Goal: Task Accomplishment & Management: Manage account settings

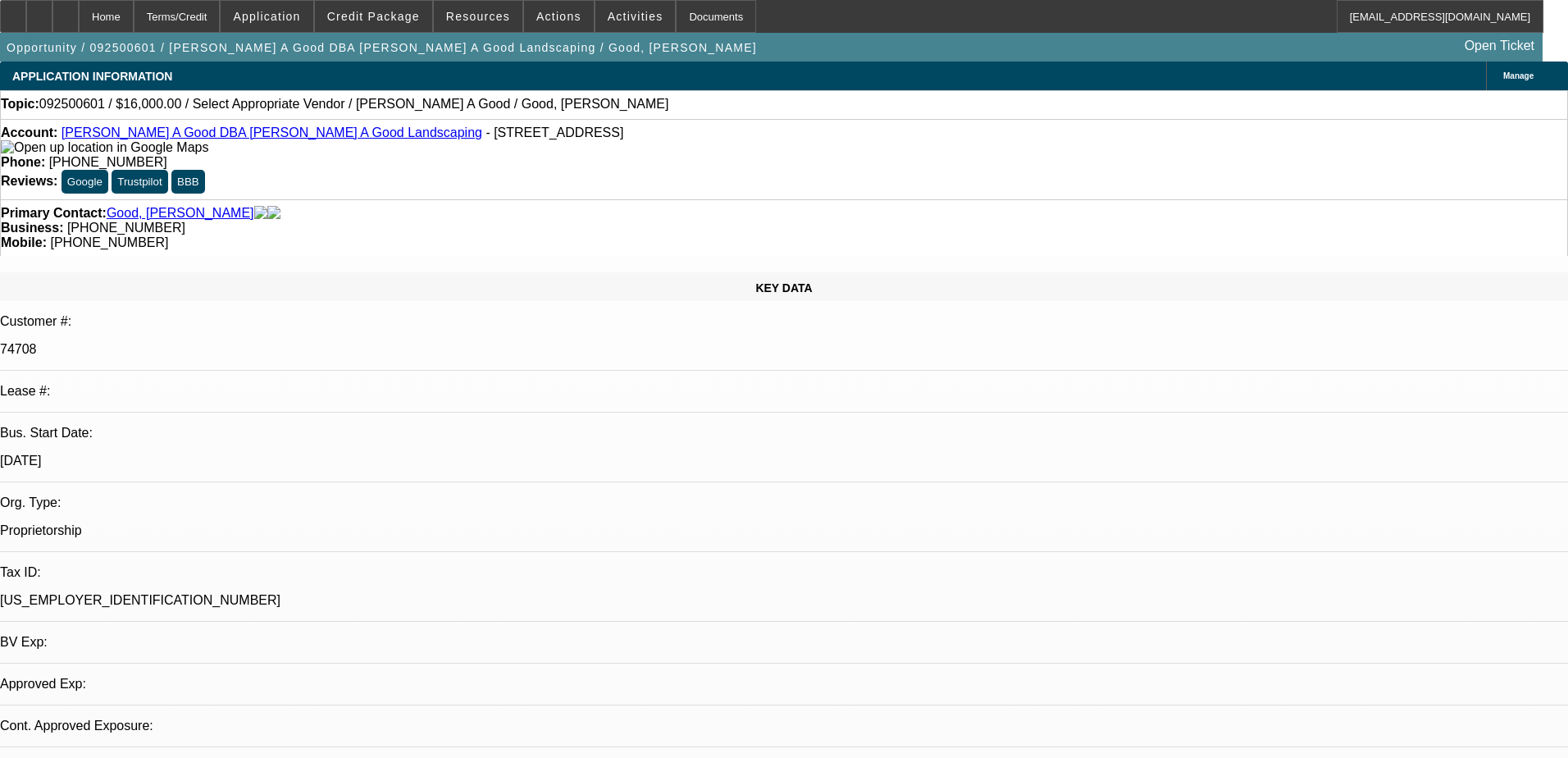
select select "0"
select select "2"
select select "0.1"
select select "4"
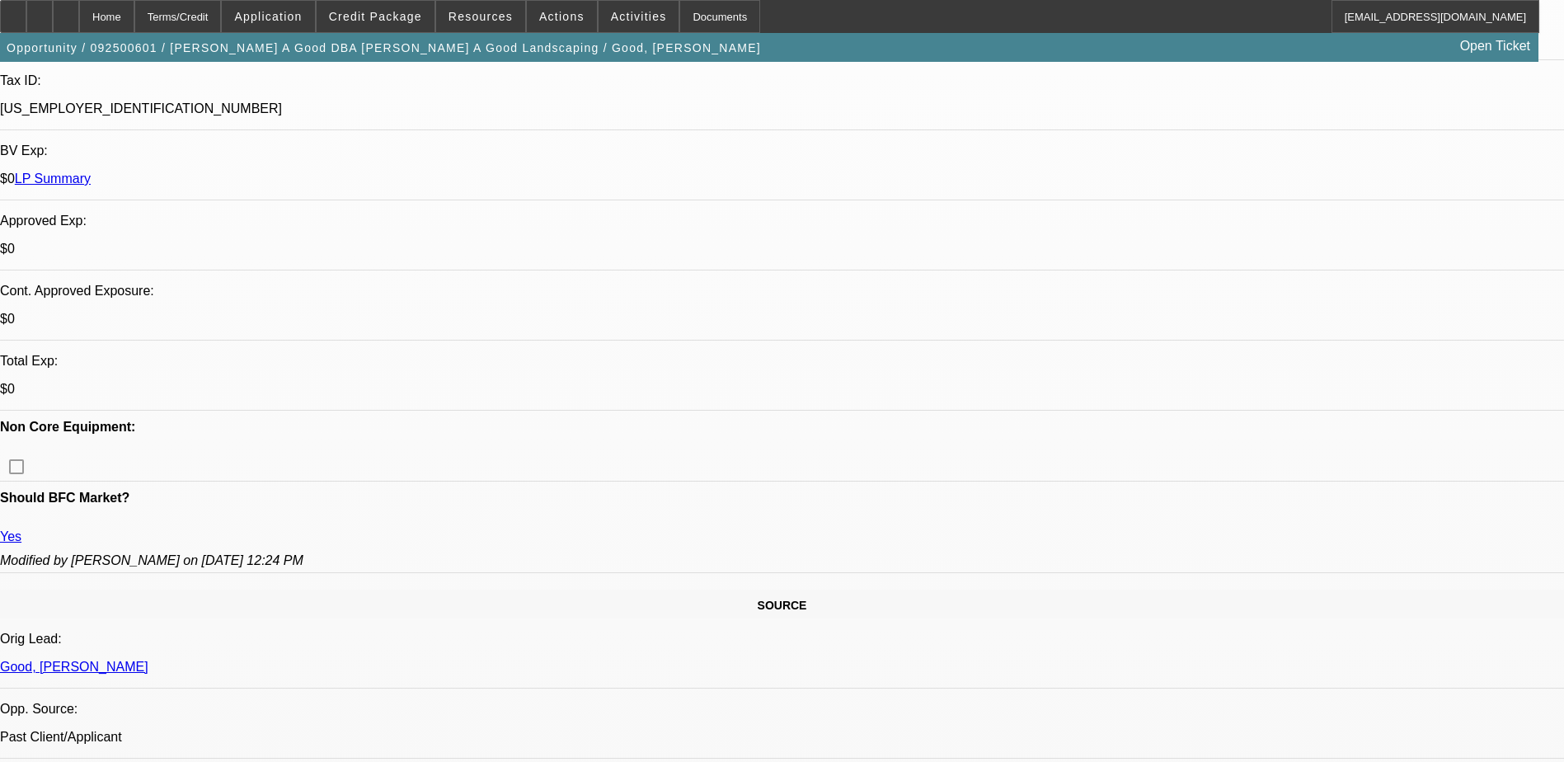
scroll to position [412, 0]
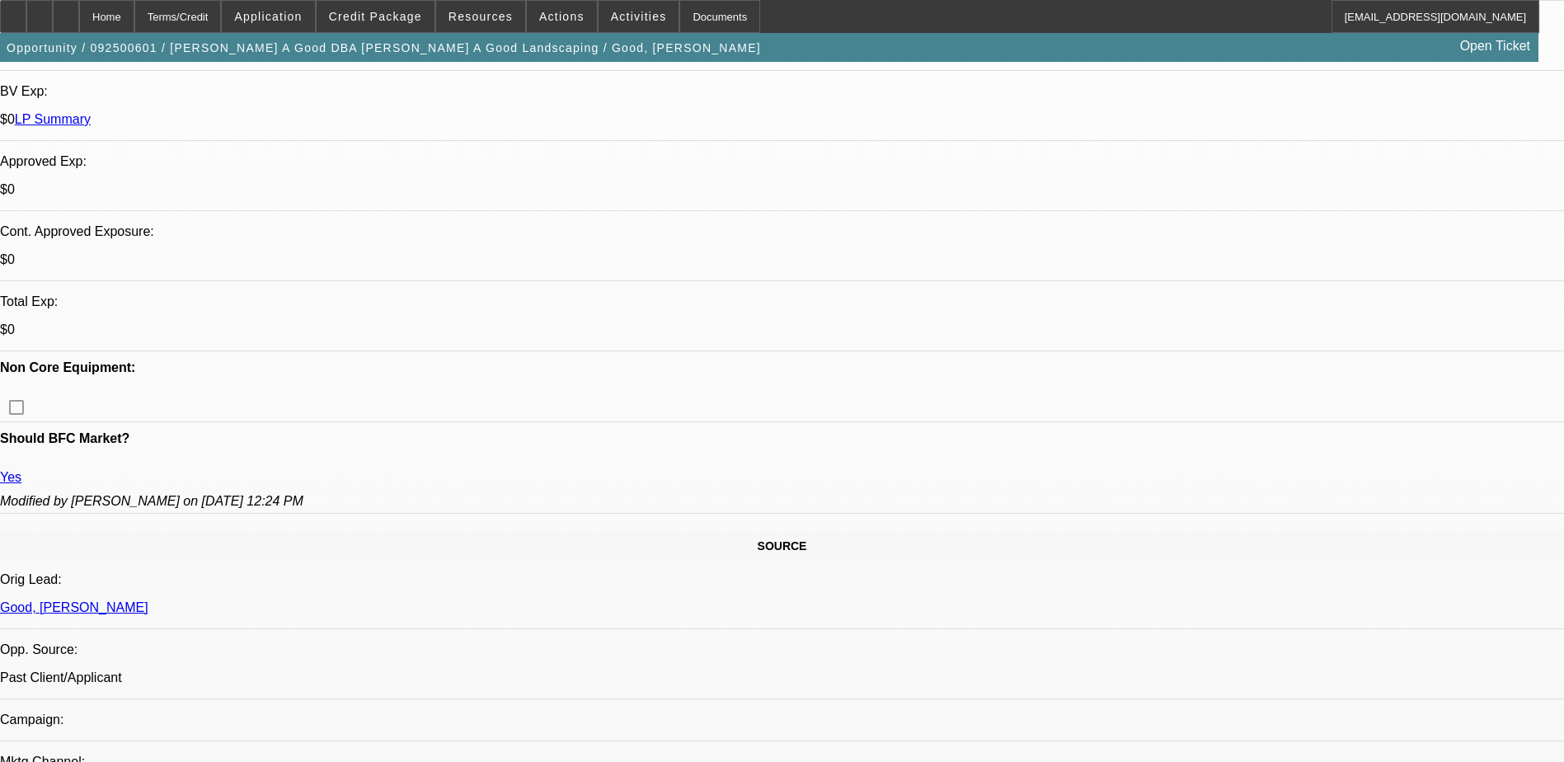
scroll to position [742, 0]
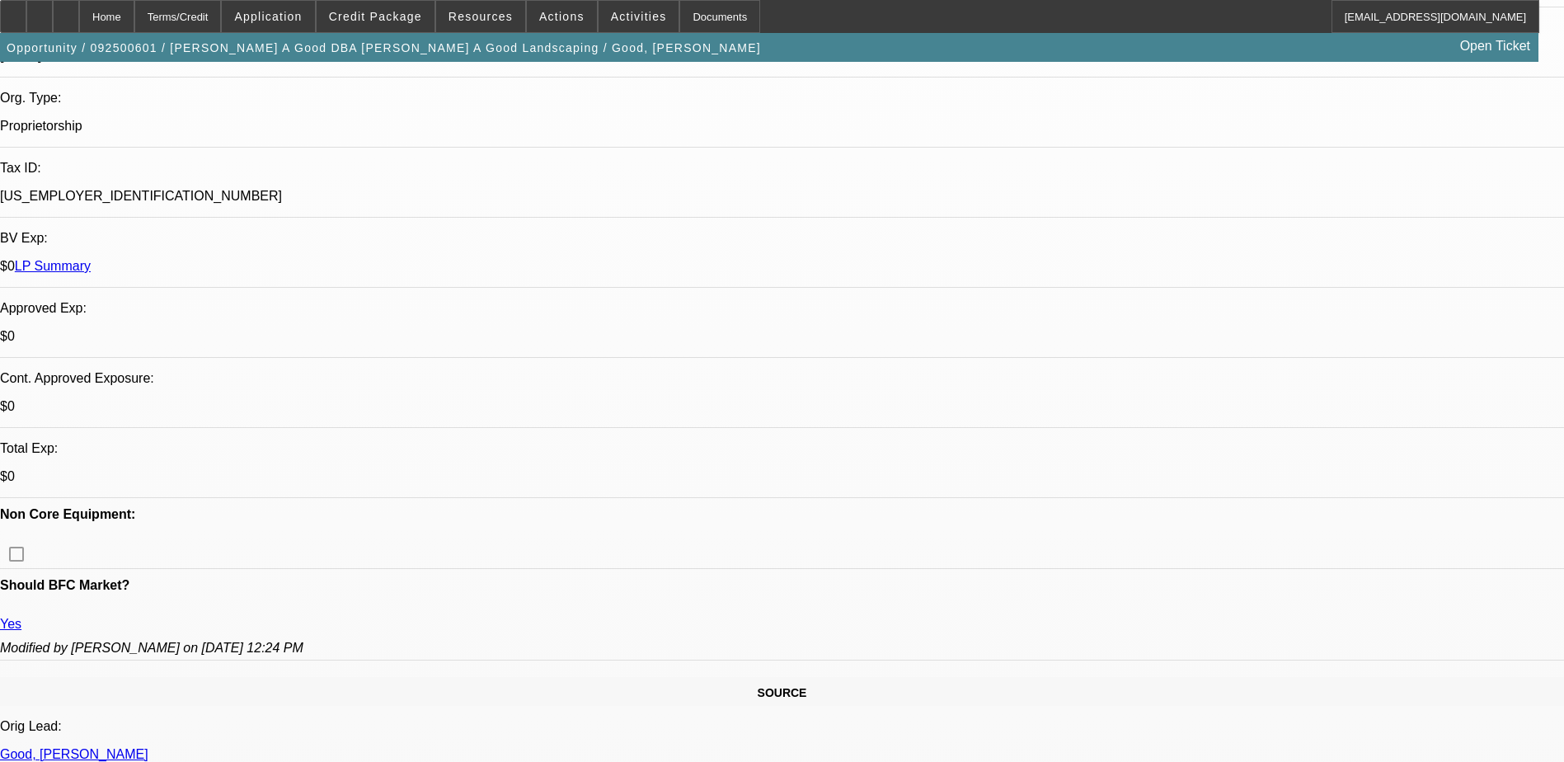
scroll to position [495, 0]
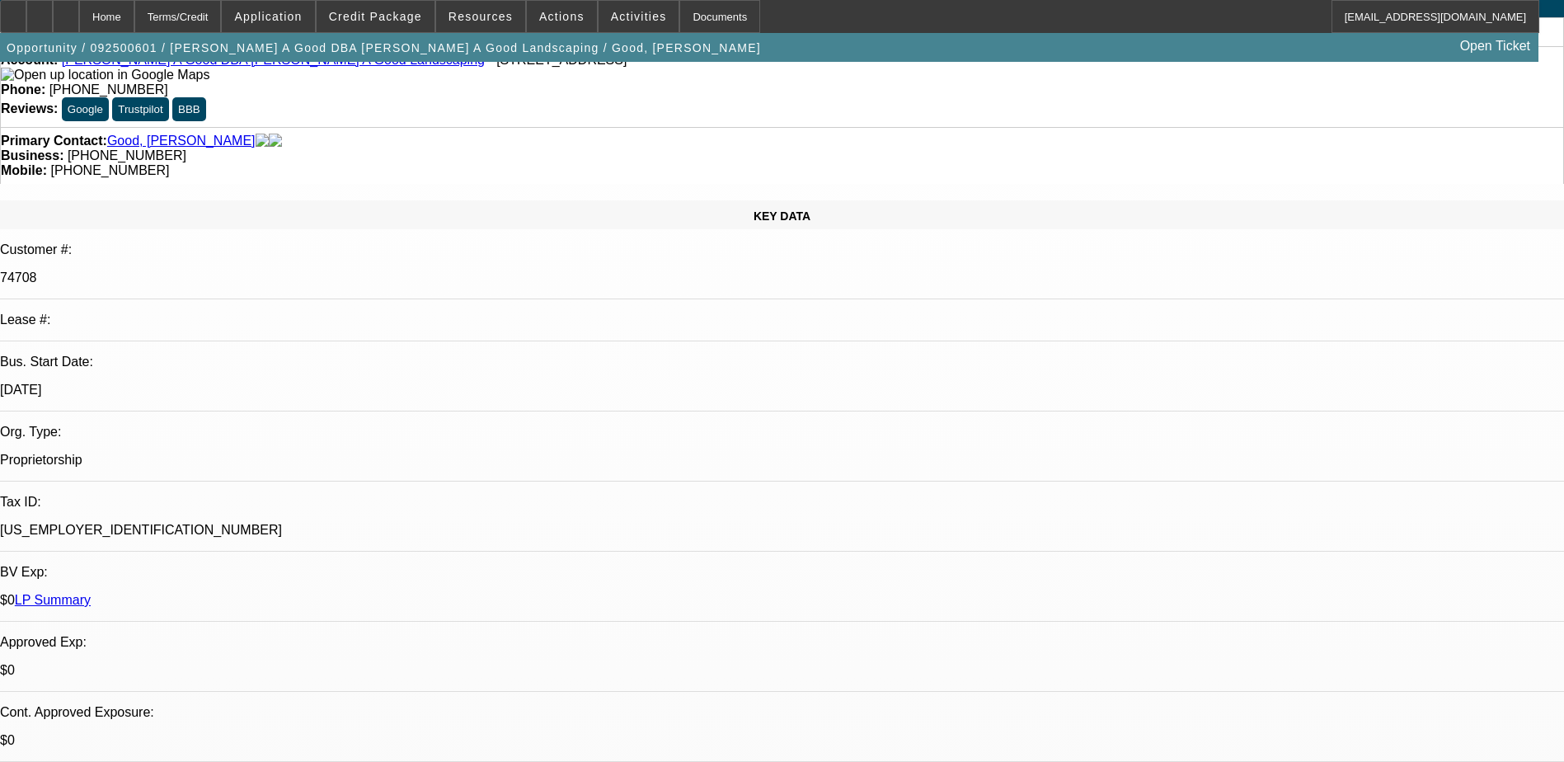
scroll to position [0, 0]
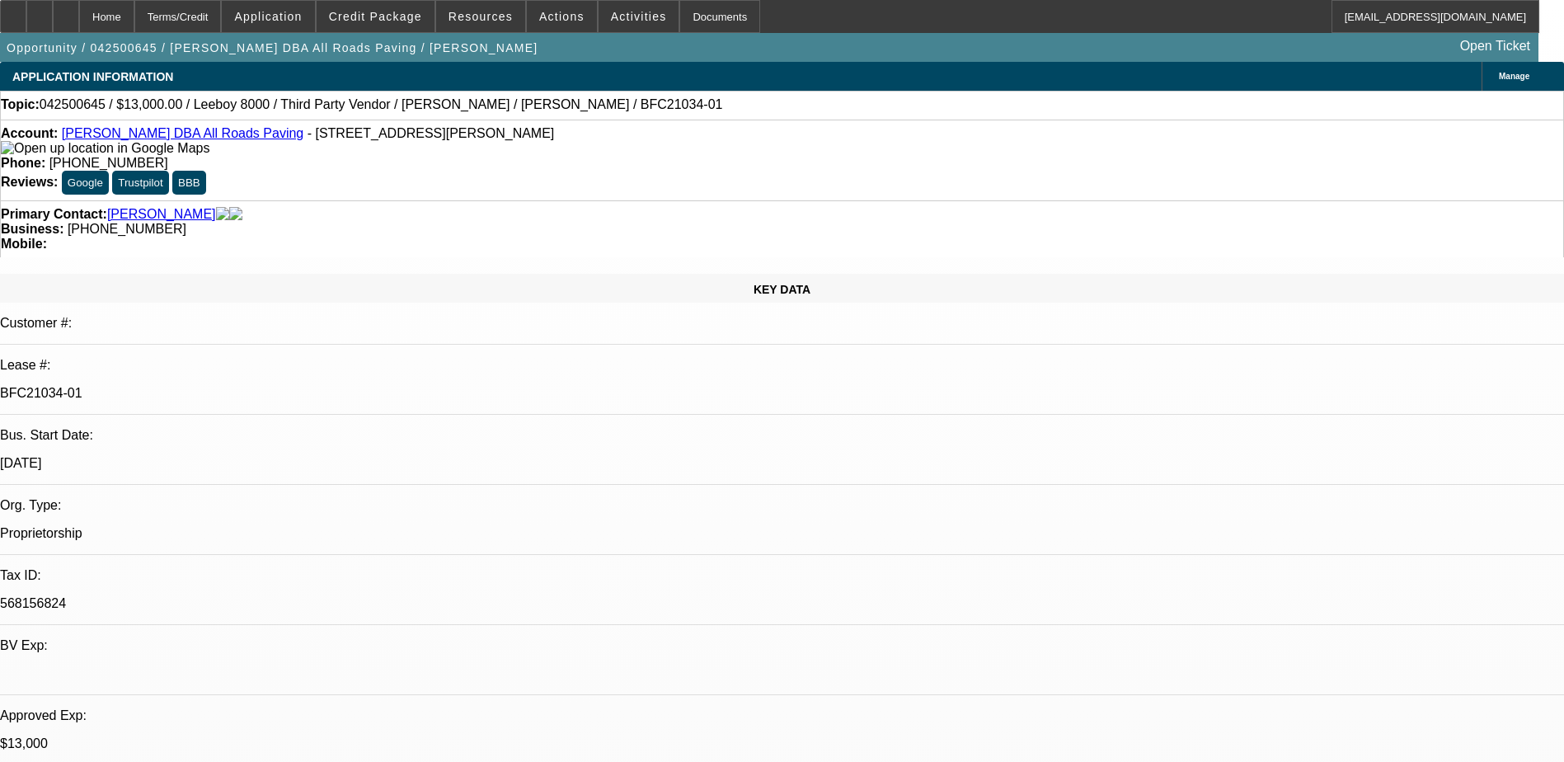
select select "0"
select select "0.1"
select select "0"
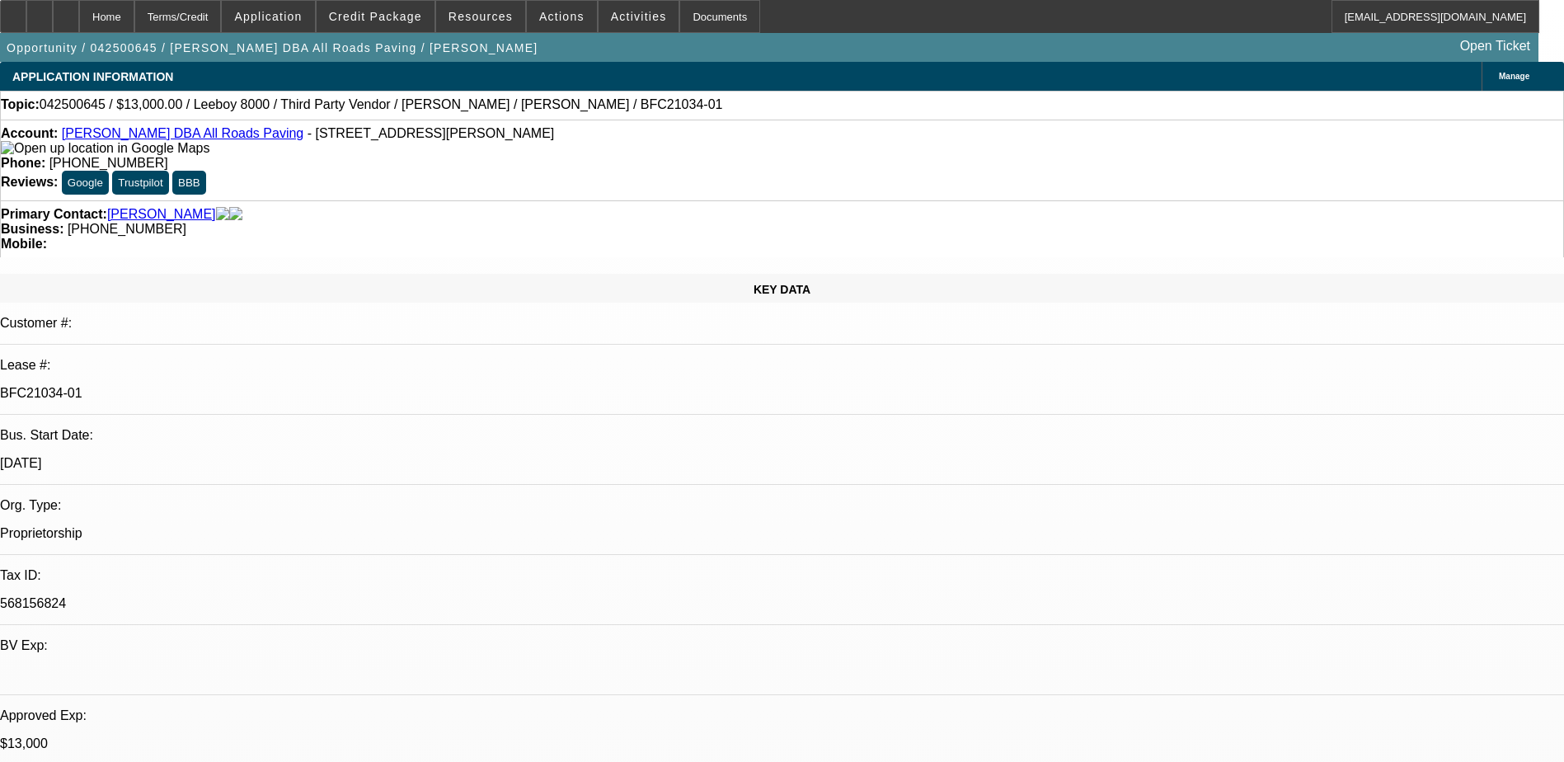
select select "0.1"
select select "0"
select select "0.1"
select select "0"
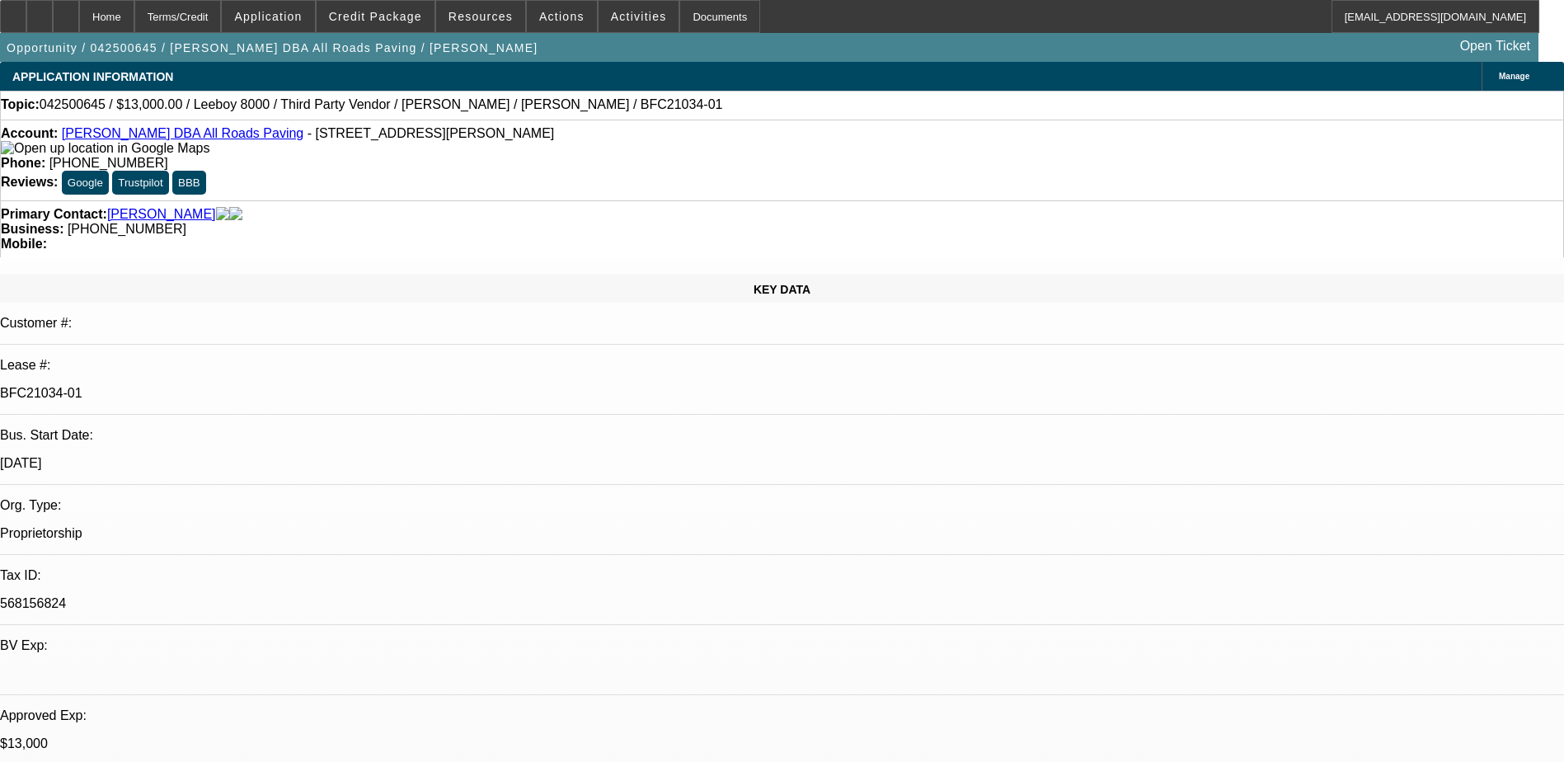
select select "0"
select select "0.1"
select select "1"
select select "3"
select select "5"
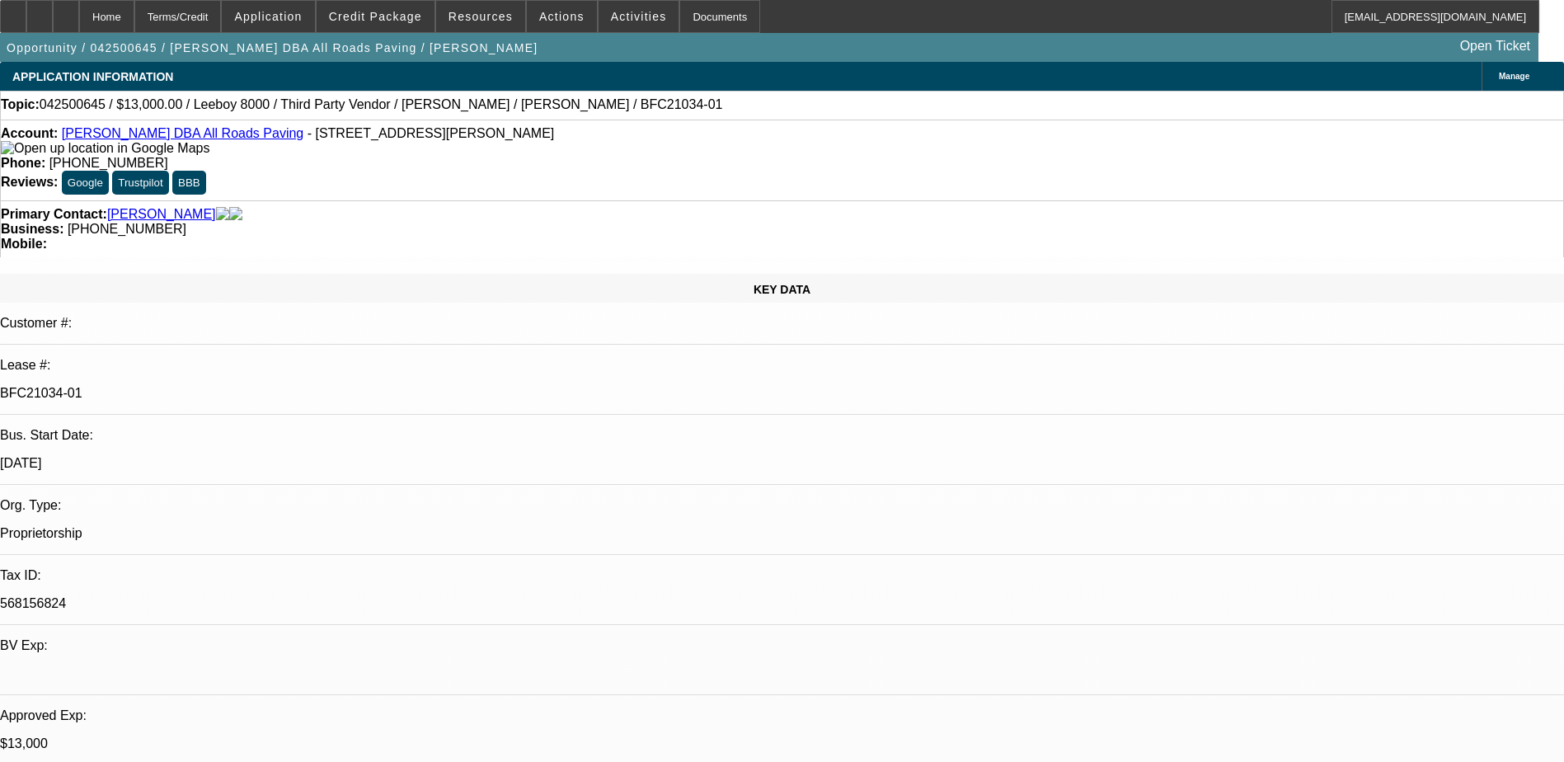
select select "1"
select select "3"
select select "5"
select select "1"
select select "3"
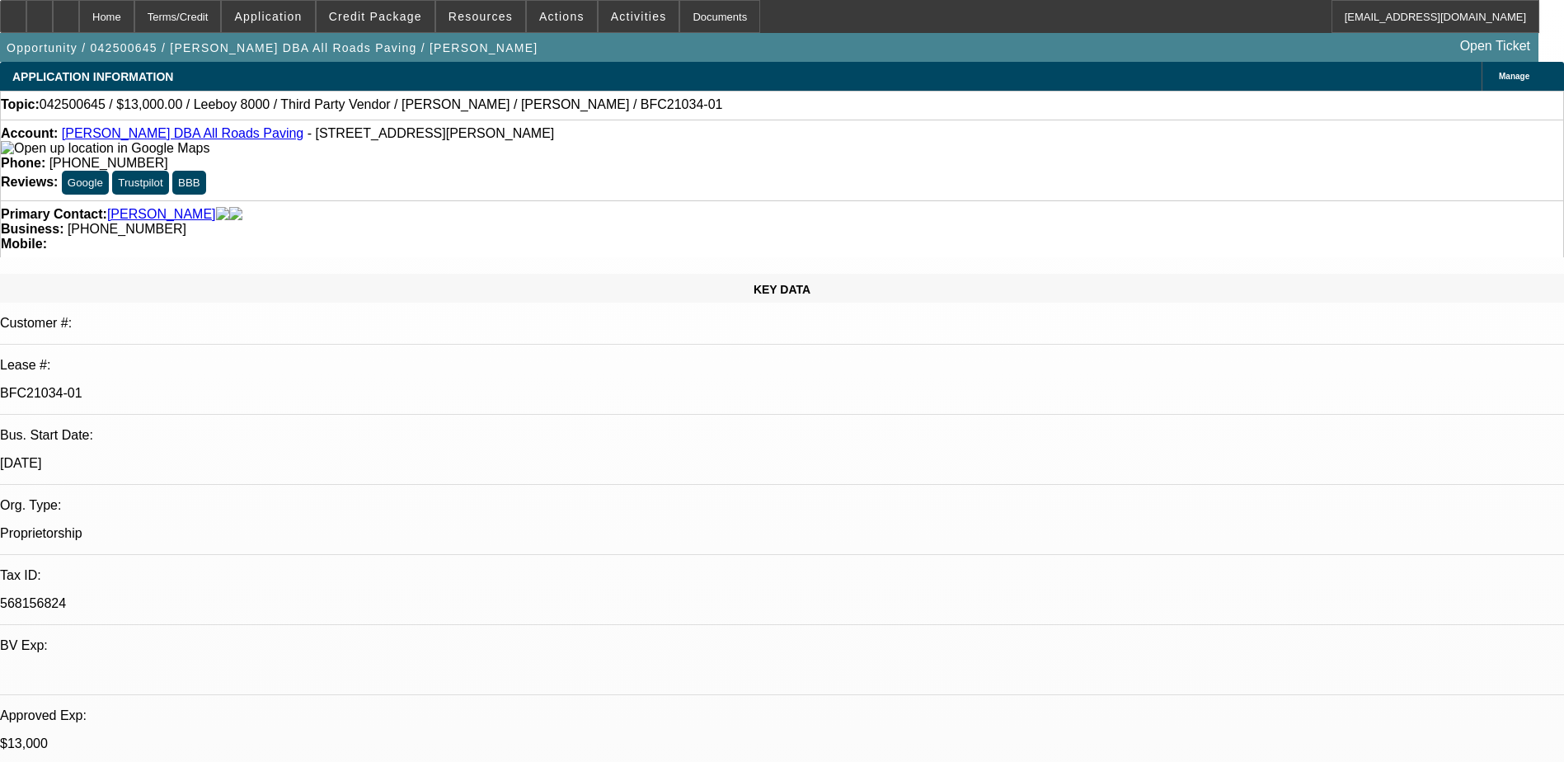
select select "5"
select select "1"
select select "3"
select select "5"
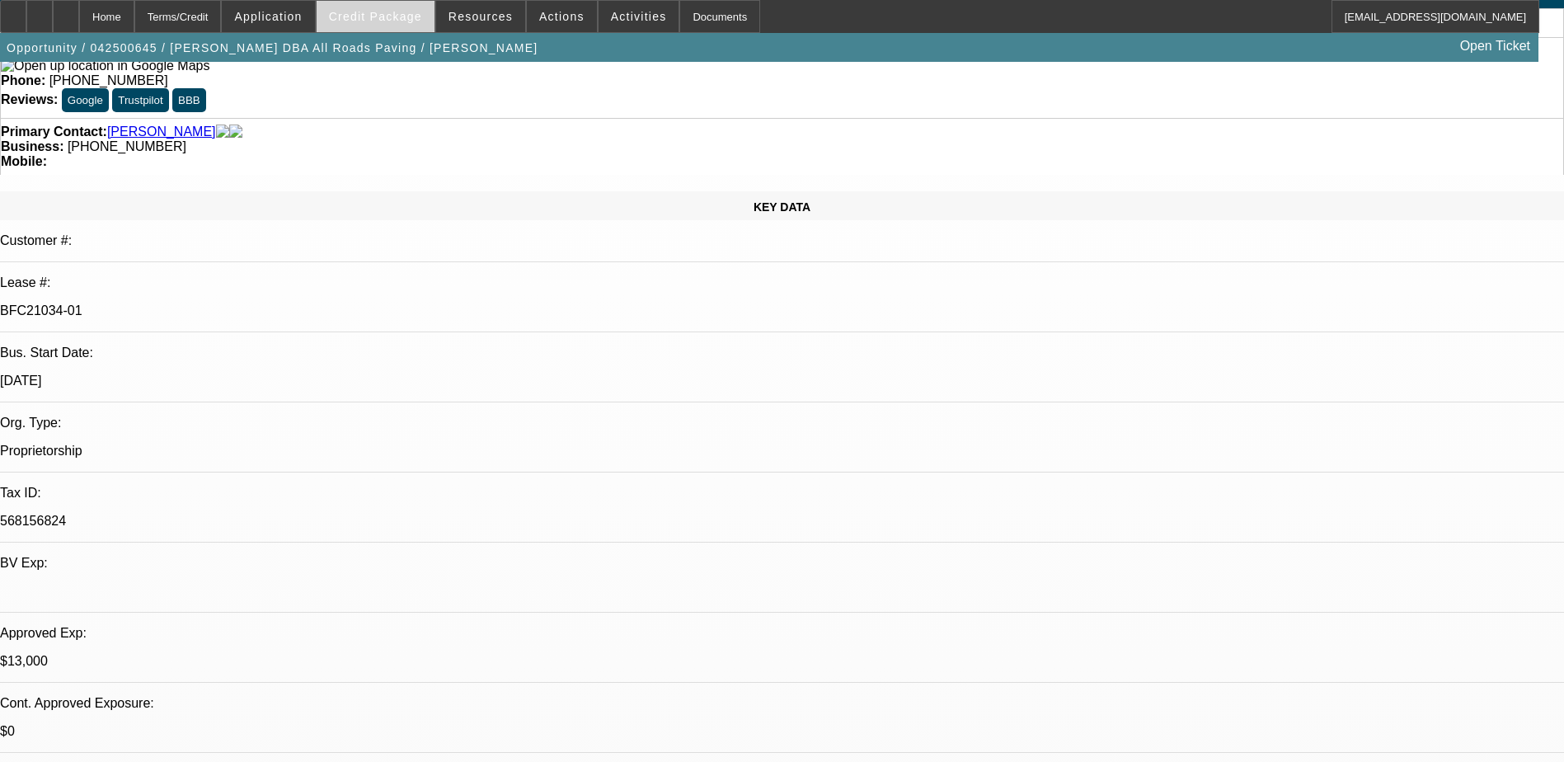
click at [413, 24] on span at bounding box center [376, 17] width 118 height 40
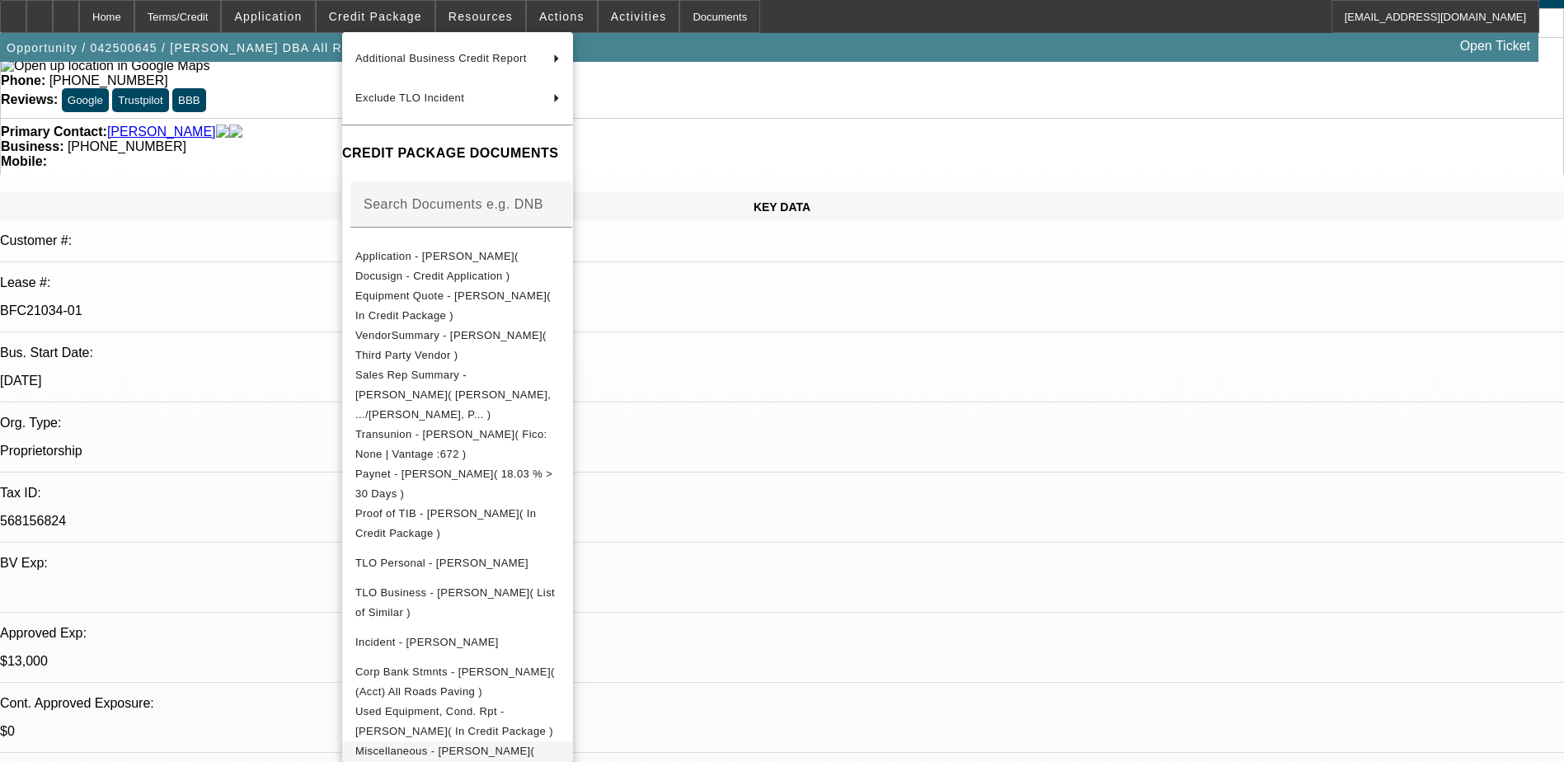
scroll to position [404, 0]
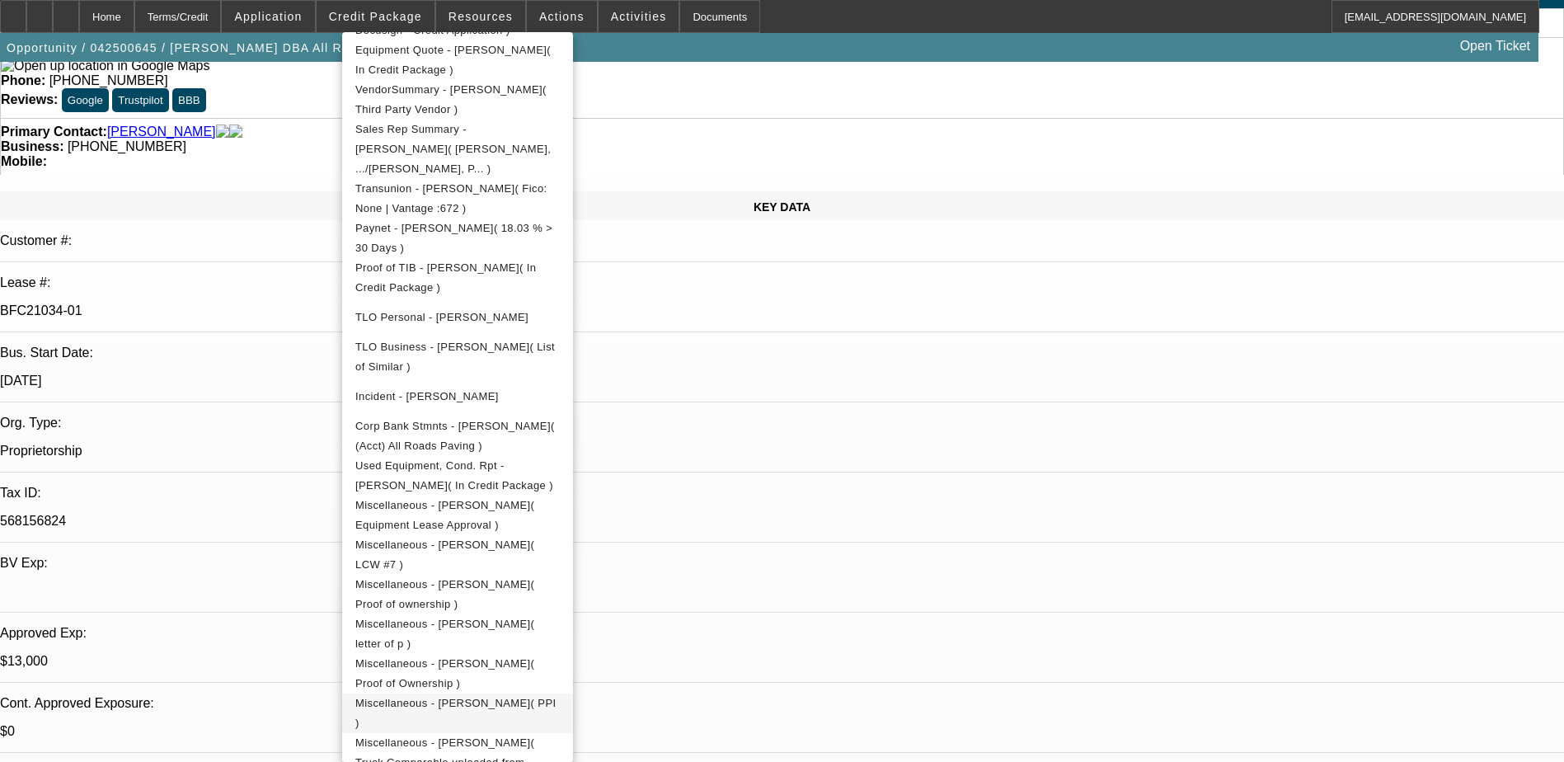
click at [560, 693] on span "Miscellaneous - Shane Stanley( PPI )" at bounding box center [457, 713] width 204 height 40
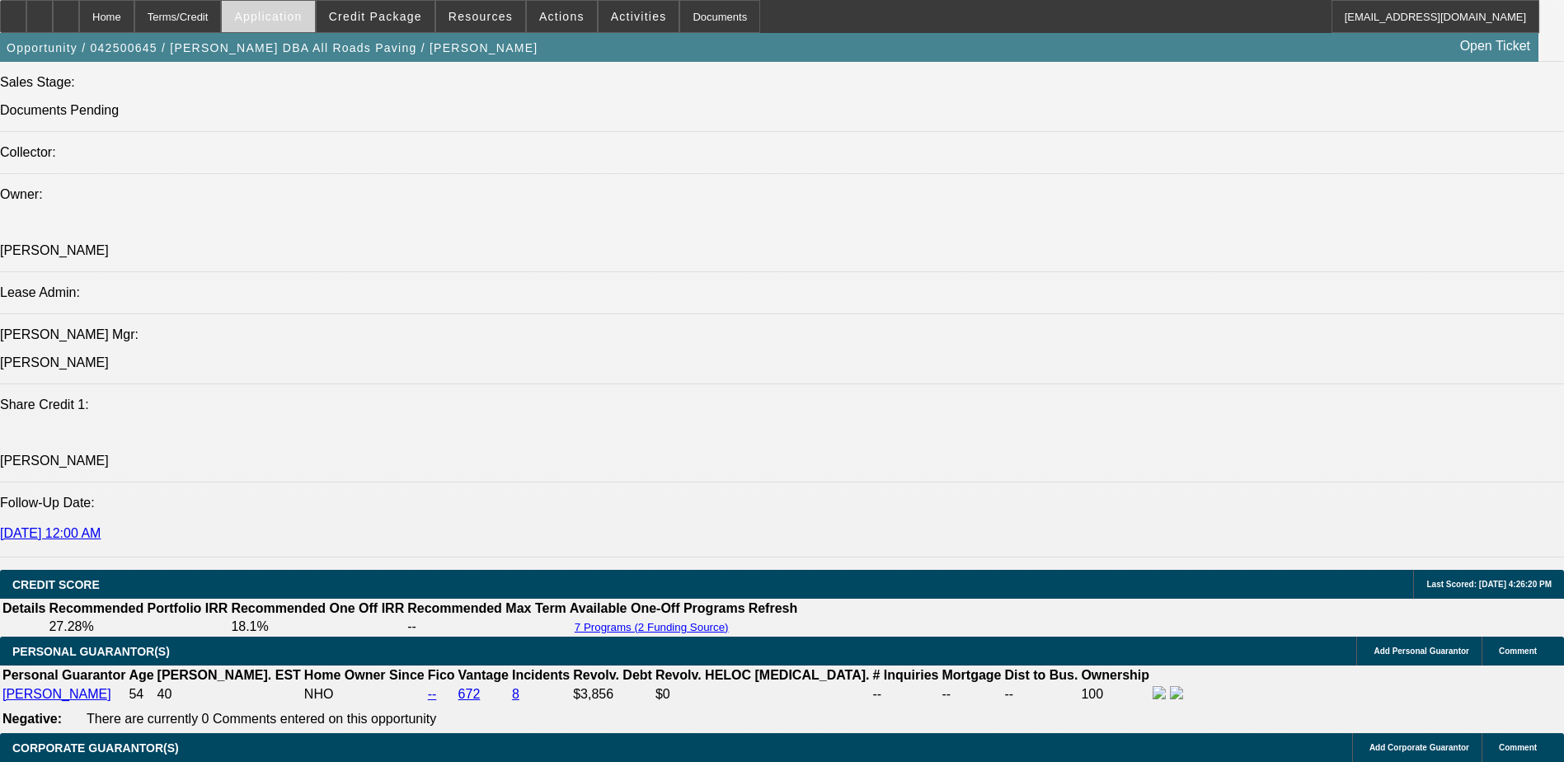
scroll to position [1896, 0]
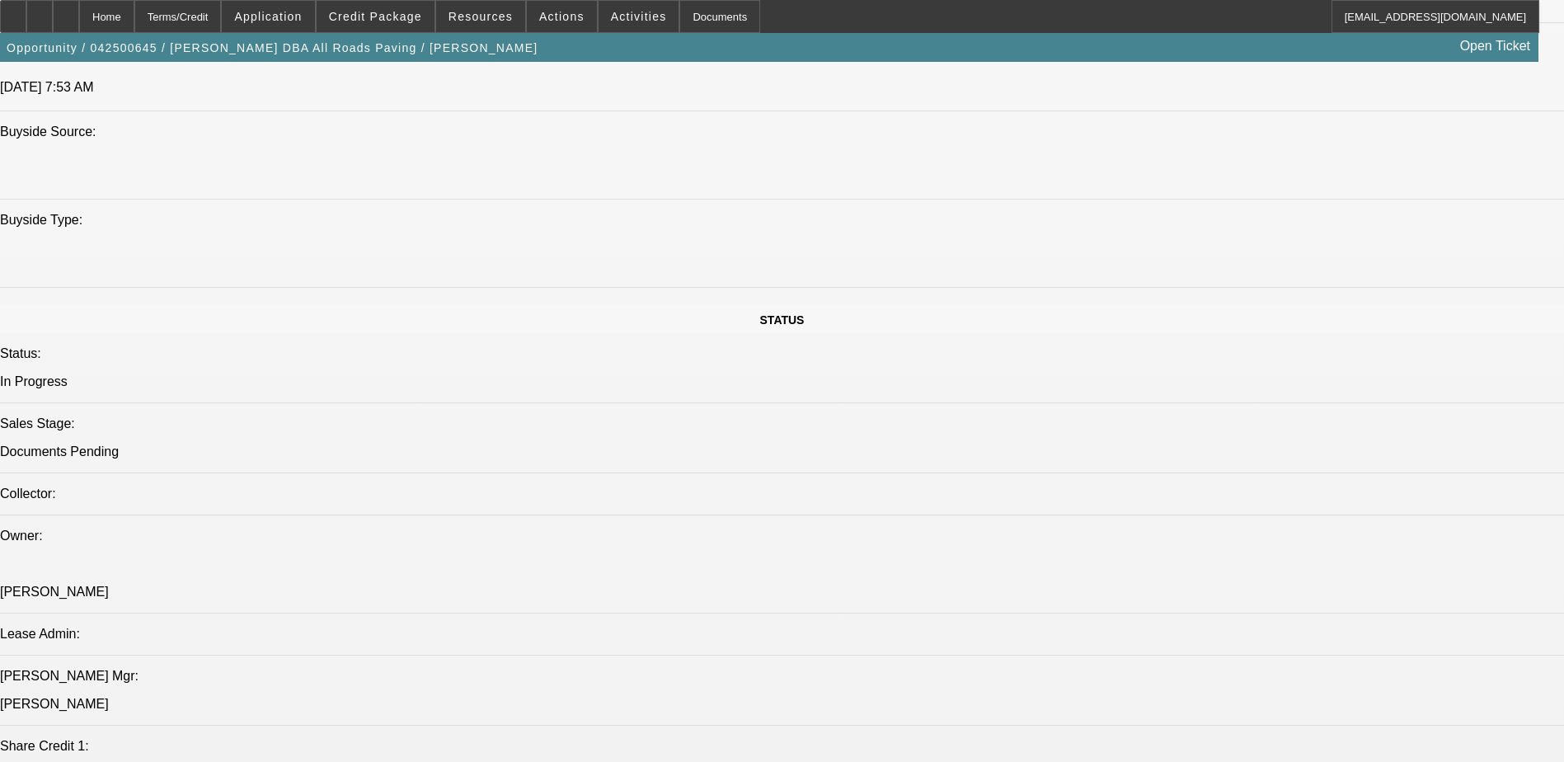
scroll to position [247, 0]
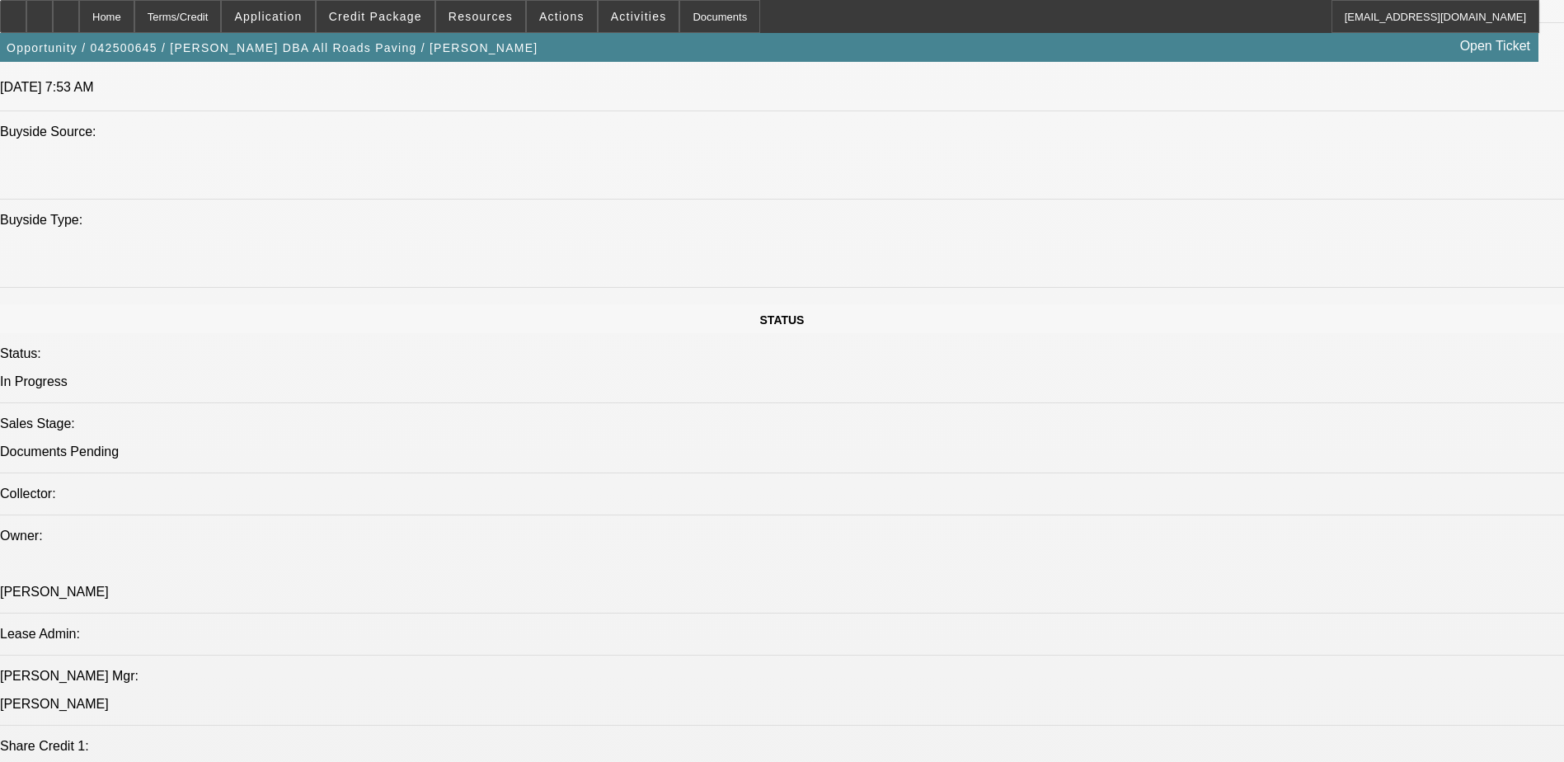
scroll to position [330, 0]
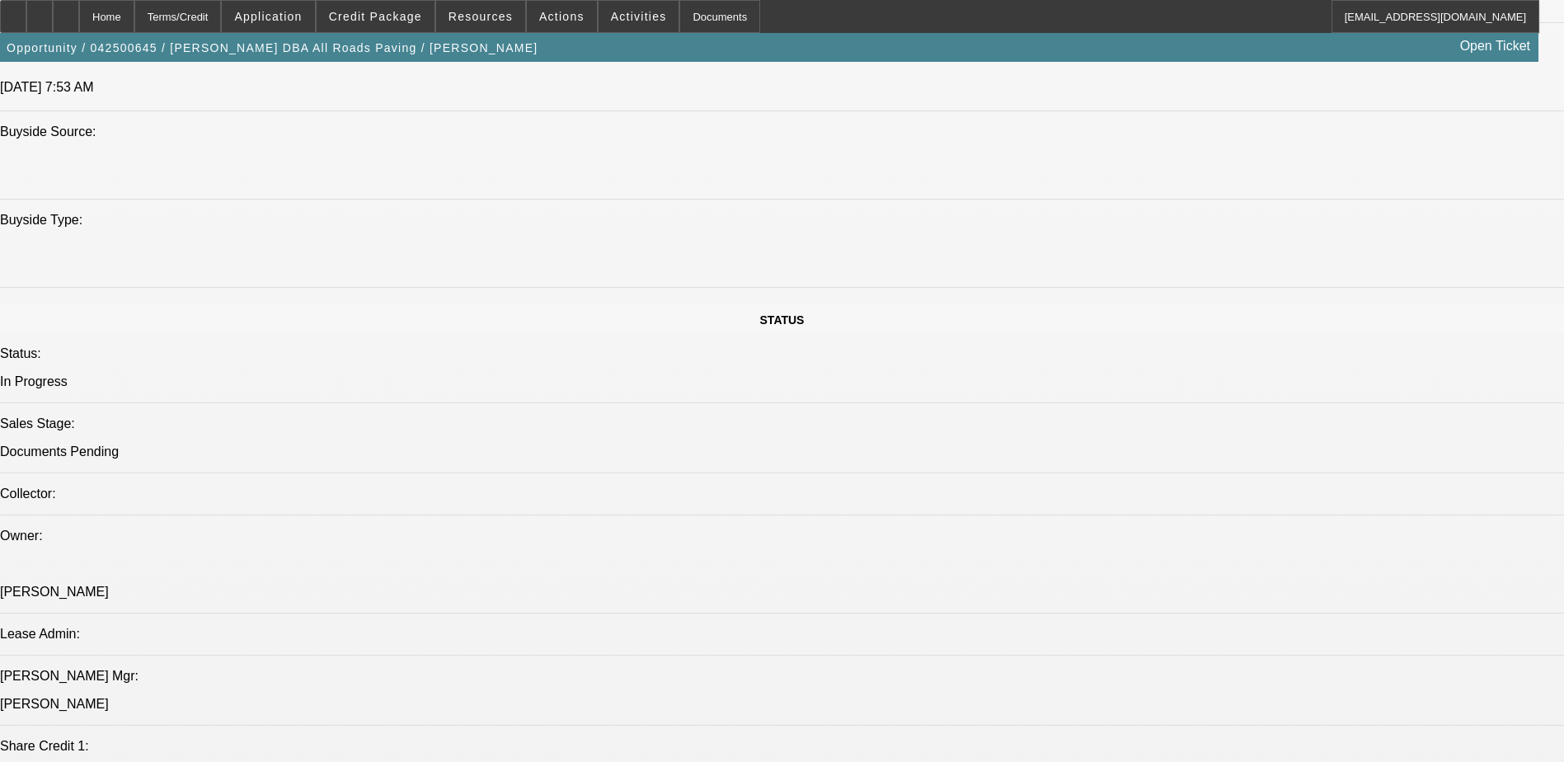
scroll to position [82, 15]
drag, startPoint x: 1495, startPoint y: 636, endPoint x: 1548, endPoint y: 654, distance: 55.8
drag, startPoint x: 1548, startPoint y: 654, endPoint x: 1512, endPoint y: 649, distance: 36.6
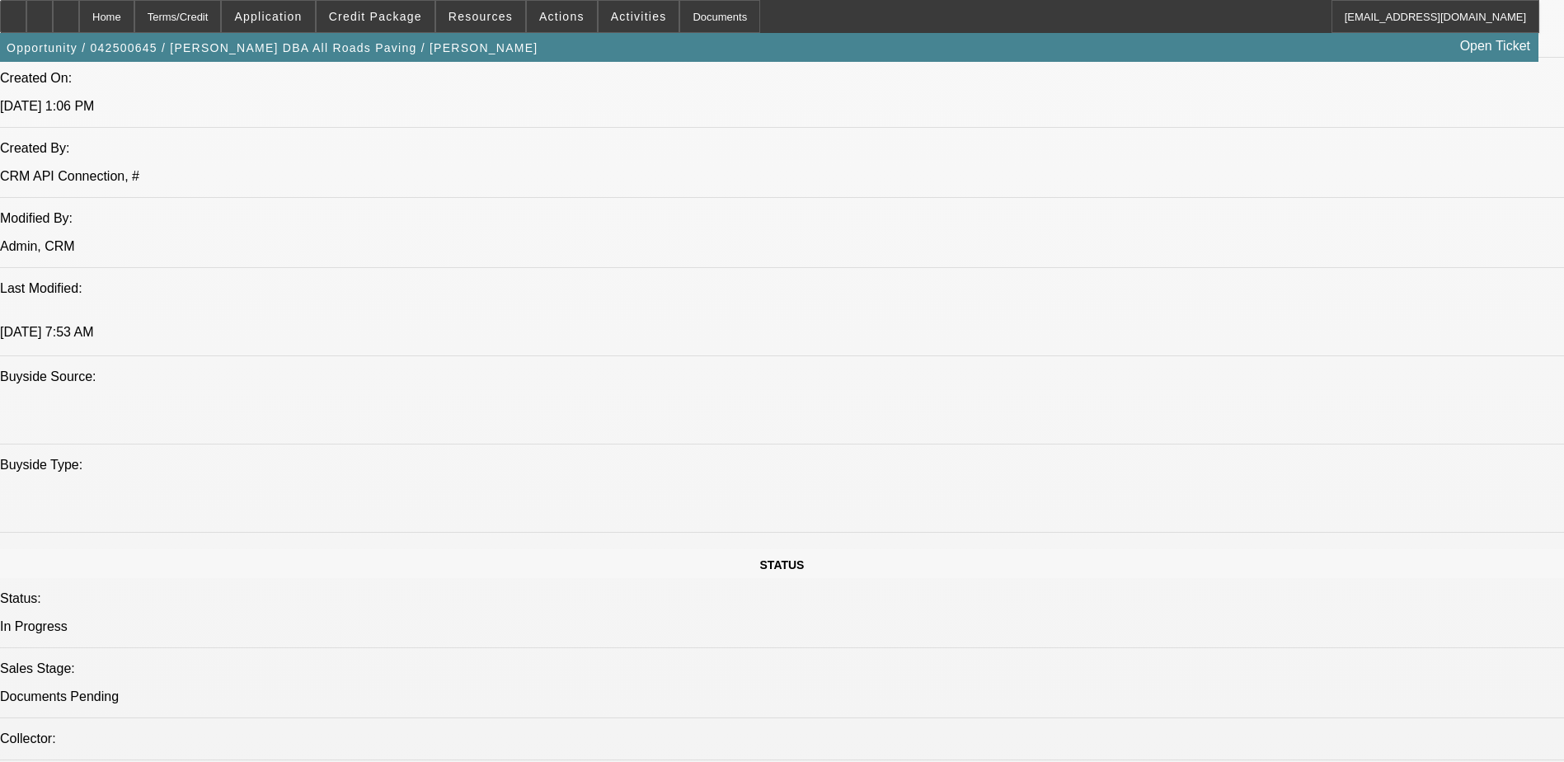
scroll to position [1319, 0]
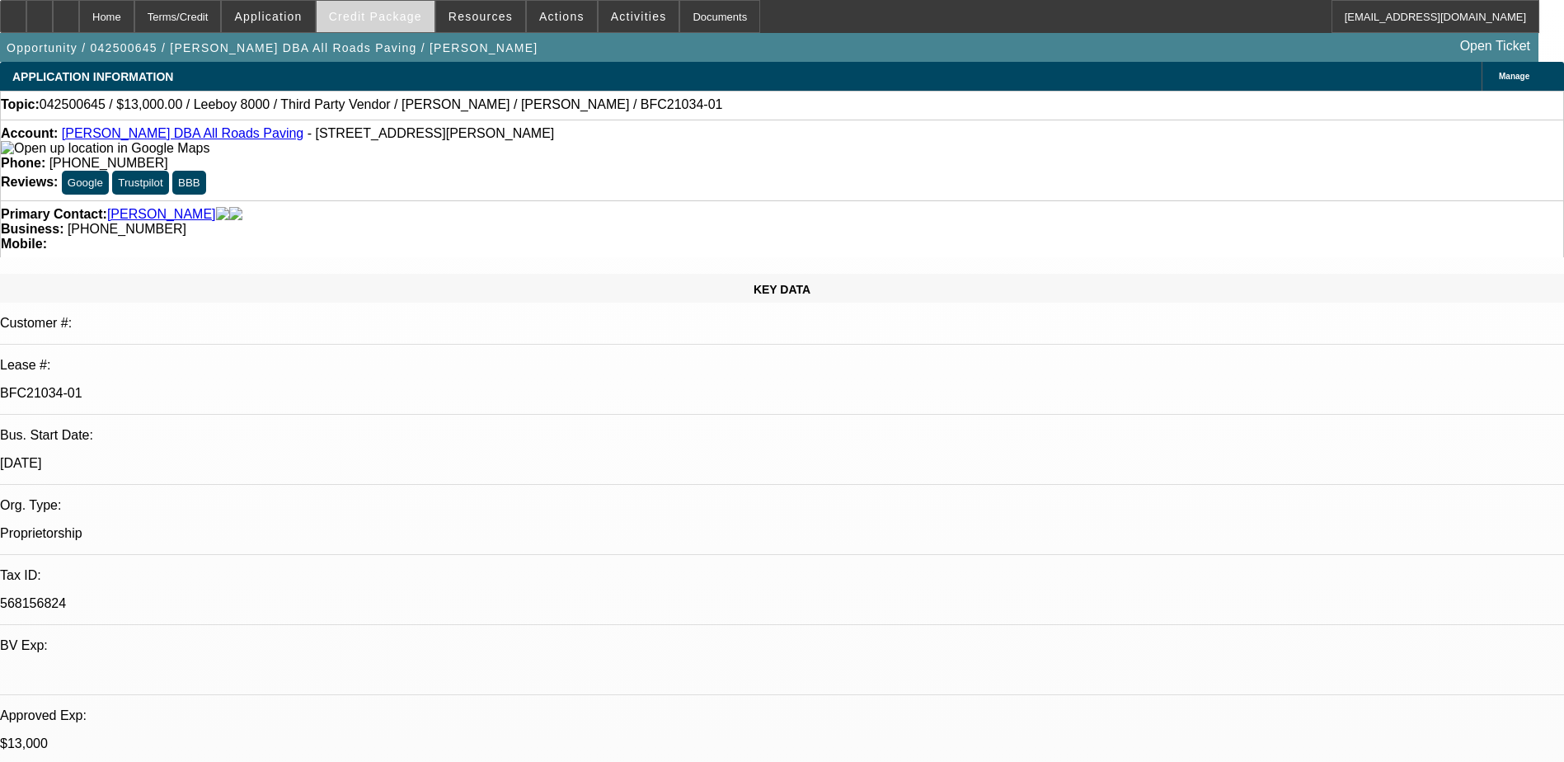
click at [411, 21] on span "Credit Package" at bounding box center [375, 16] width 93 height 13
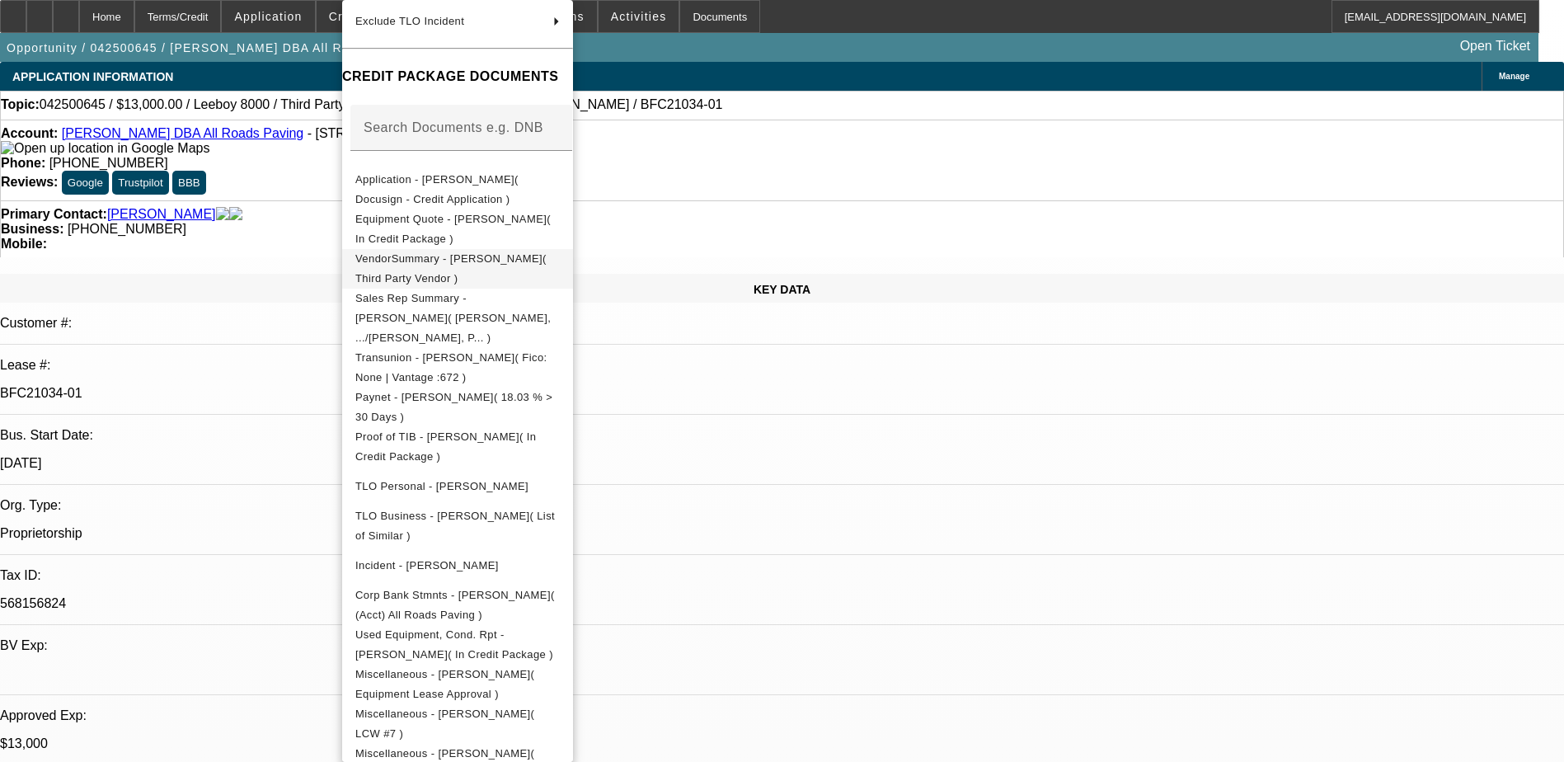
scroll to position [372, 0]
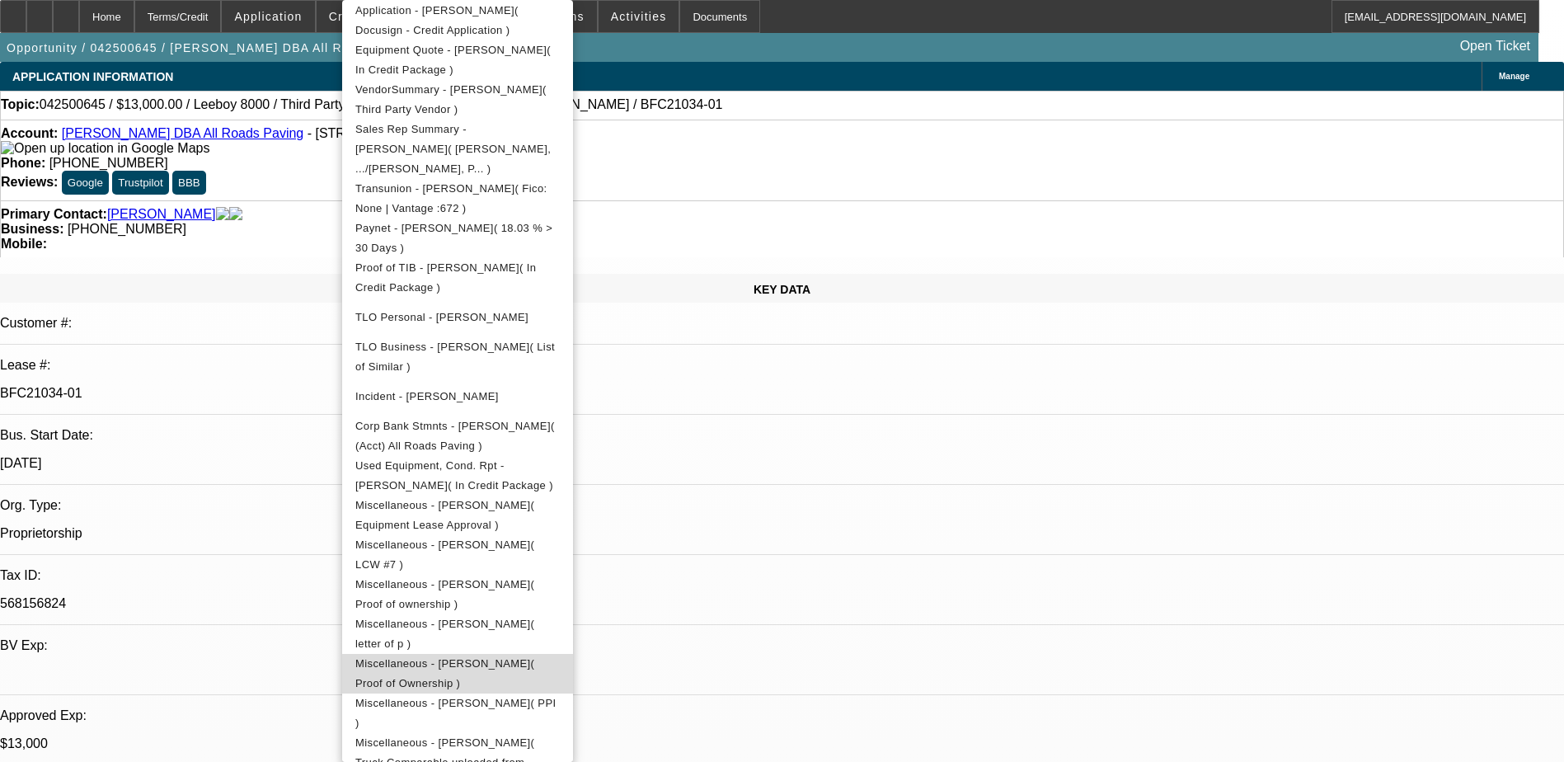
click at [560, 654] on span "Miscellaneous - Shane Stanley( Proof of Ownership )" at bounding box center [457, 674] width 204 height 40
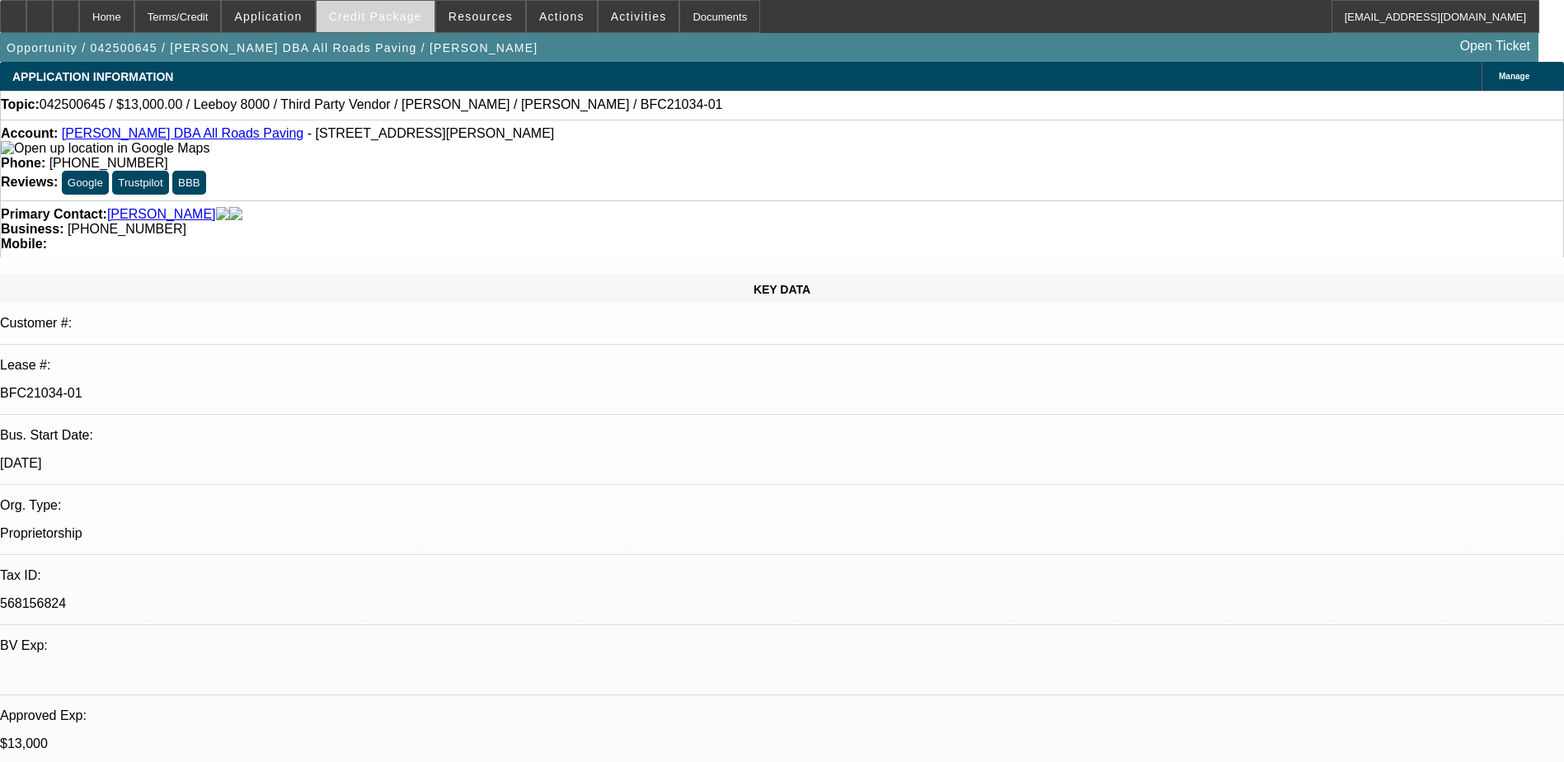
click at [410, 26] on span at bounding box center [376, 17] width 118 height 40
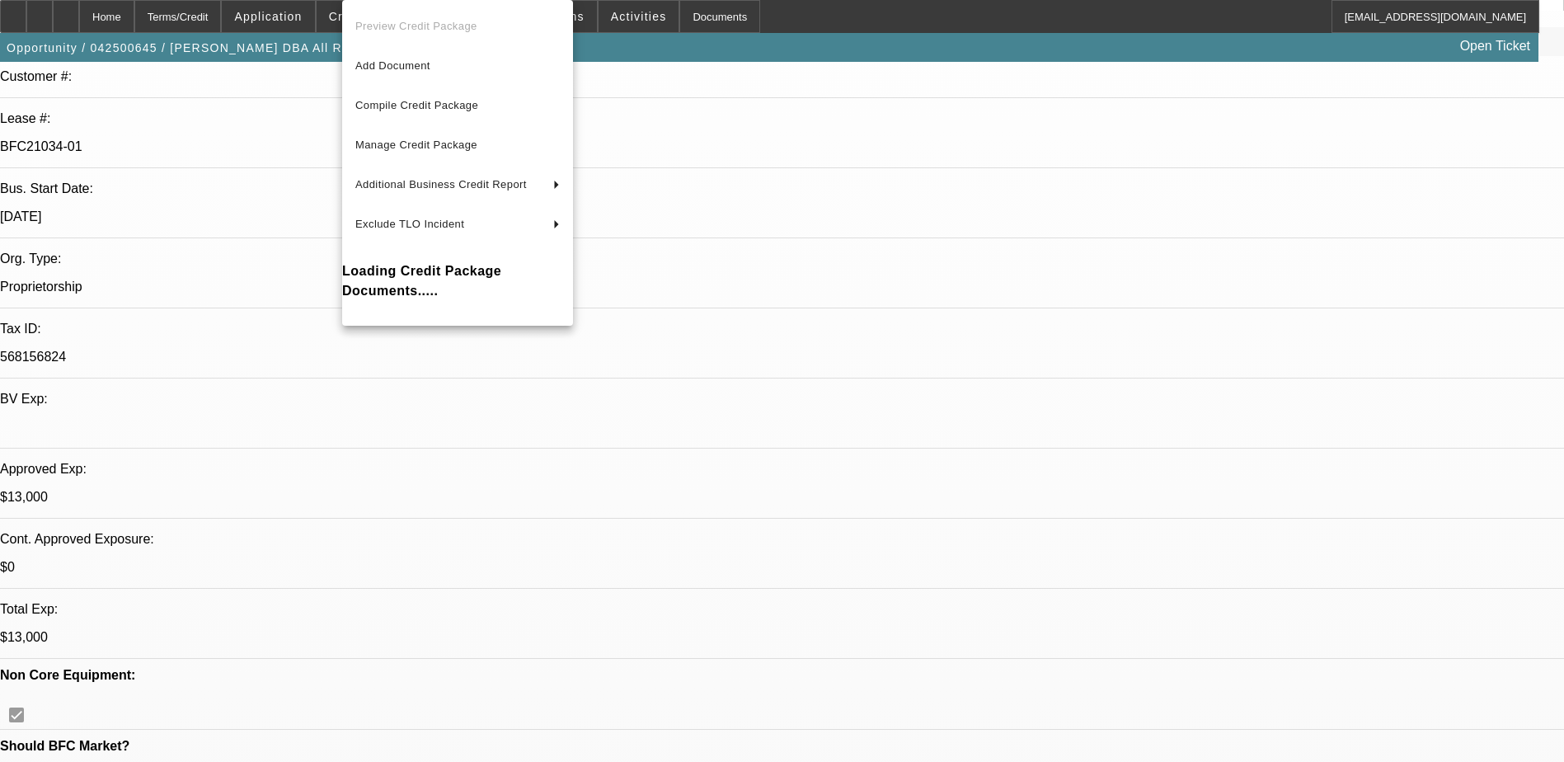
scroll to position [0, 0]
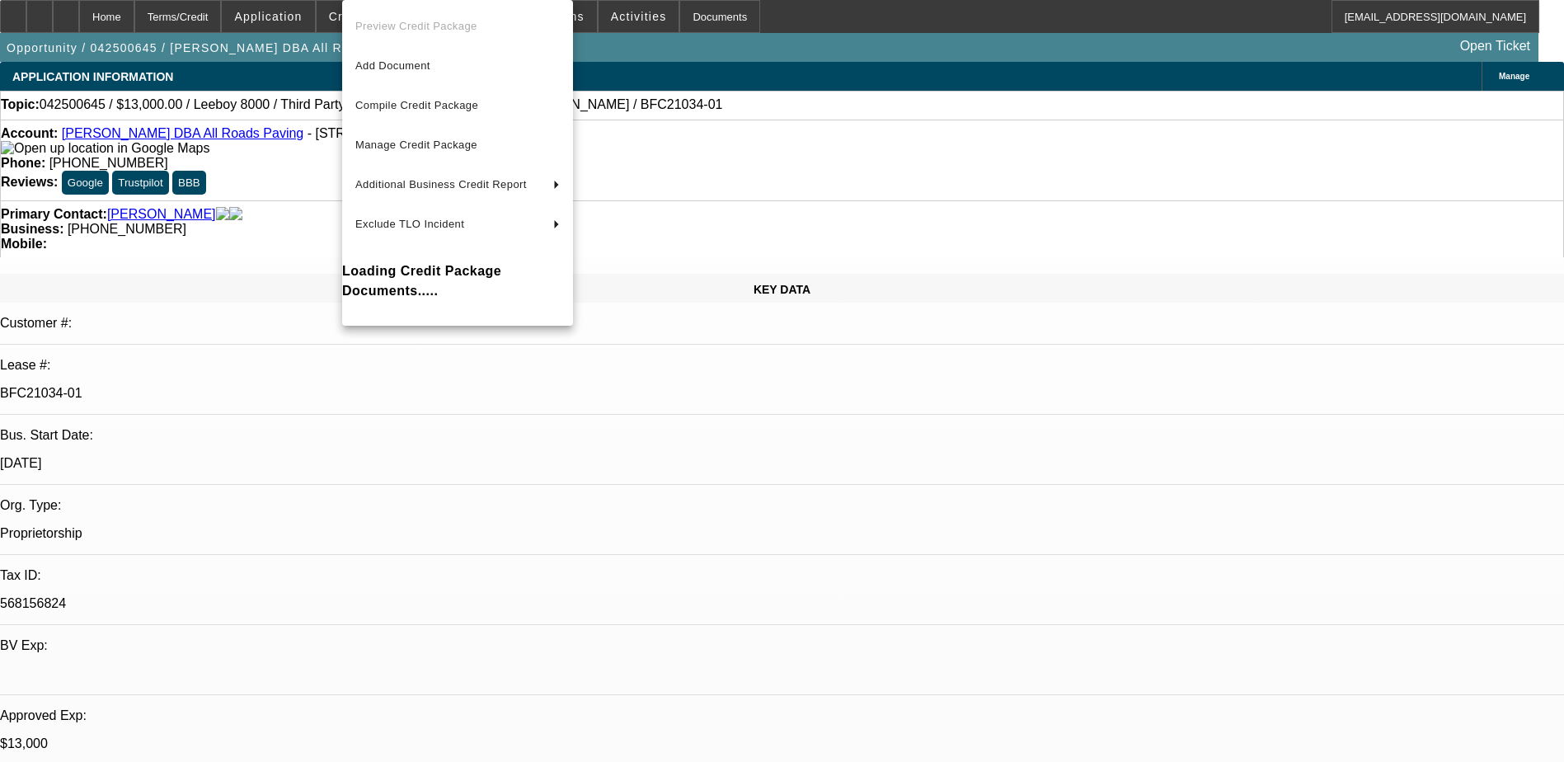
click at [504, 543] on div at bounding box center [782, 381] width 1564 height 762
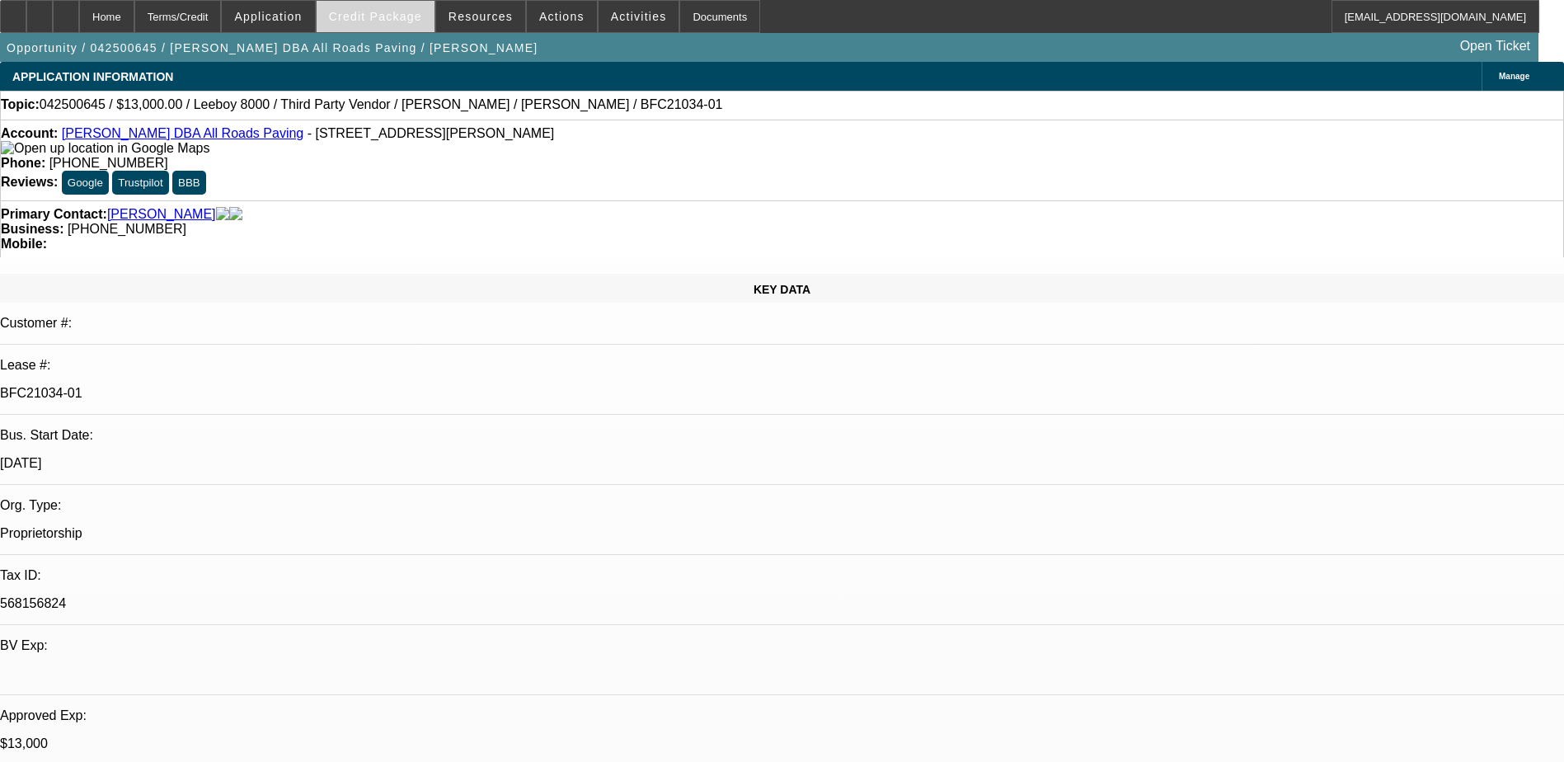
click at [421, 19] on span "Credit Package" at bounding box center [375, 16] width 93 height 13
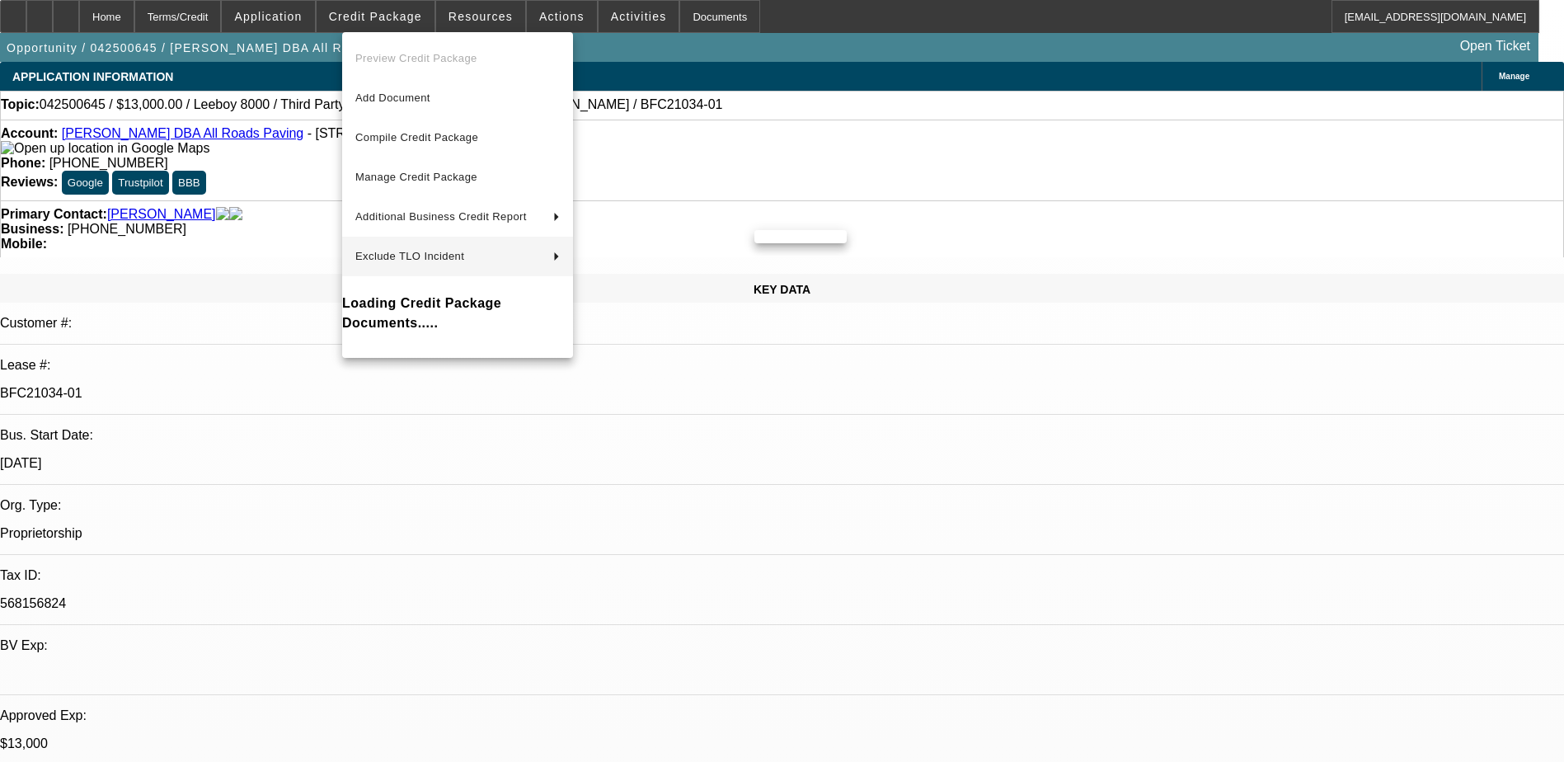
click at [553, 523] on div at bounding box center [782, 381] width 1564 height 762
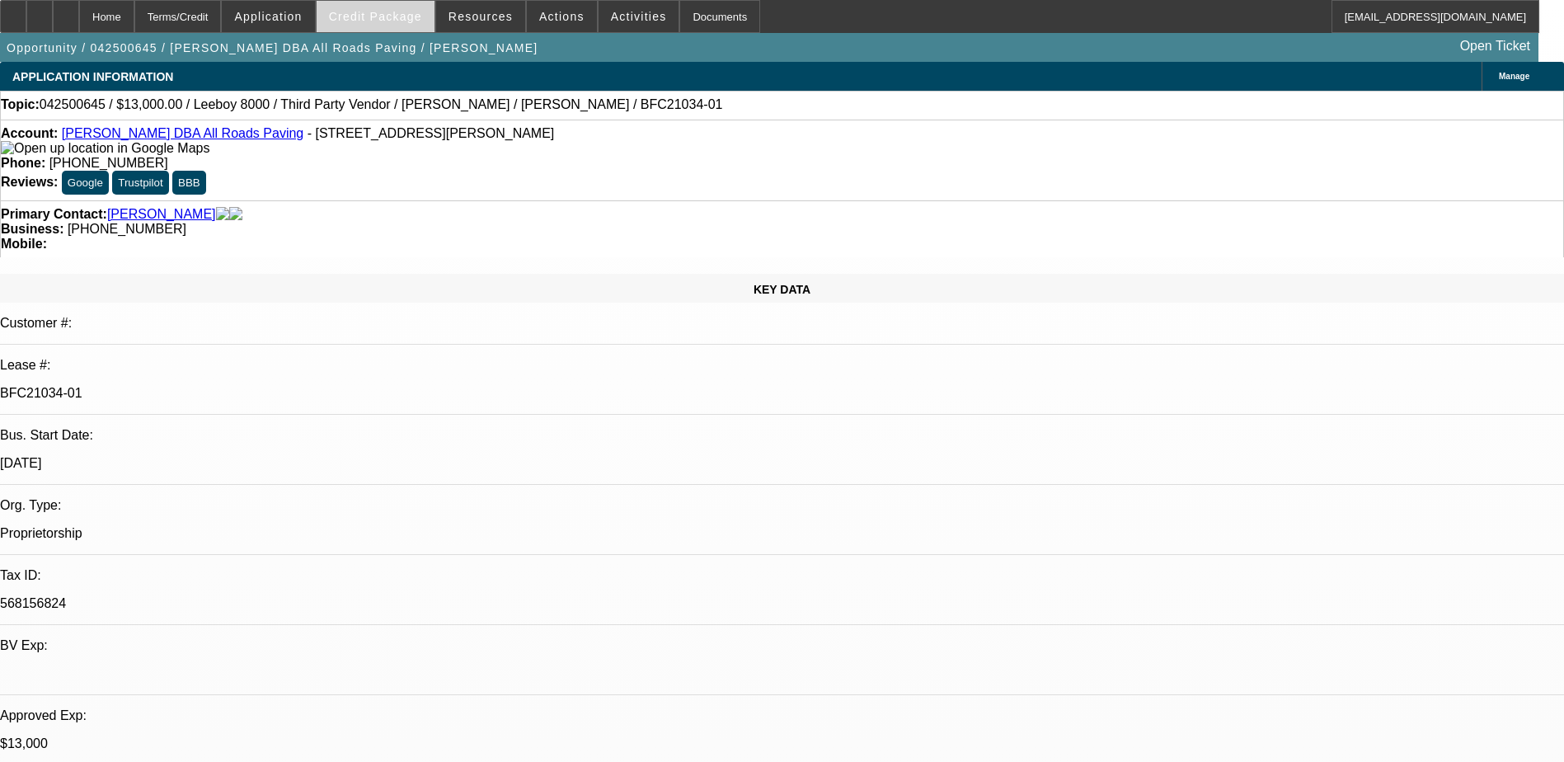
click at [419, 21] on span "Credit Package" at bounding box center [375, 16] width 93 height 13
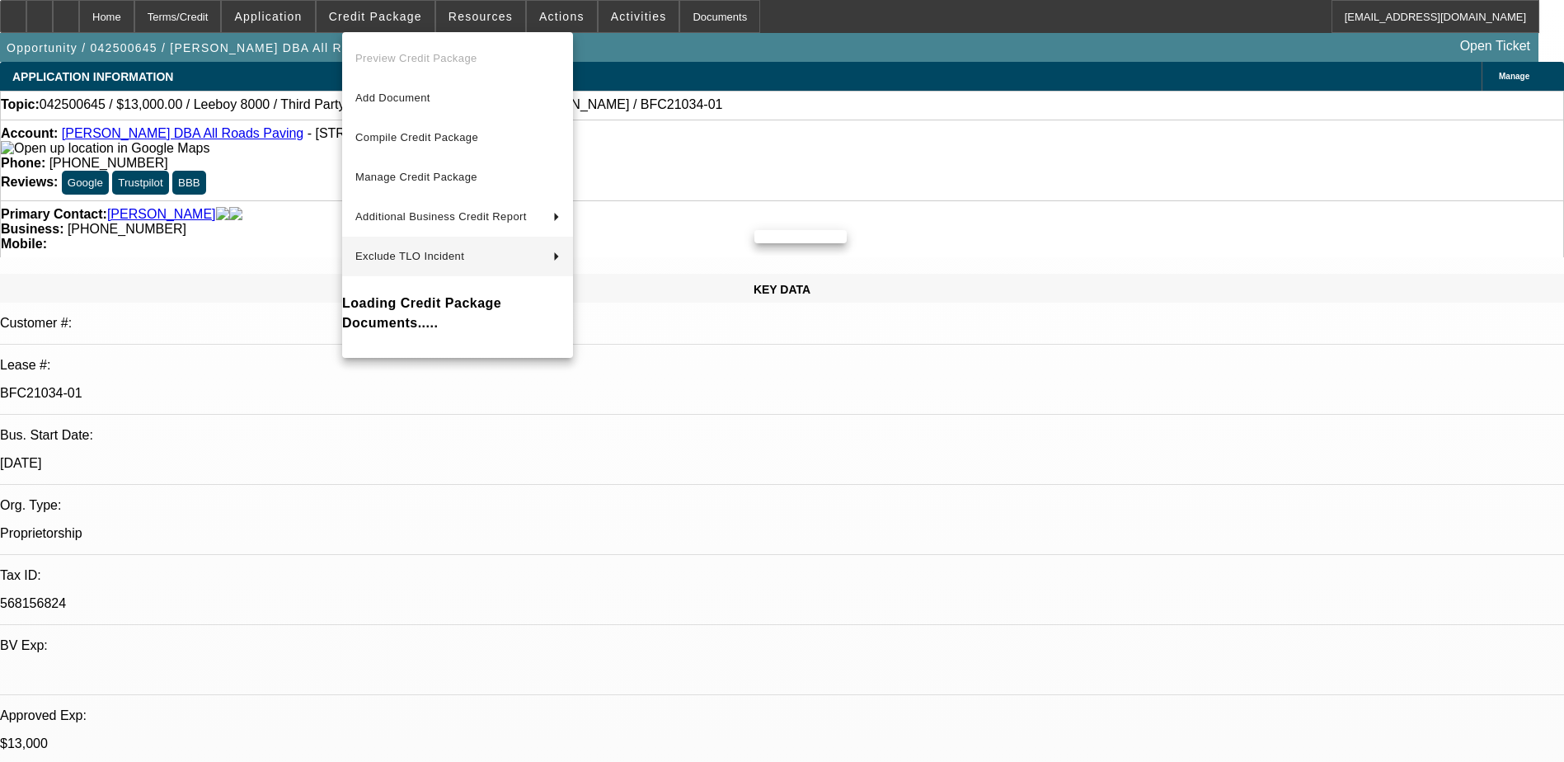
click at [355, 489] on div at bounding box center [782, 381] width 1564 height 762
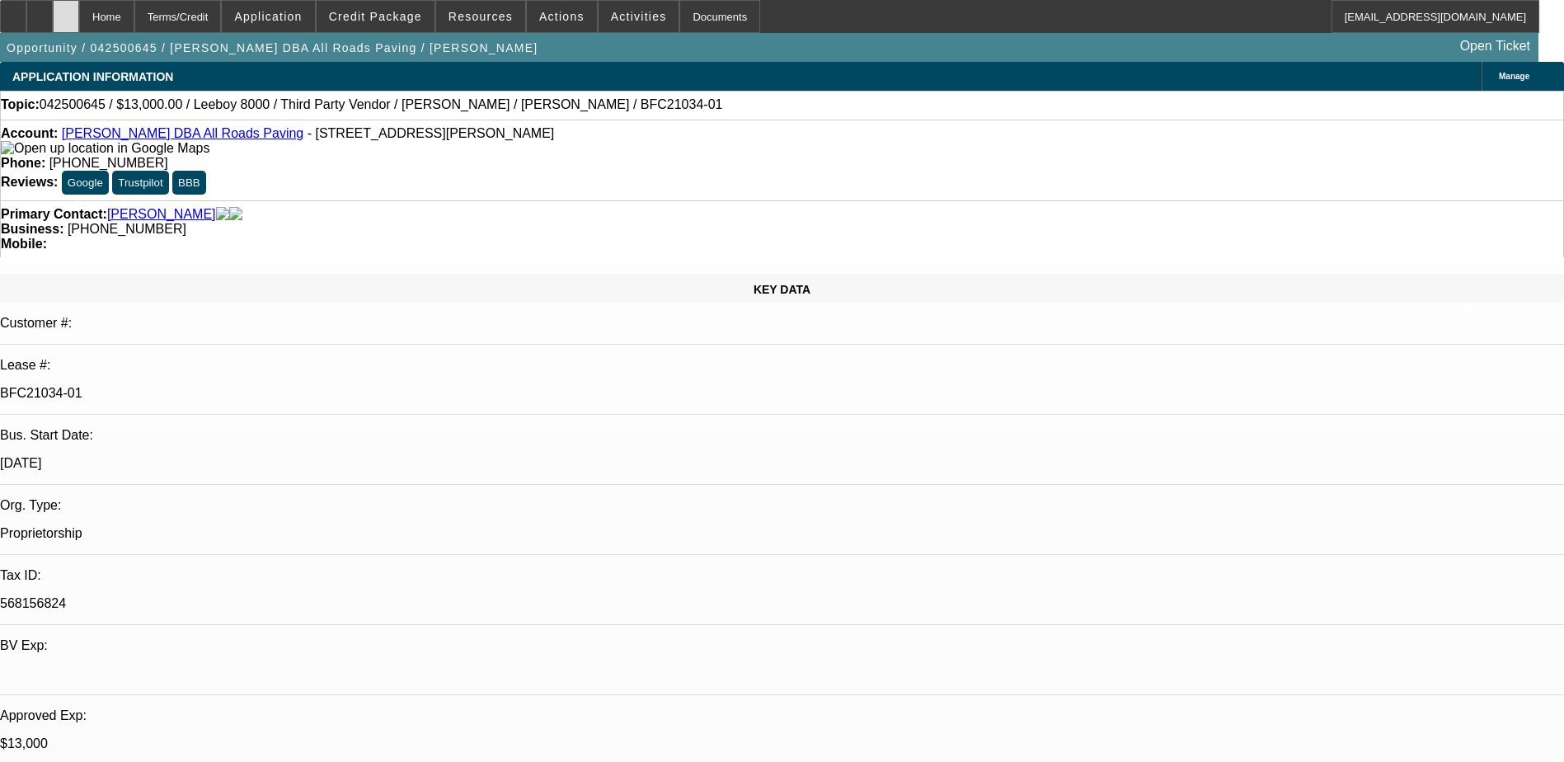
click at [79, 13] on div at bounding box center [66, 16] width 26 height 33
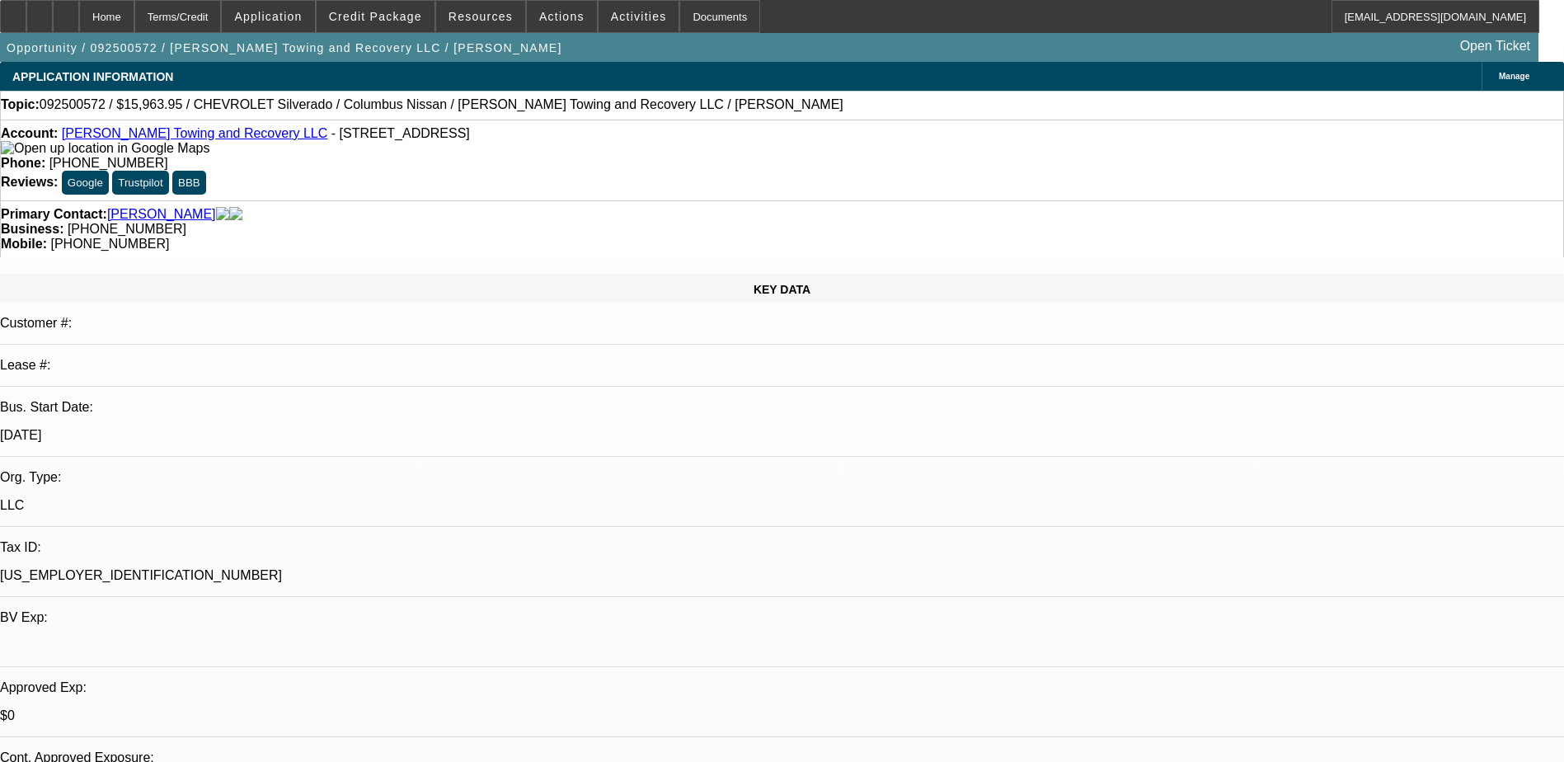
select select "0"
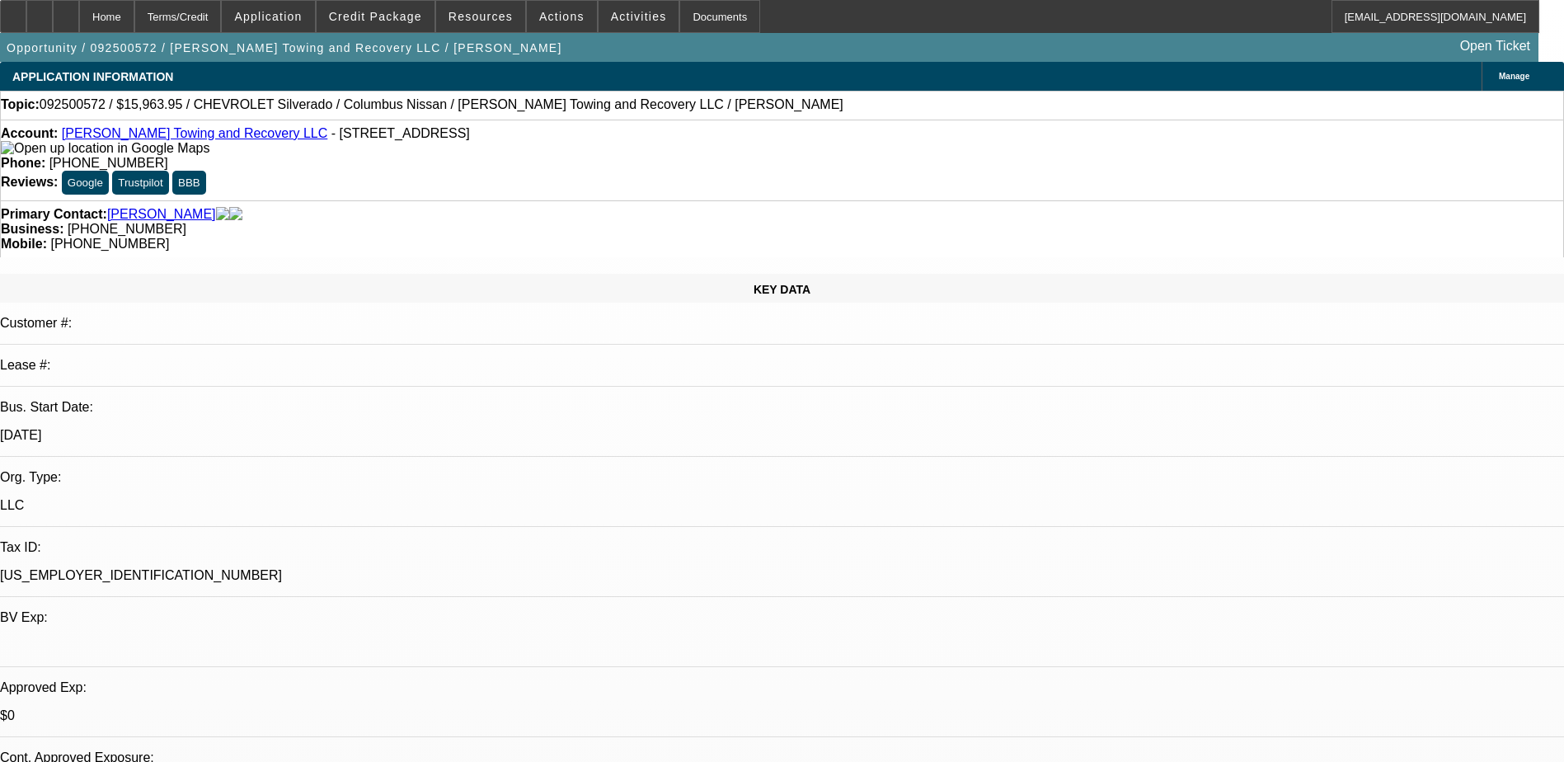
select select "0"
select select "1"
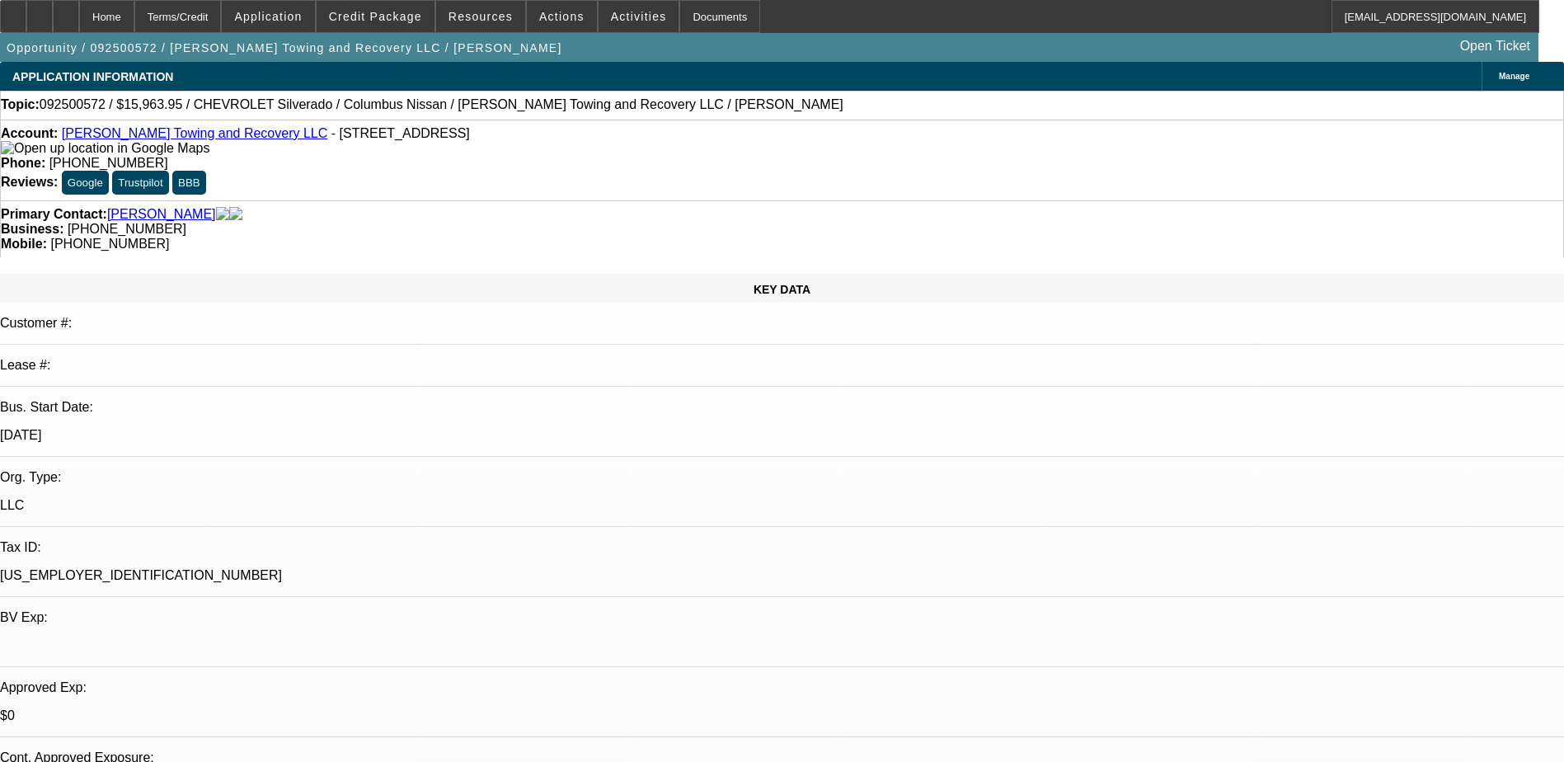
select select "2"
select select "1"
select select "2"
select select "1"
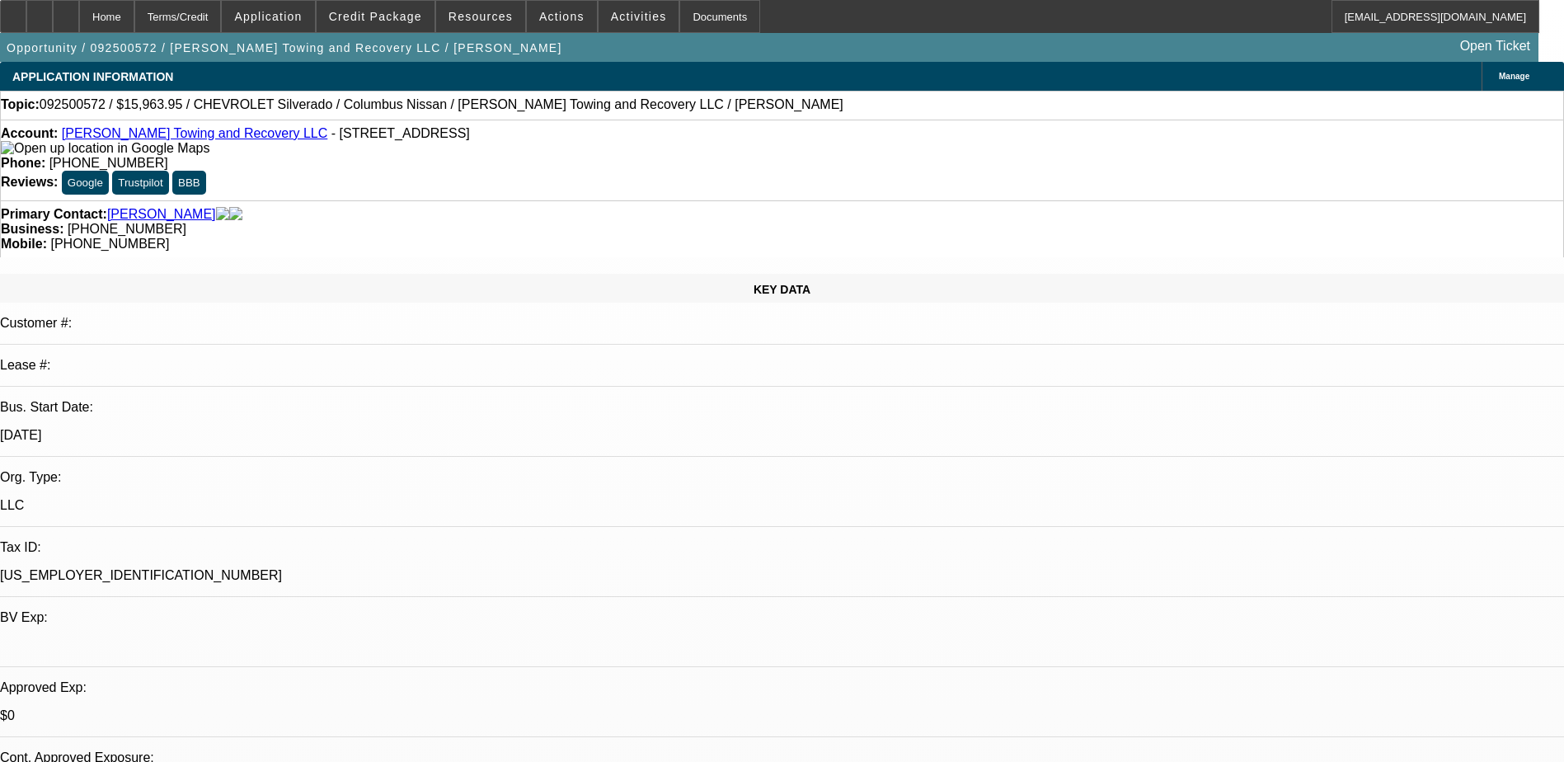
select select "1"
select select "2"
select select "21"
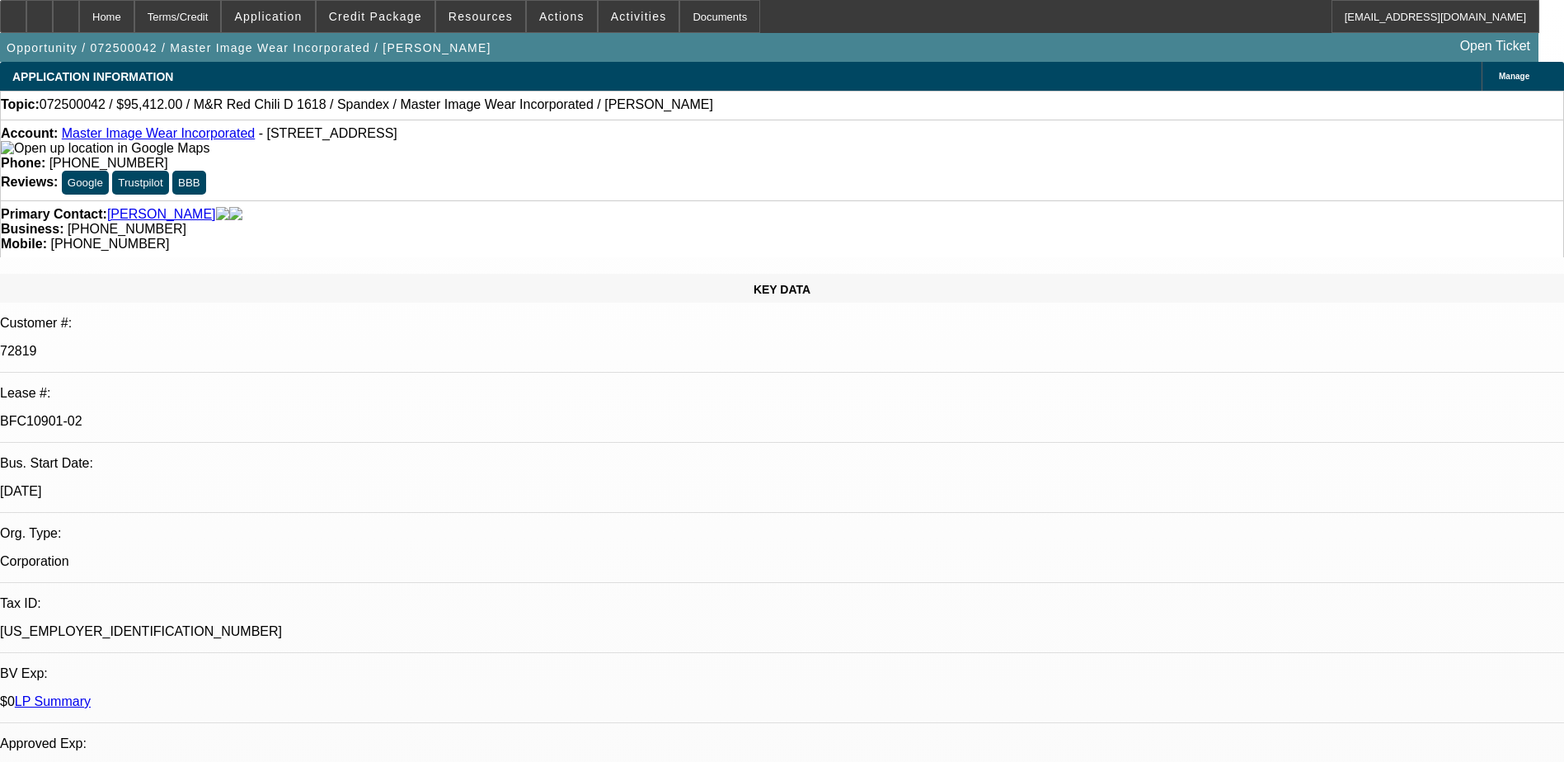
select select "0"
select select "0.1"
select select "0"
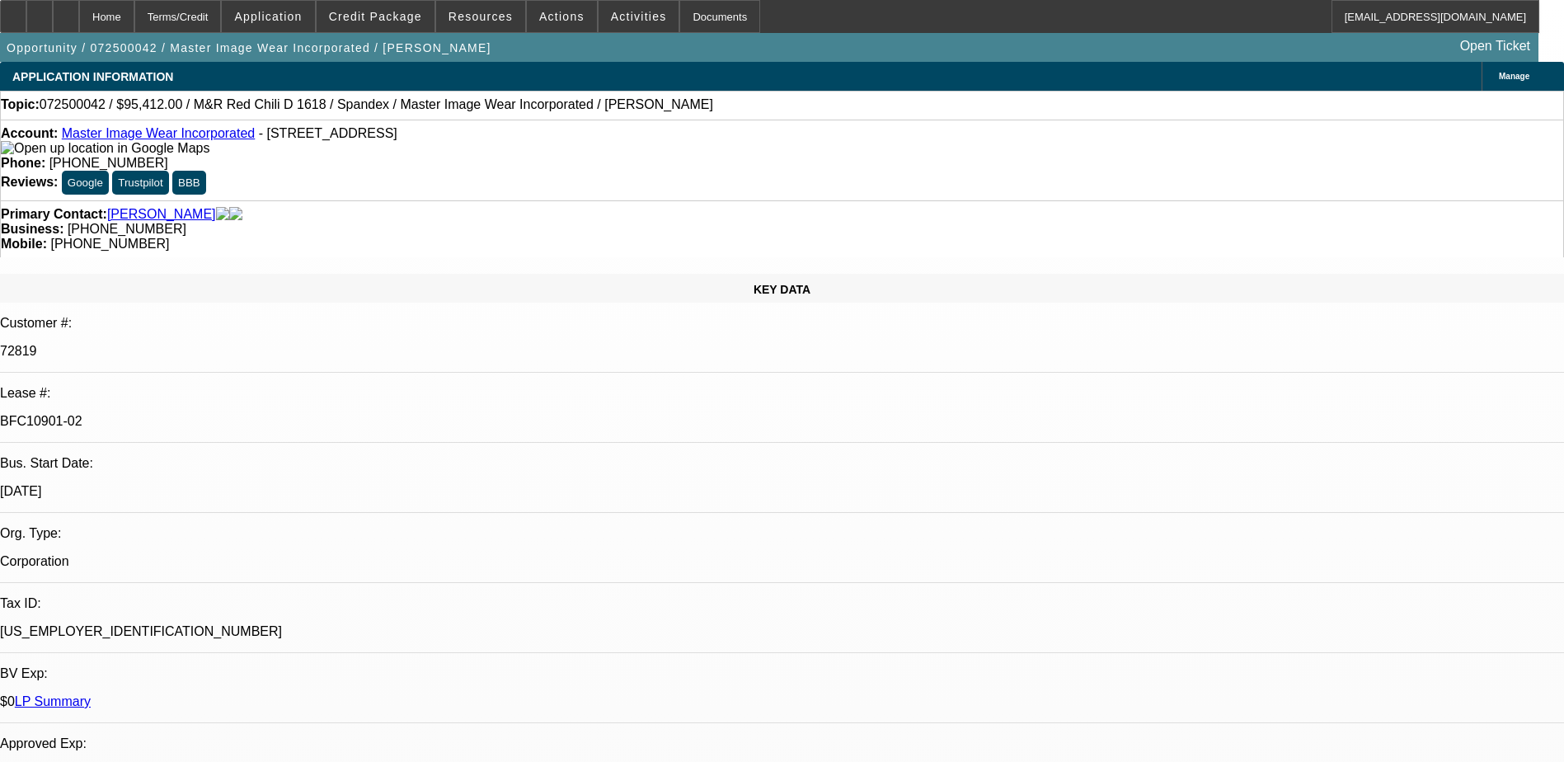
select select "0.1"
select select "0"
select select "0.1"
select select "0"
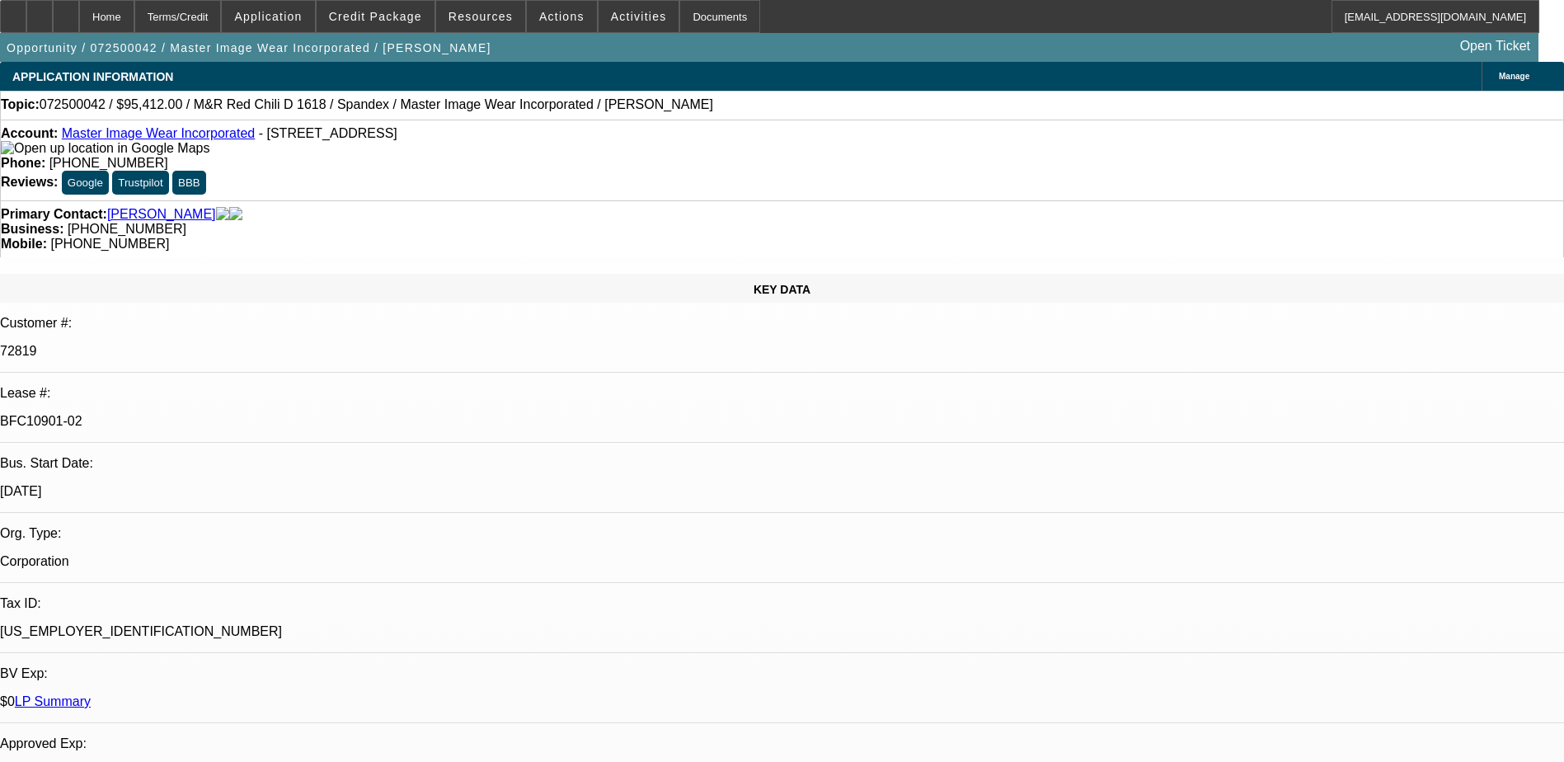
select select "0"
select select "0.1"
select select "1"
select select "4"
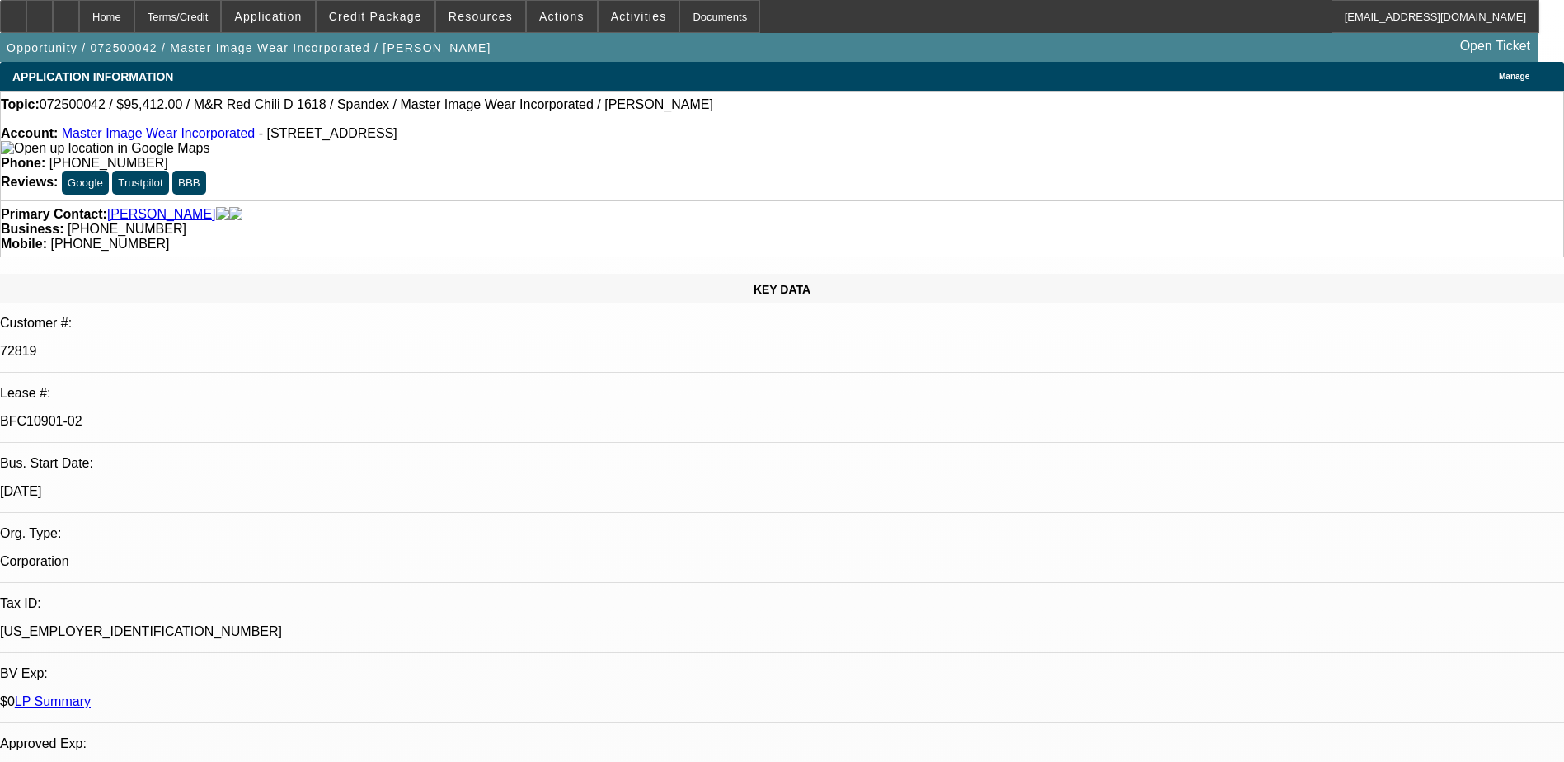
select select "1"
select select "4"
select select "1"
select select "3"
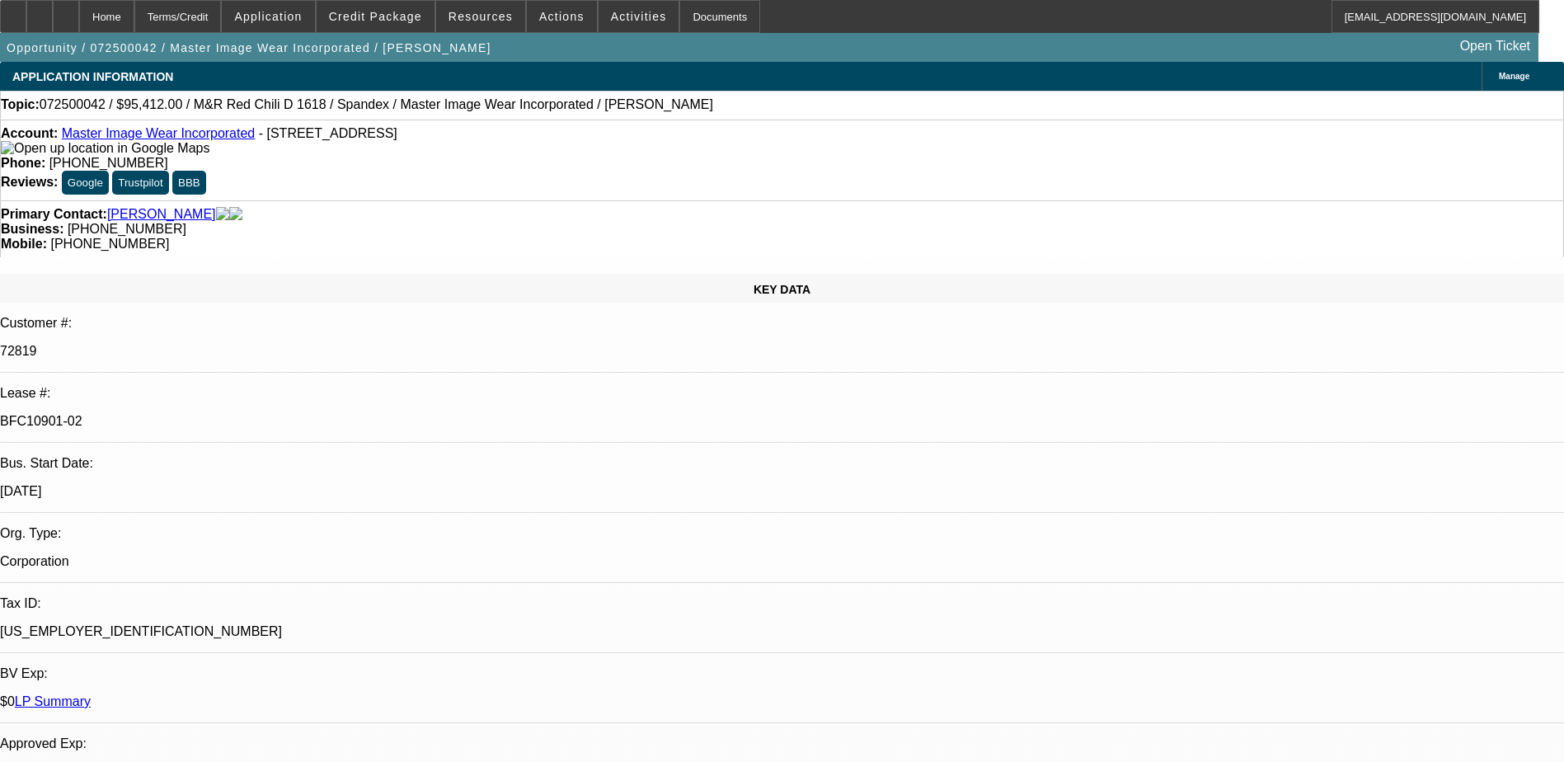
select select "4"
select select "1"
select select "3"
select select "4"
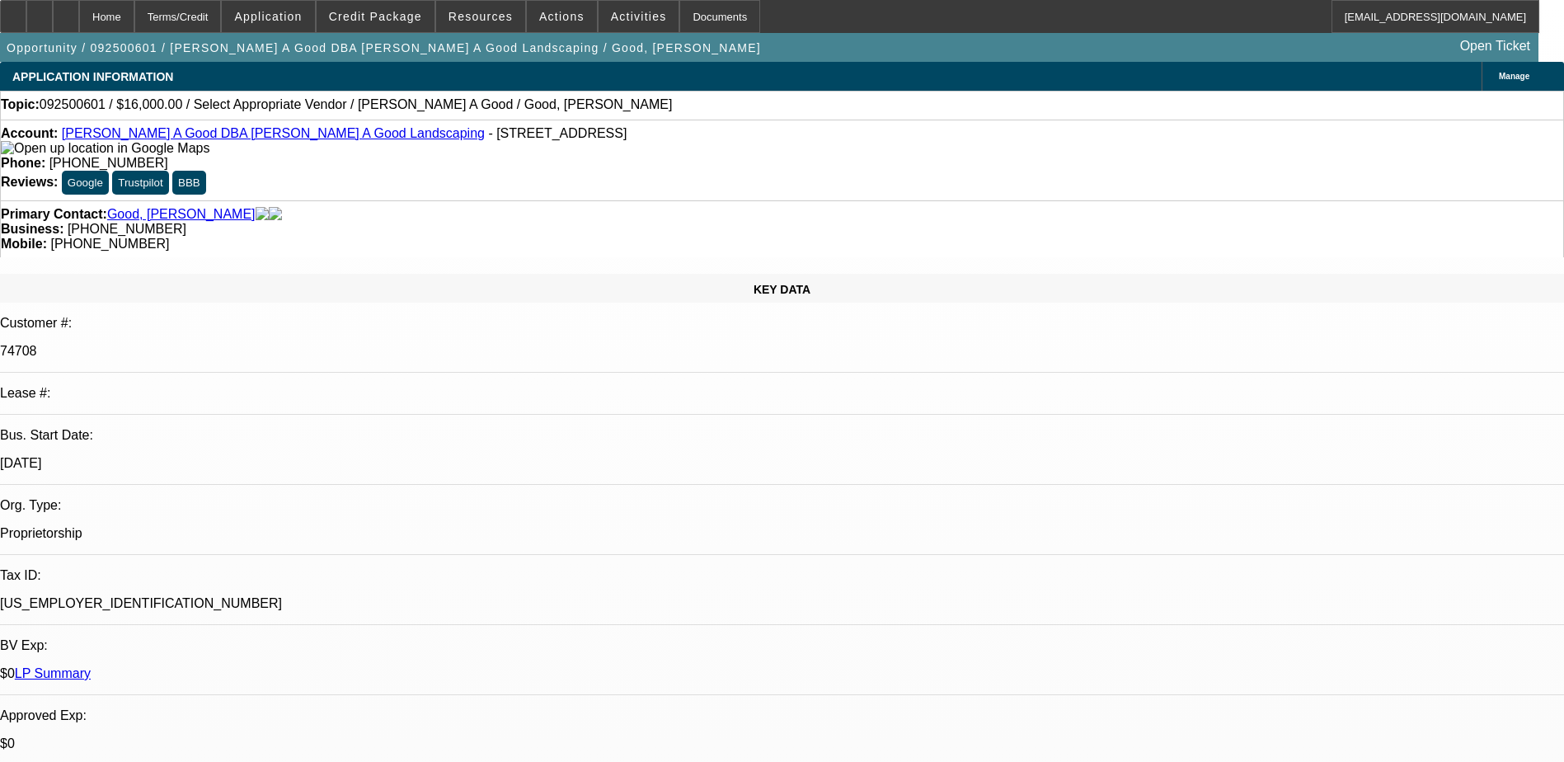
select select "0"
select select "2"
select select "0.1"
select select "4"
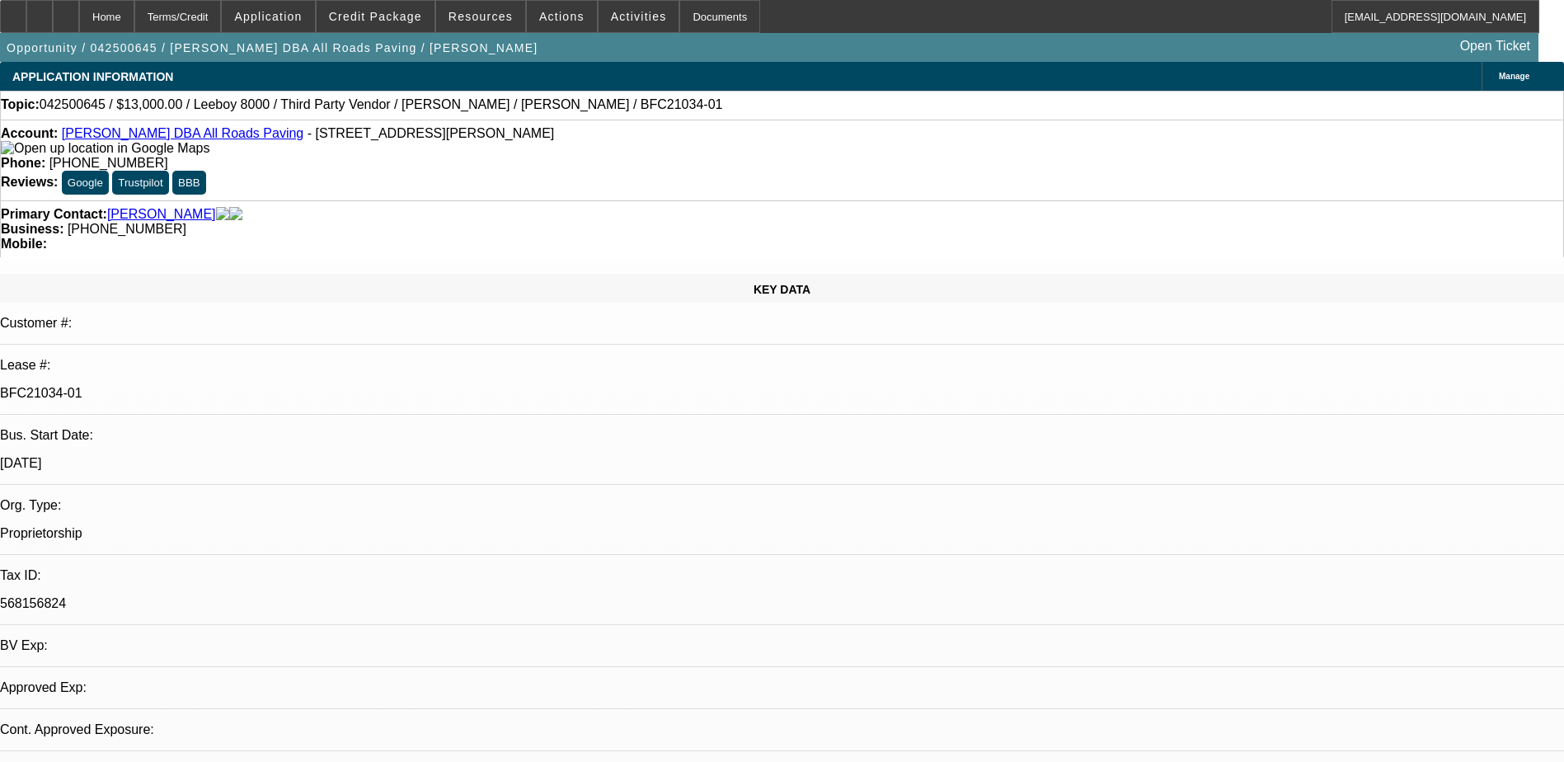
select select "0"
select select "0.1"
select select "0"
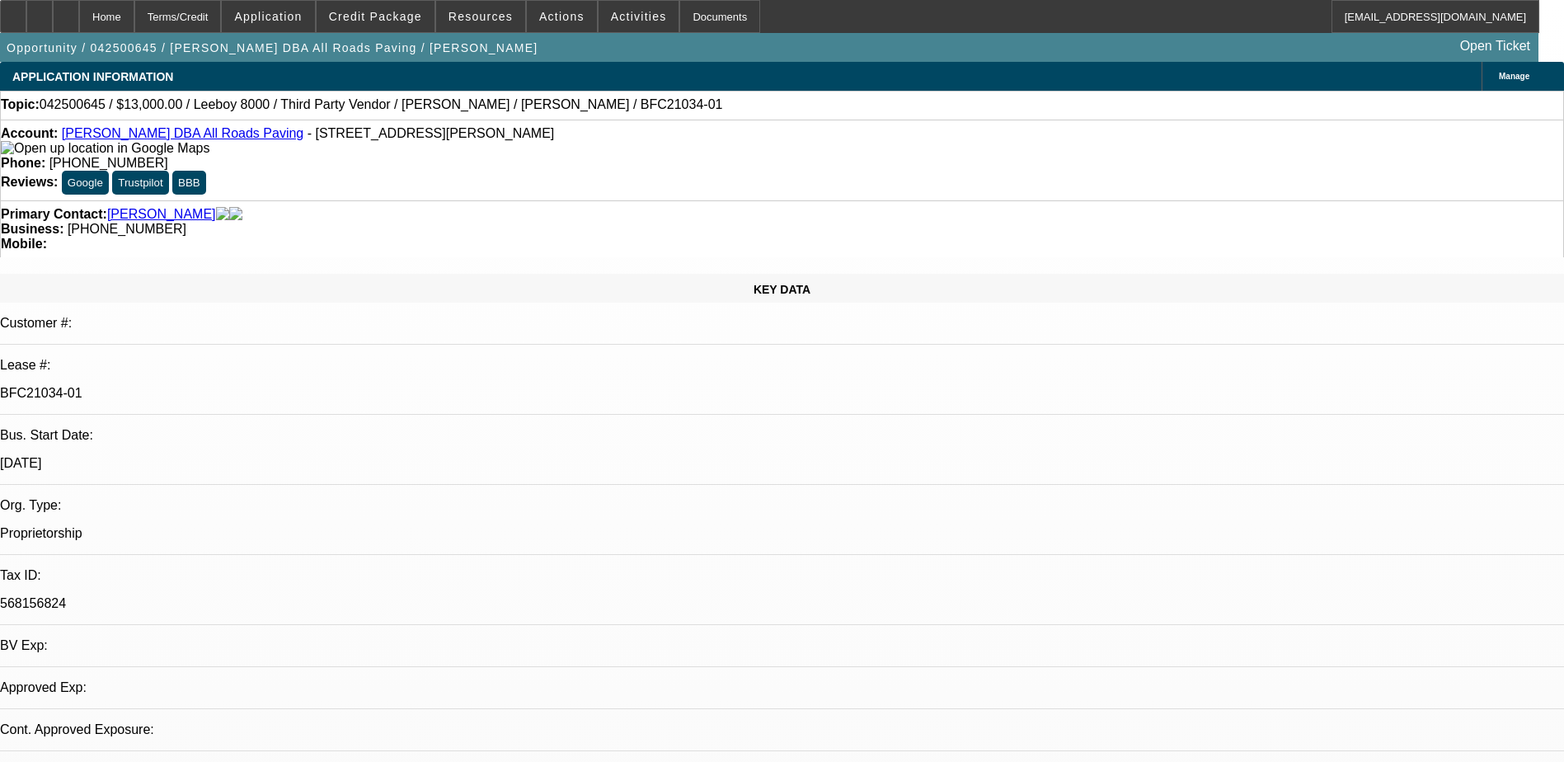
select select "0.1"
select select "0"
select select "0.1"
select select "0"
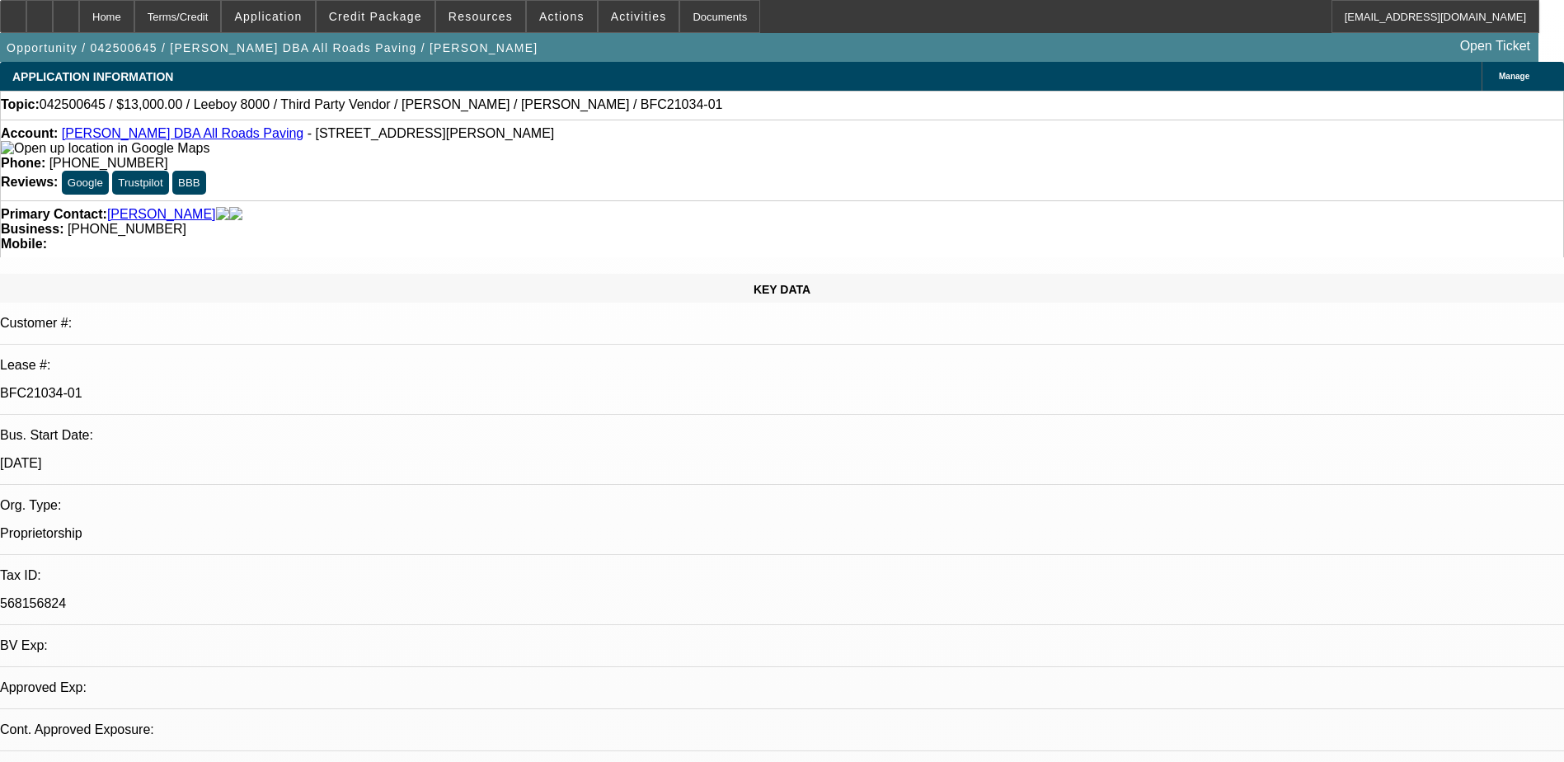
select select "0"
select select "0.1"
select select "1"
select select "3"
select select "5"
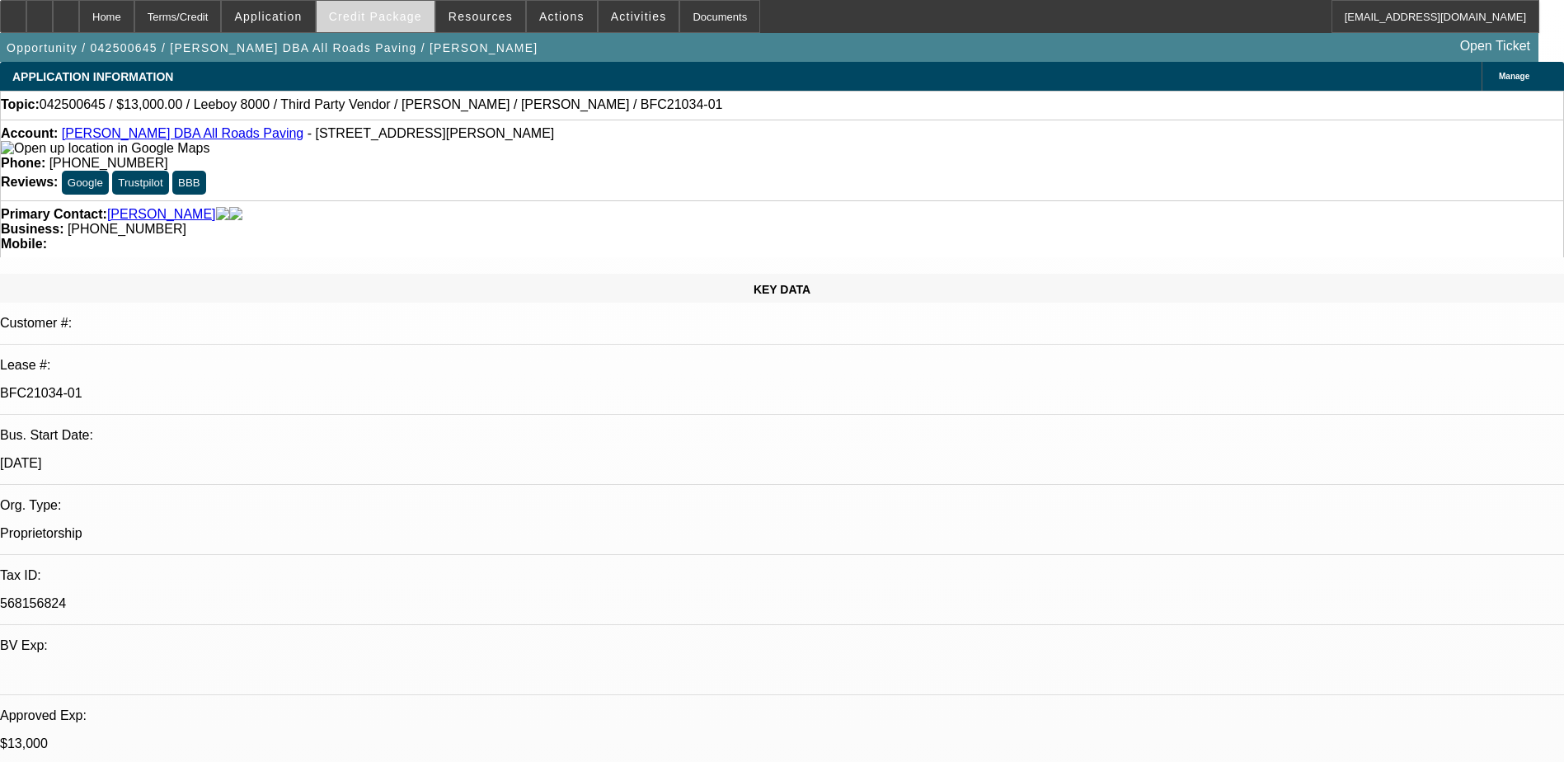
select select "1"
select select "3"
select select "5"
select select "1"
select select "3"
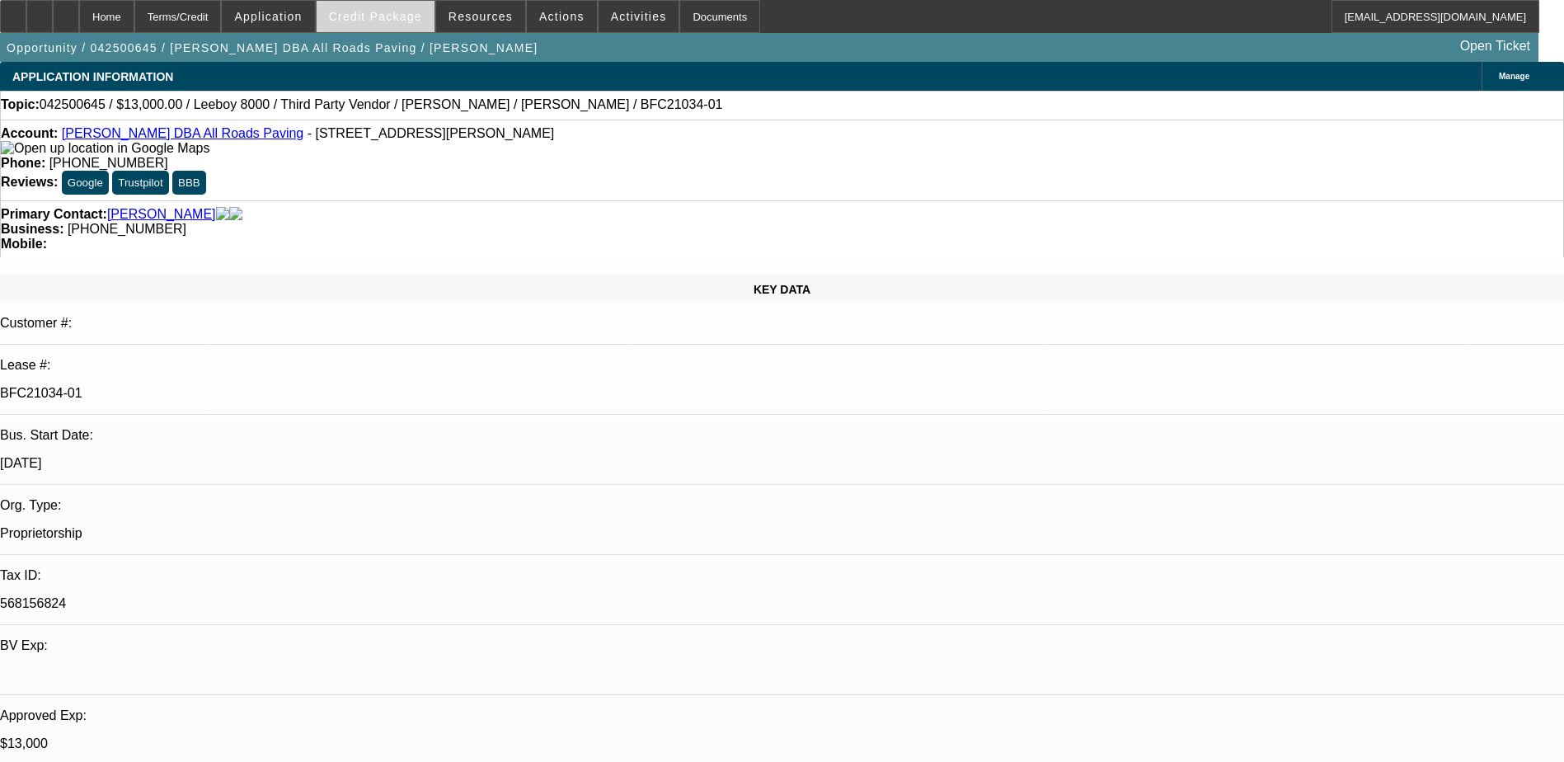
select select "5"
select select "1"
select select "3"
select select "5"
click at [415, 16] on span "Credit Package" at bounding box center [375, 16] width 93 height 13
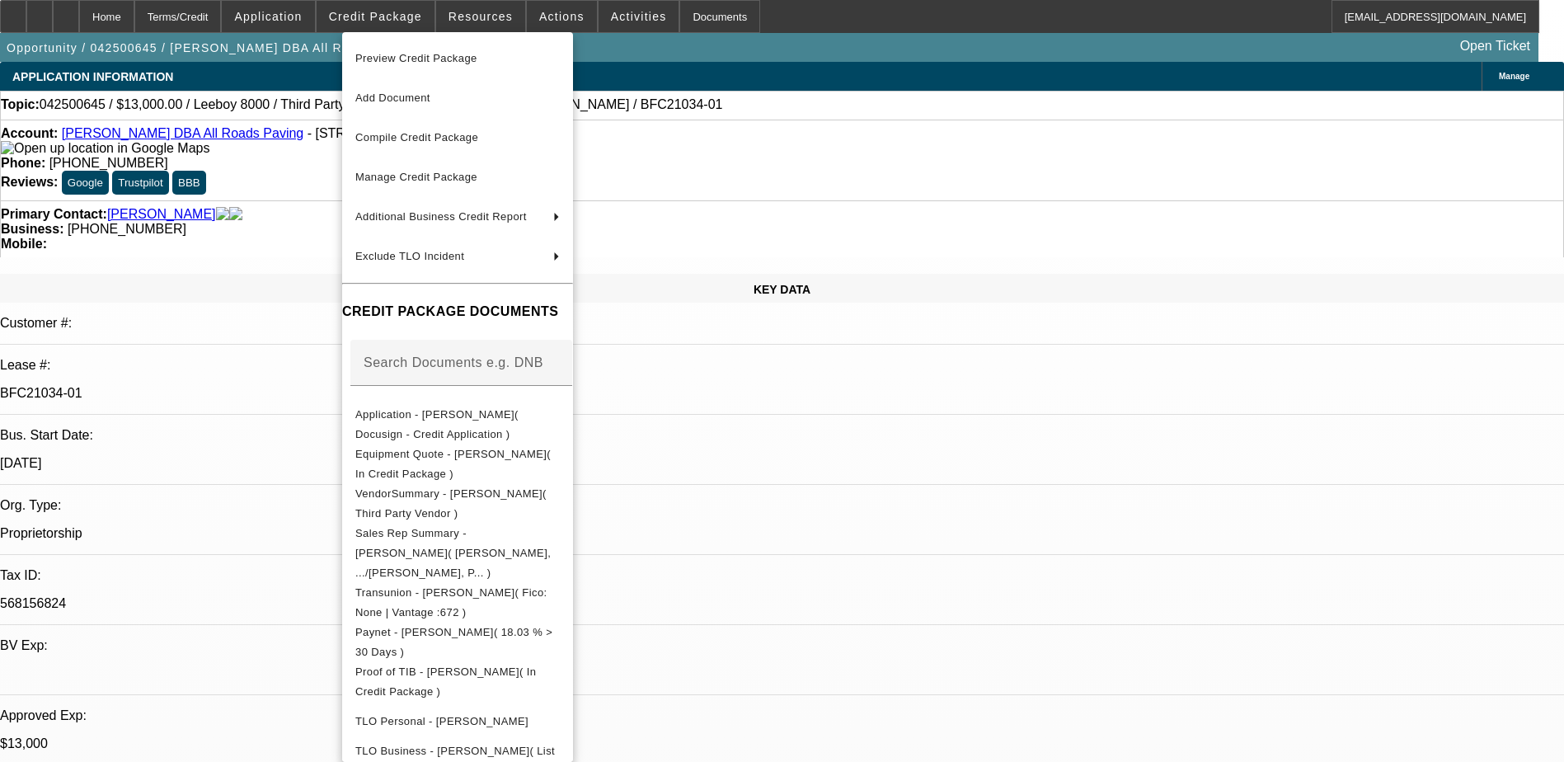
scroll to position [330, 0]
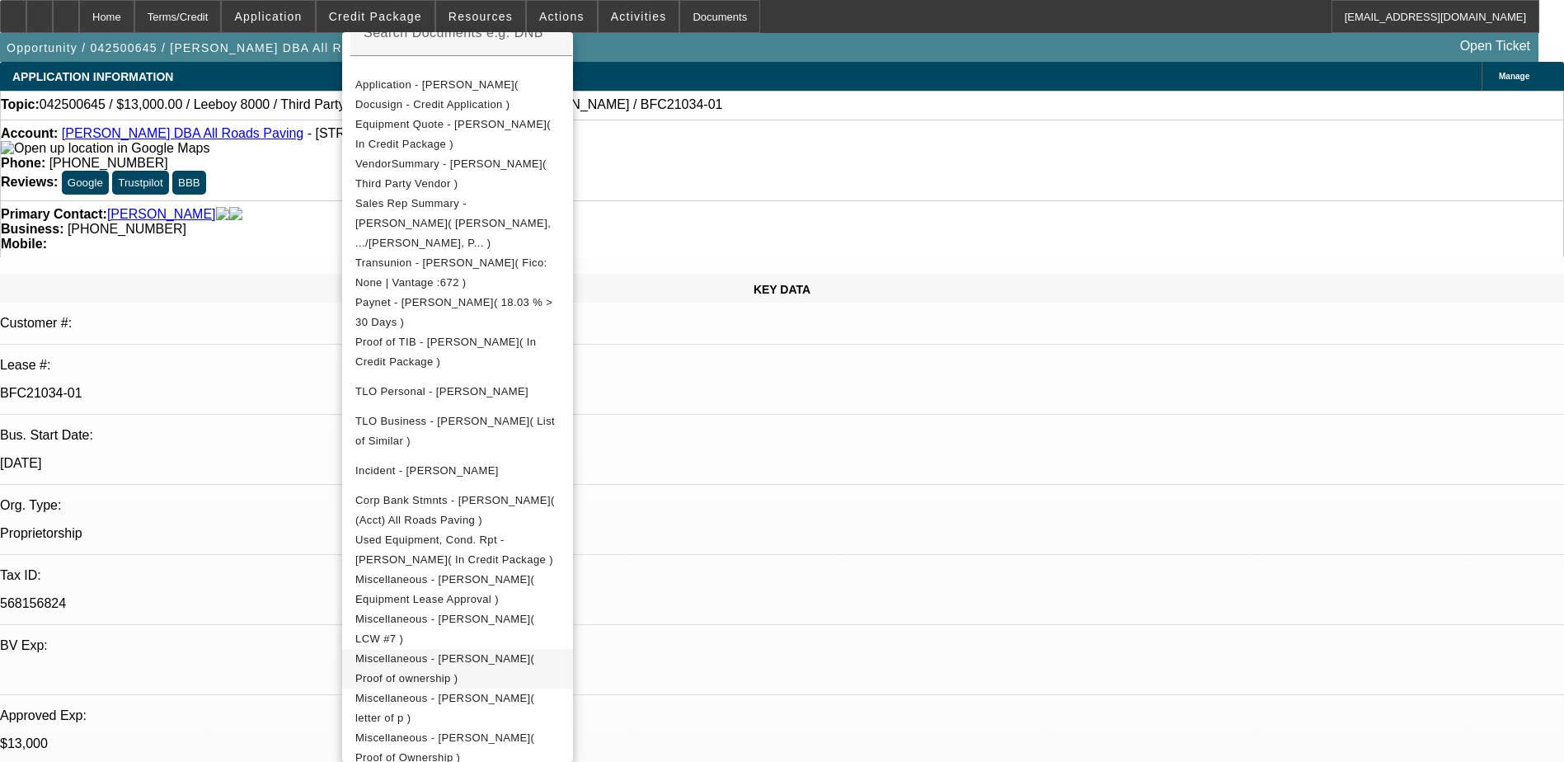
click at [560, 650] on span "Miscellaneous - Shane Stanley( Proof of ownership )" at bounding box center [457, 669] width 204 height 40
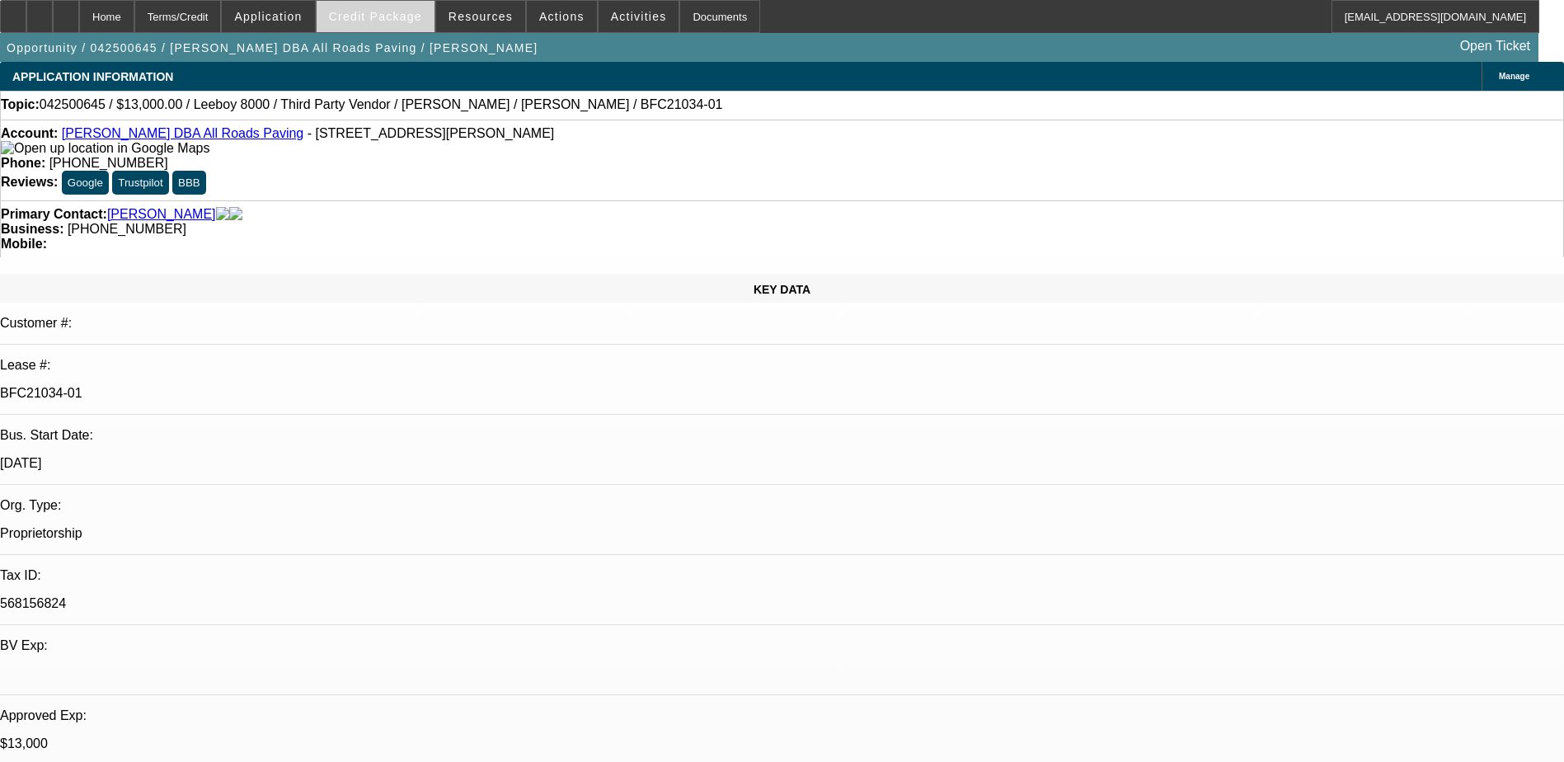
click at [392, 26] on span at bounding box center [376, 17] width 118 height 40
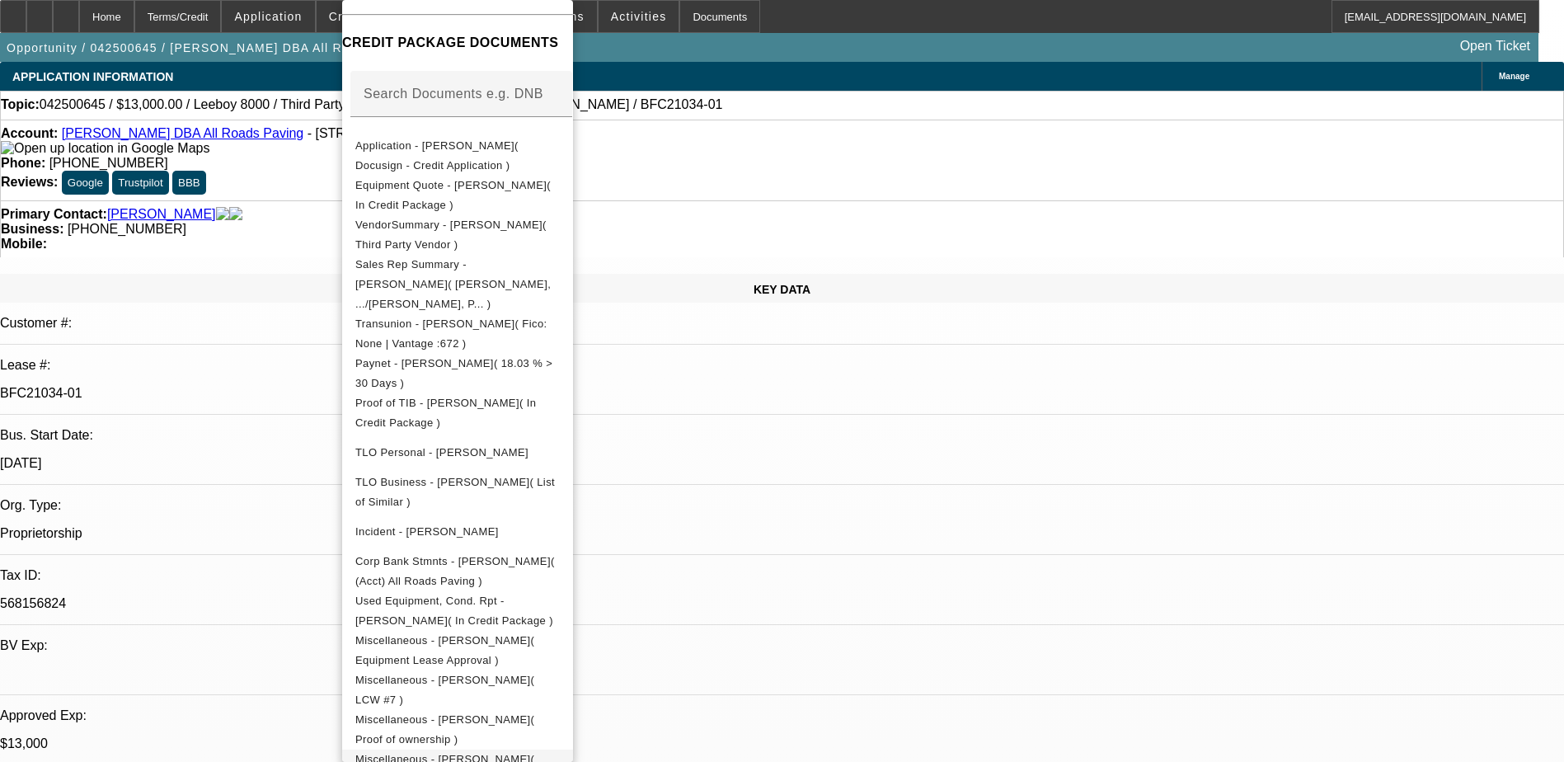
scroll to position [372, 0]
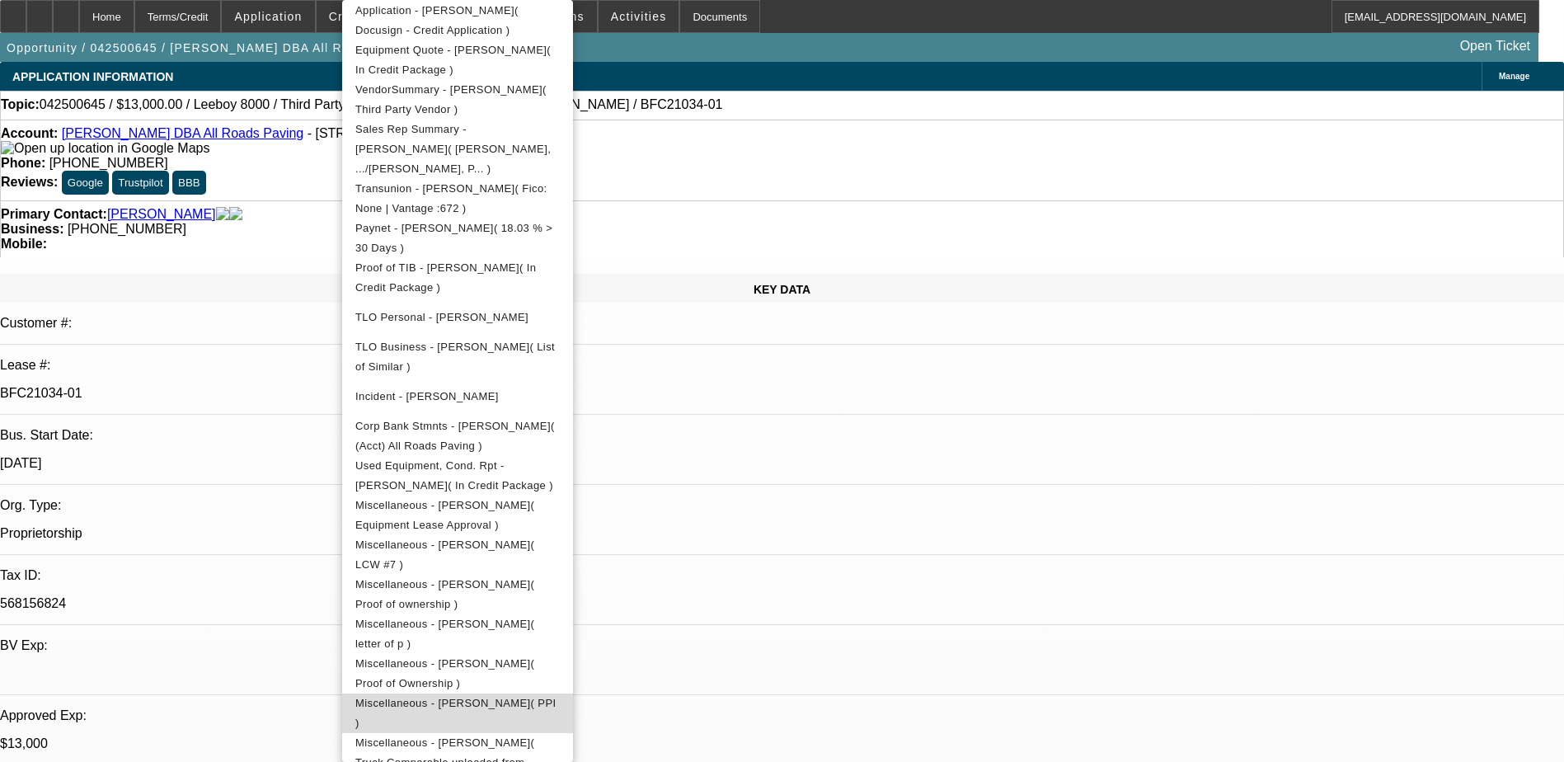
click at [560, 693] on span "Miscellaneous - Shane Stanley( PPI )" at bounding box center [457, 713] width 204 height 40
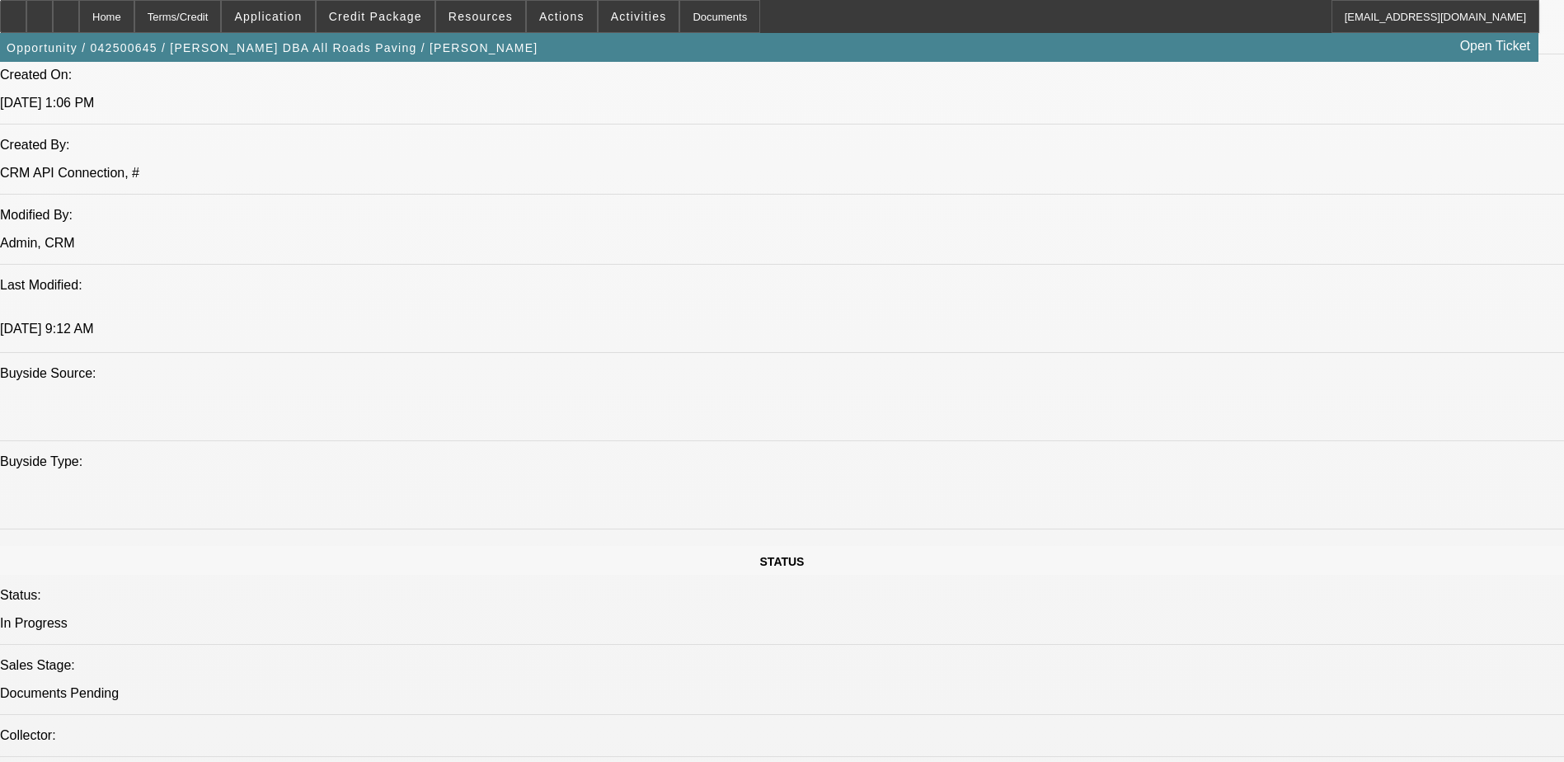
scroll to position [1319, 0]
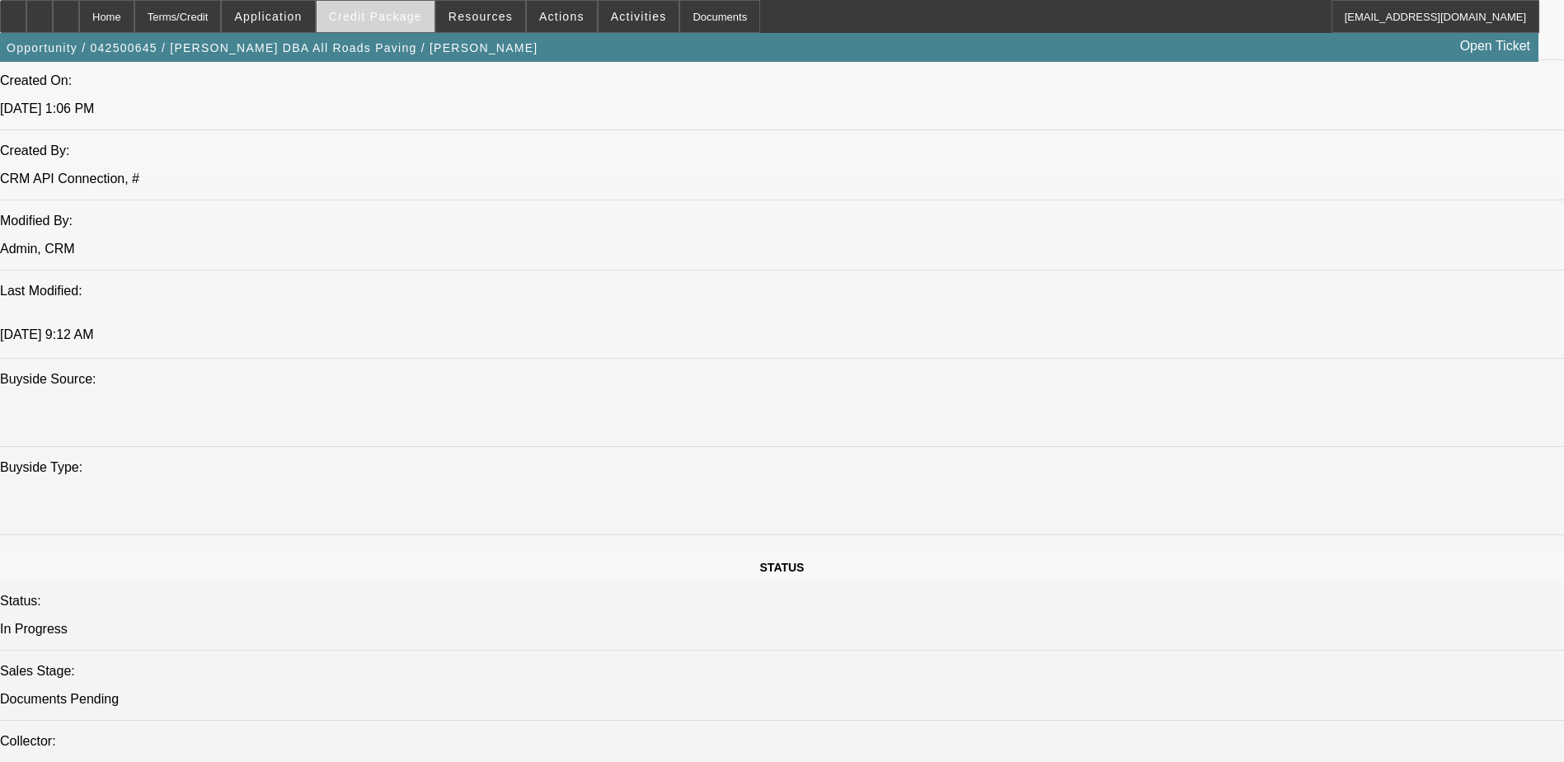
click at [381, 7] on span at bounding box center [376, 17] width 118 height 40
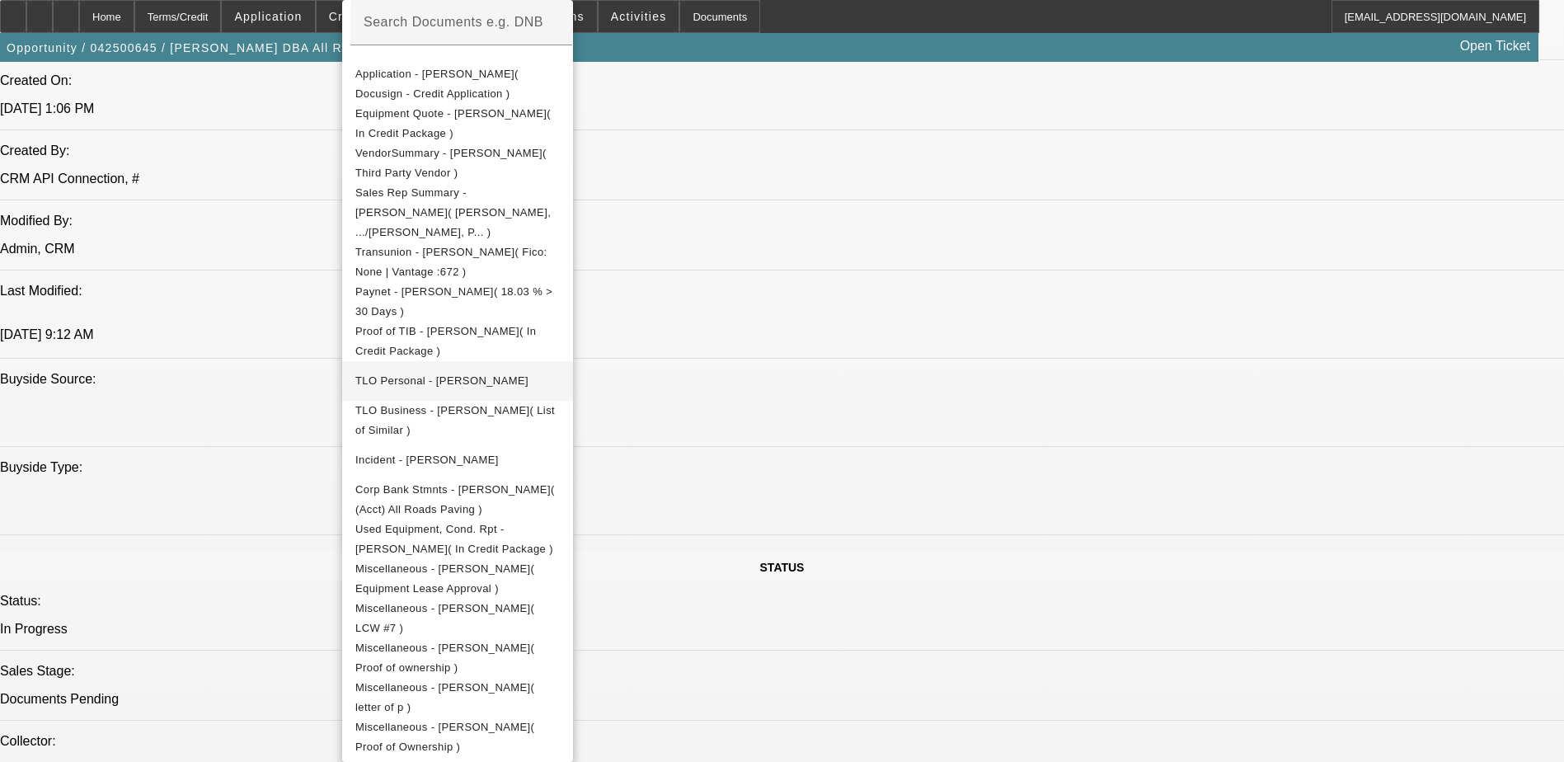
scroll to position [372, 0]
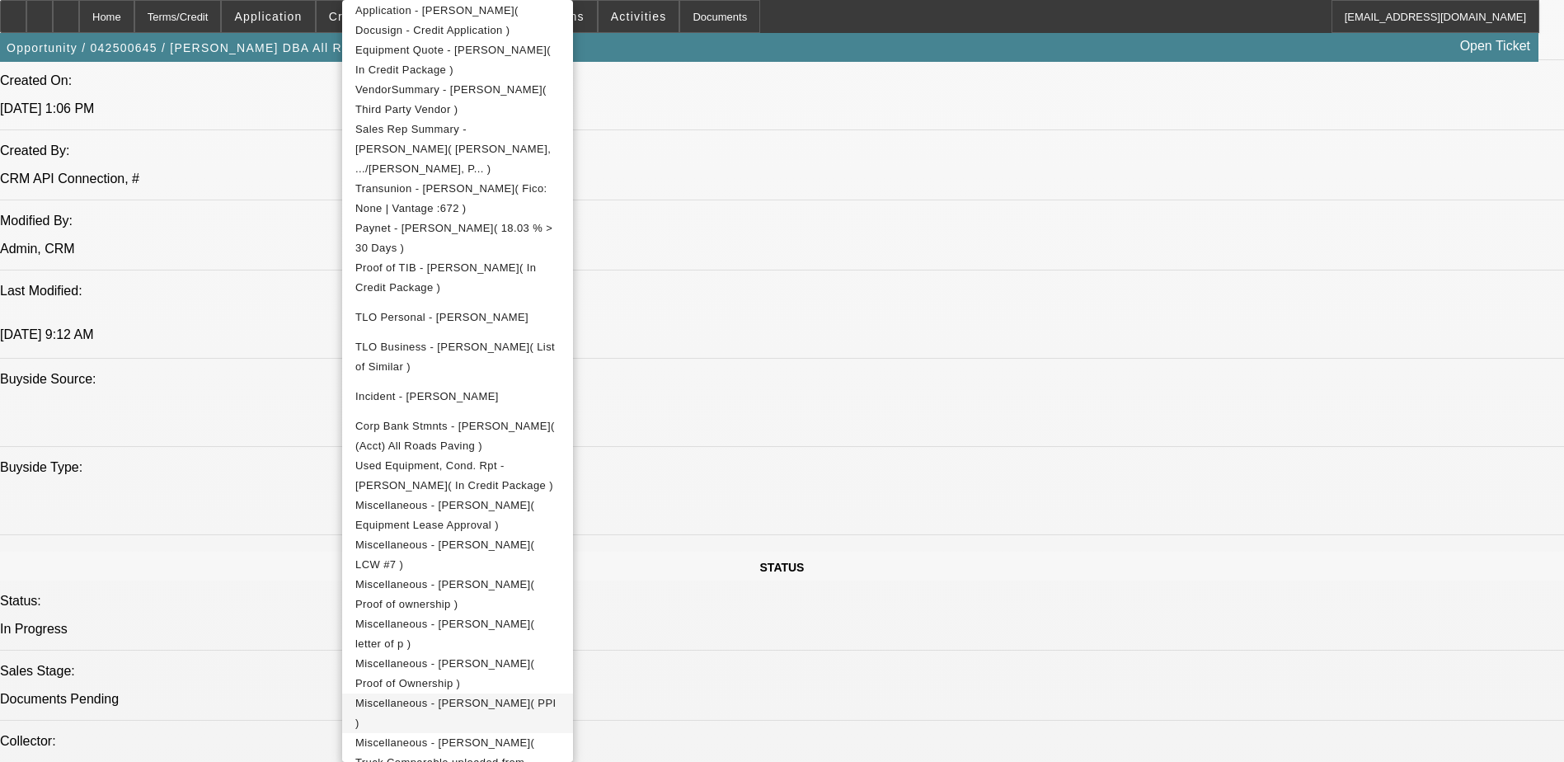
click at [560, 693] on span "Miscellaneous - Shane Stanley( PPI )" at bounding box center [457, 713] width 204 height 40
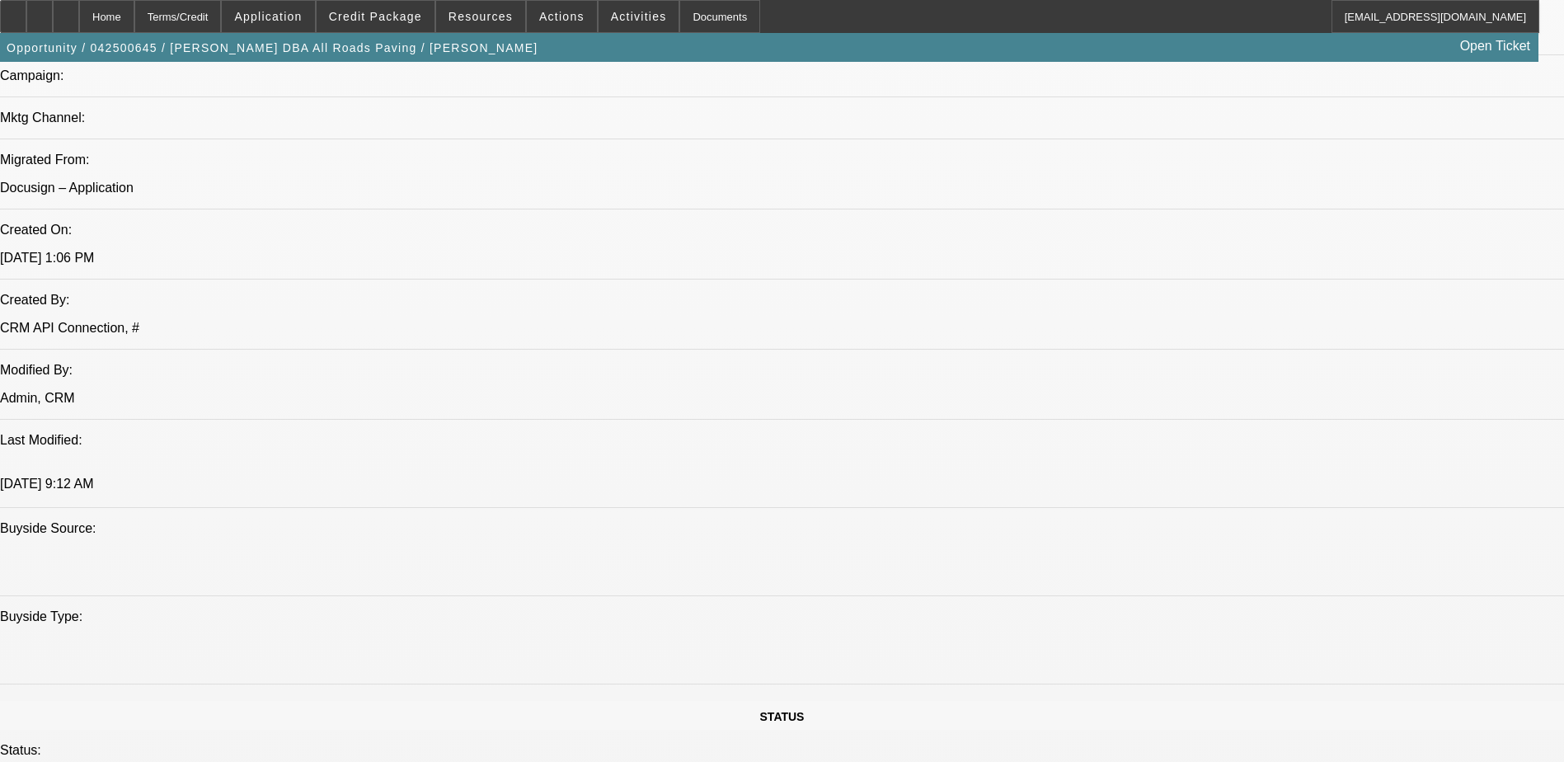
scroll to position [989, 0]
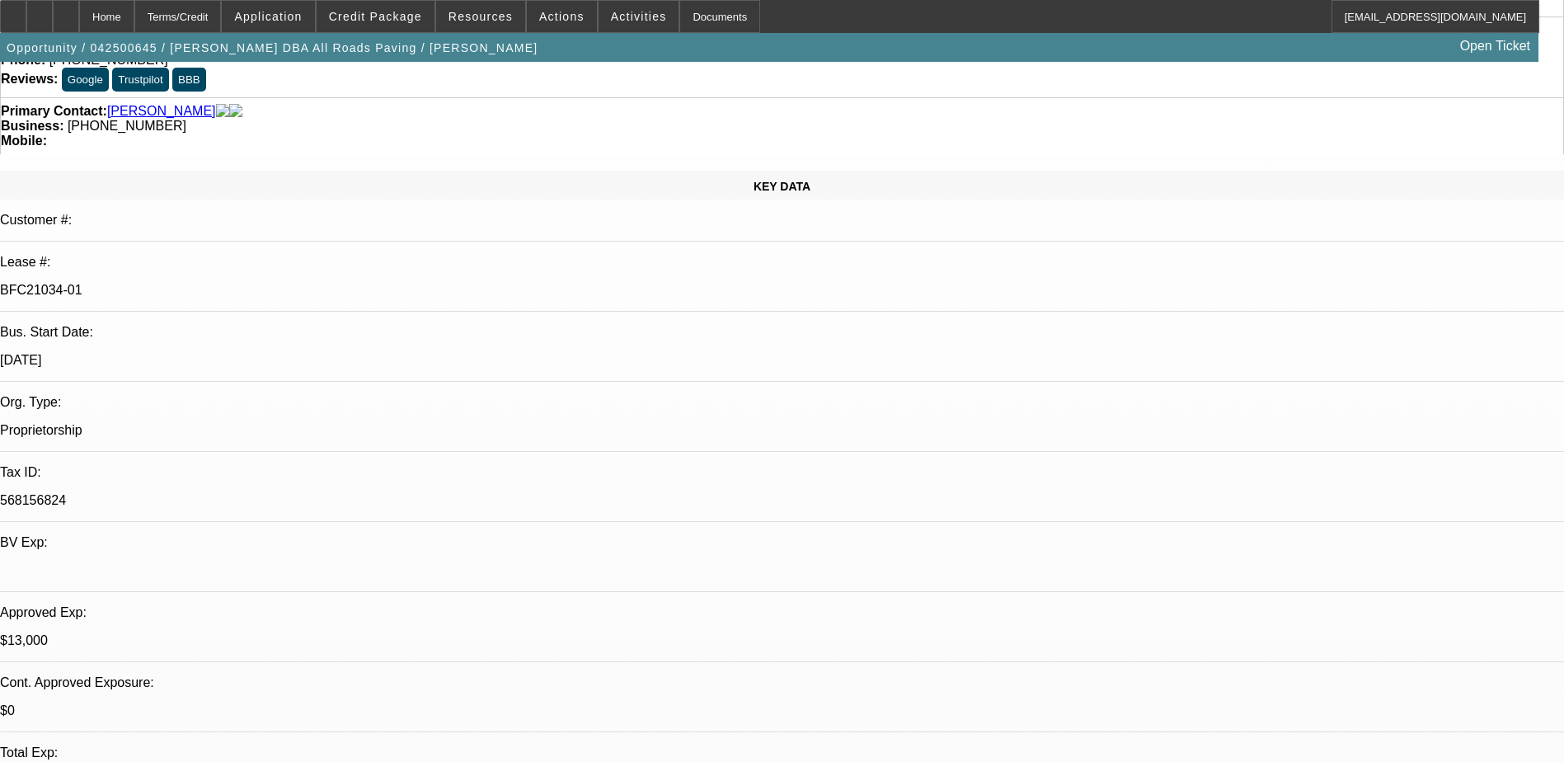
scroll to position [0, 0]
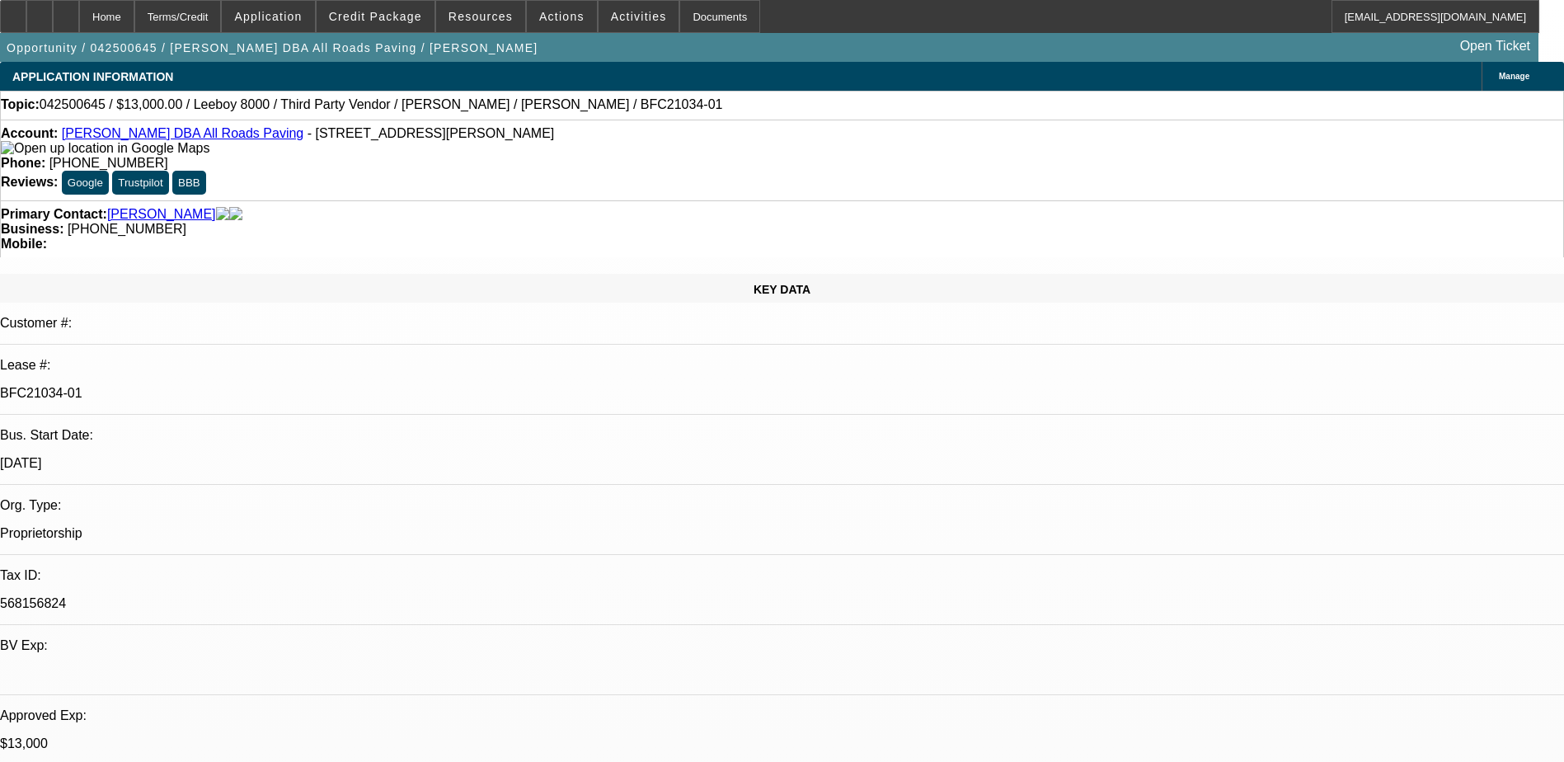
drag, startPoint x: 1377, startPoint y: 154, endPoint x: 1374, endPoint y: 167, distance: 12.8
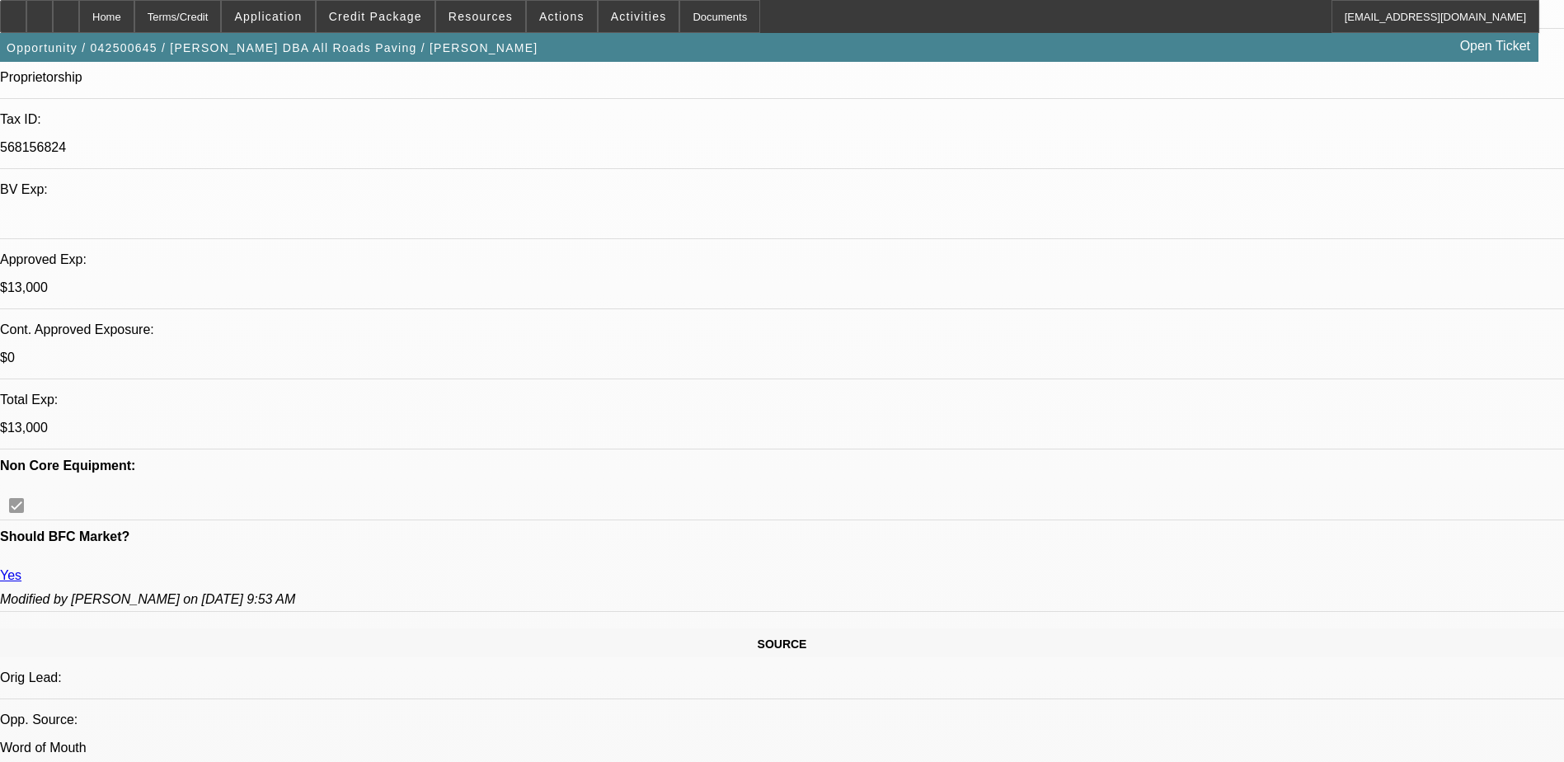
scroll to position [247, 0]
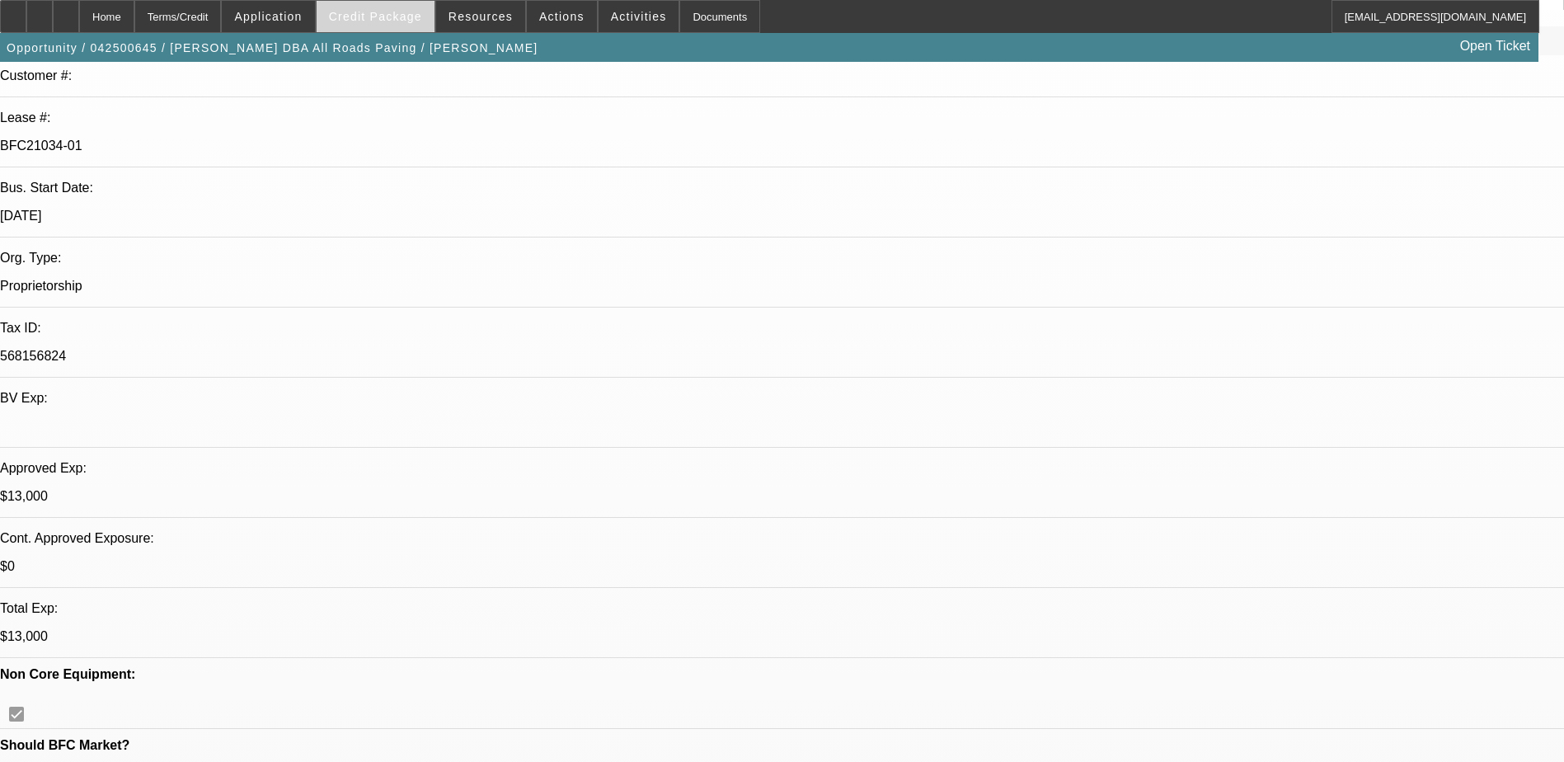
click at [396, 23] on span at bounding box center [376, 17] width 118 height 40
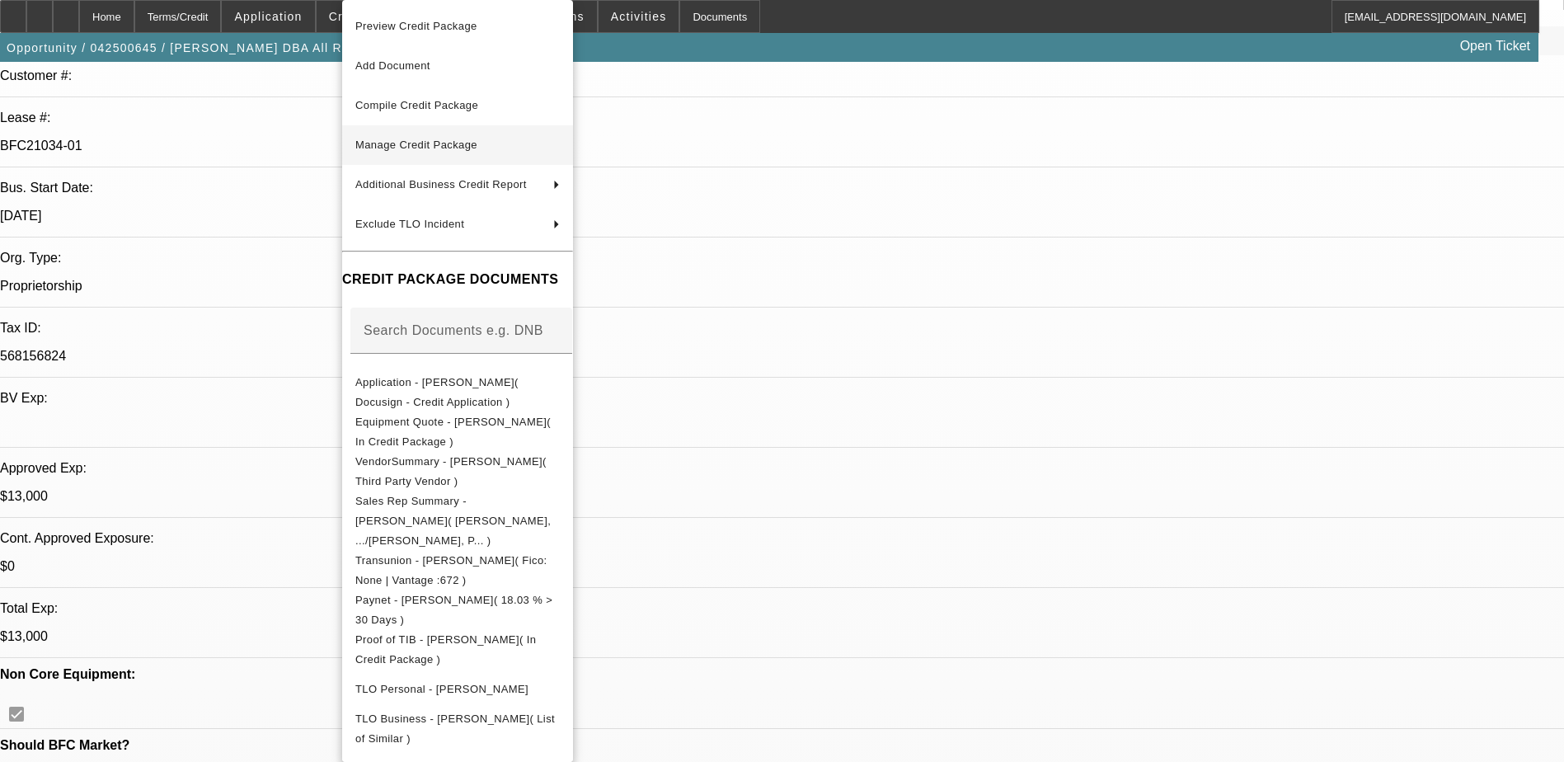
click at [560, 145] on span "Manage Credit Package" at bounding box center [457, 145] width 204 height 20
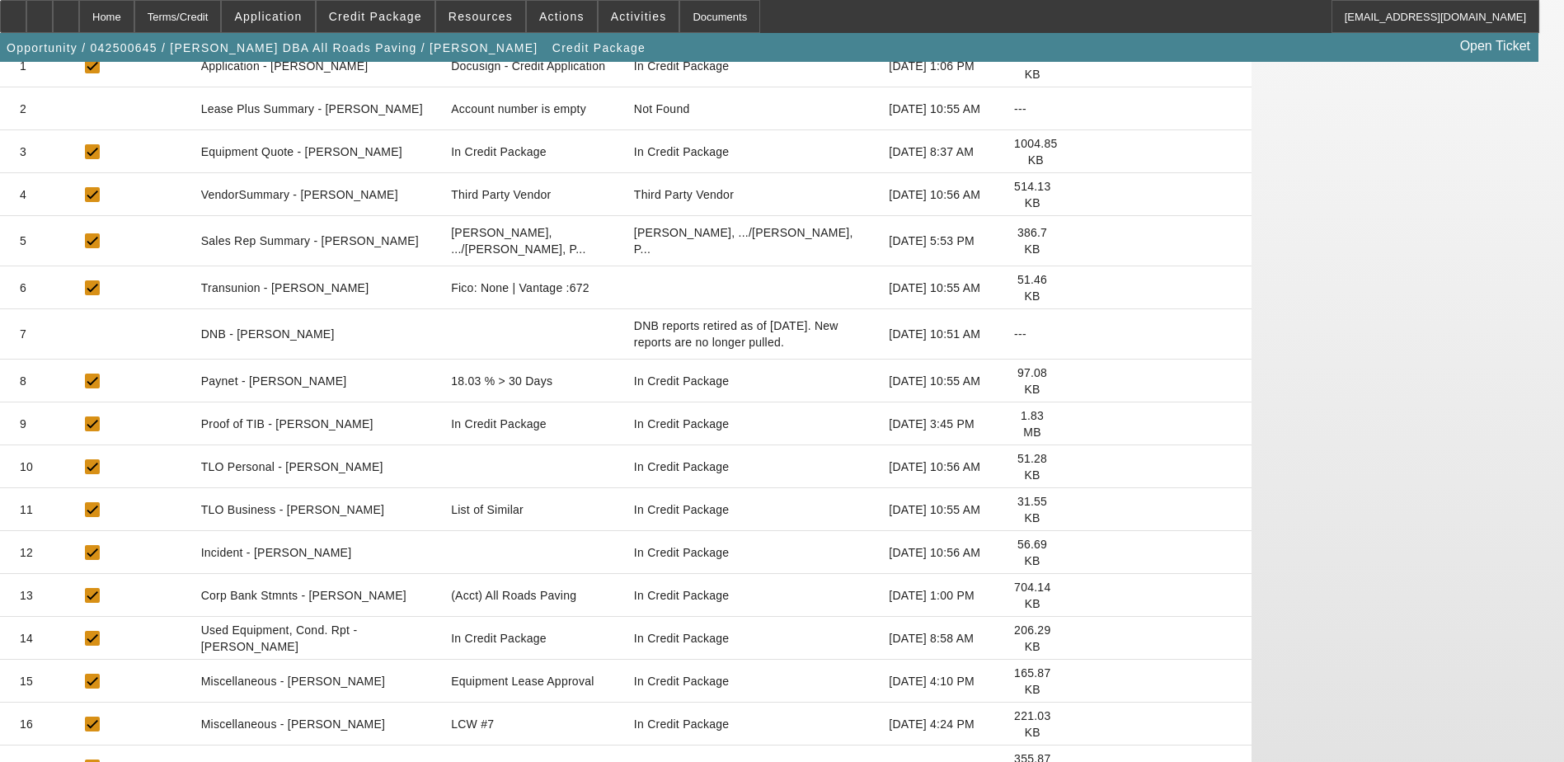
scroll to position [471, 0]
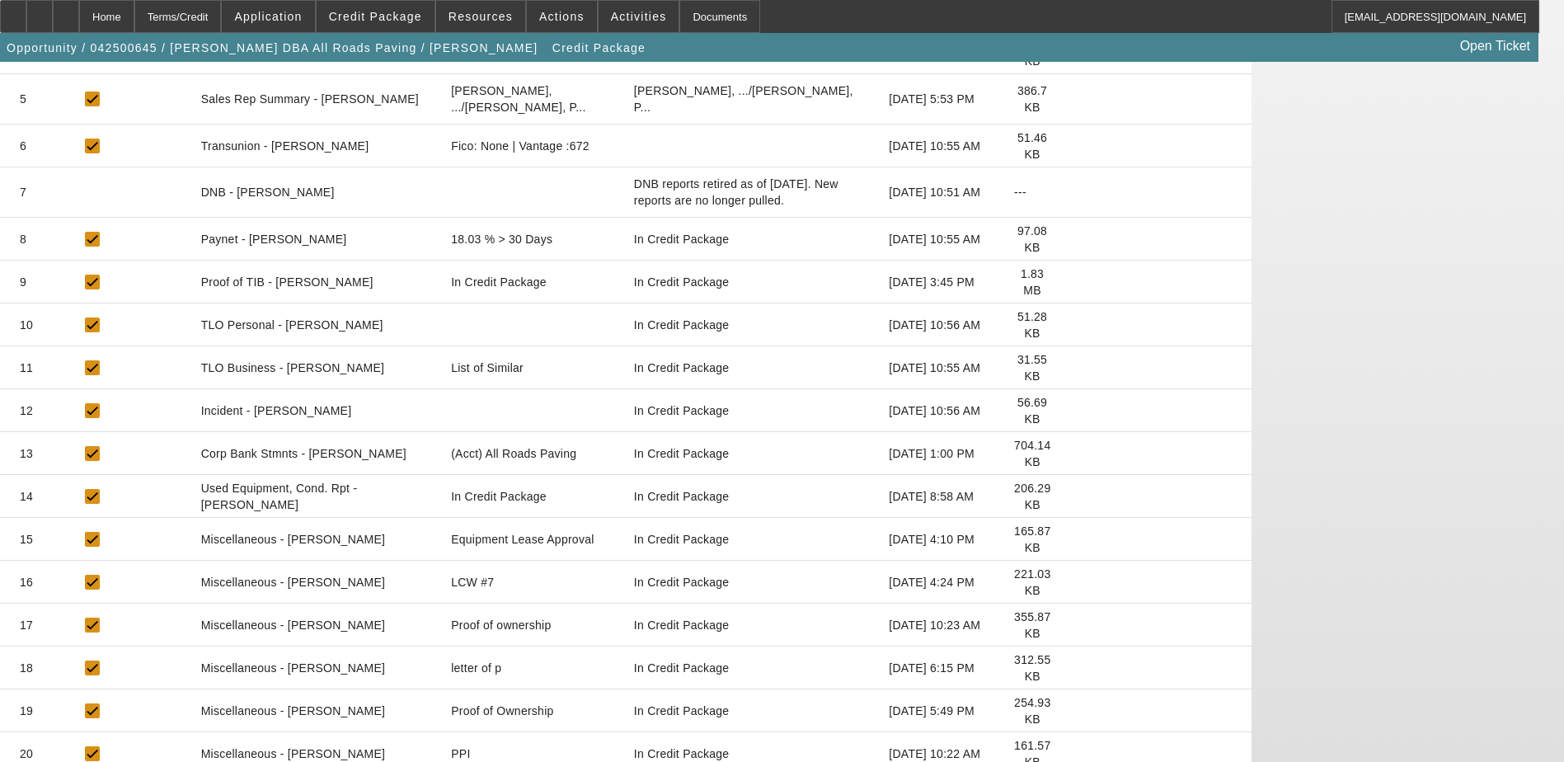
click at [1076, 753] on icon at bounding box center [1076, 753] width 0 height 0
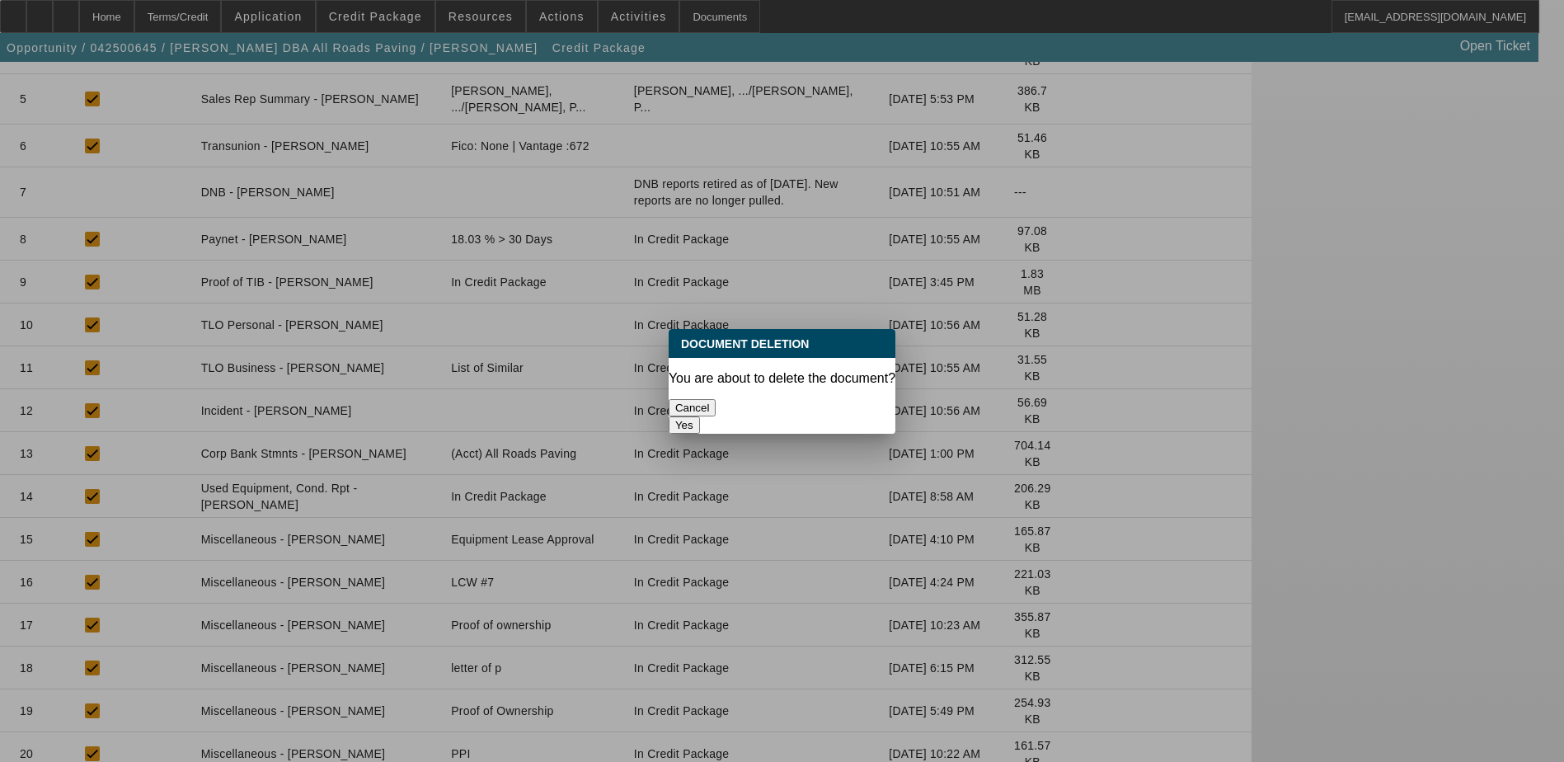
scroll to position [0, 0]
click at [700, 416] on button "Yes" at bounding box center [683, 424] width 31 height 17
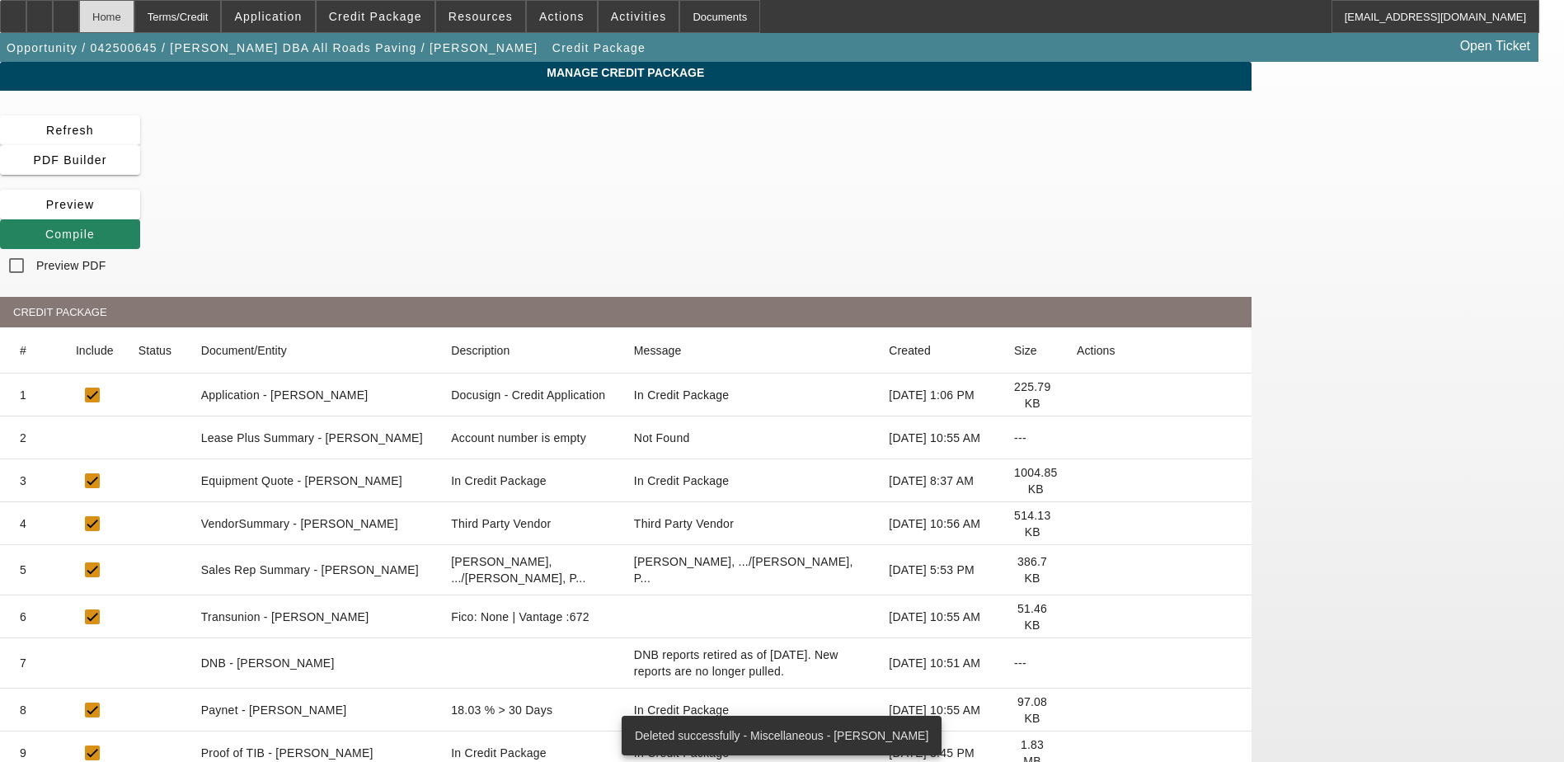
click at [134, 17] on div "Home" at bounding box center [106, 16] width 55 height 33
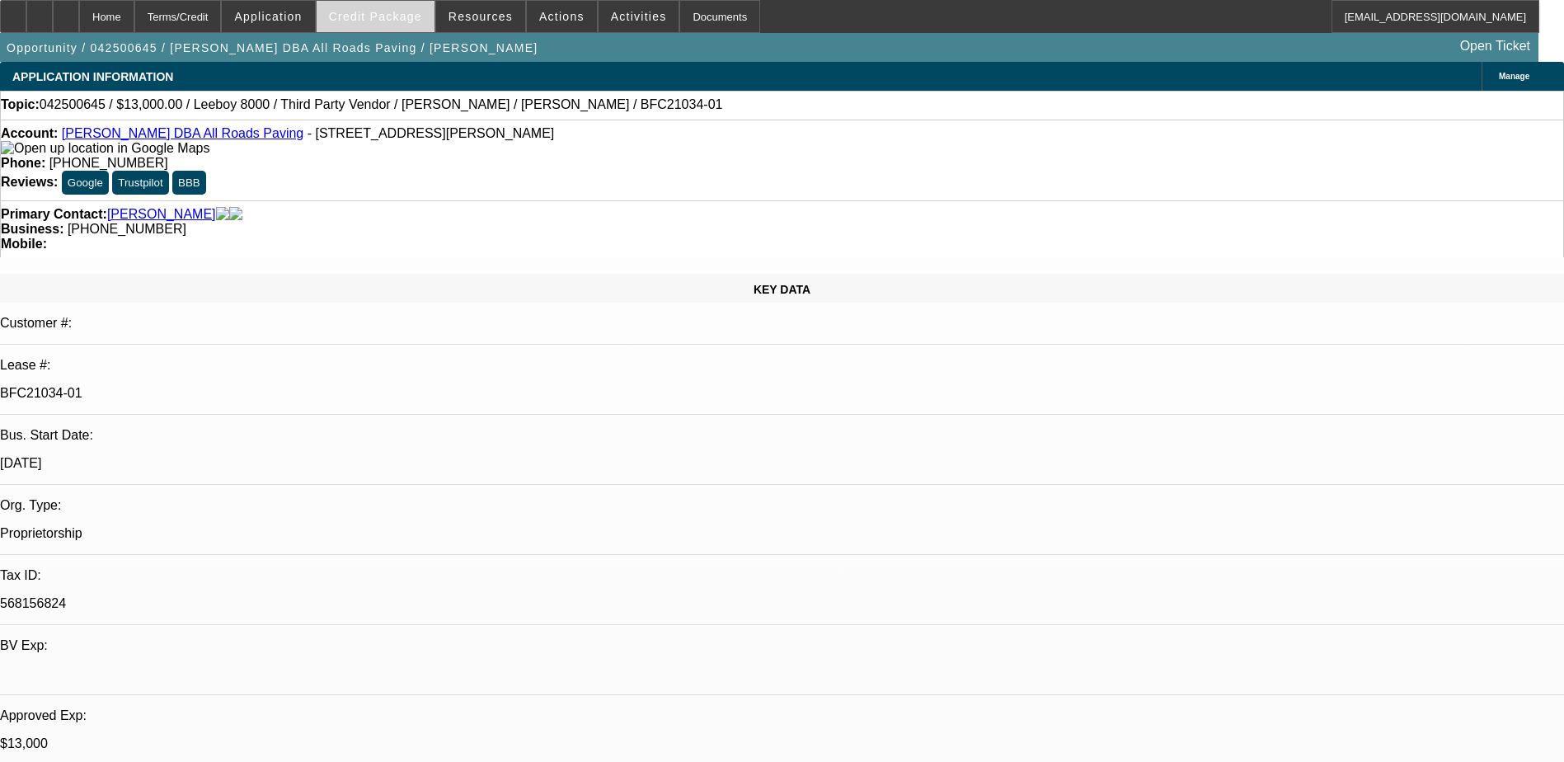
select select "0"
select select "3"
select select "0.1"
select select "5"
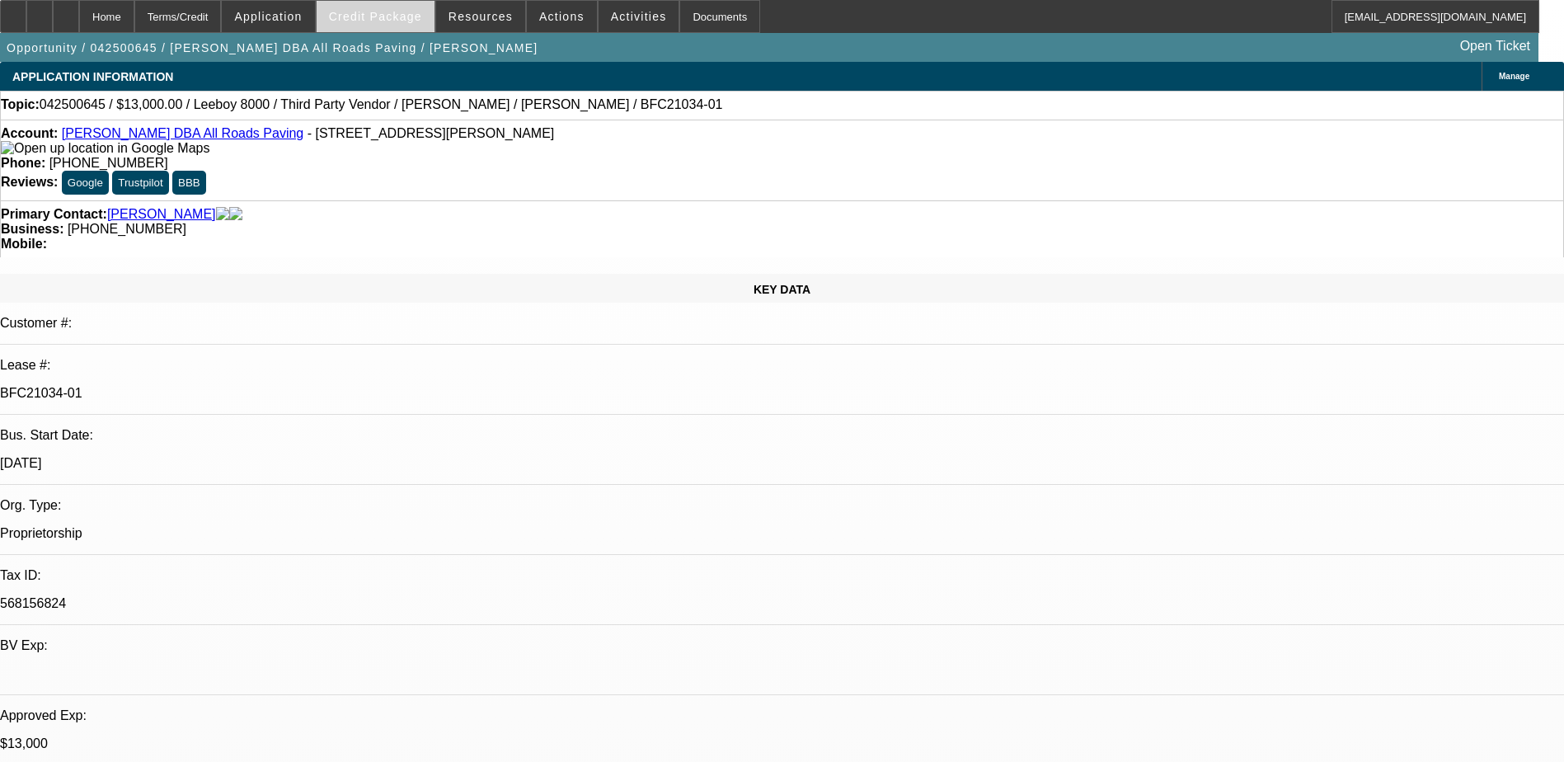
select select "0"
select select "3"
select select "0.1"
select select "5"
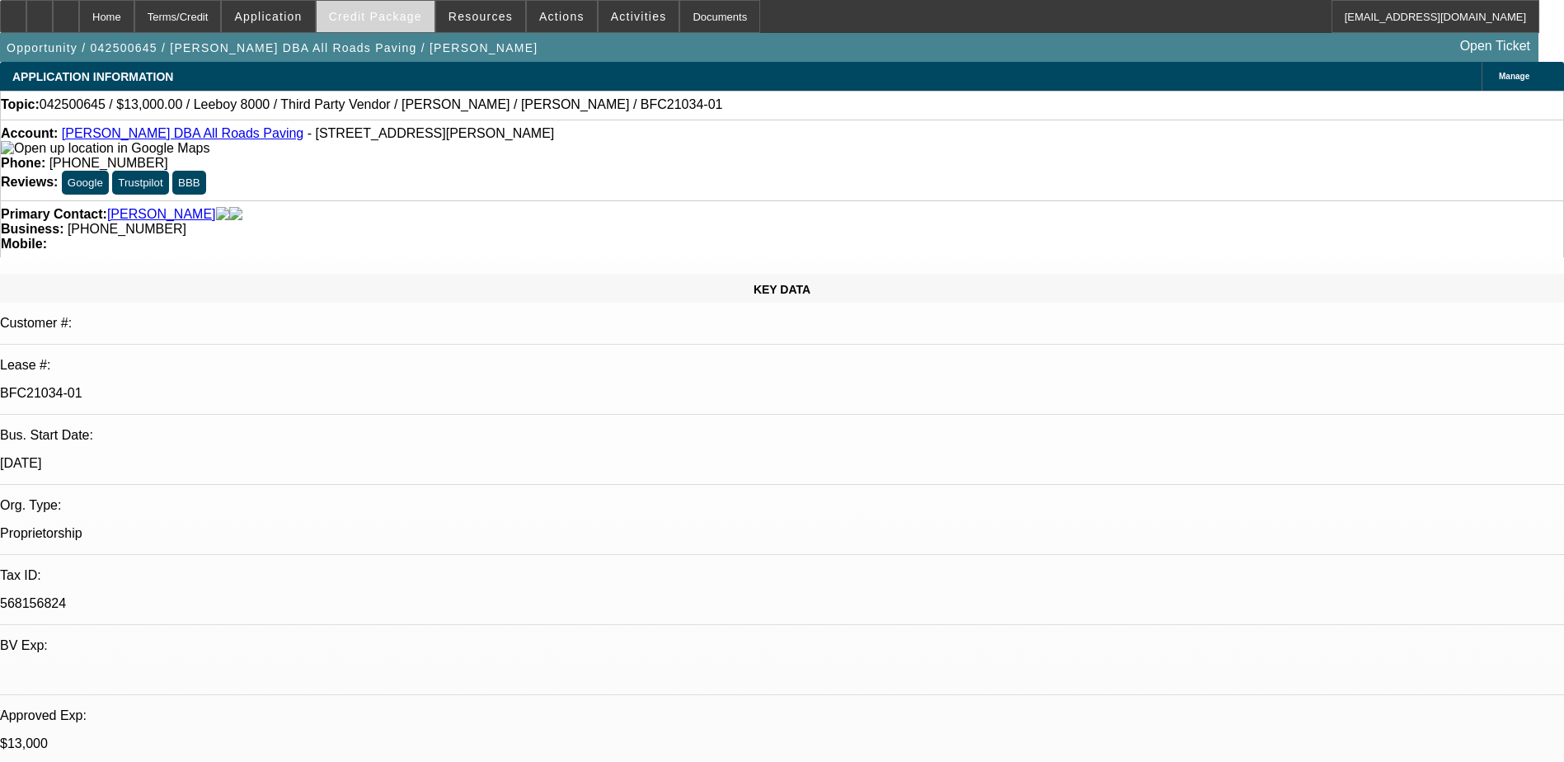
select select "0"
select select "3"
select select "0.1"
select select "5"
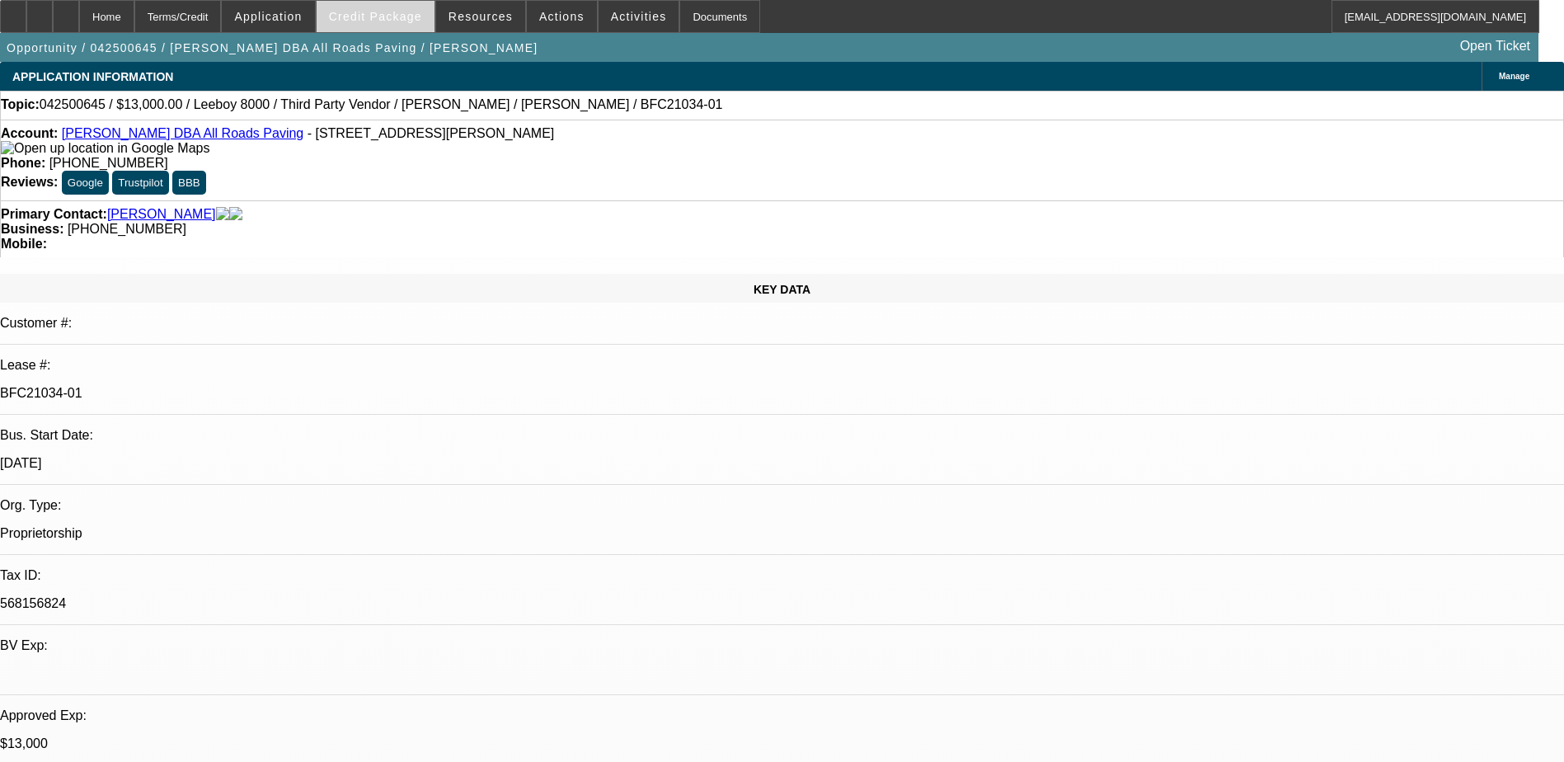
select select "0"
select select "3"
select select "0.1"
select select "5"
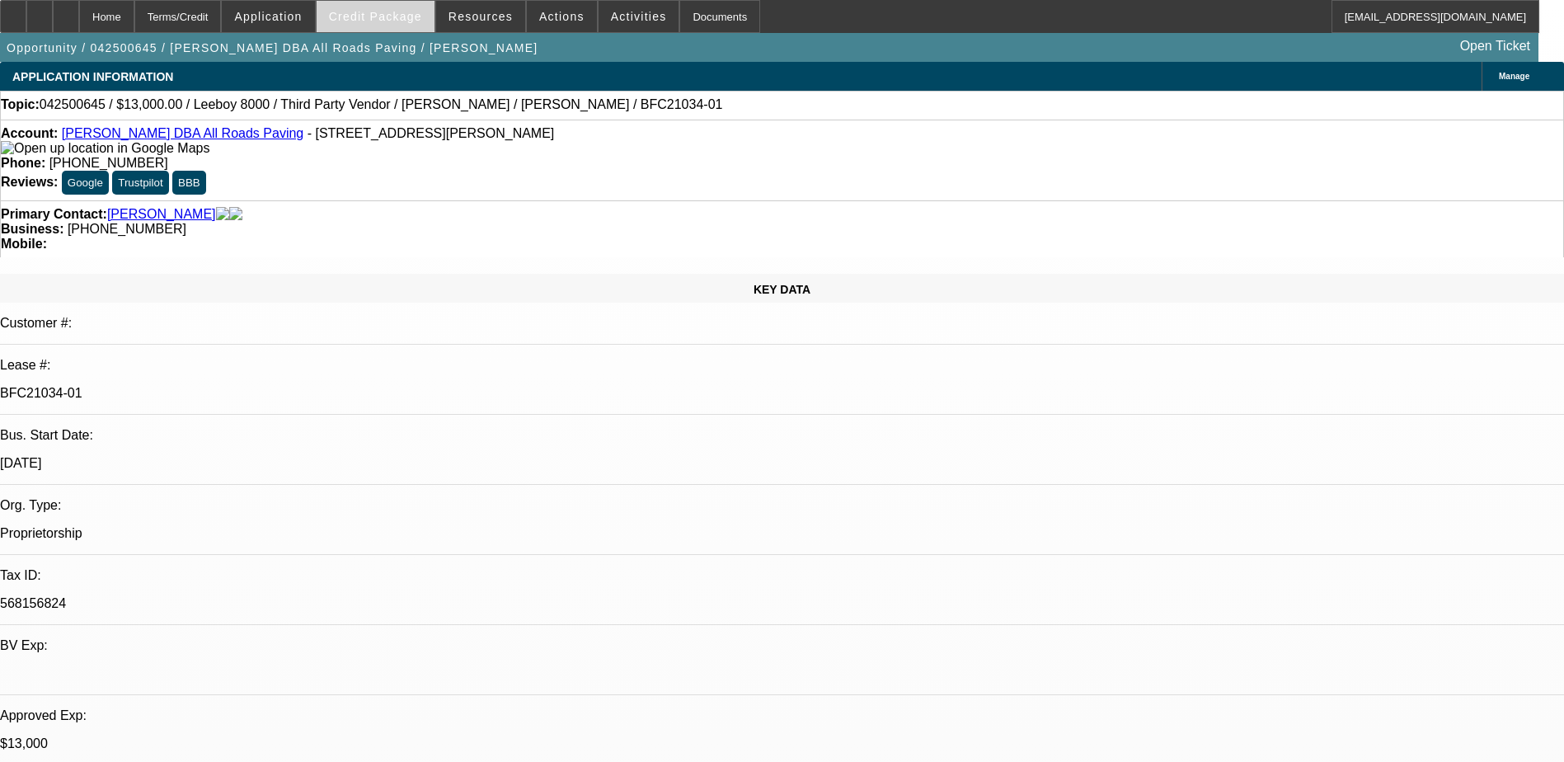
click at [410, 21] on span "Credit Package" at bounding box center [375, 16] width 93 height 13
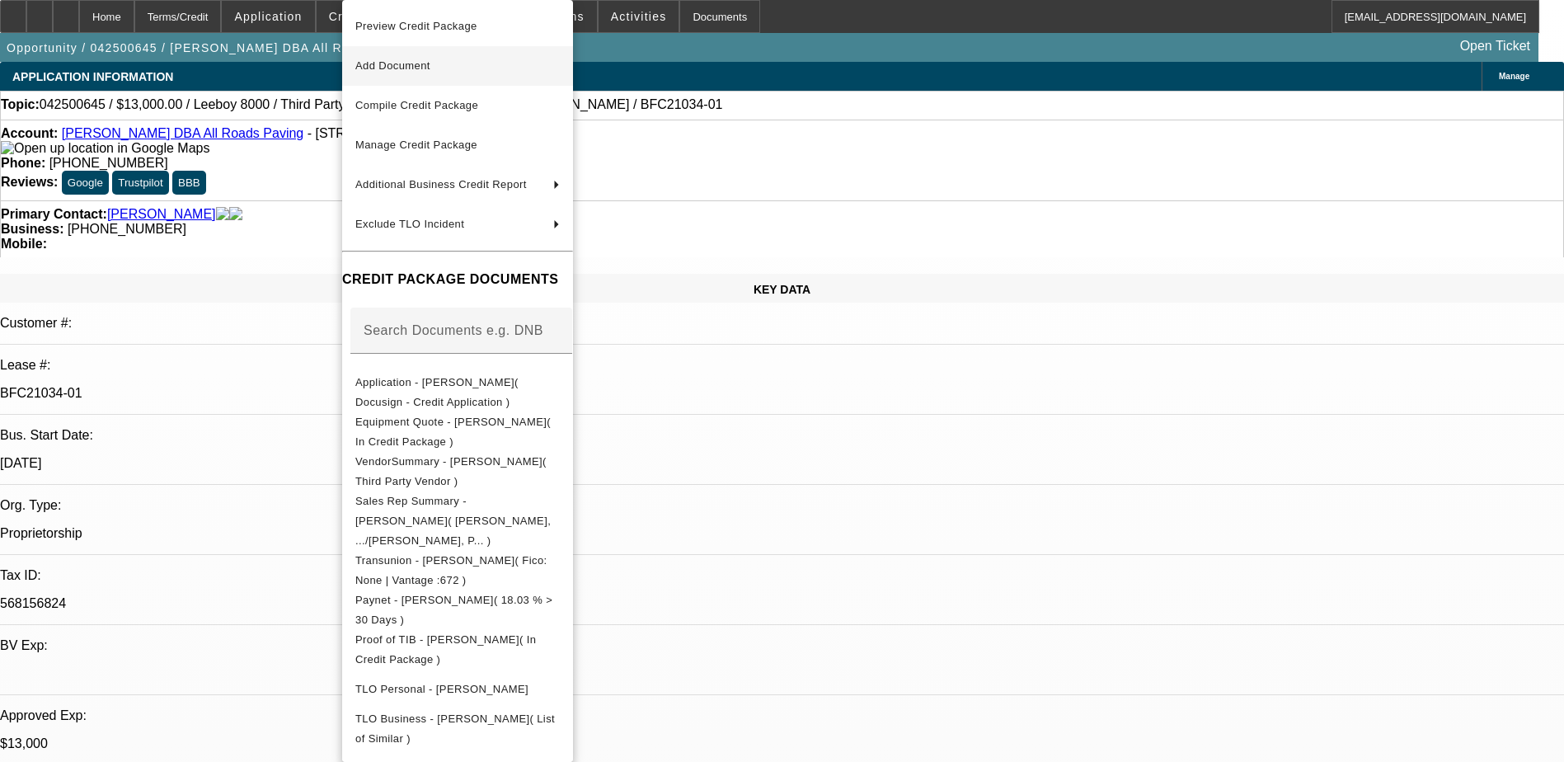
click at [560, 68] on span "Add Document" at bounding box center [457, 66] width 204 height 20
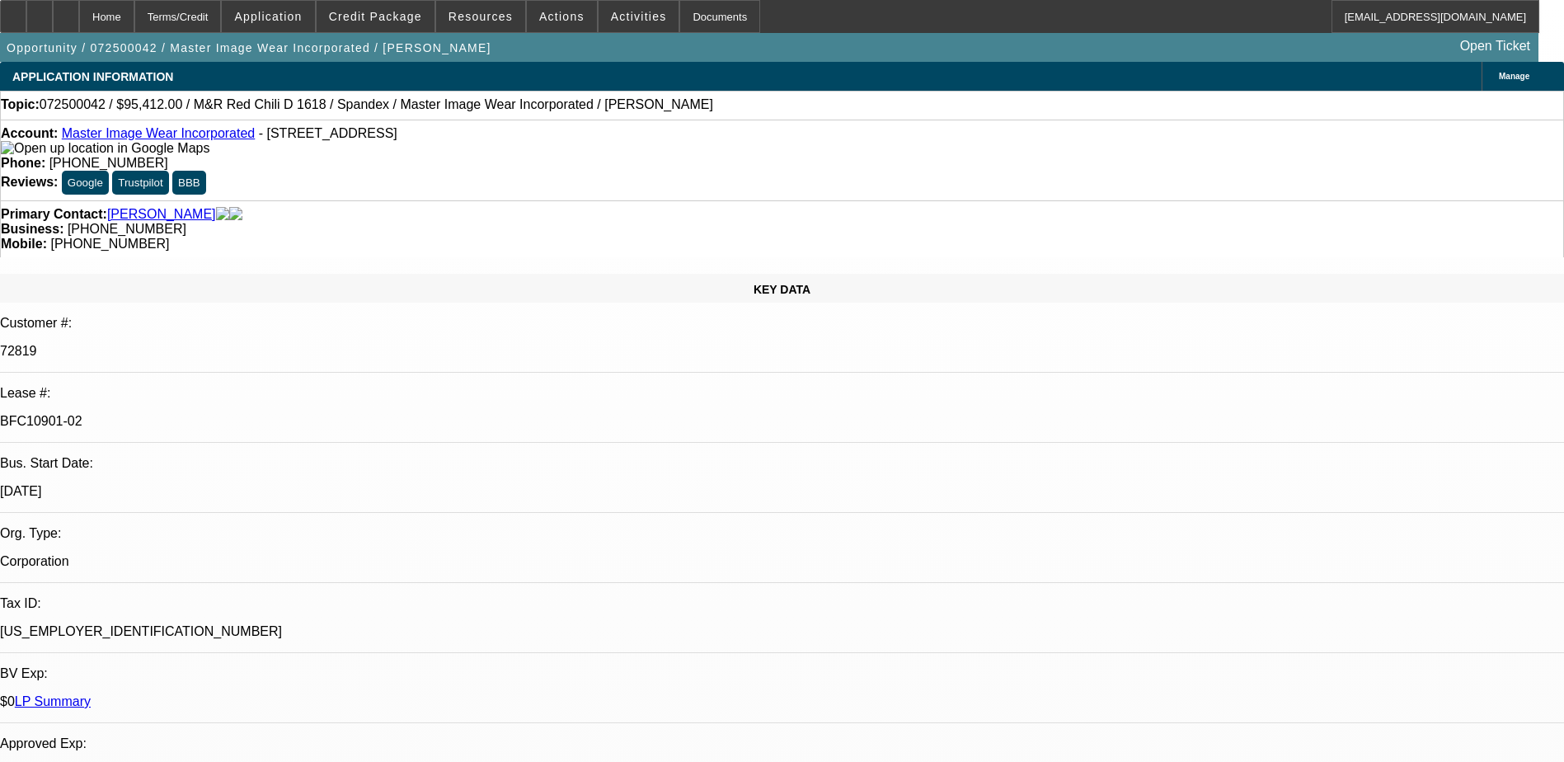
select select "0"
select select "0.1"
select select "4"
select select "0"
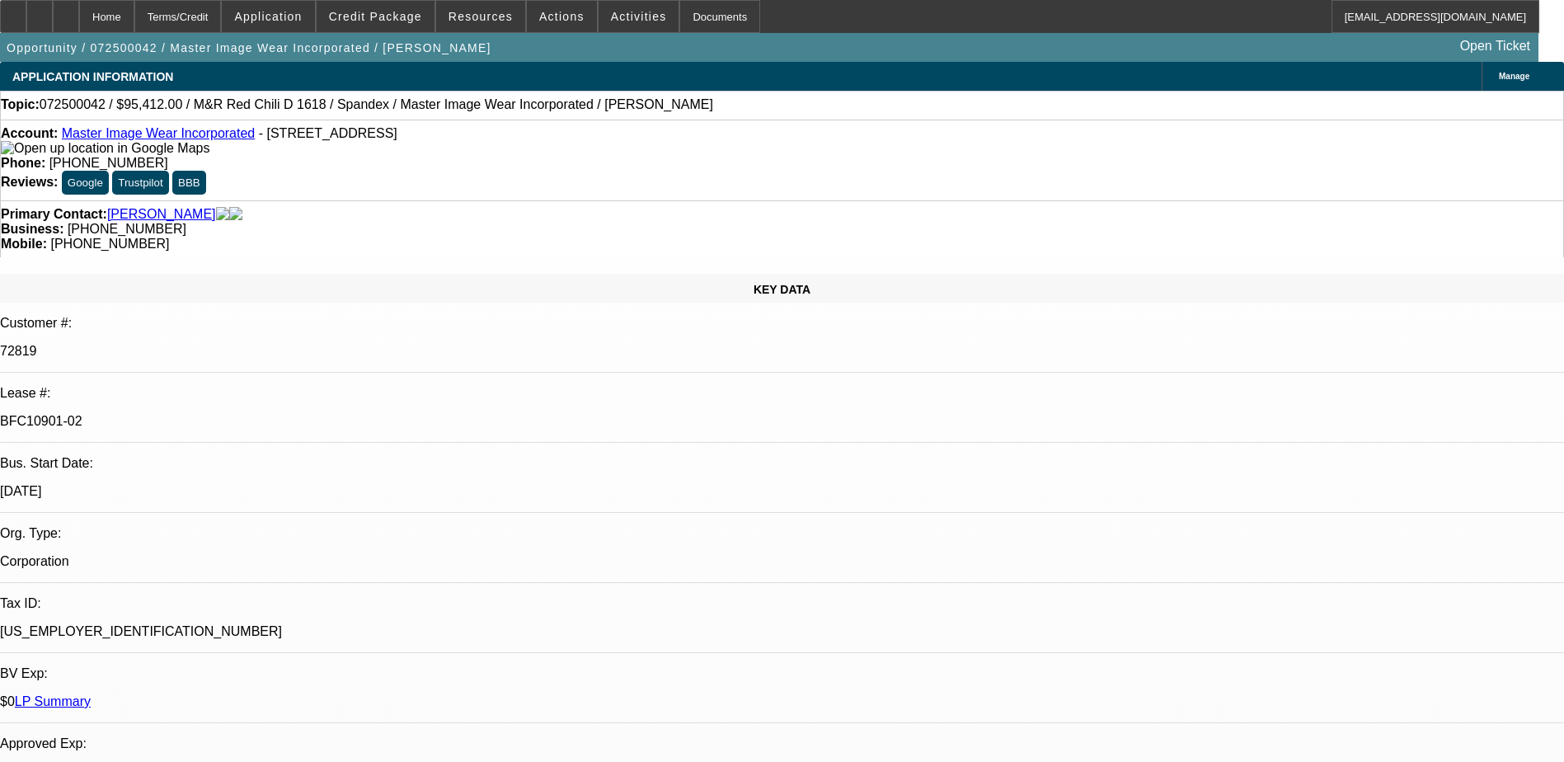
select select "0"
select select "0.1"
select select "4"
select select "0"
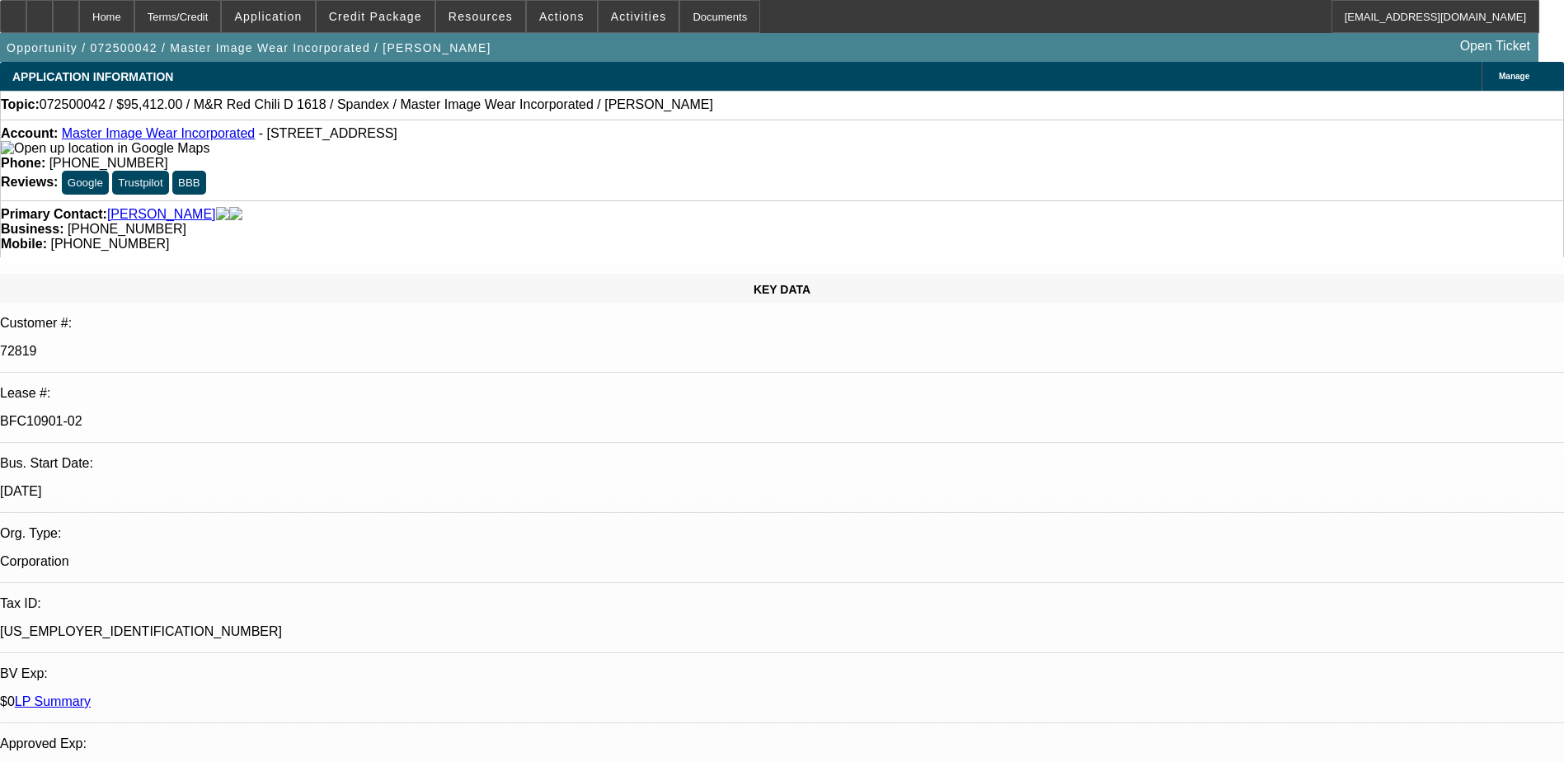
select select "3"
select select "0.1"
select select "4"
select select "0"
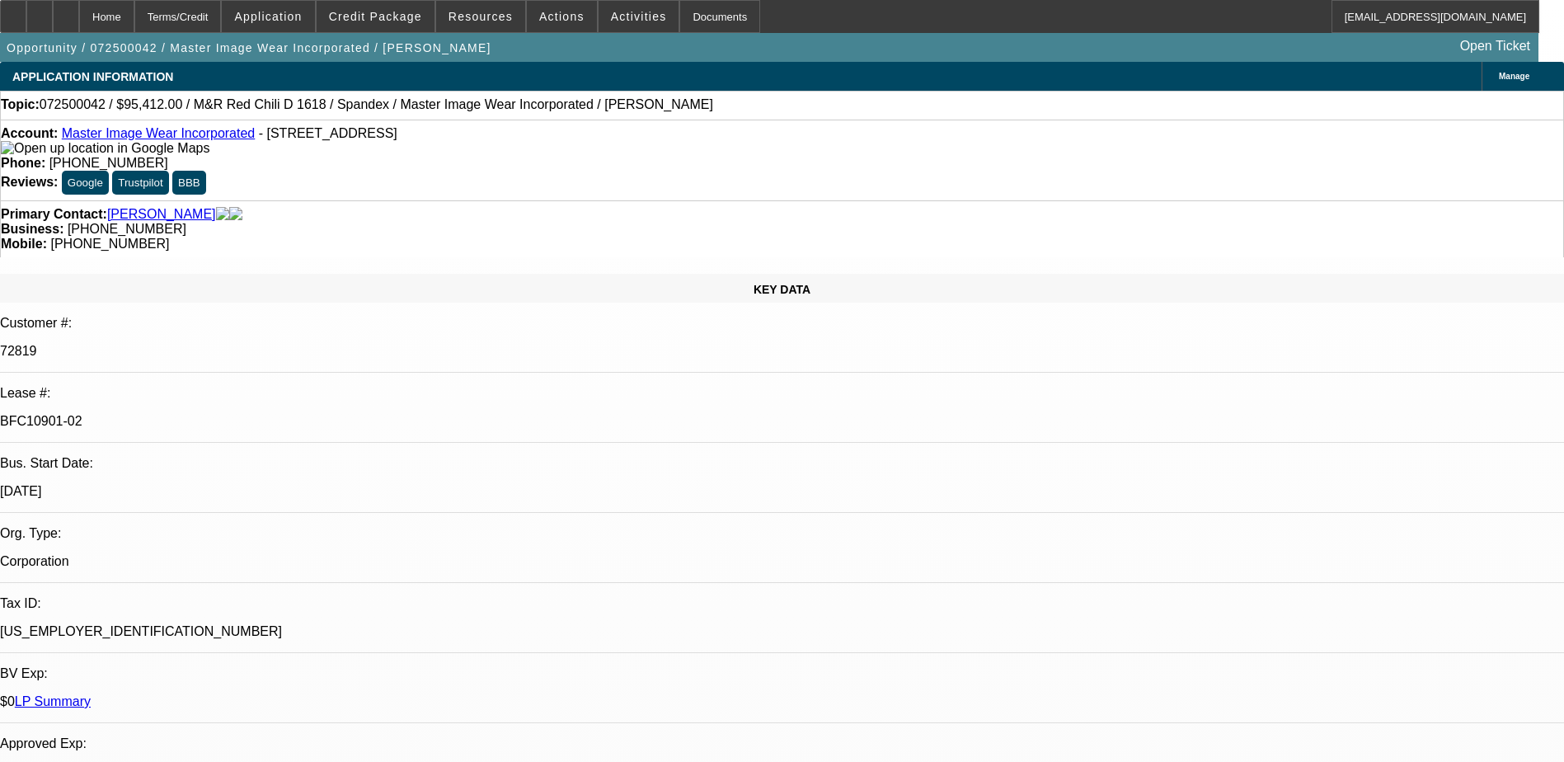
select select "3"
select select "0.1"
select select "4"
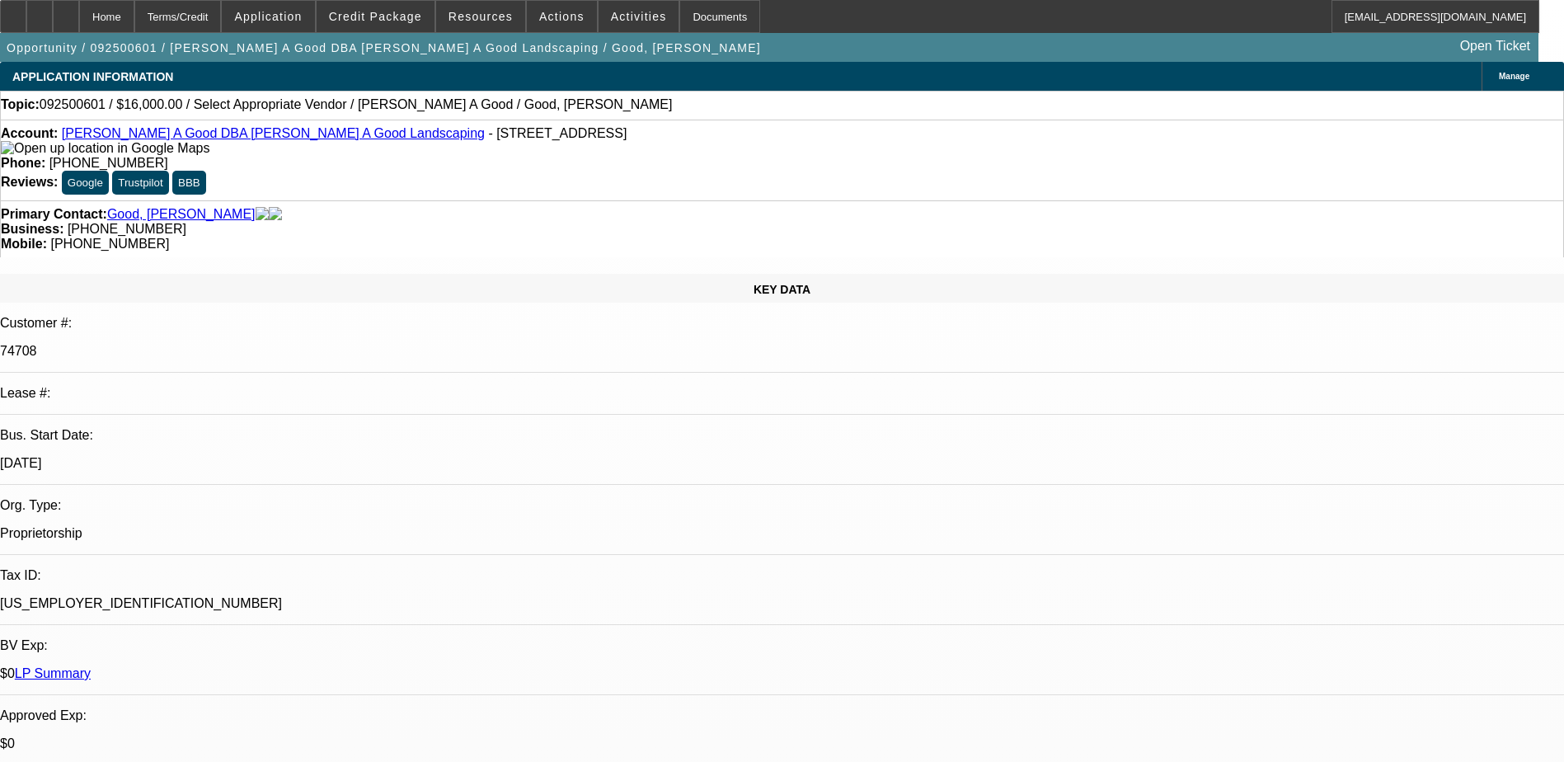
select select "0"
select select "2"
select select "0.1"
select select "4"
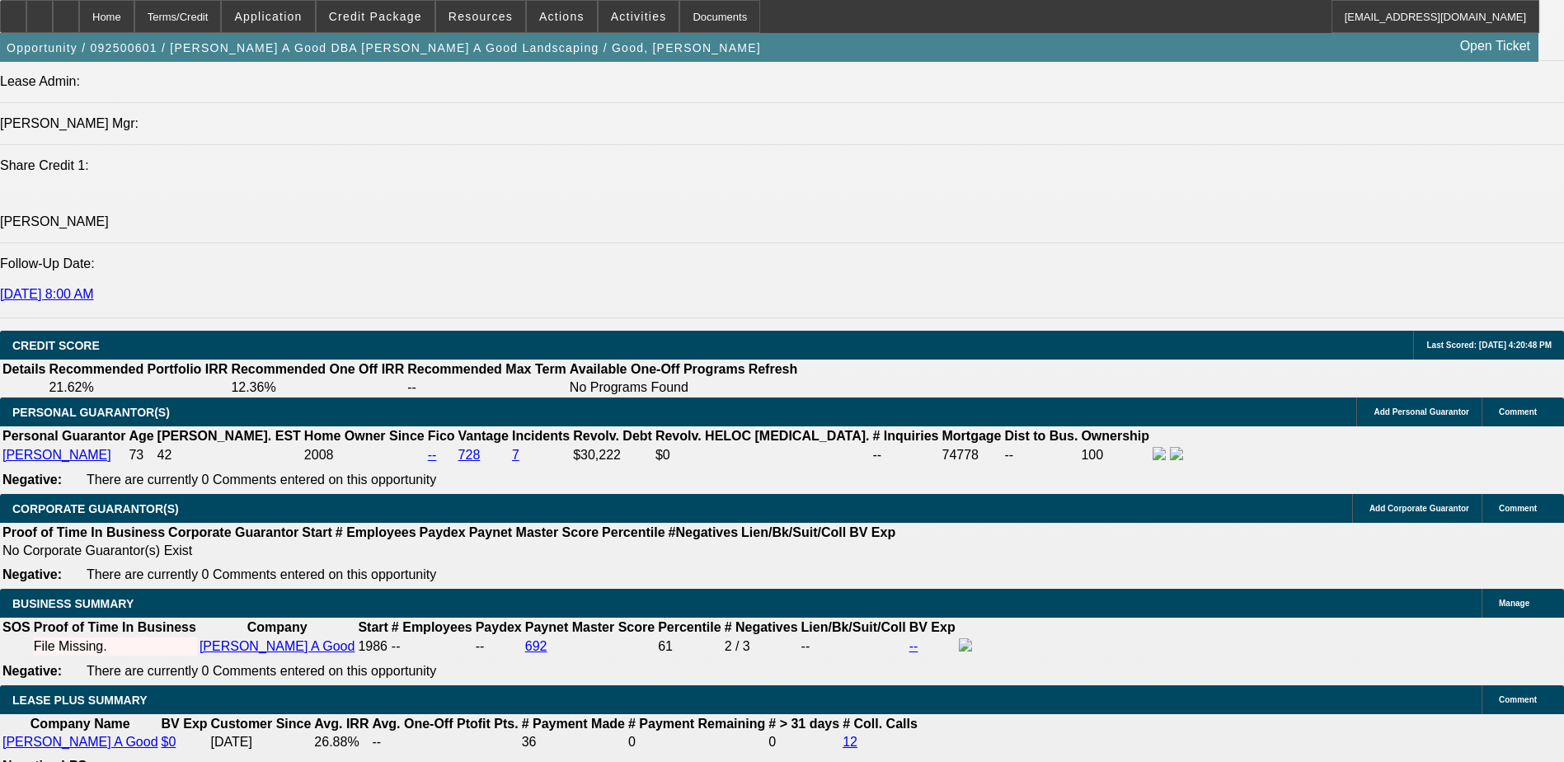
scroll to position [2308, 0]
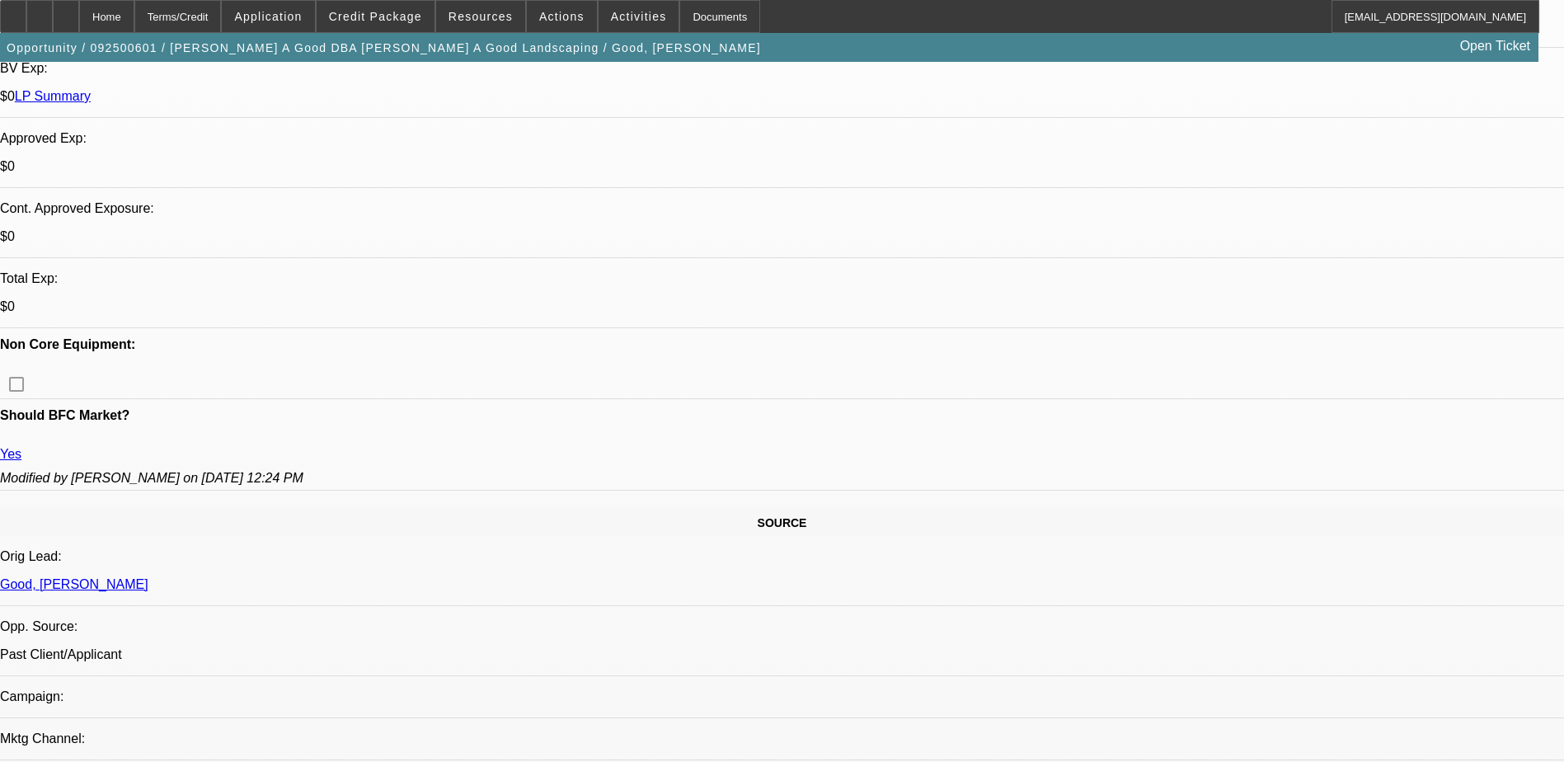
scroll to position [1154, 0]
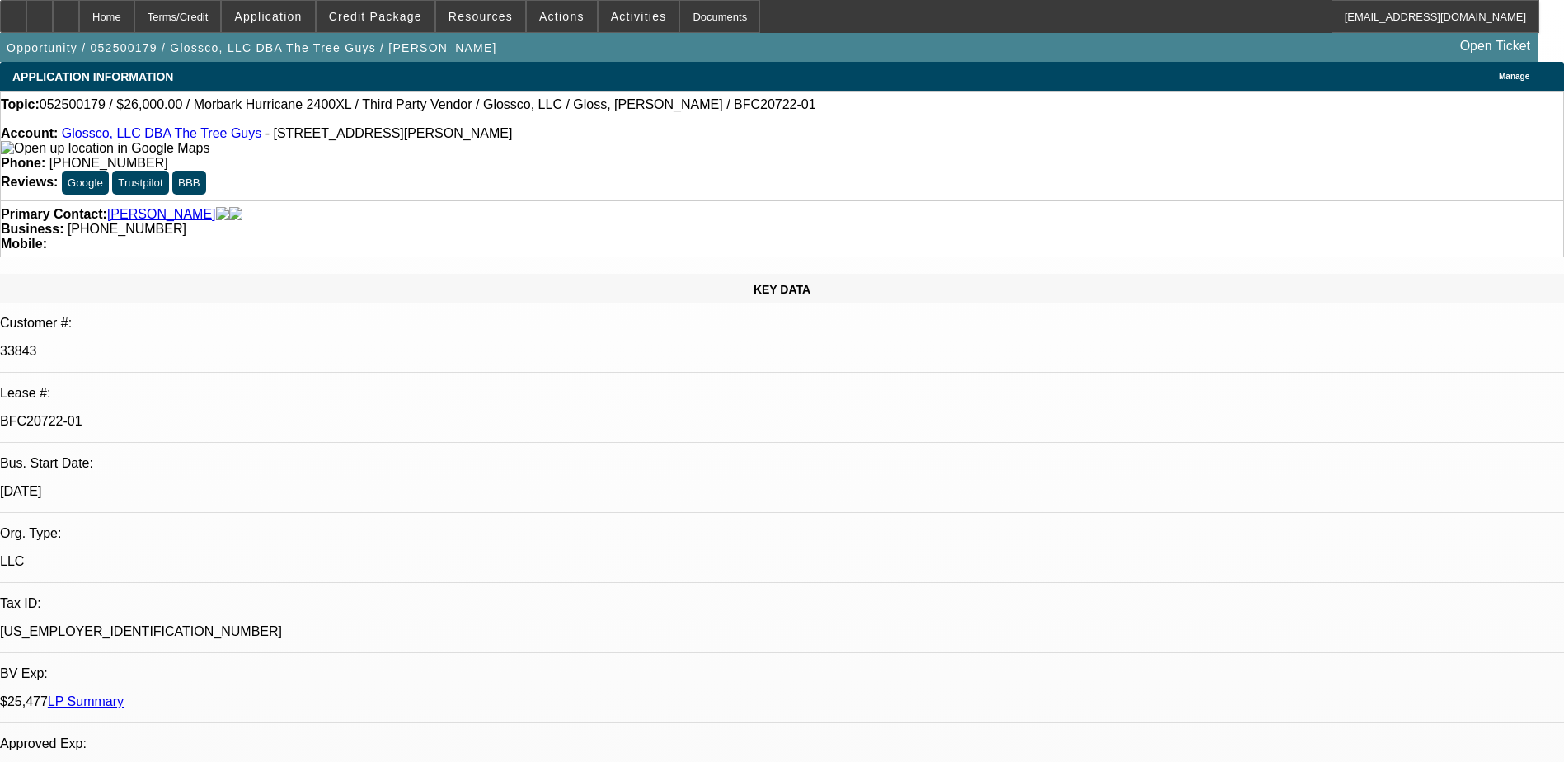
select select "0"
select select "2"
select select "0"
select select "2"
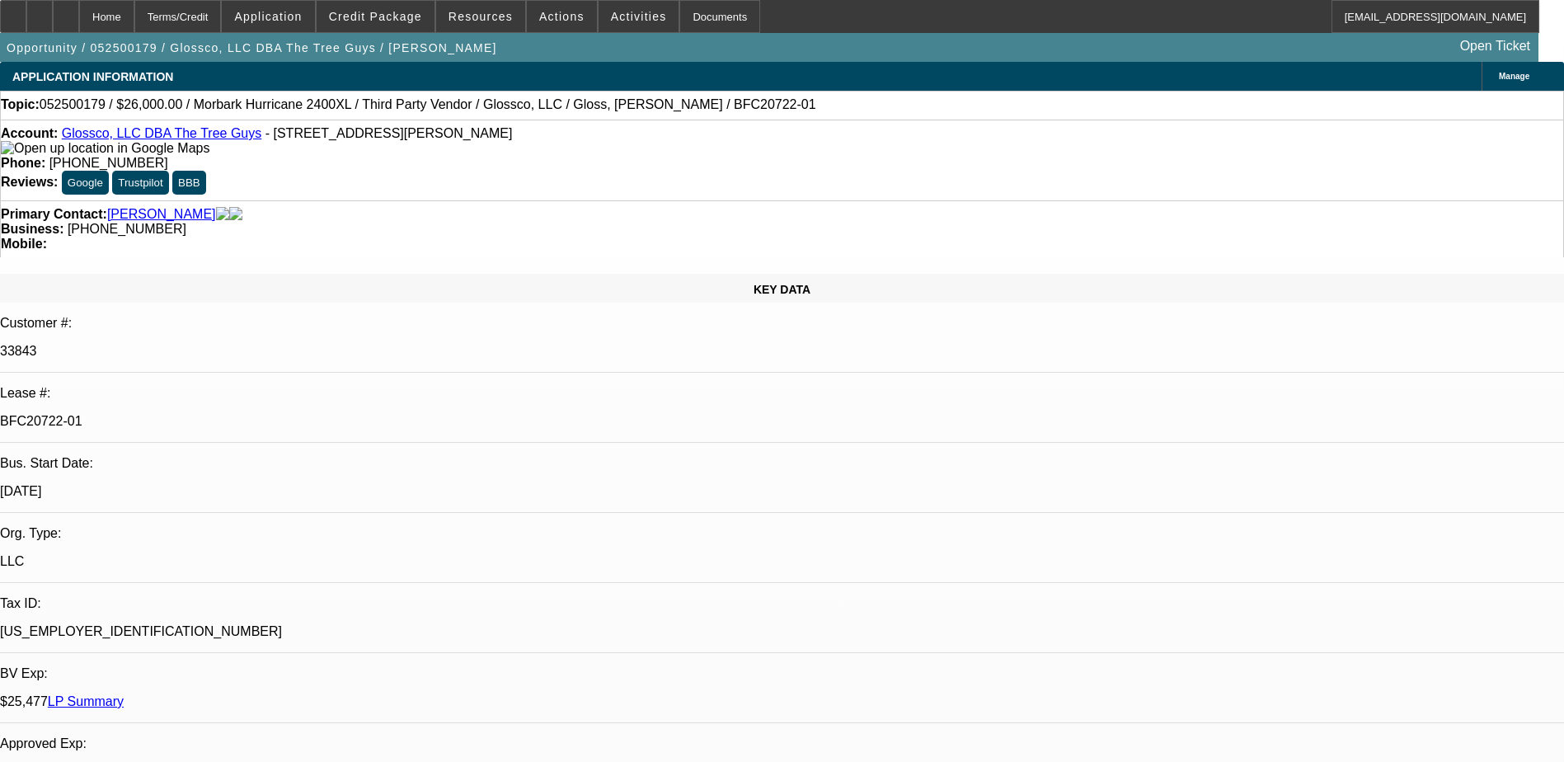
select select "0"
select select "2"
select select "0"
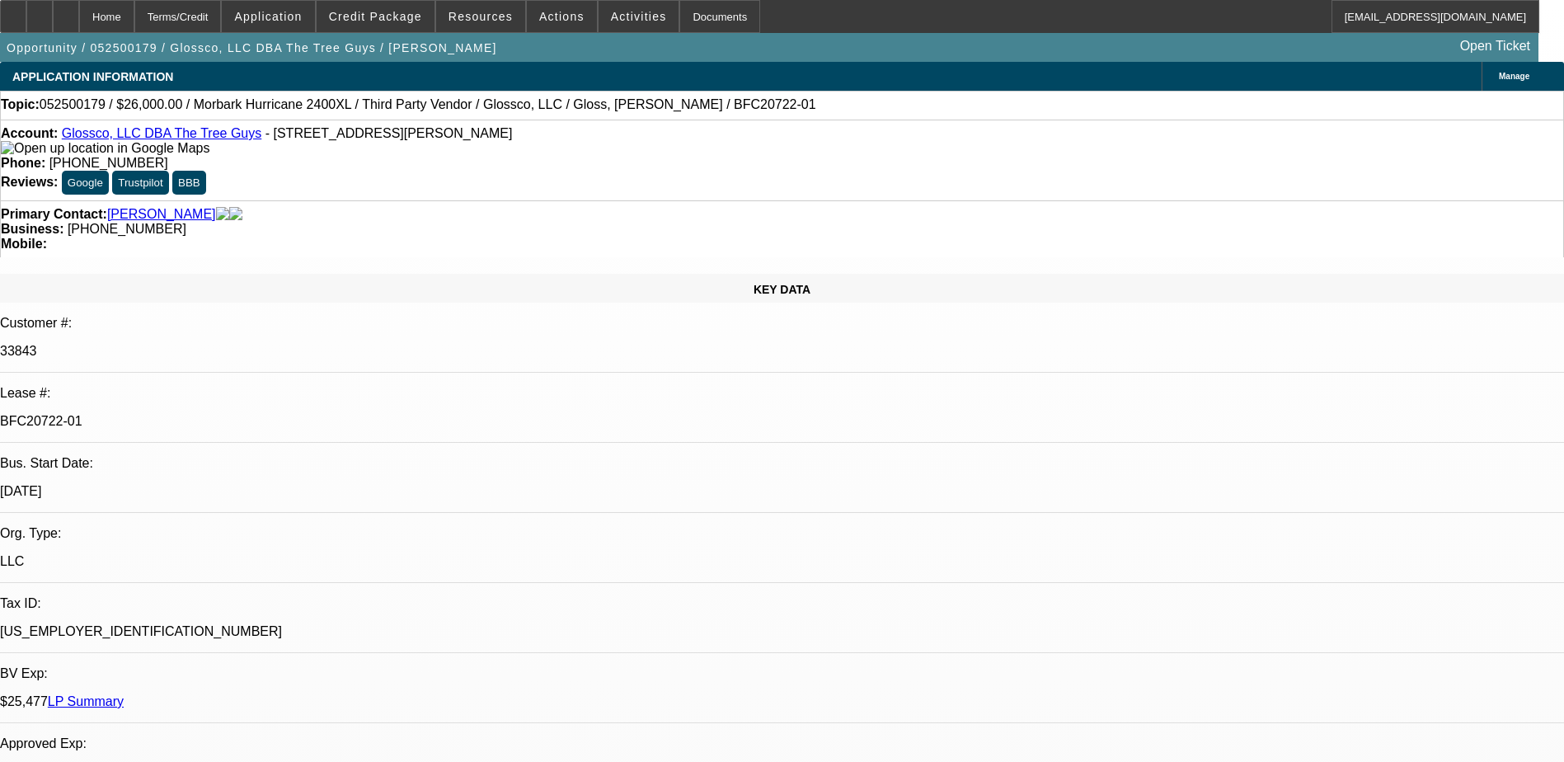
select select "0"
select select "1"
select select "2"
select select "6"
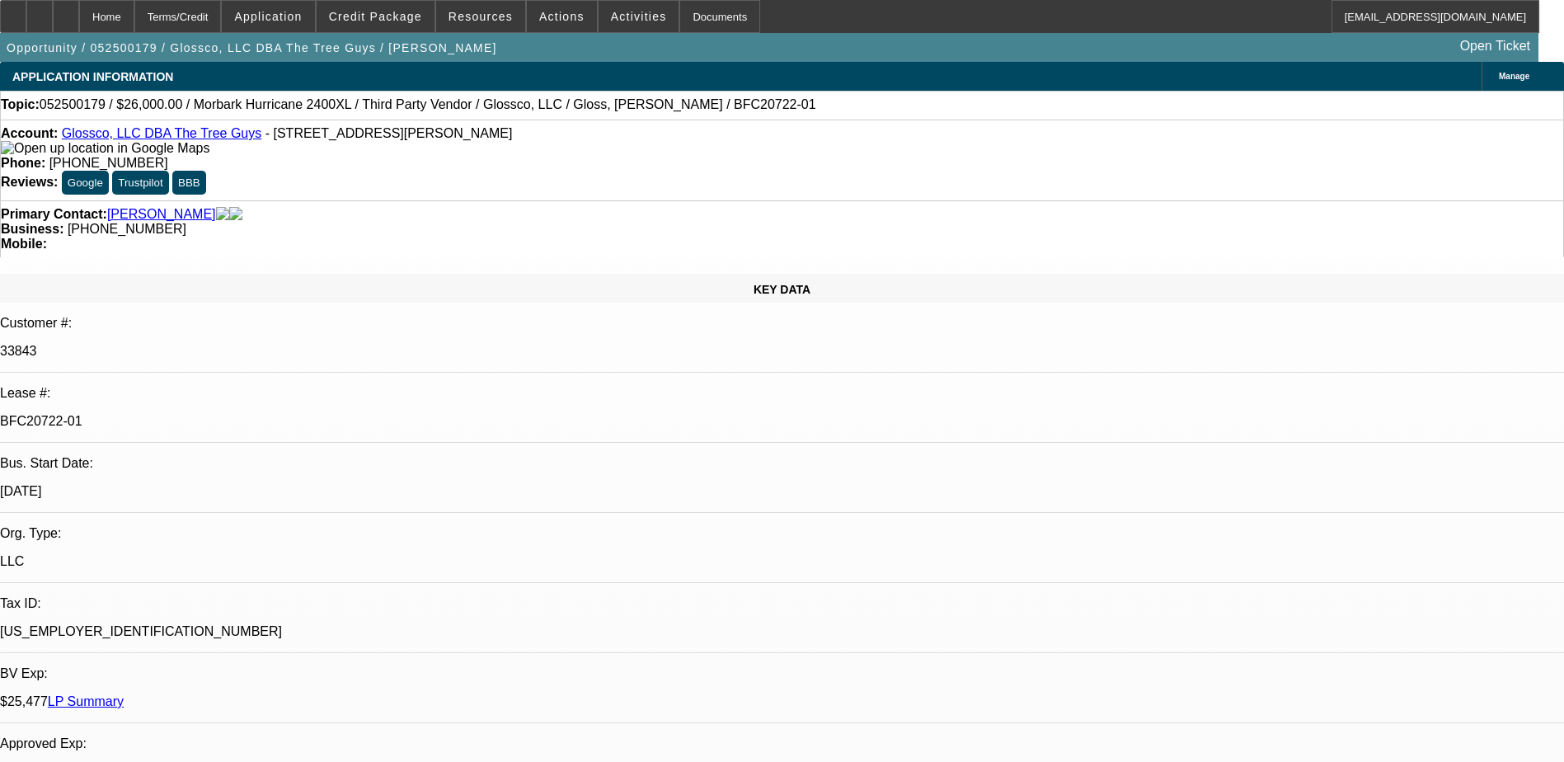
select select "1"
select select "2"
select select "6"
select select "1"
select select "2"
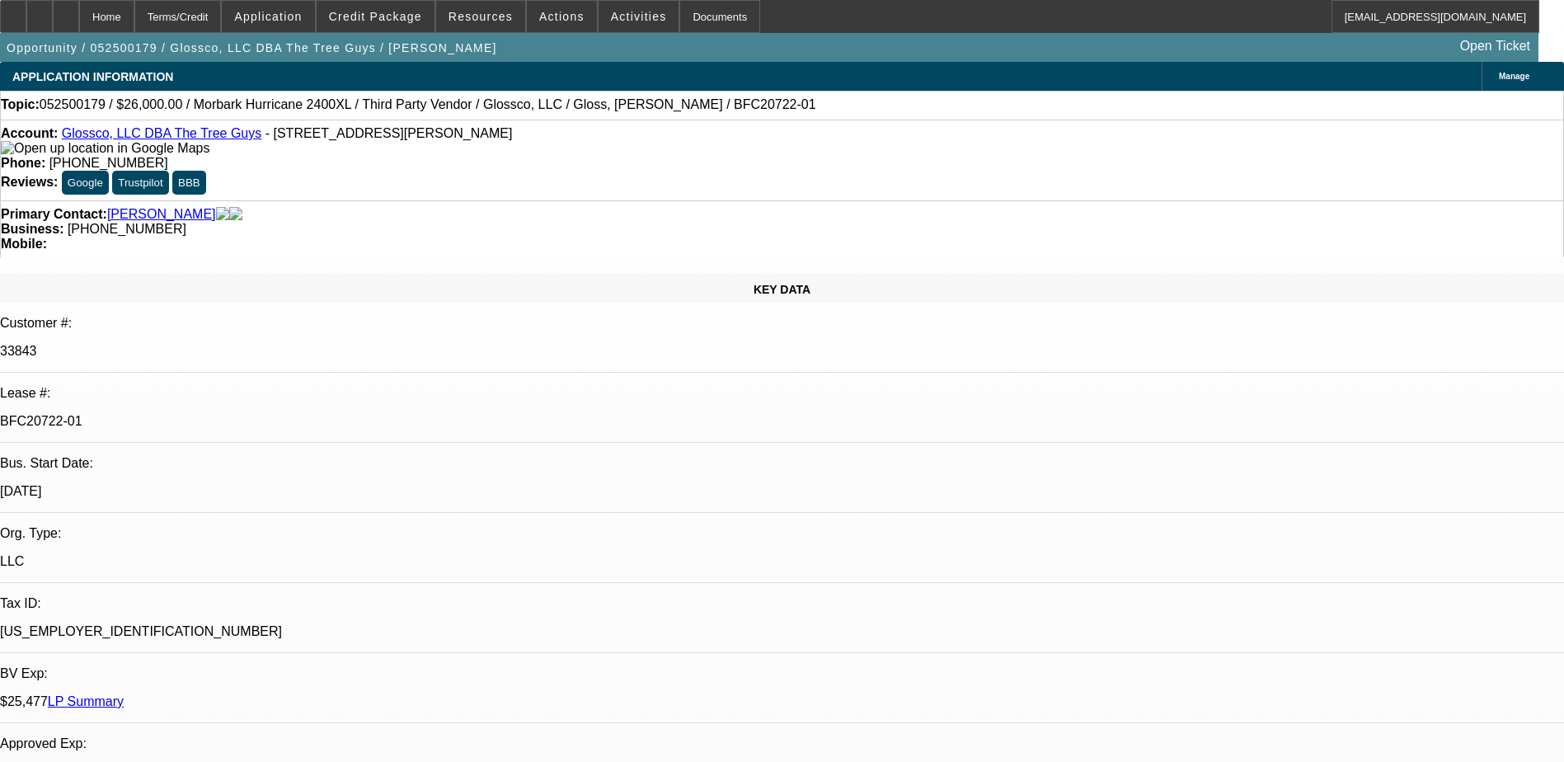
select select "6"
select select "1"
select select "2"
select select "6"
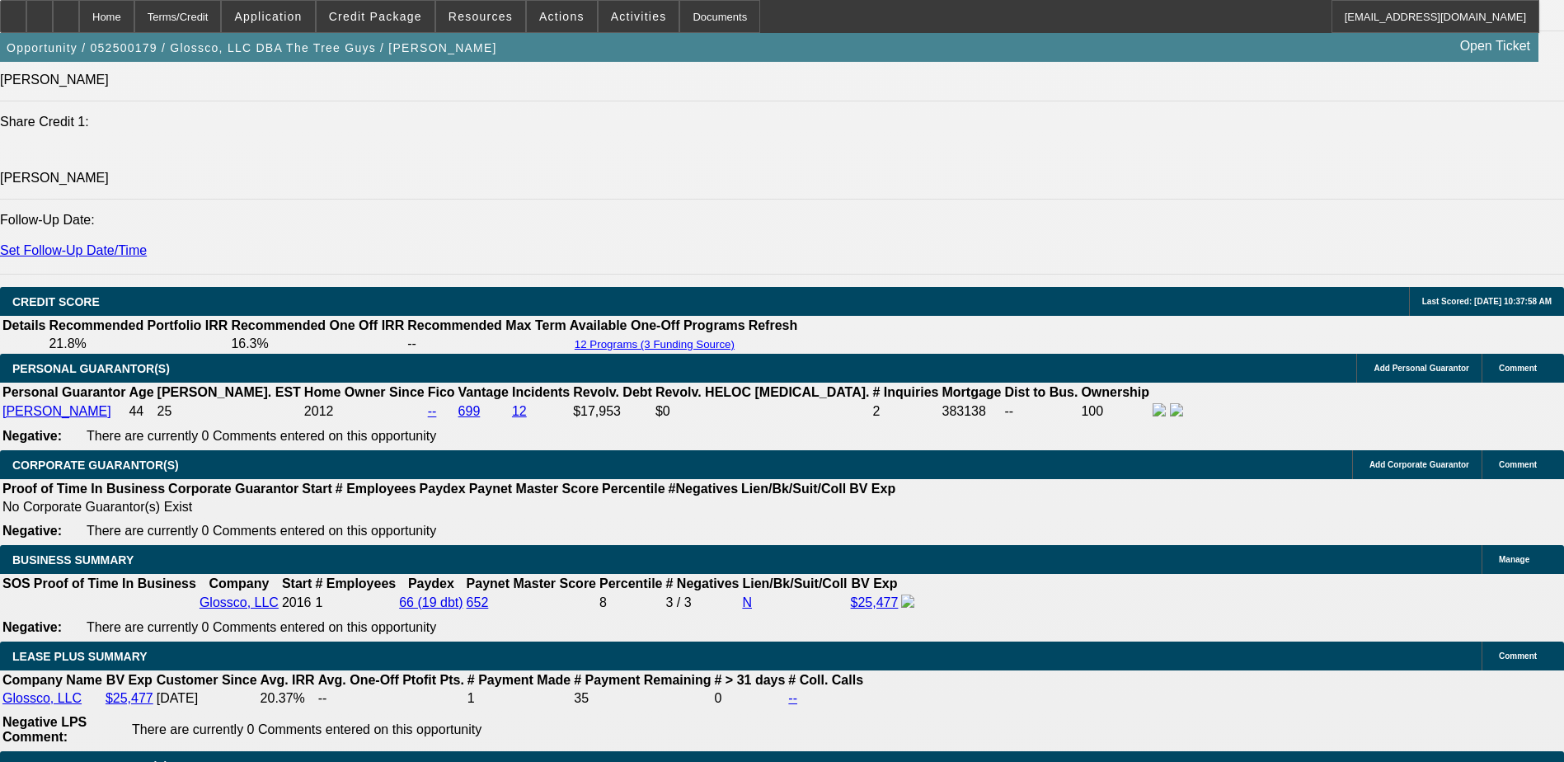
scroll to position [2143, 0]
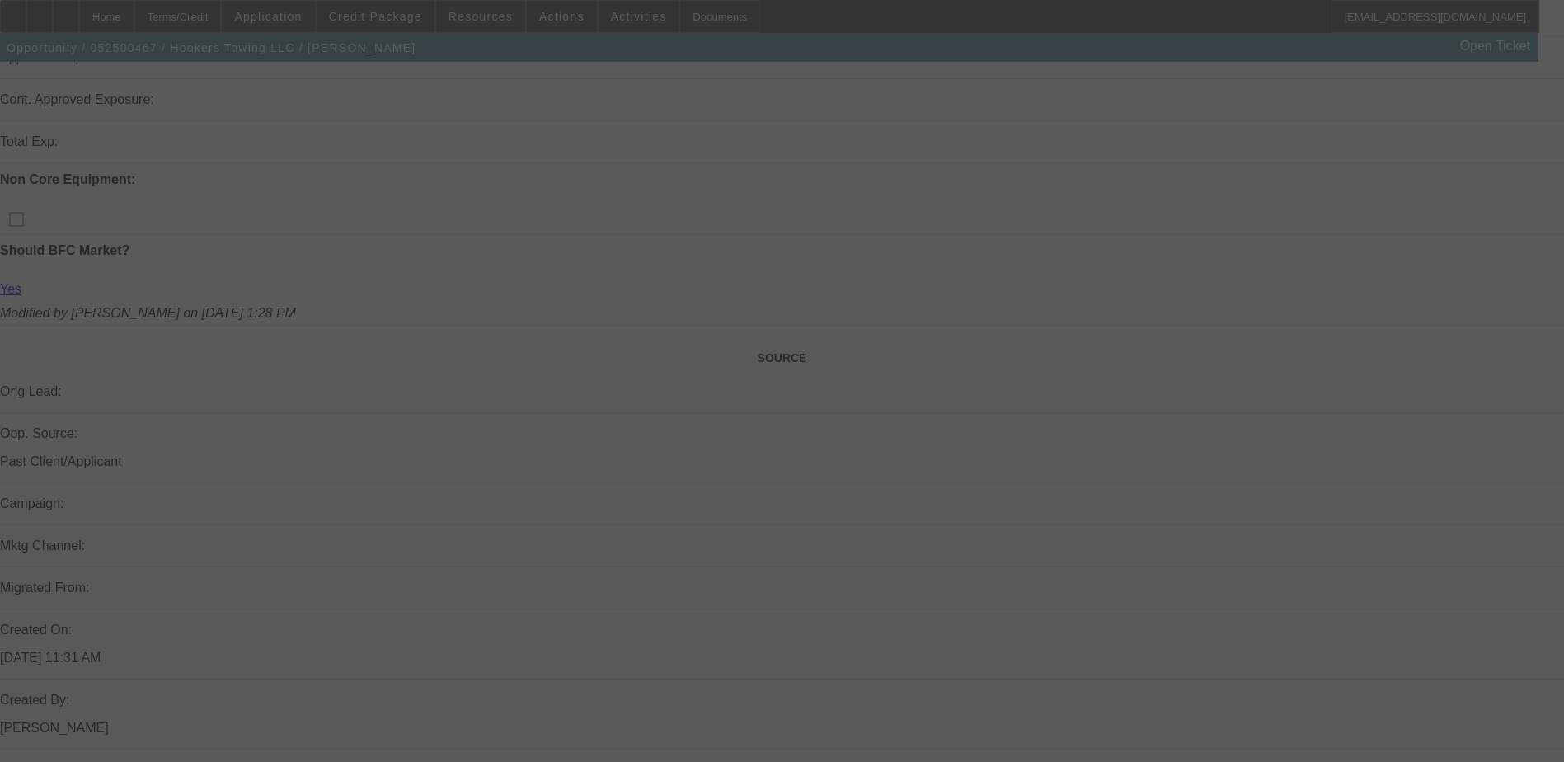
scroll to position [659, 0]
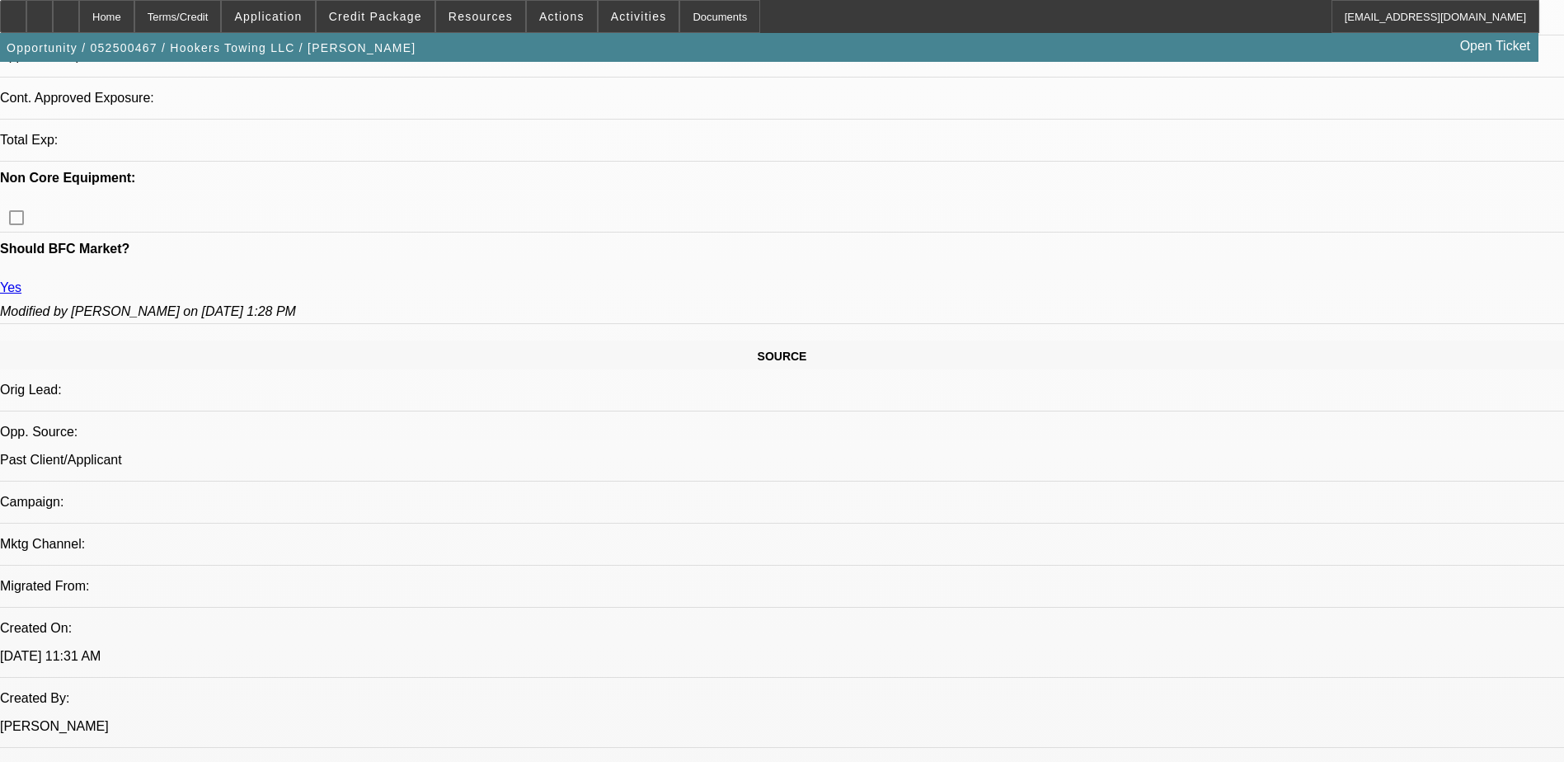
select select "0"
select select "2"
select select "0.1"
select select "0.2"
select select "2"
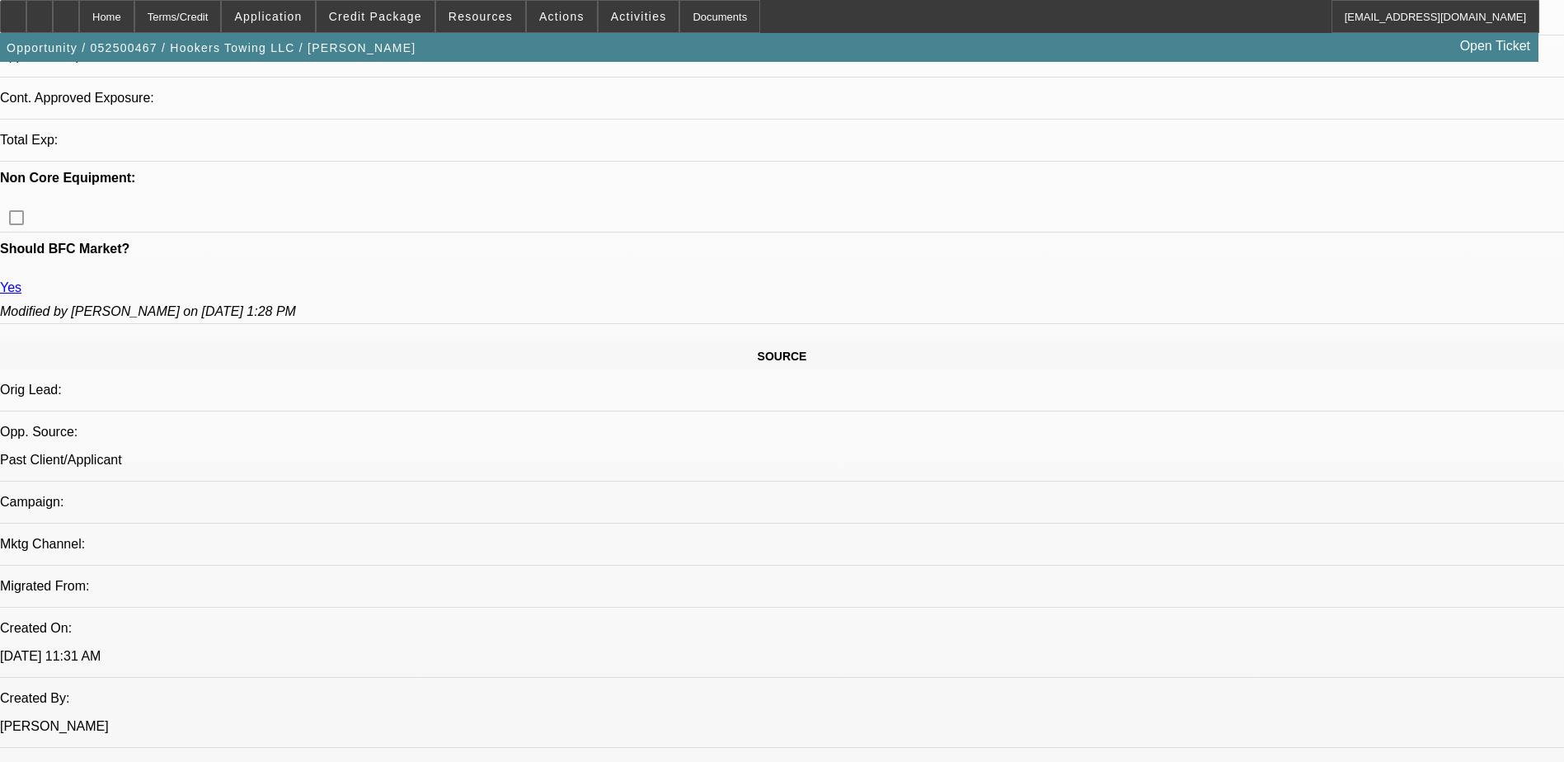
select select "0.1"
select select "0"
select select "2"
select select "0.1"
select select "0.2"
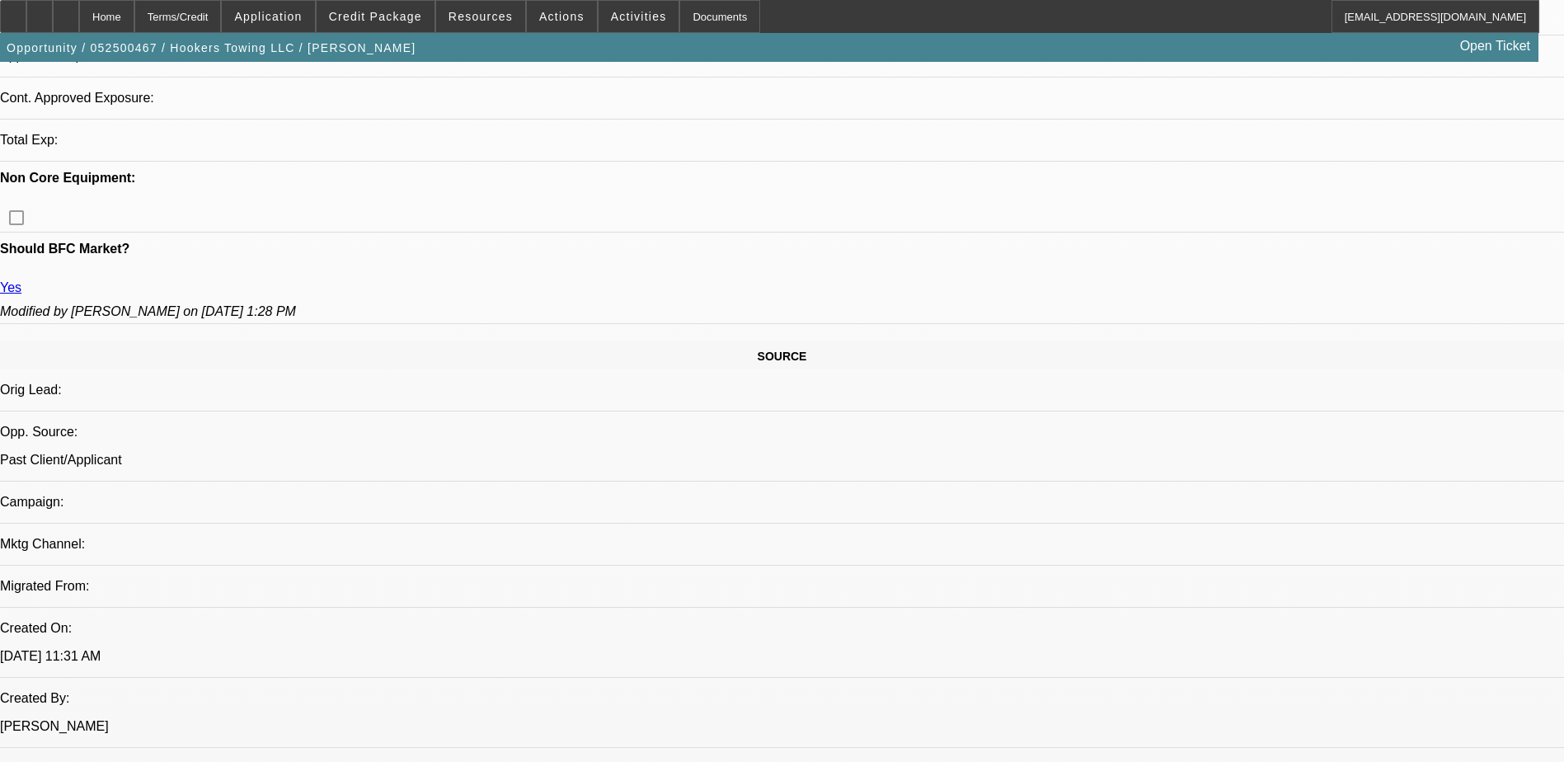
select select "2"
select select "0.1"
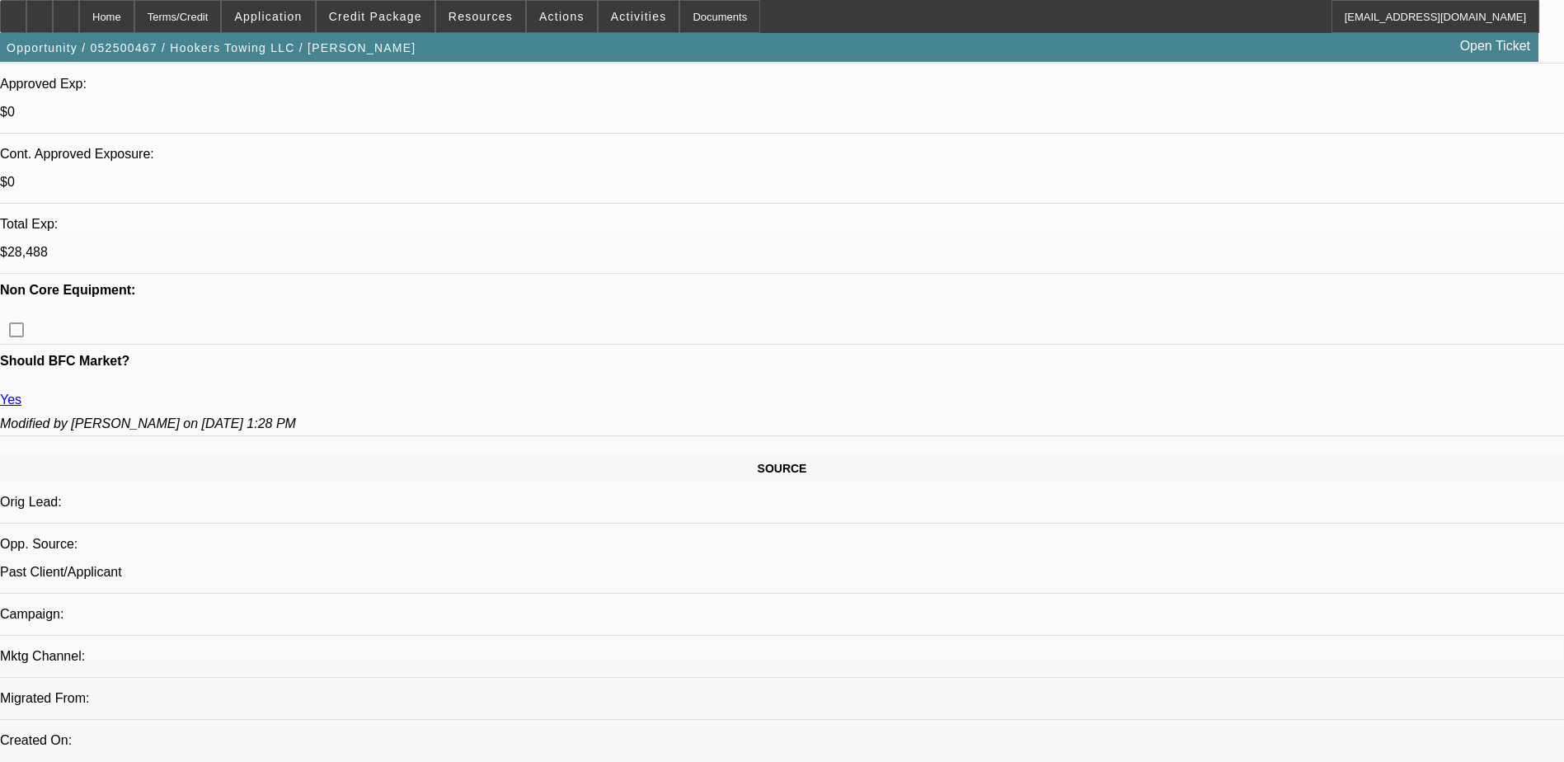
select select "1"
select select "2"
select select "4"
select select "1"
select select "2"
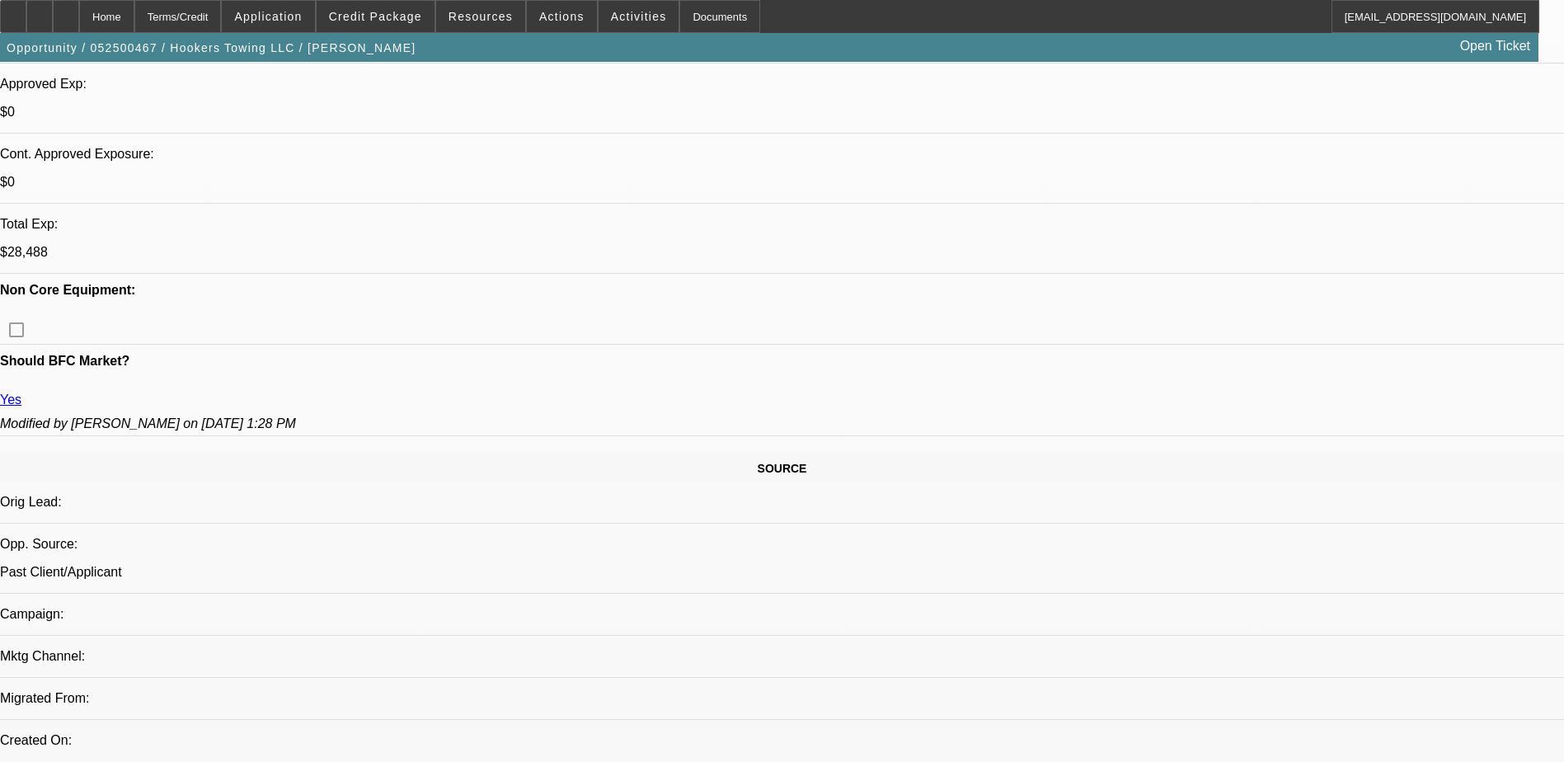
select select "4"
select select "1"
select select "2"
select select "4"
select select "1"
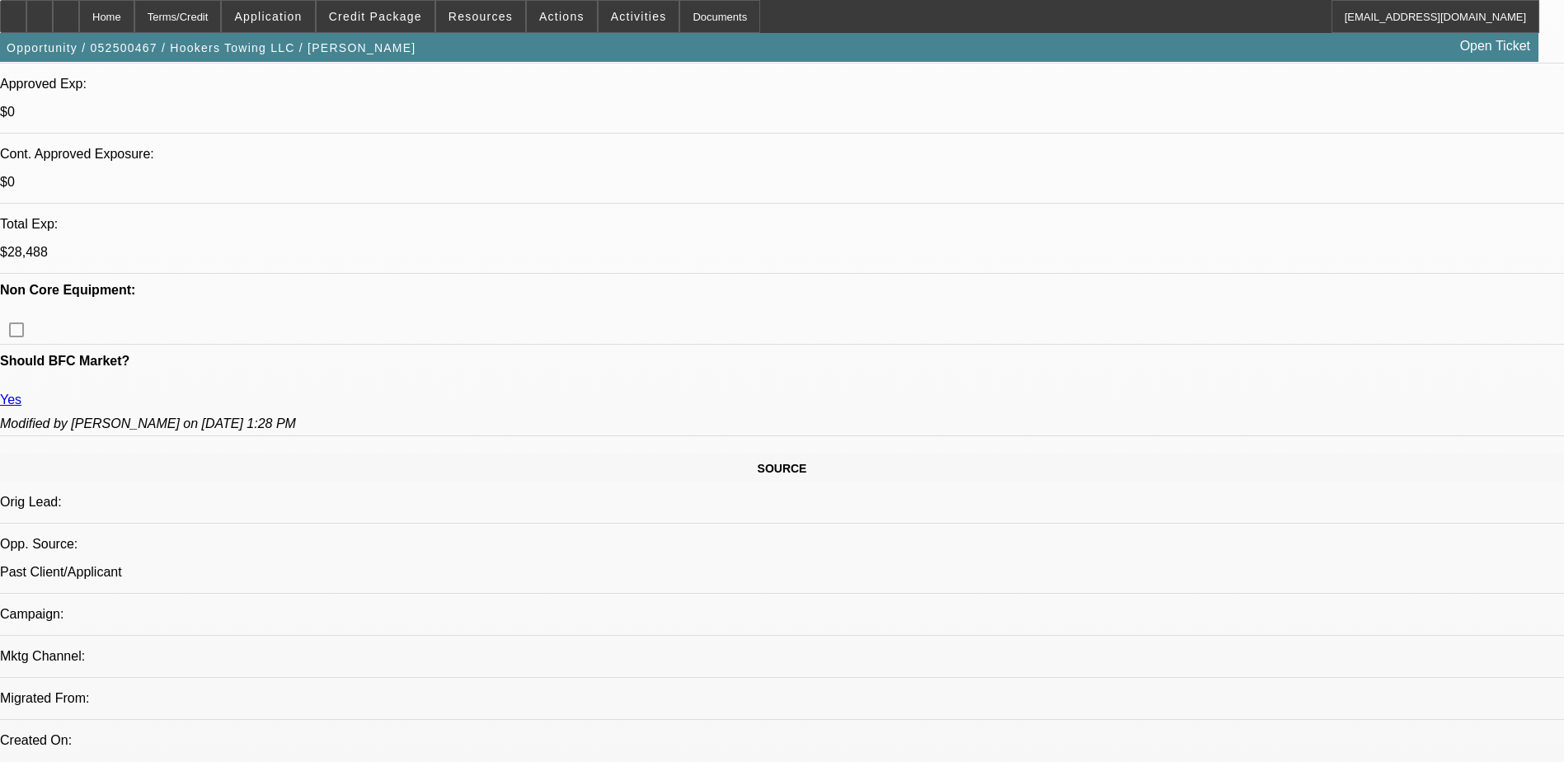
select select "2"
select select "4"
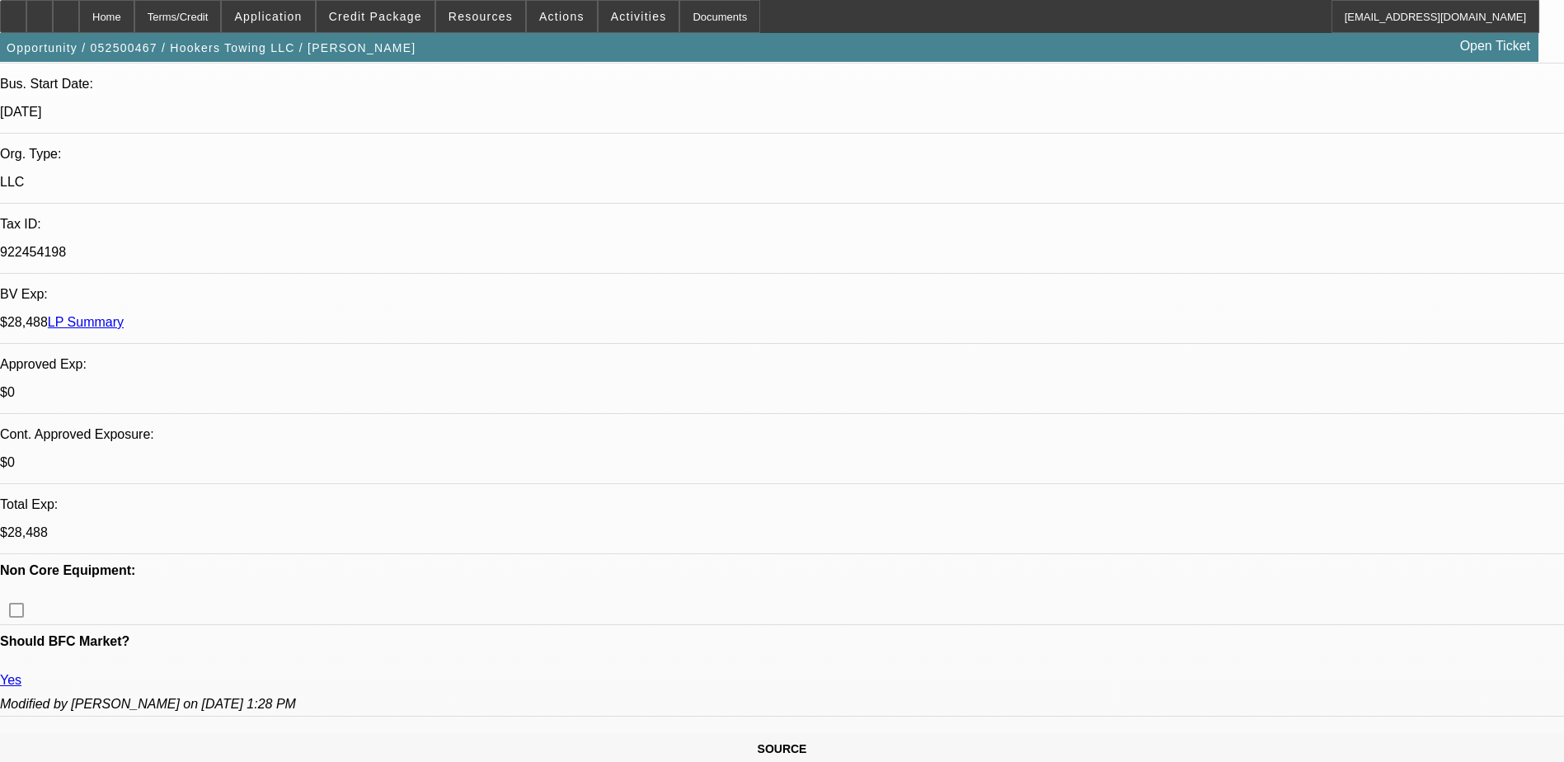
scroll to position [82, 0]
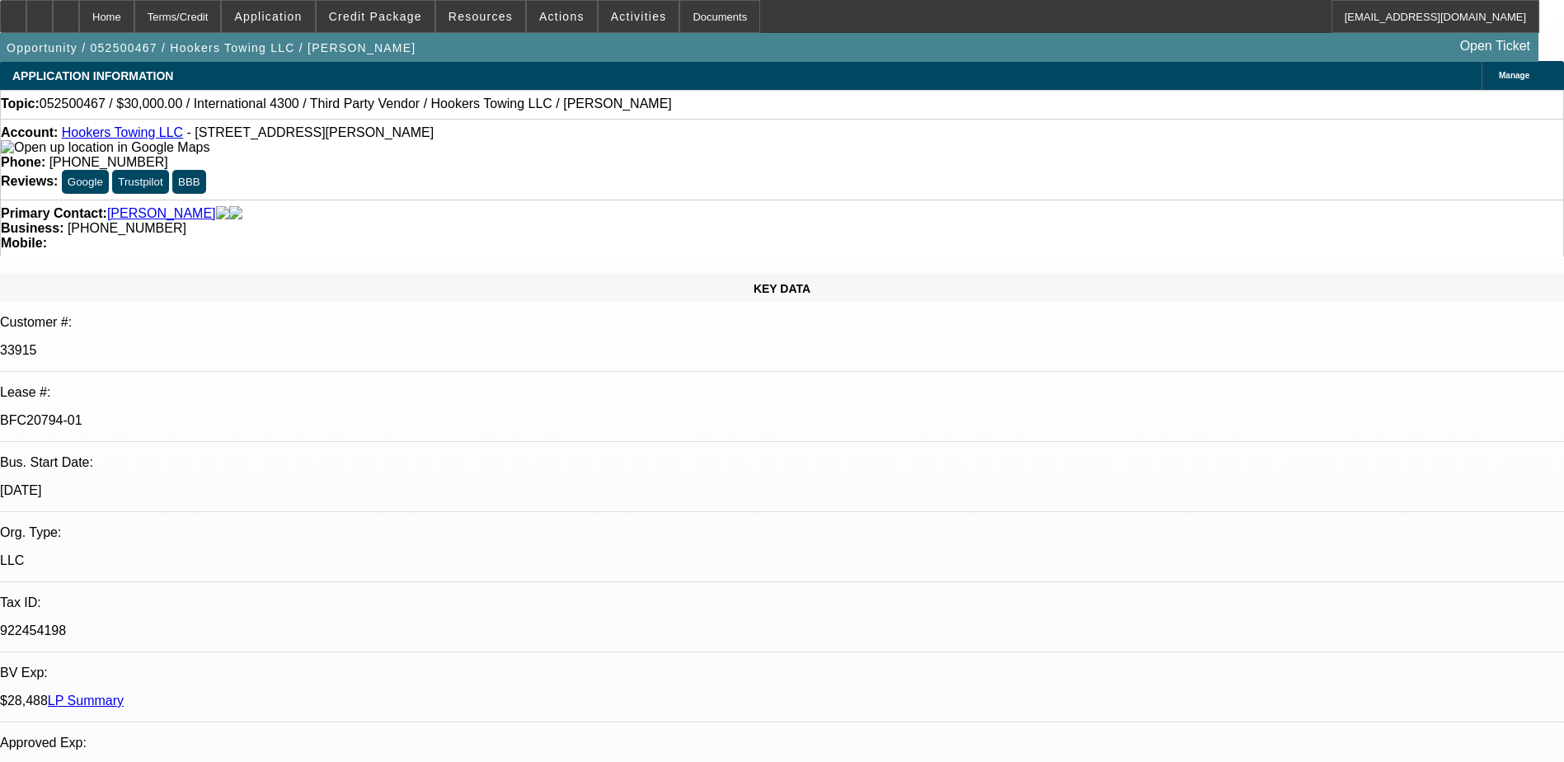
scroll to position [0, 0]
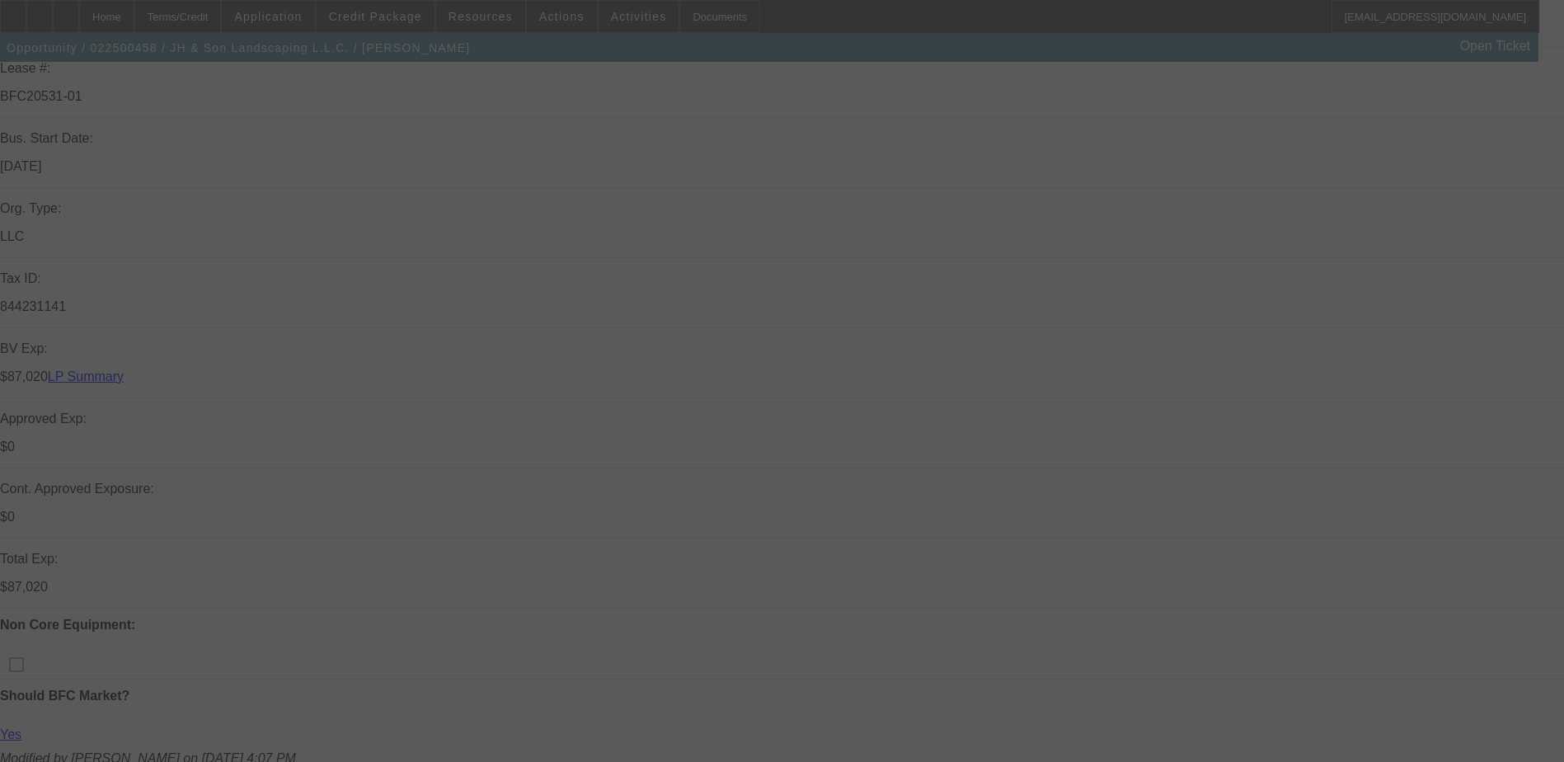
scroll to position [495, 0]
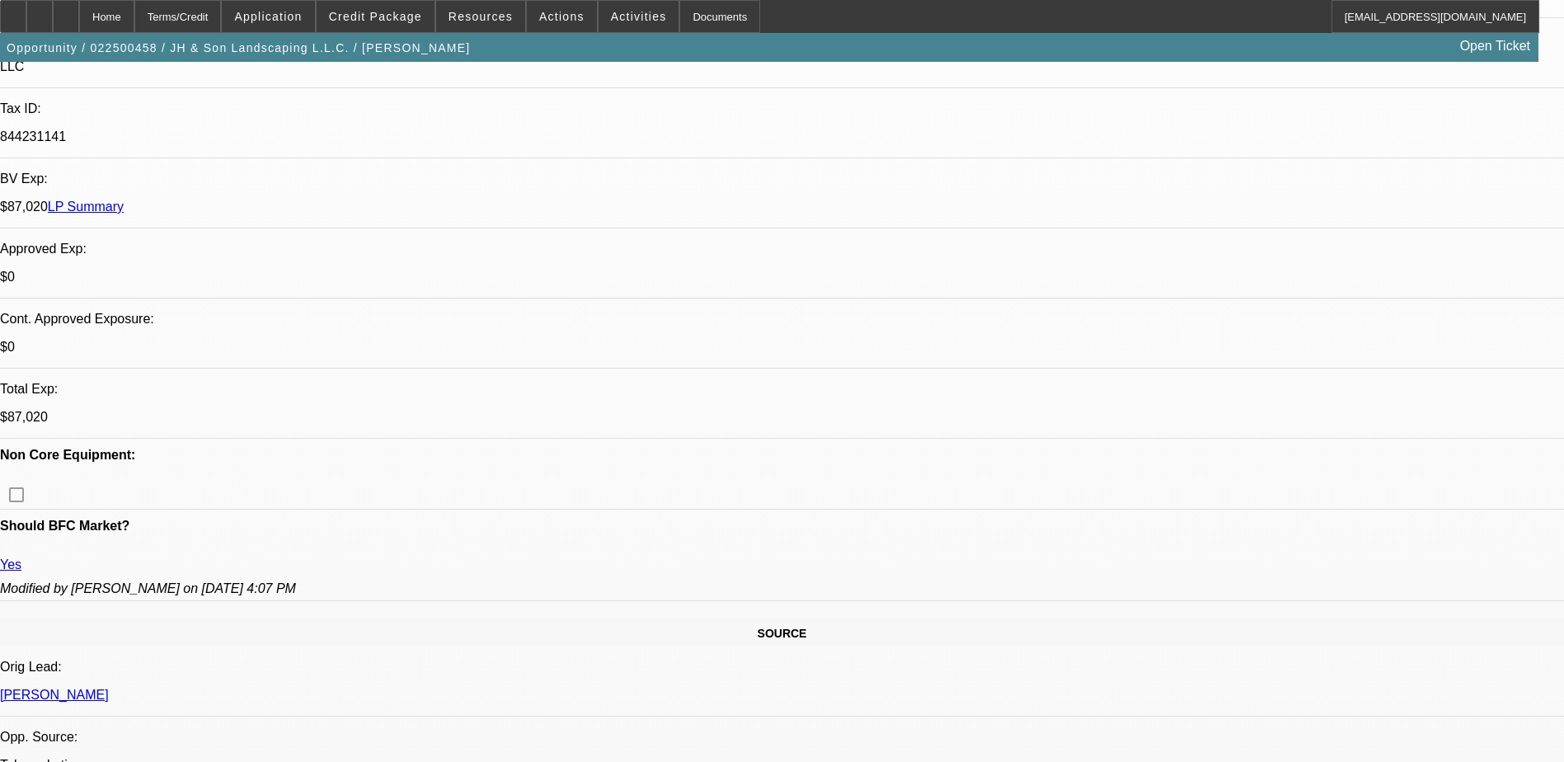
select select "0"
select select "2"
select select "0"
select select "2"
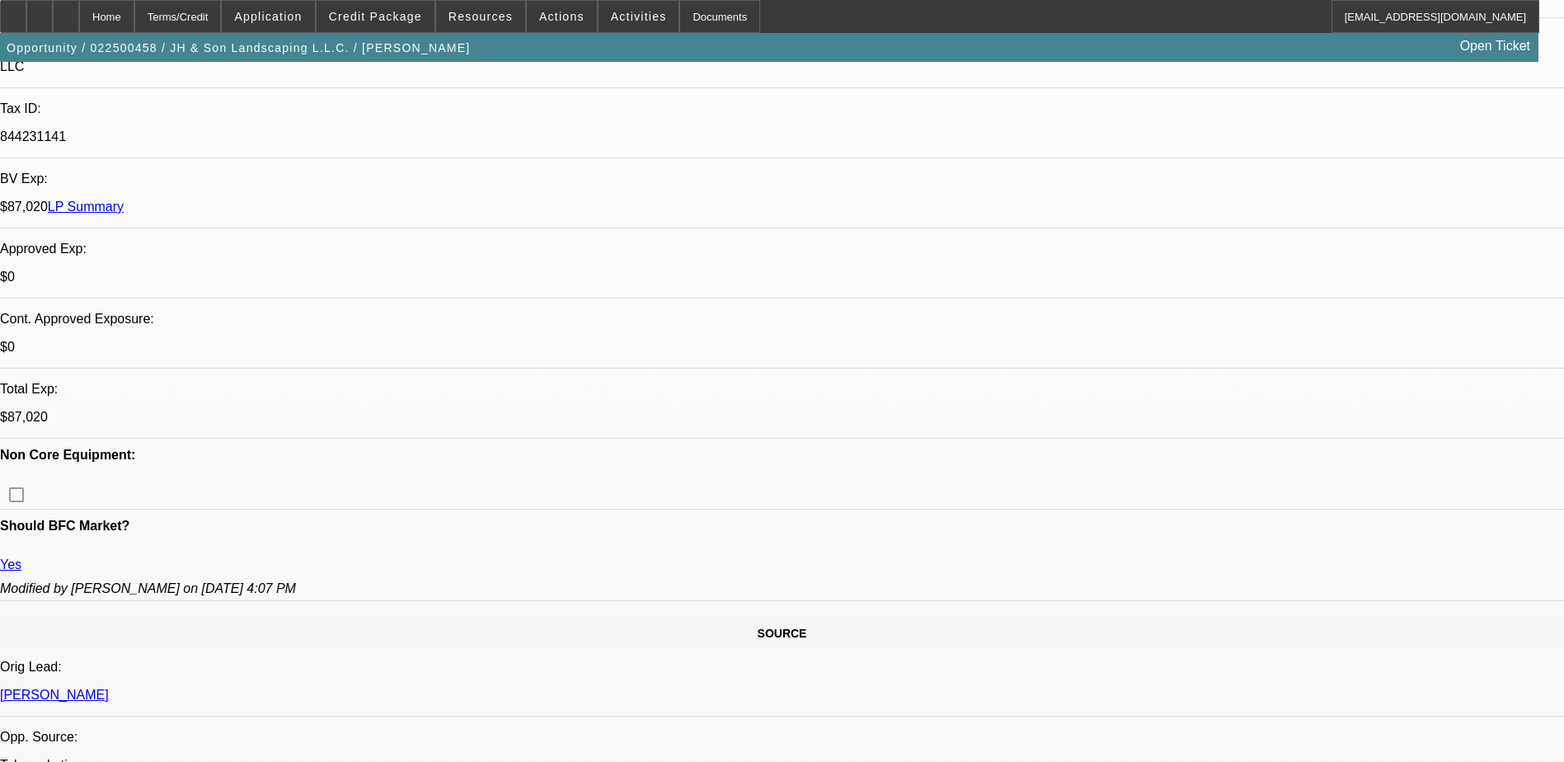
select select "0.1"
select select "0.15"
select select "2"
select select "0.1"
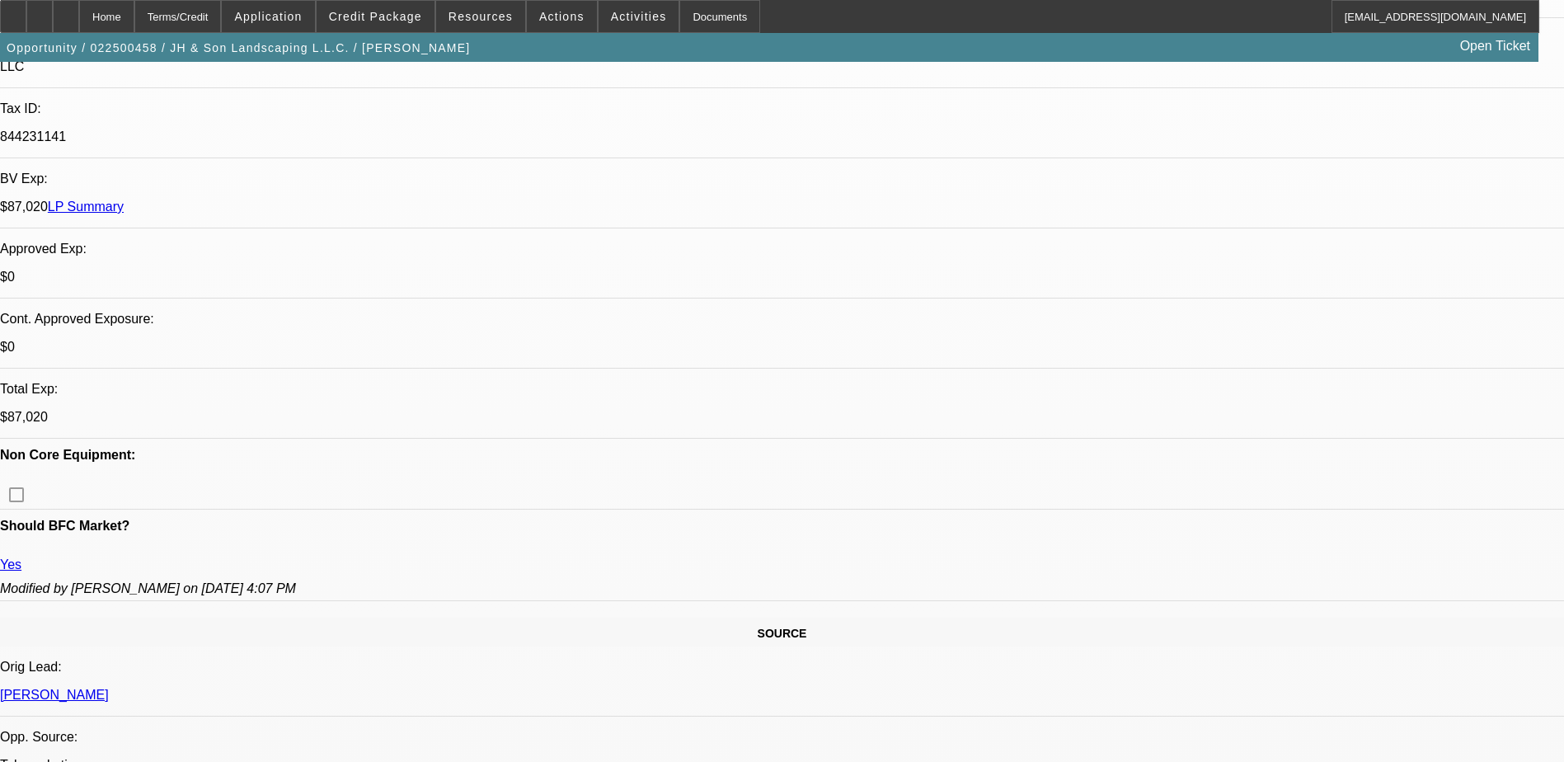
select select "2"
select select "0.1"
select select "1"
select select "2"
select select "6"
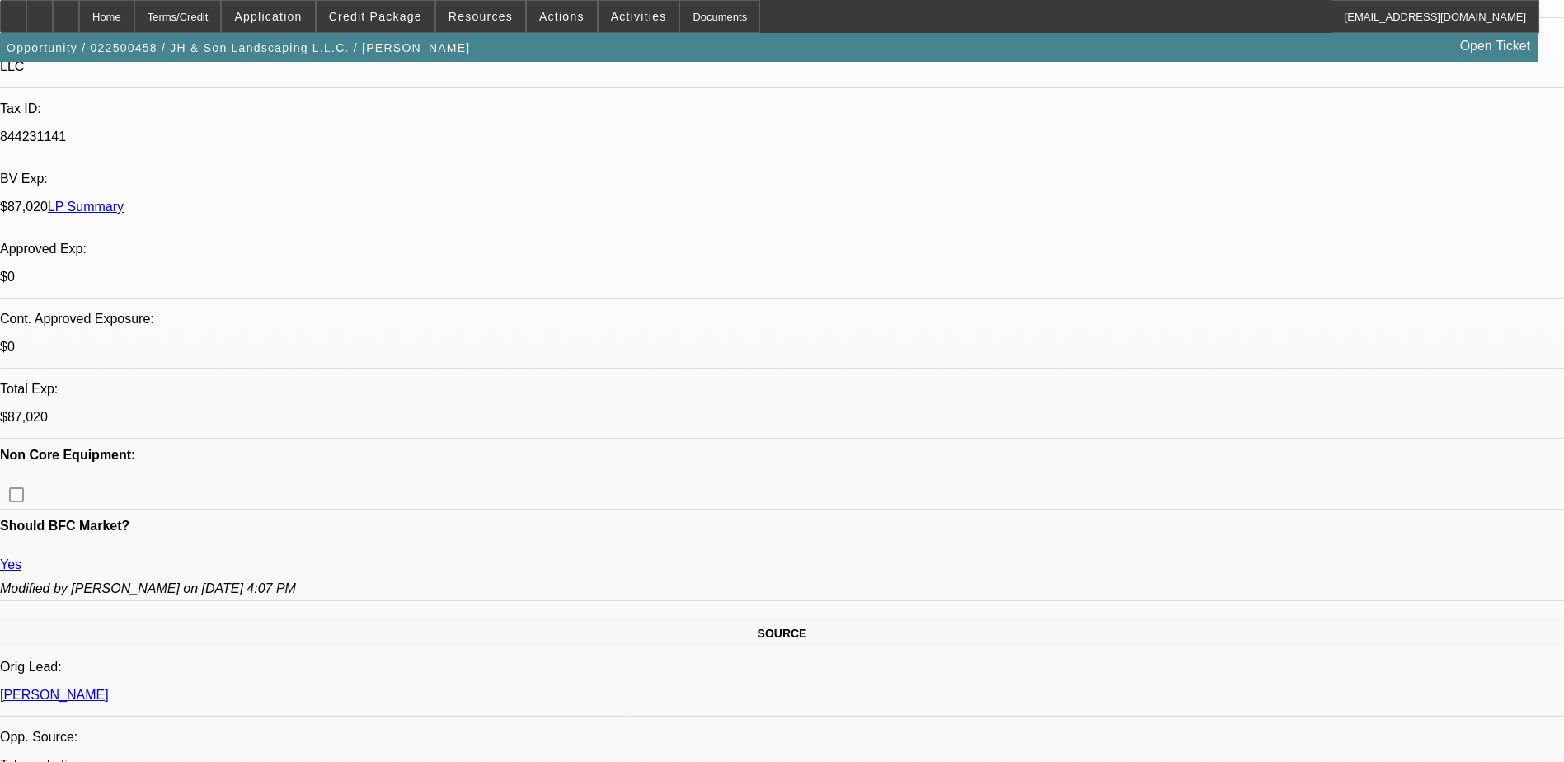
select select "1"
select select "2"
select select "4"
select select "1"
select select "2"
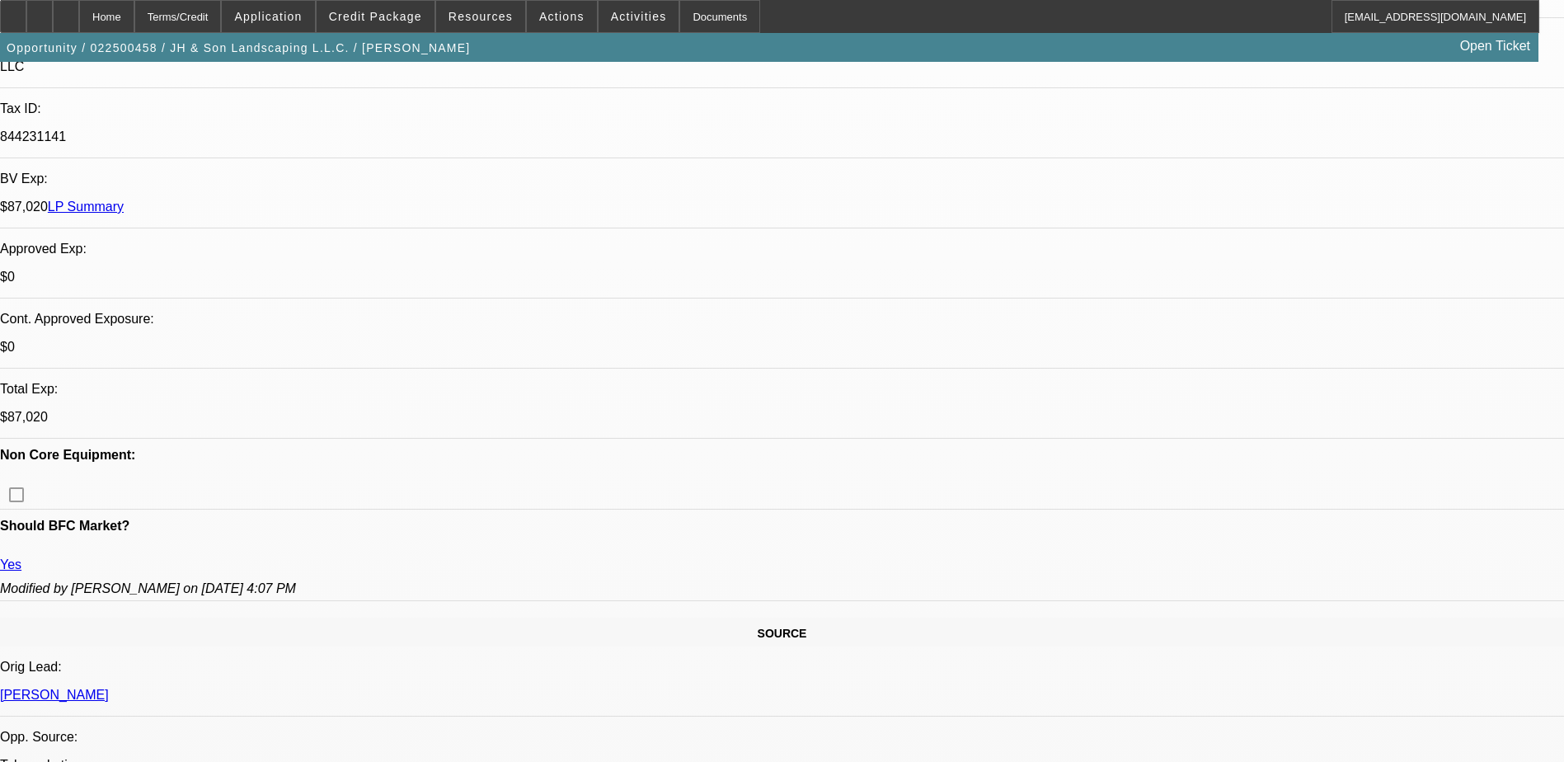
select select "4"
select select "1"
select select "2"
select select "4"
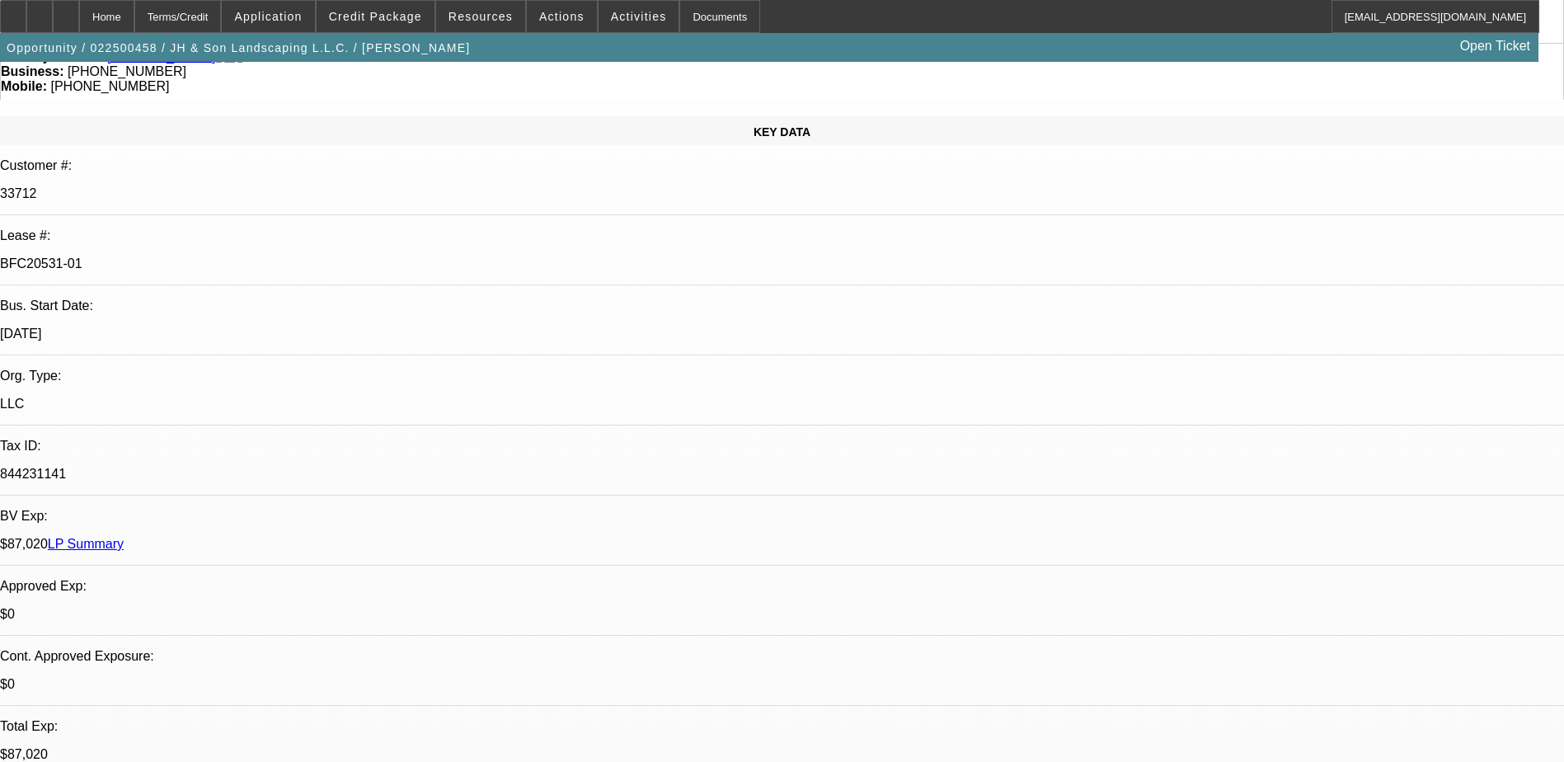
scroll to position [0, 0]
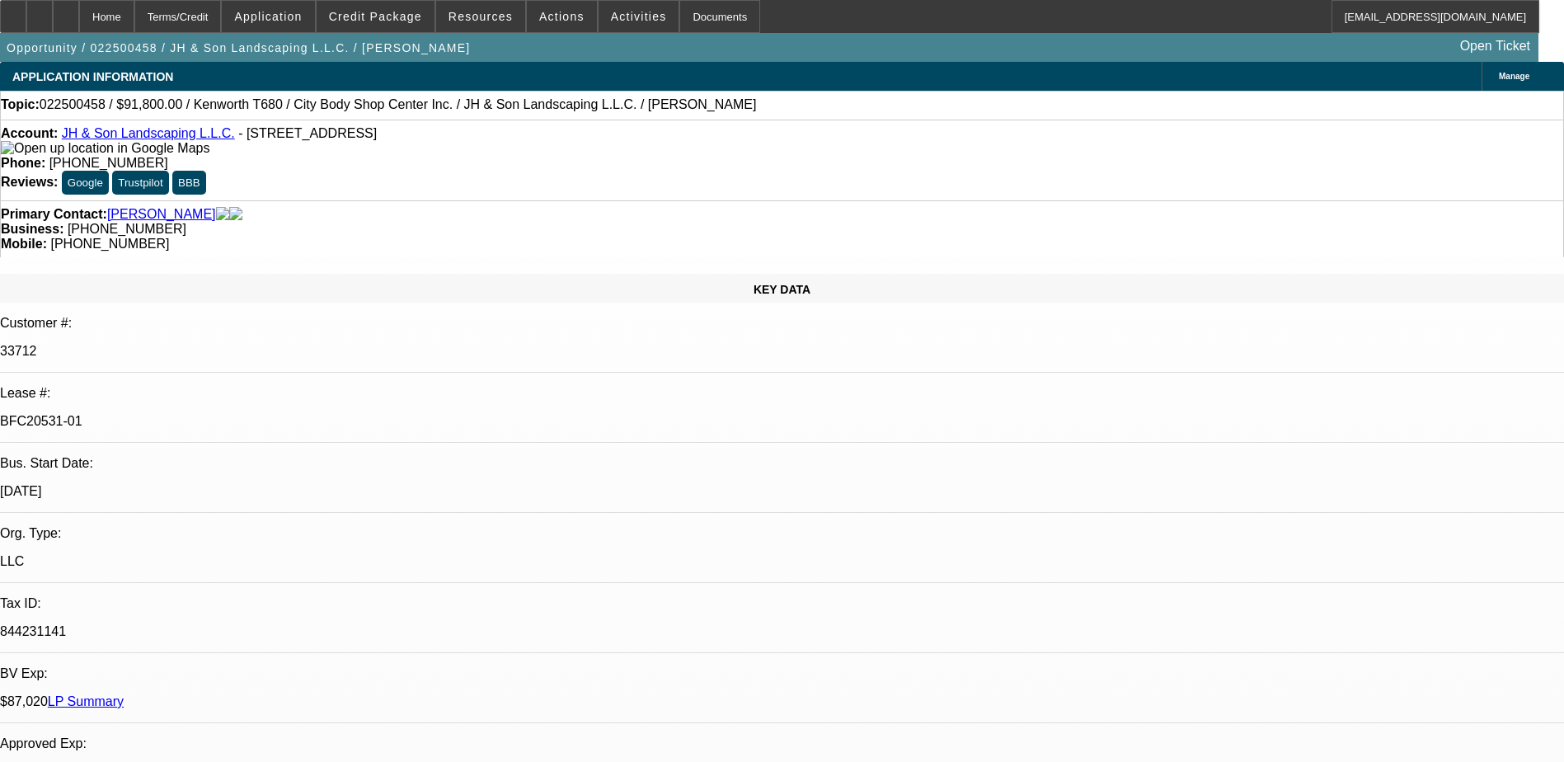
click at [263, 694] on div "$87,020 LP Summary" at bounding box center [782, 701] width 1564 height 15
click at [124, 694] on link "LP Summary" at bounding box center [86, 701] width 76 height 14
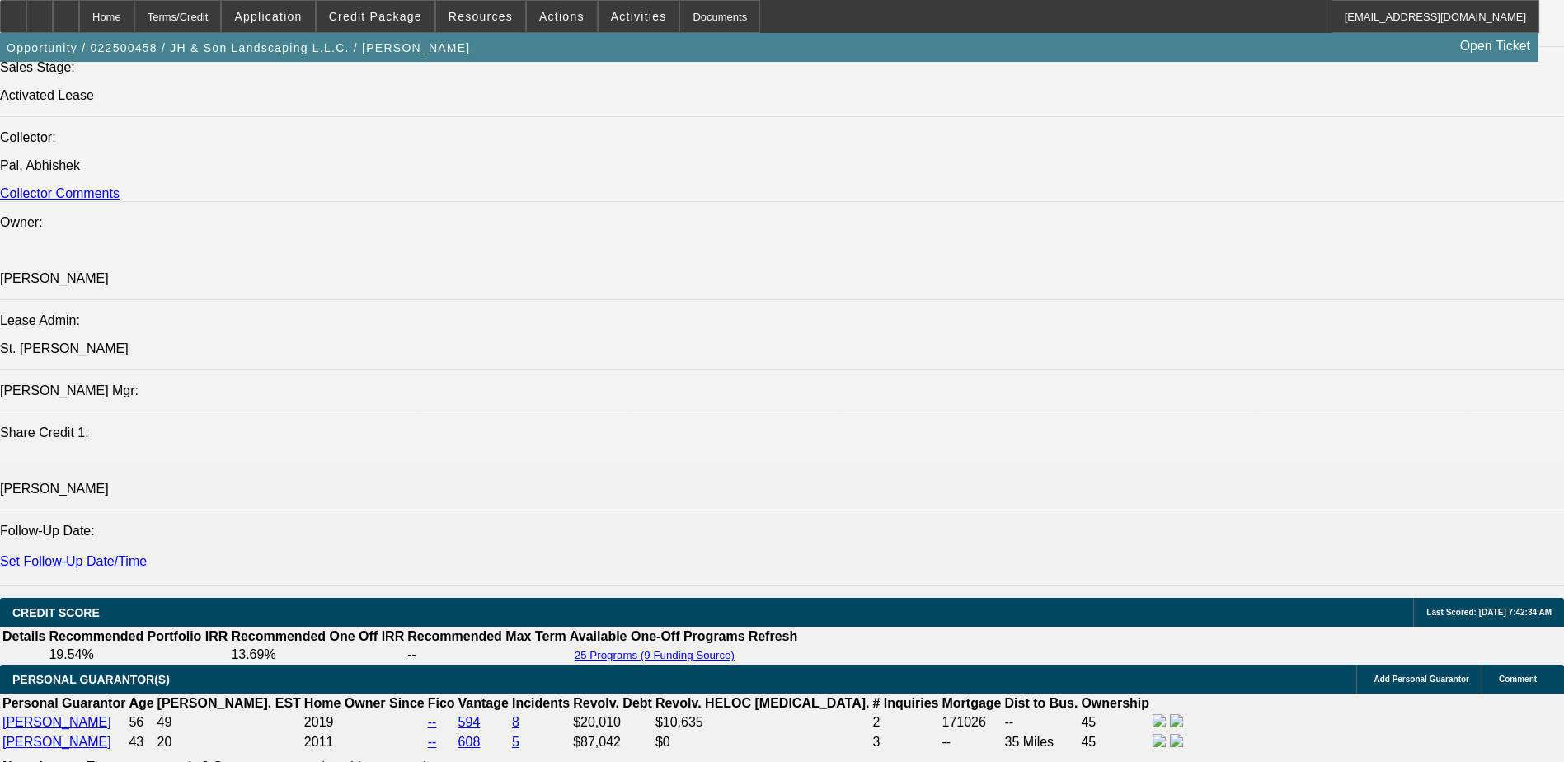
scroll to position [1731, 0]
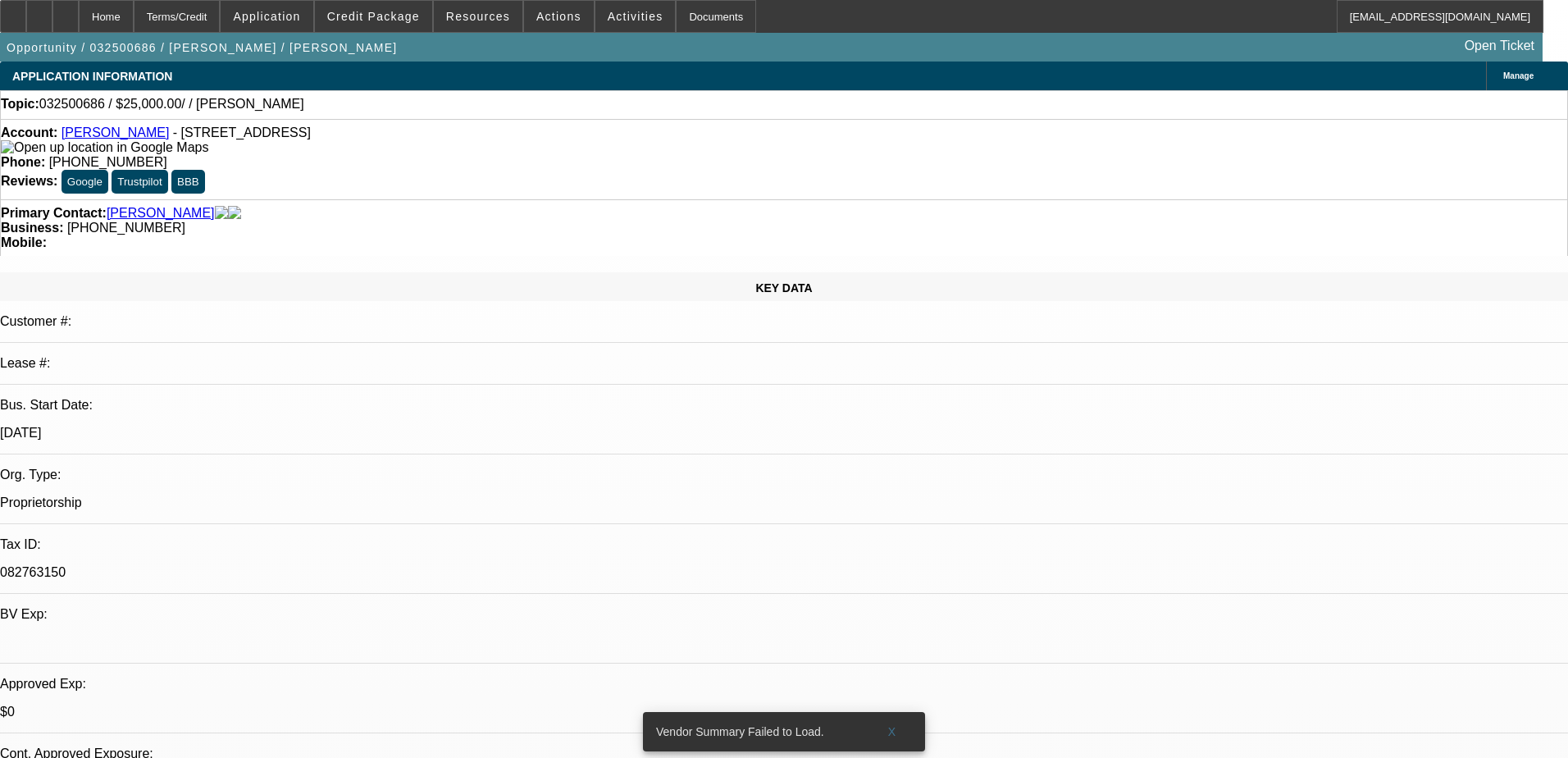
select select "0"
select select "2"
select select "0.1"
select select "4"
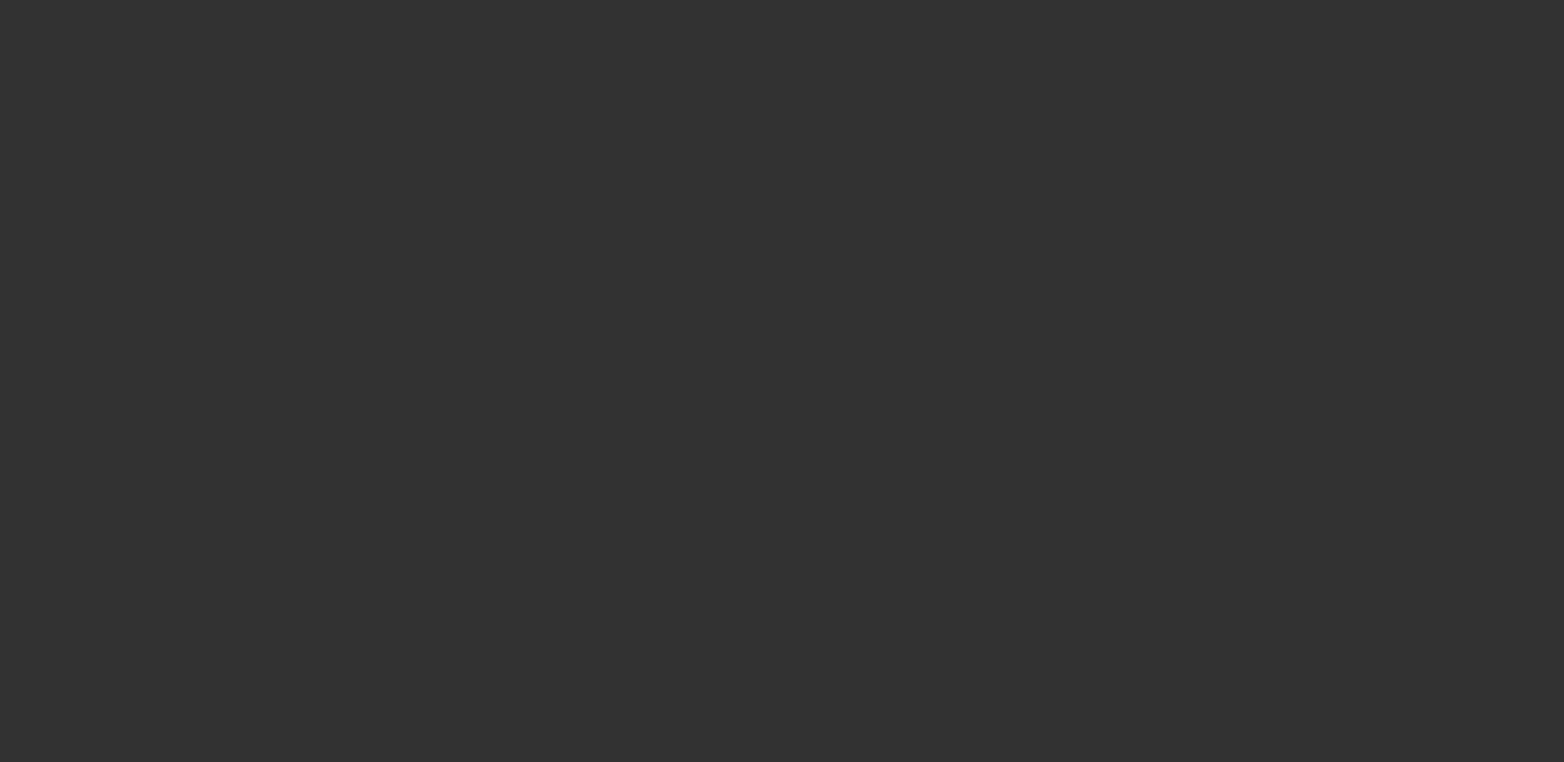
select select "0"
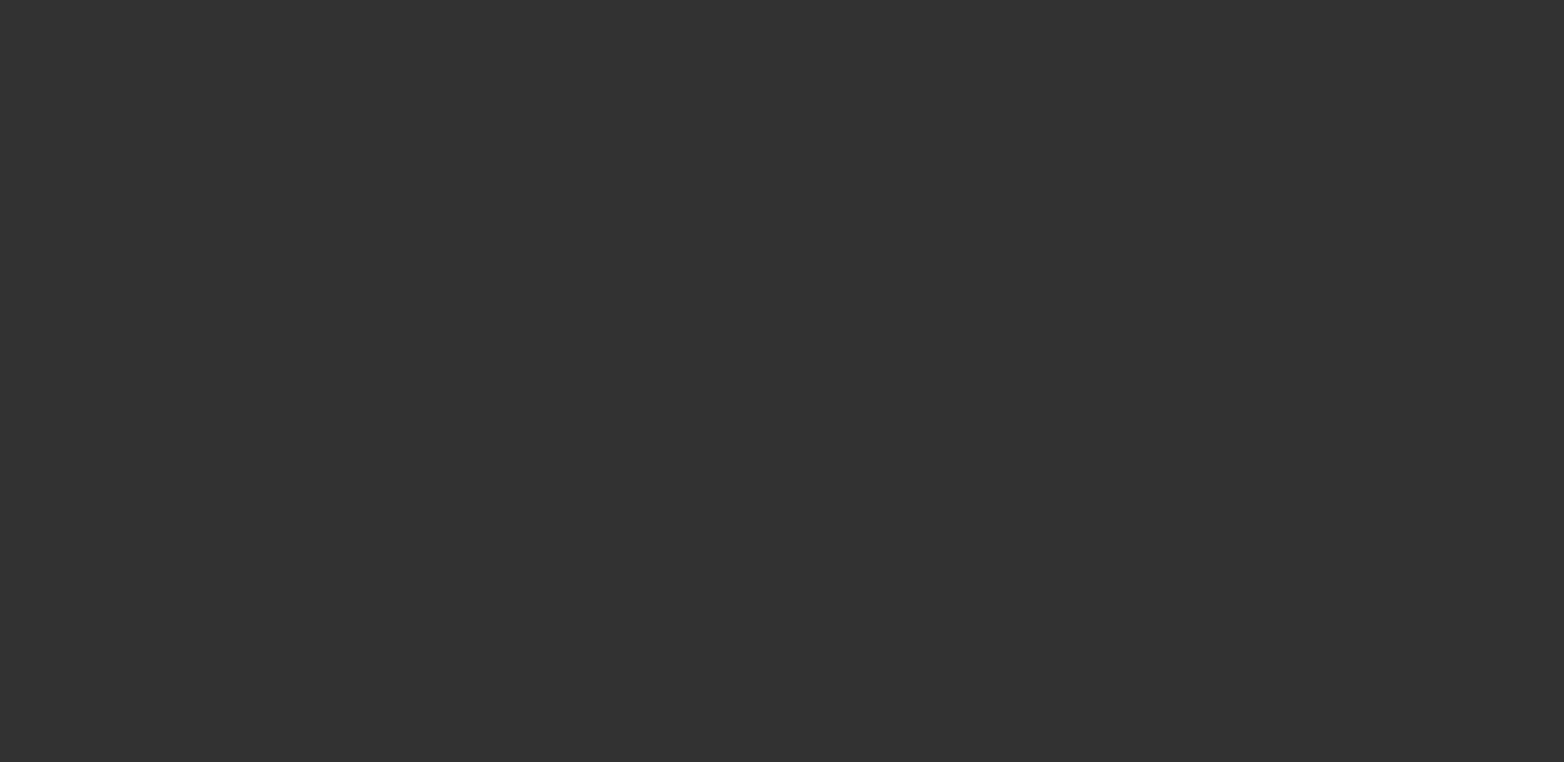
select select "0.1"
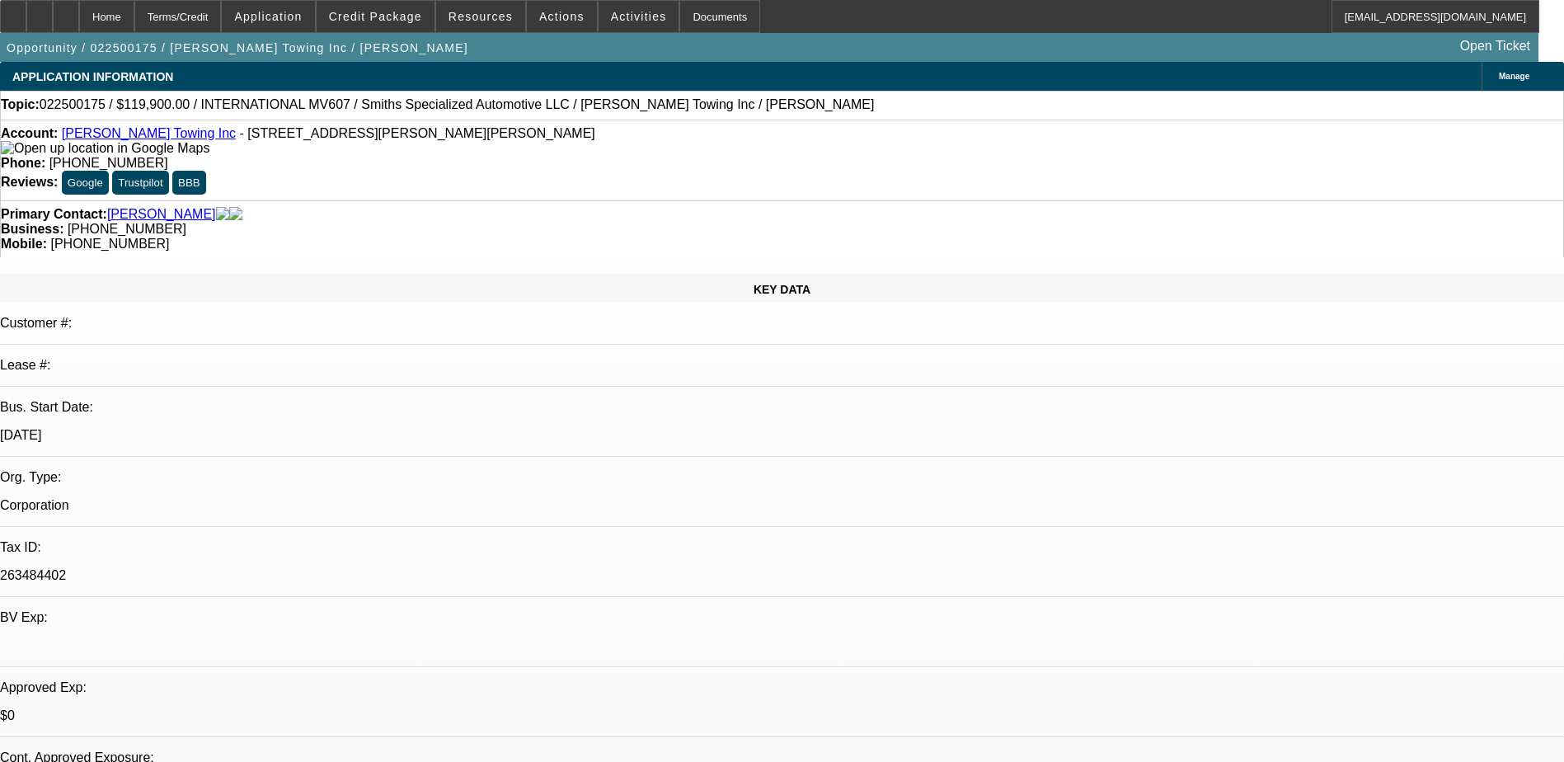
select select "1"
select select "2"
select select "1"
select select "2"
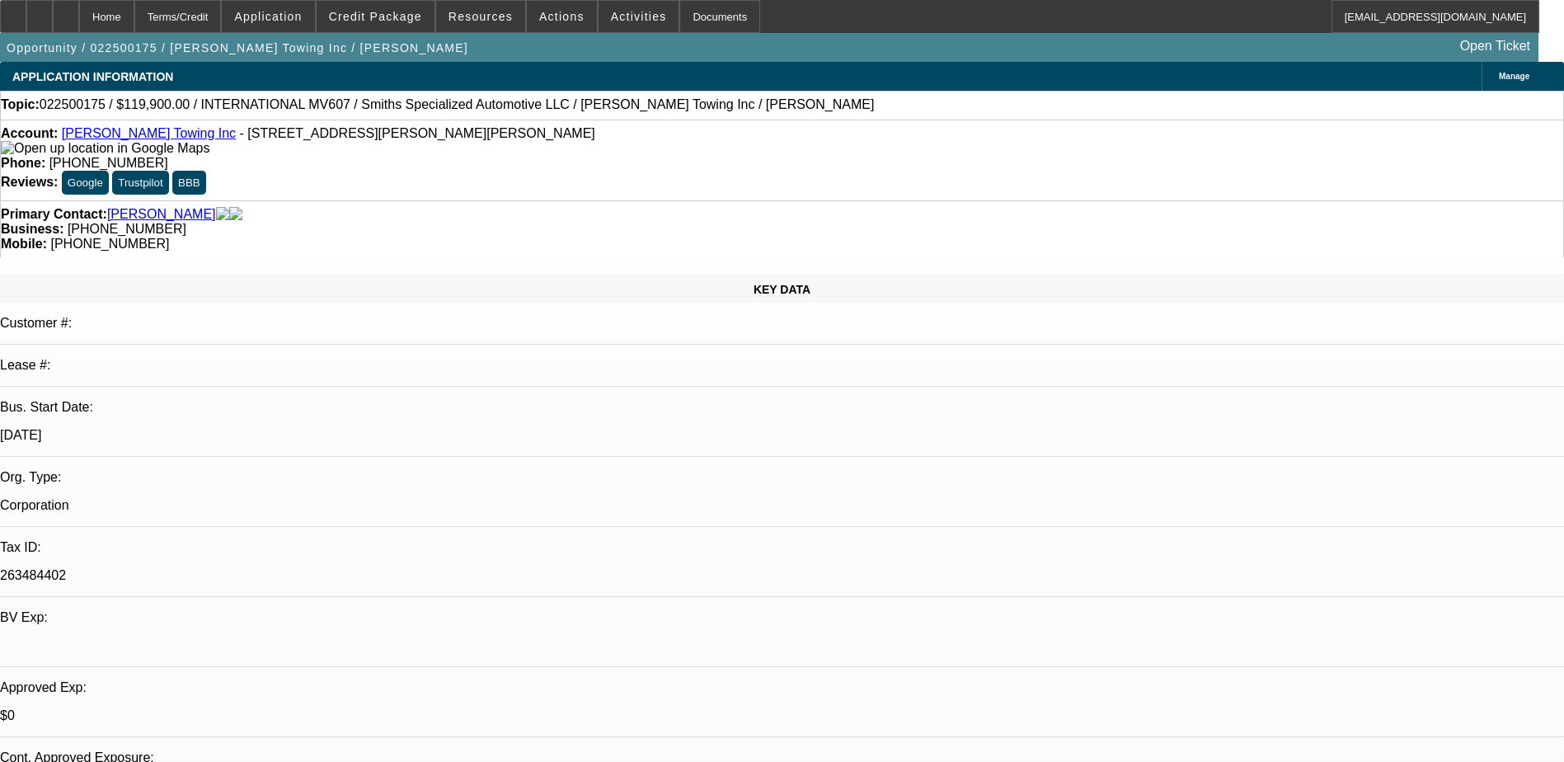
select select "4"
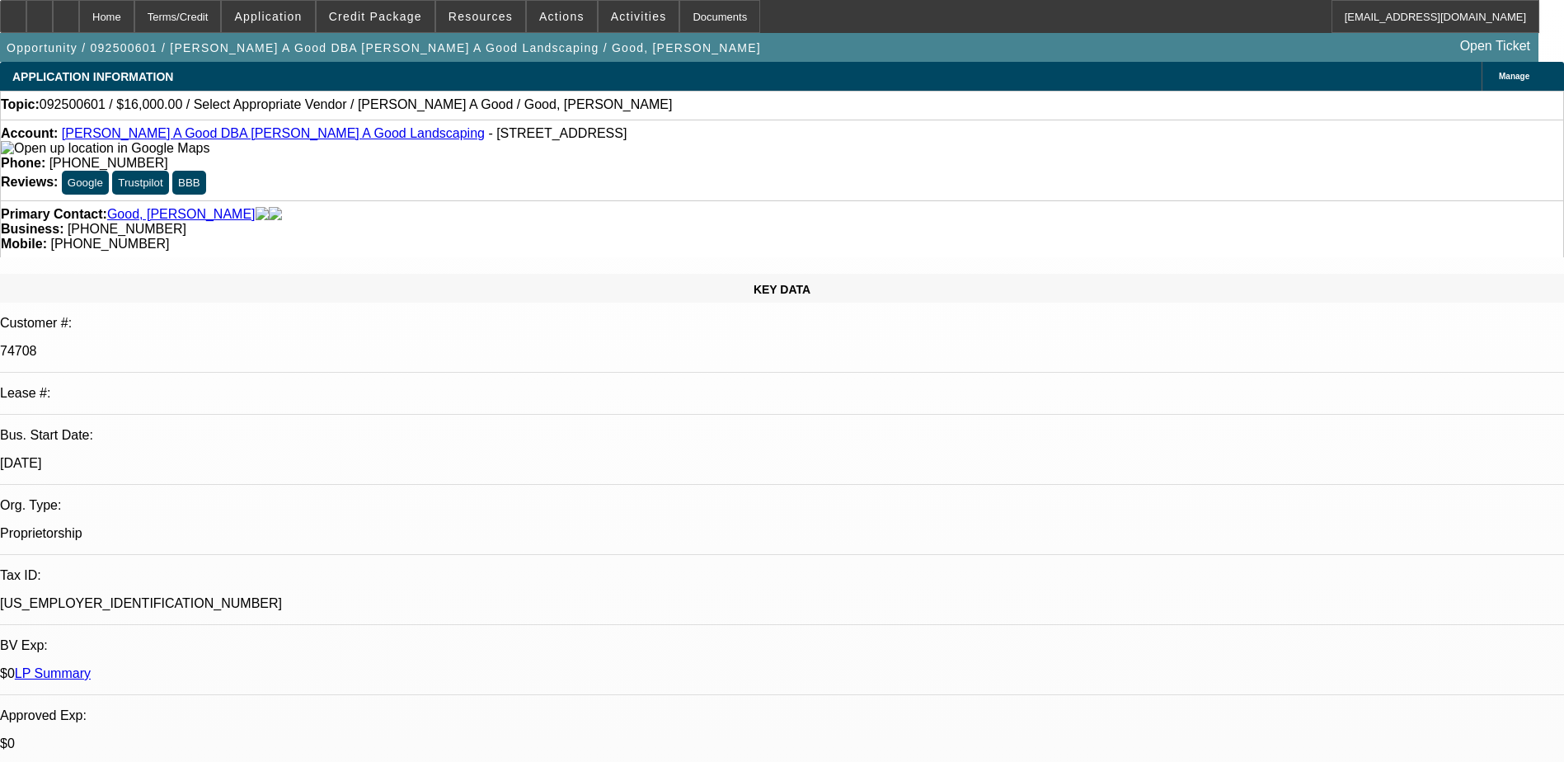
select select "0"
select select "2"
select select "0.1"
select select "4"
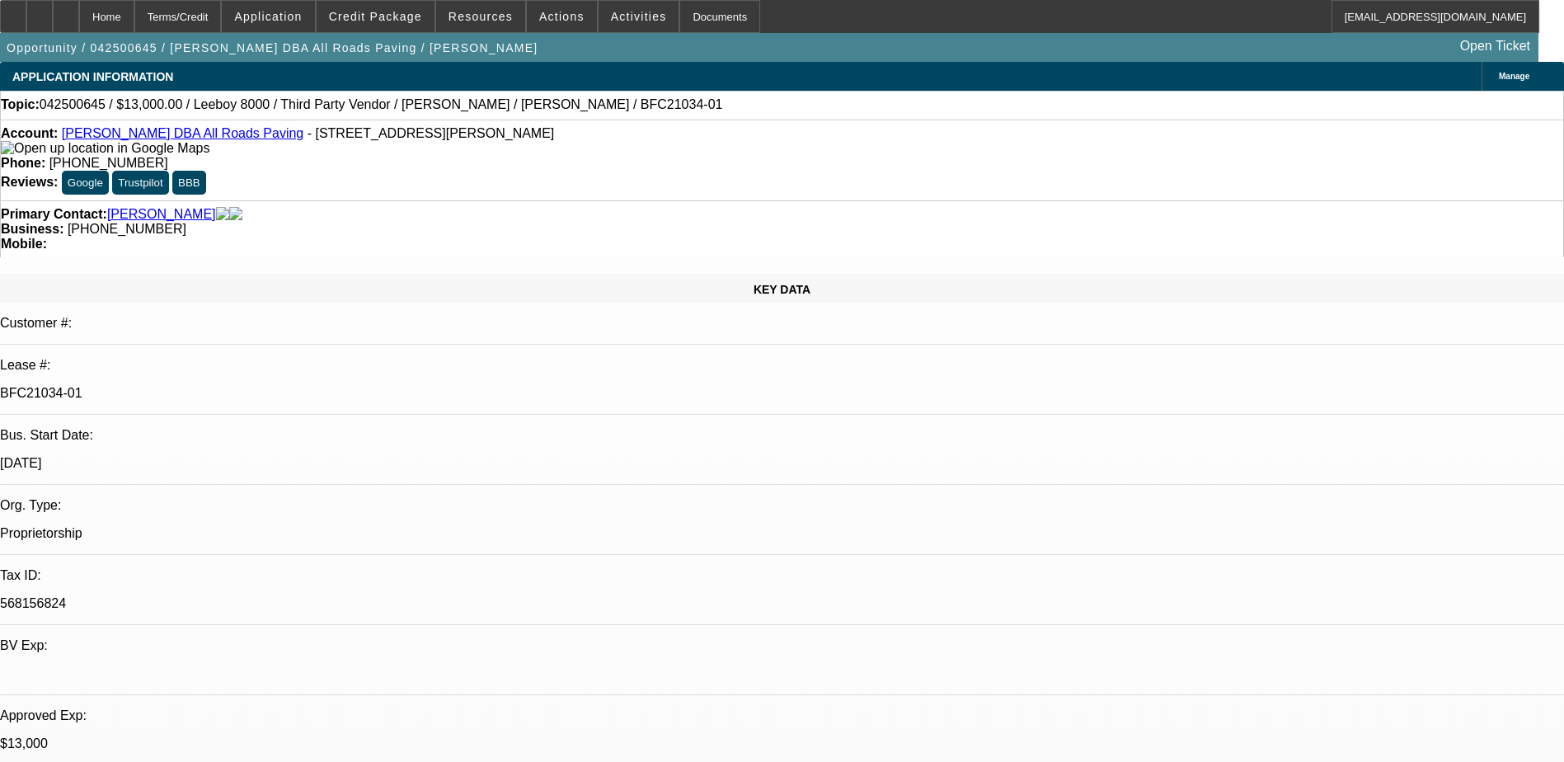
select select "0"
select select "3"
select select "0.1"
select select "5"
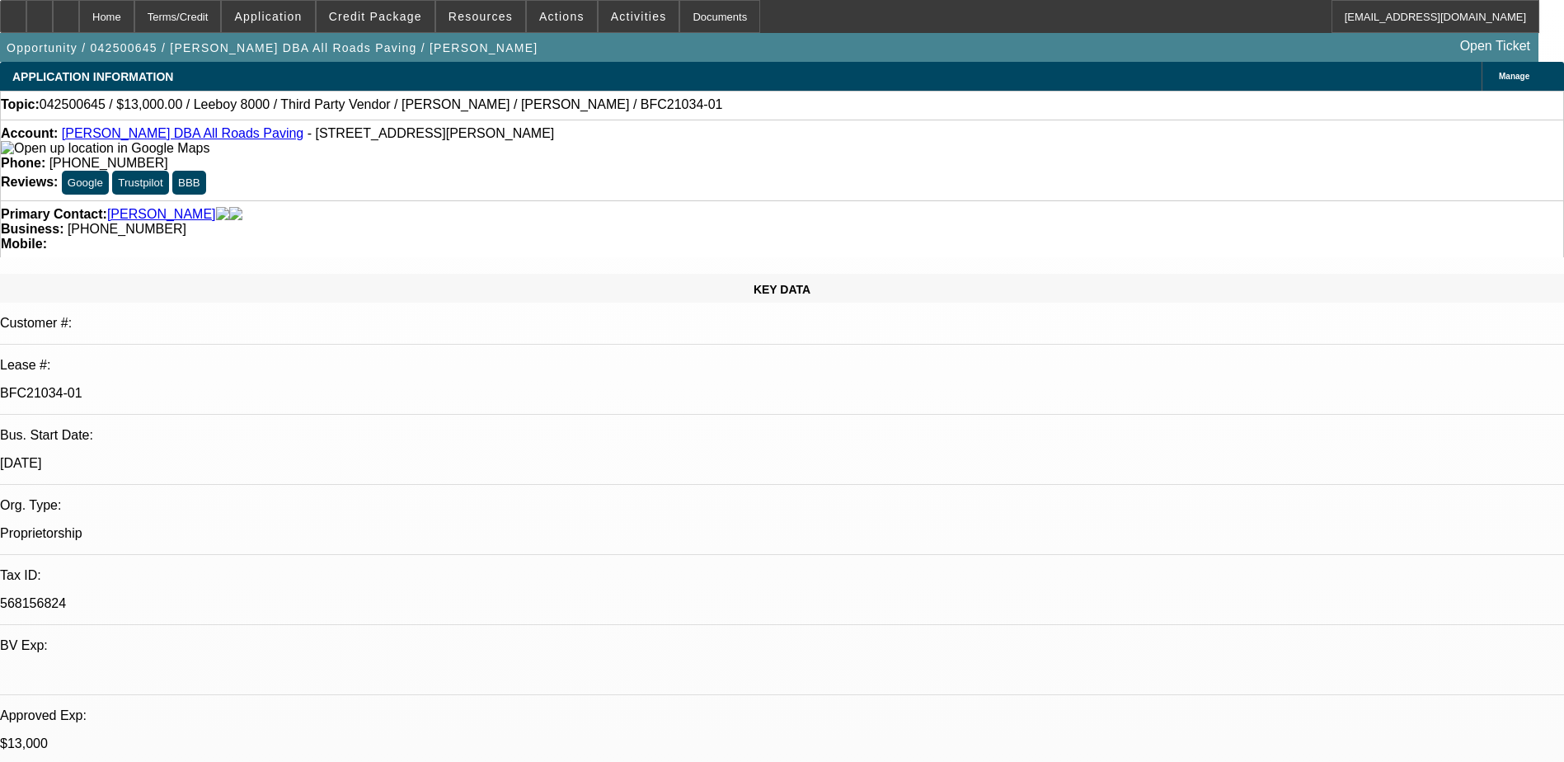
select select "0"
select select "3"
select select "0.1"
select select "5"
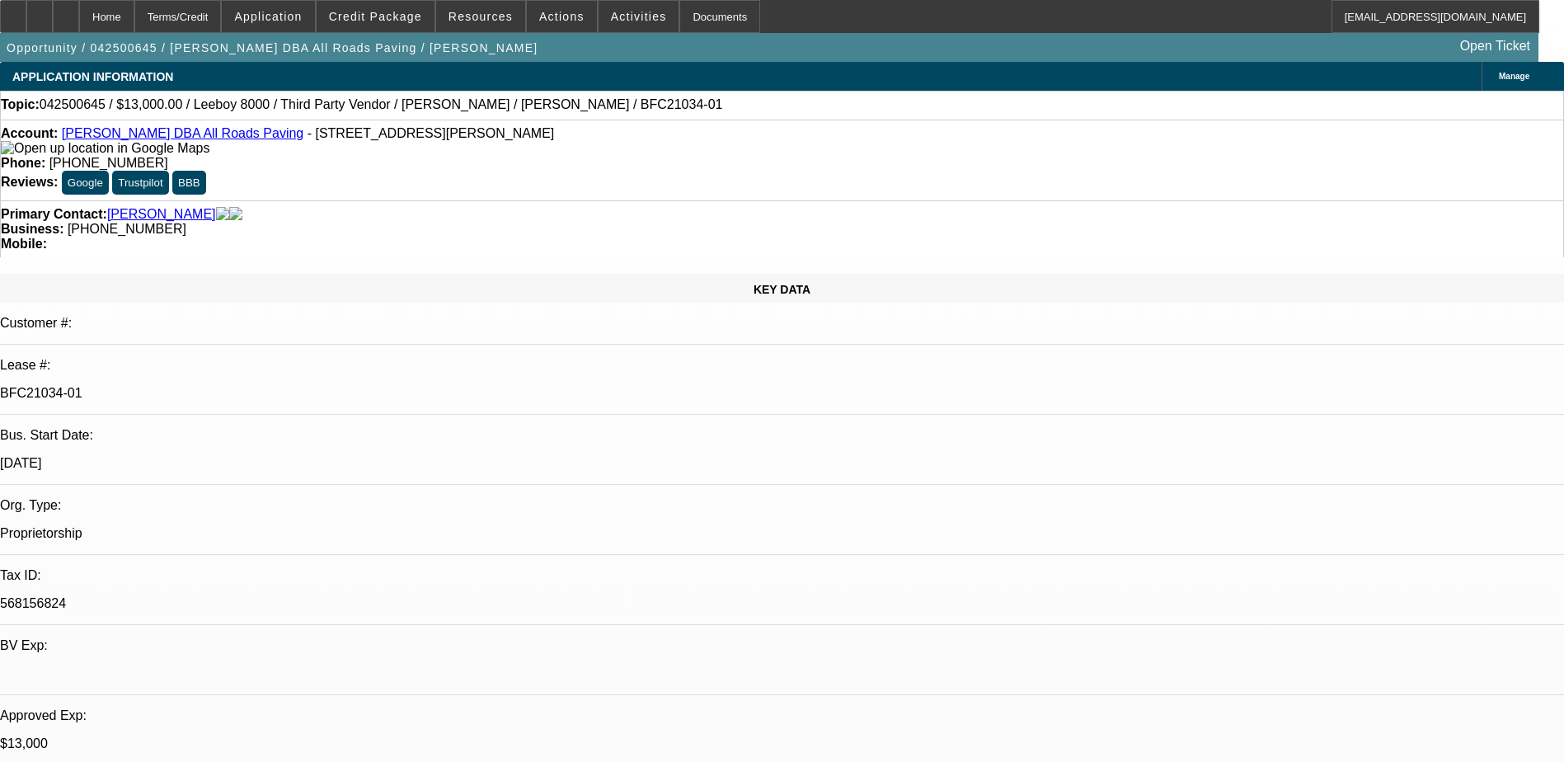
select select "0"
select select "3"
select select "0.1"
select select "5"
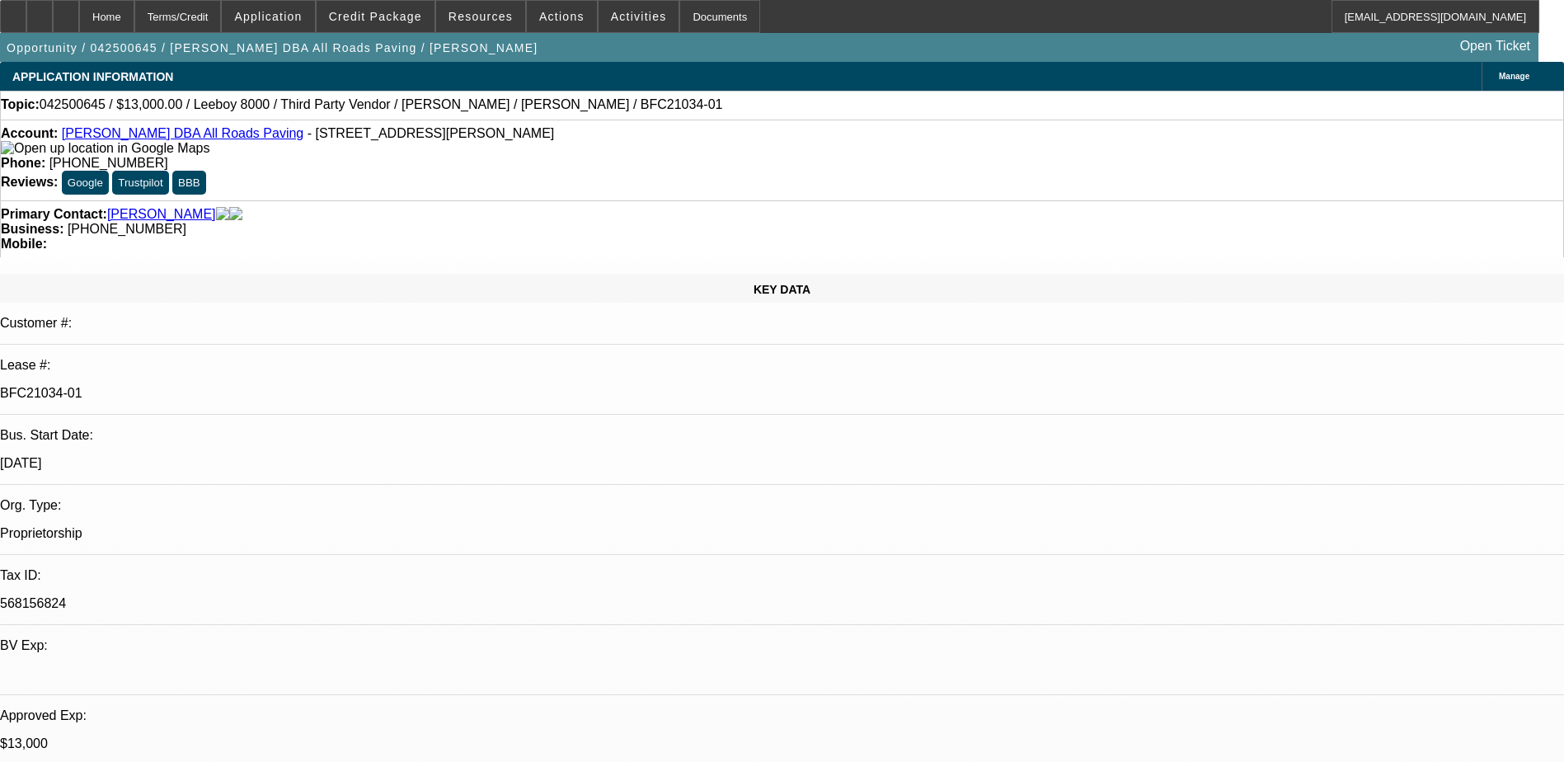
select select "0"
select select "3"
select select "0.1"
select select "5"
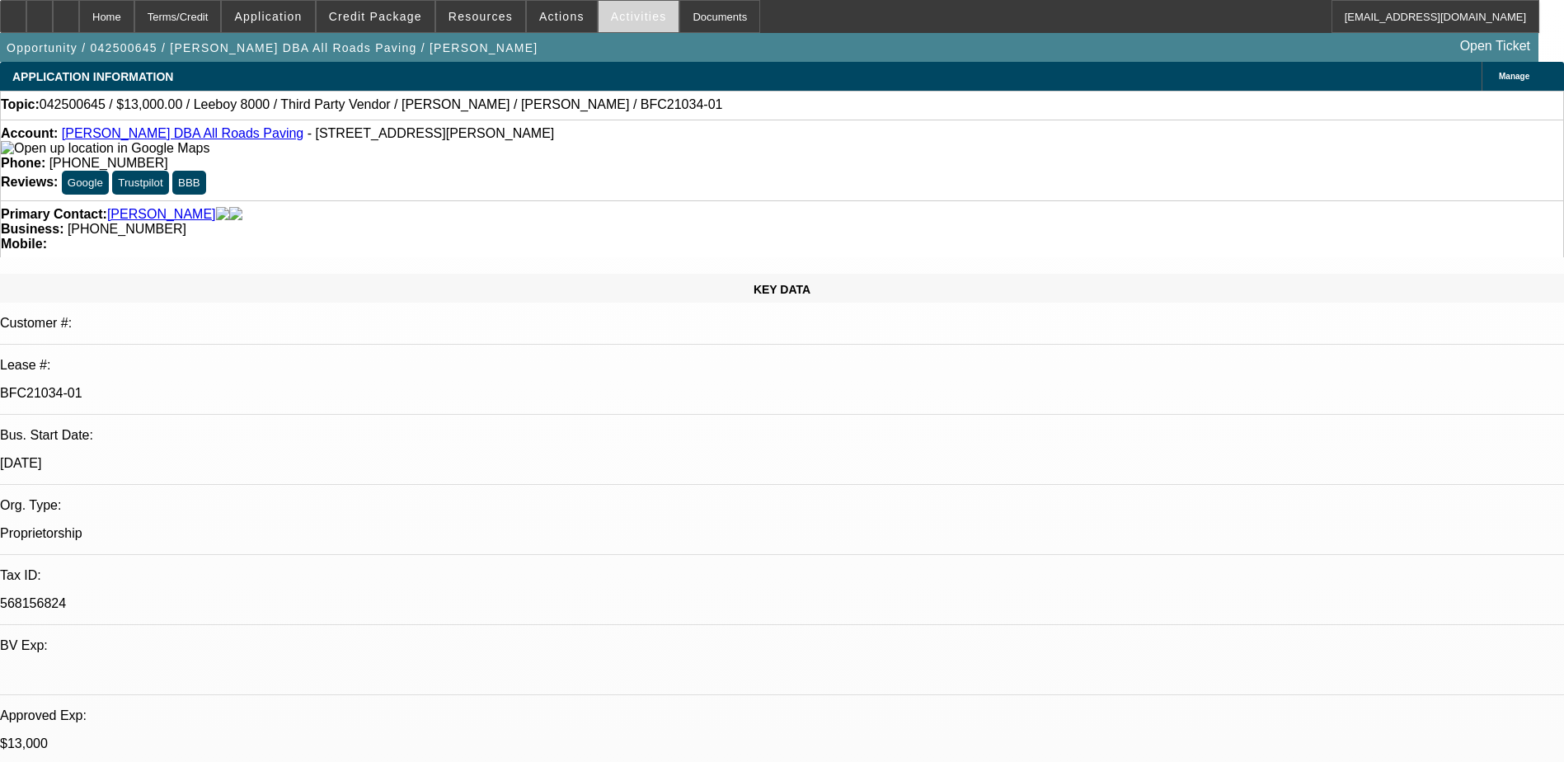
click at [636, 8] on span at bounding box center [638, 17] width 81 height 40
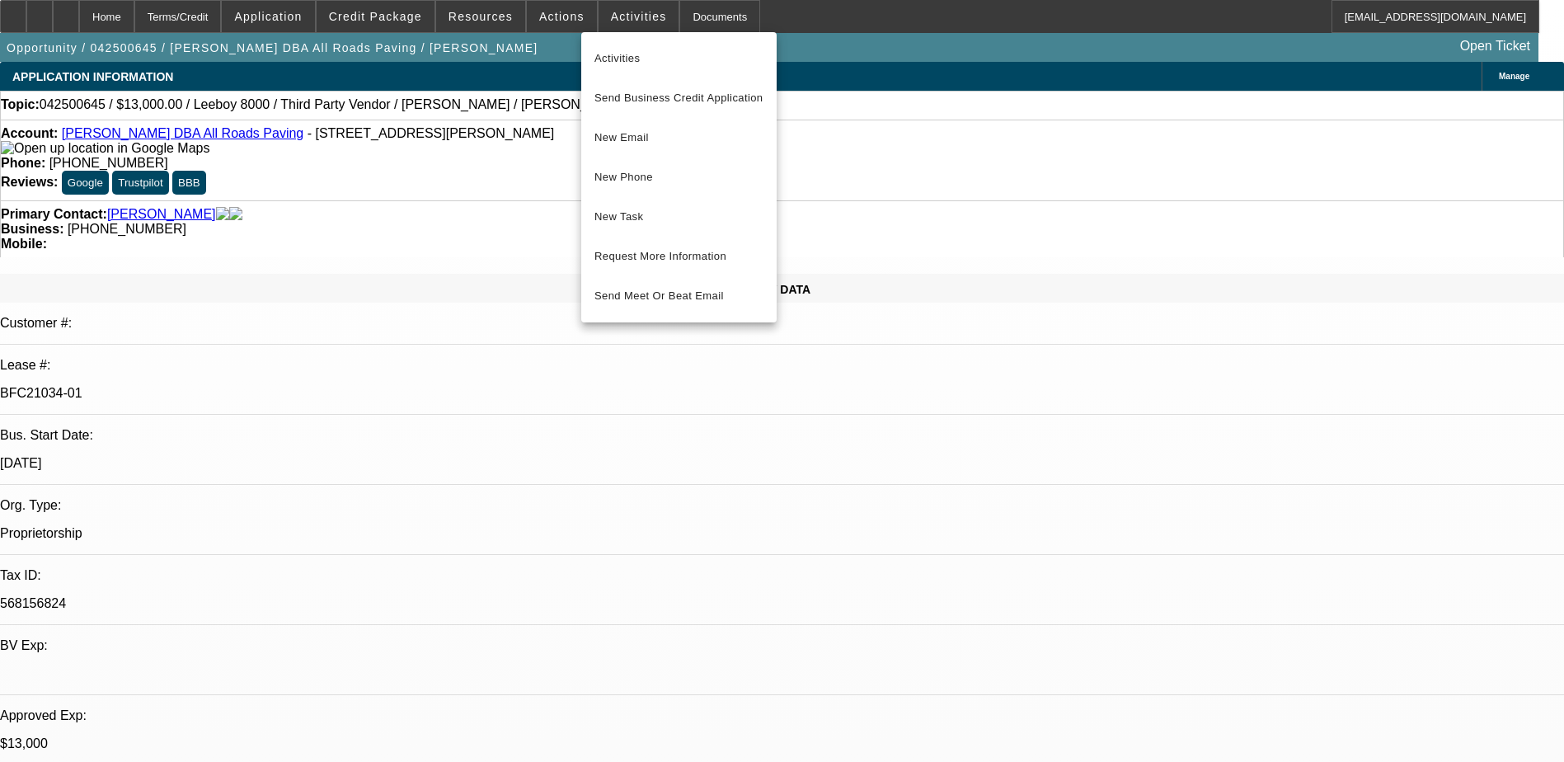
click at [518, 113] on div at bounding box center [782, 381] width 1564 height 762
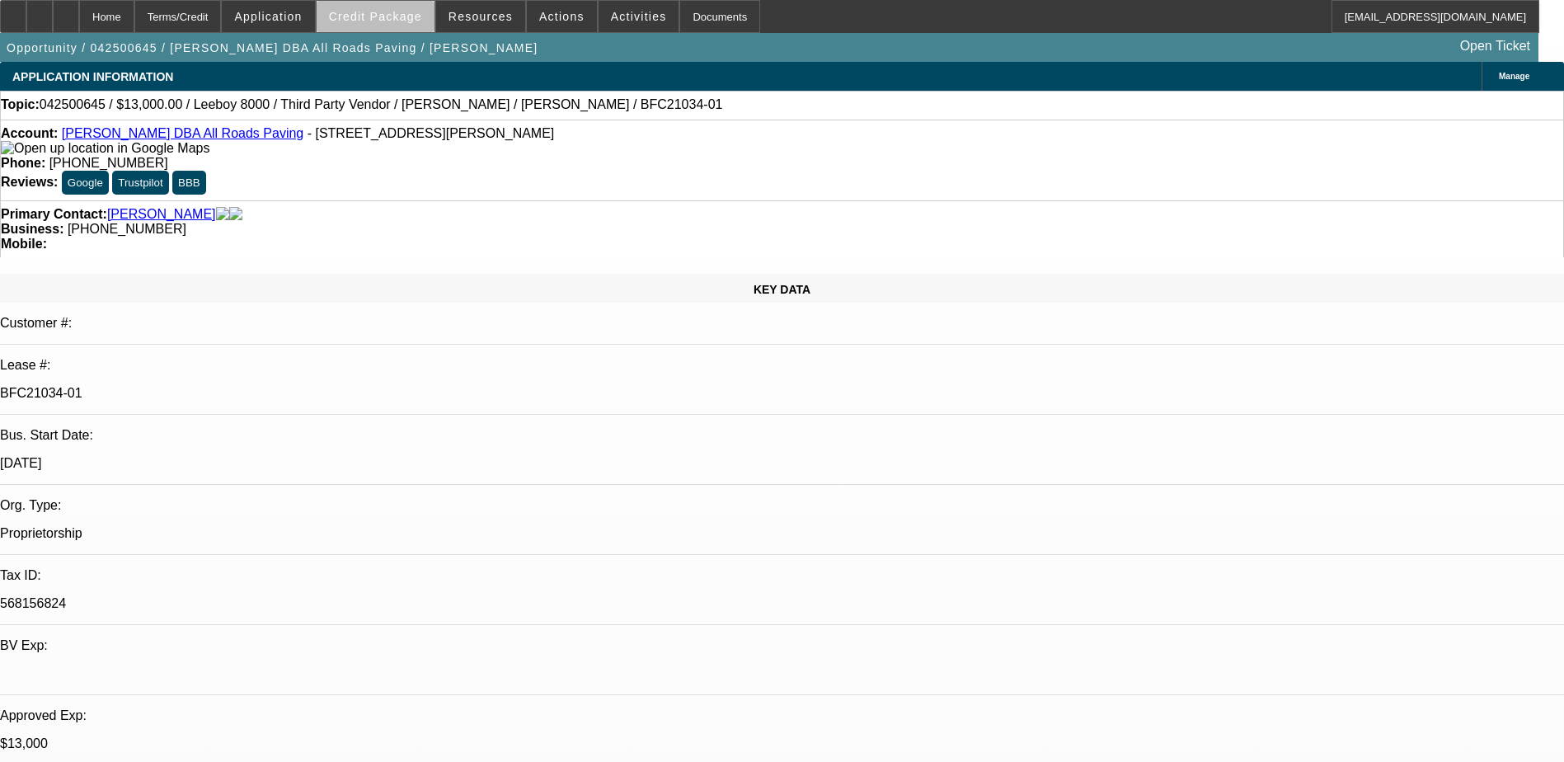
click at [431, 20] on span at bounding box center [376, 17] width 118 height 40
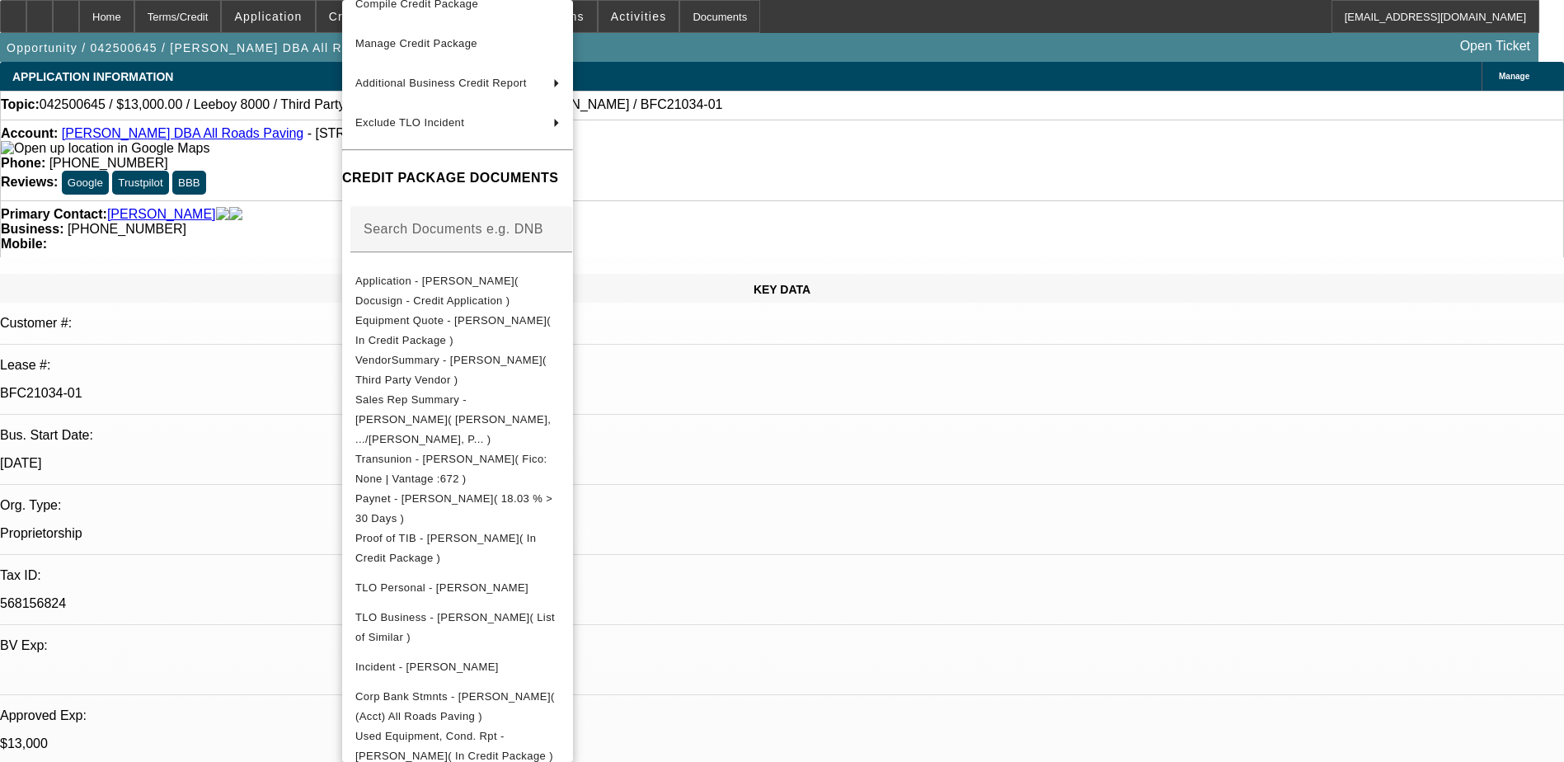
scroll to position [330, 0]
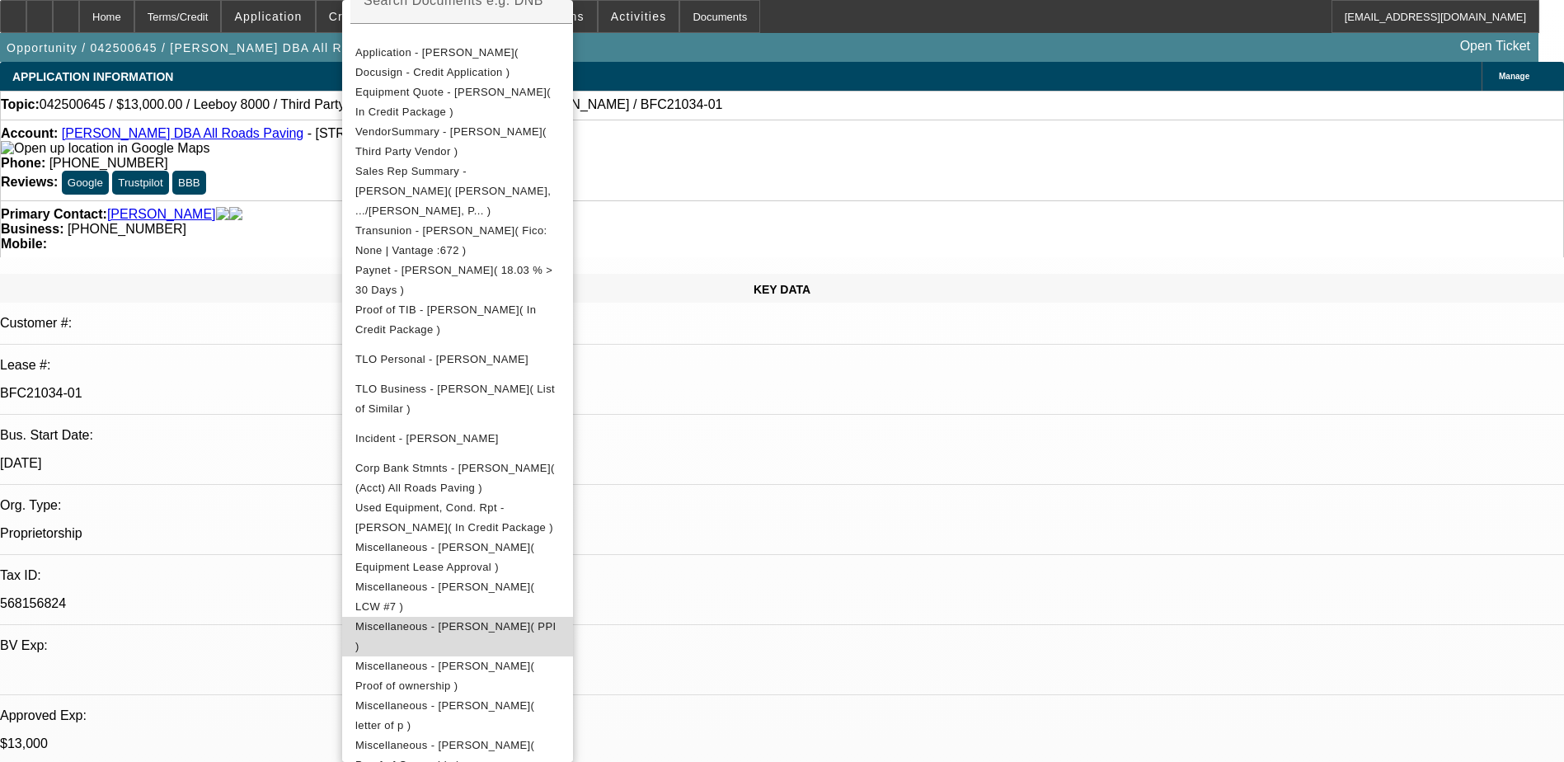
click at [560, 617] on span "Miscellaneous - Shane Stanley( PPI )" at bounding box center [457, 637] width 204 height 40
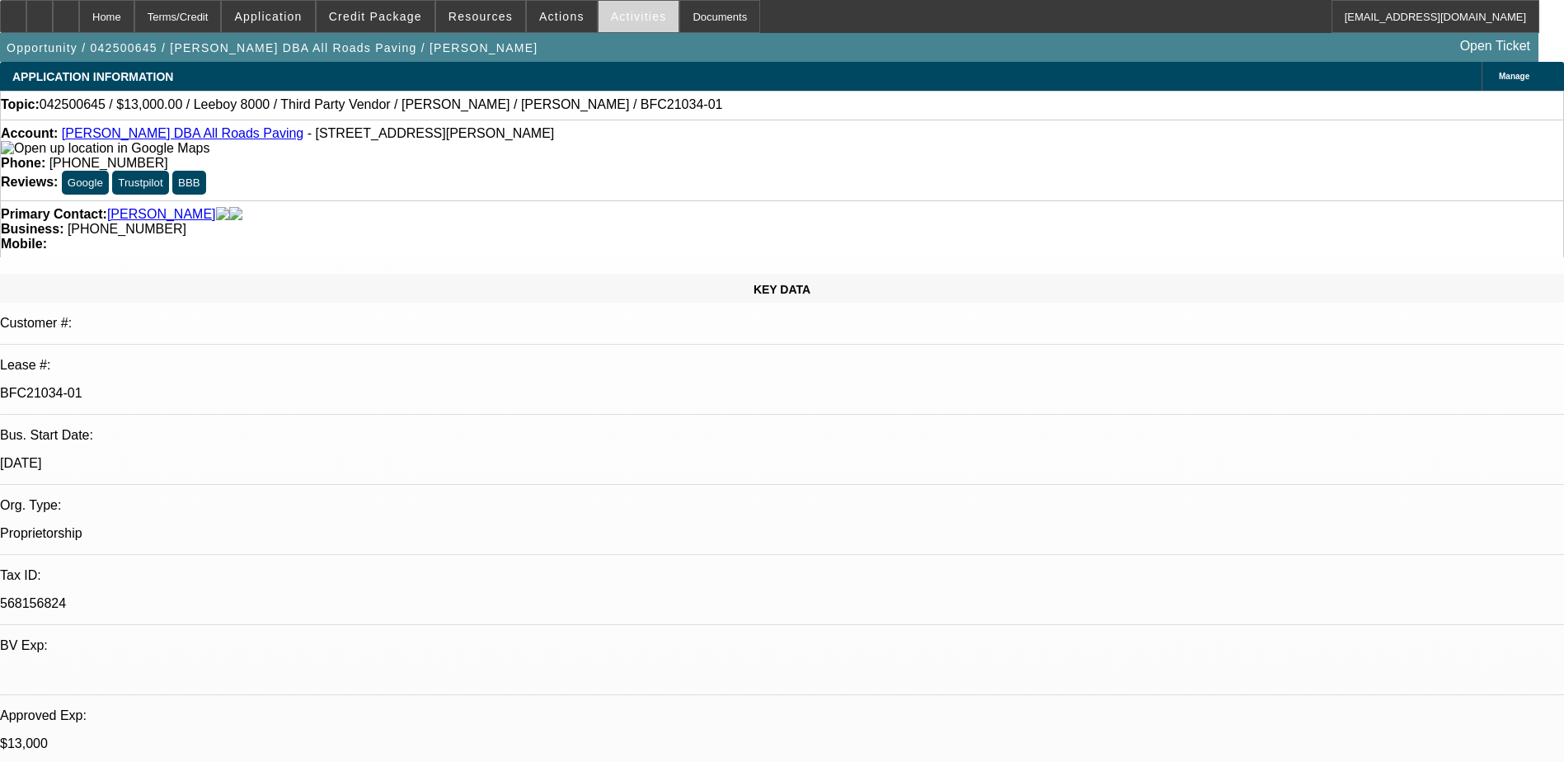
click at [625, 21] on span "Activities" at bounding box center [639, 16] width 56 height 13
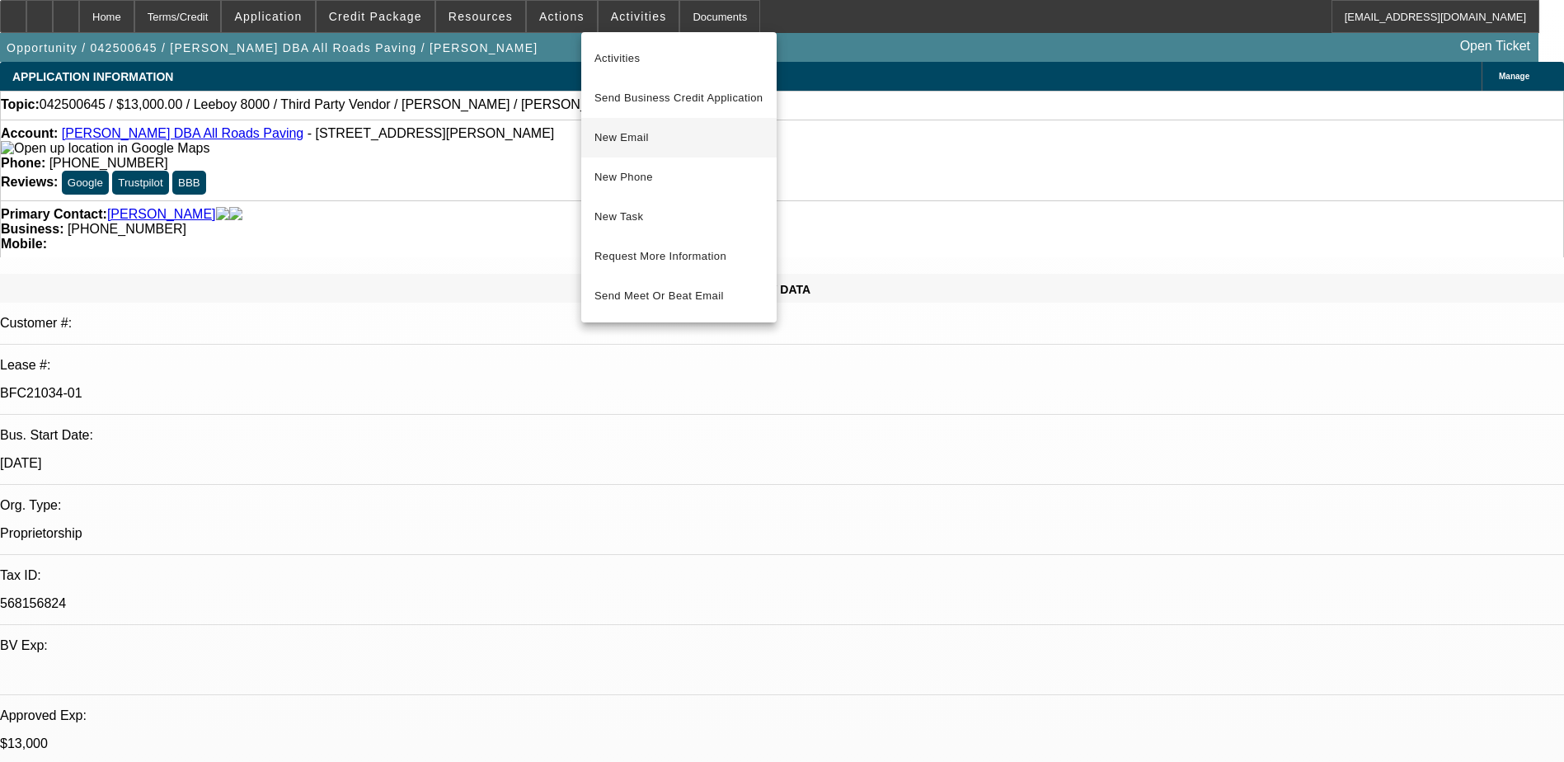
click at [621, 143] on span "New Email" at bounding box center [678, 138] width 169 height 20
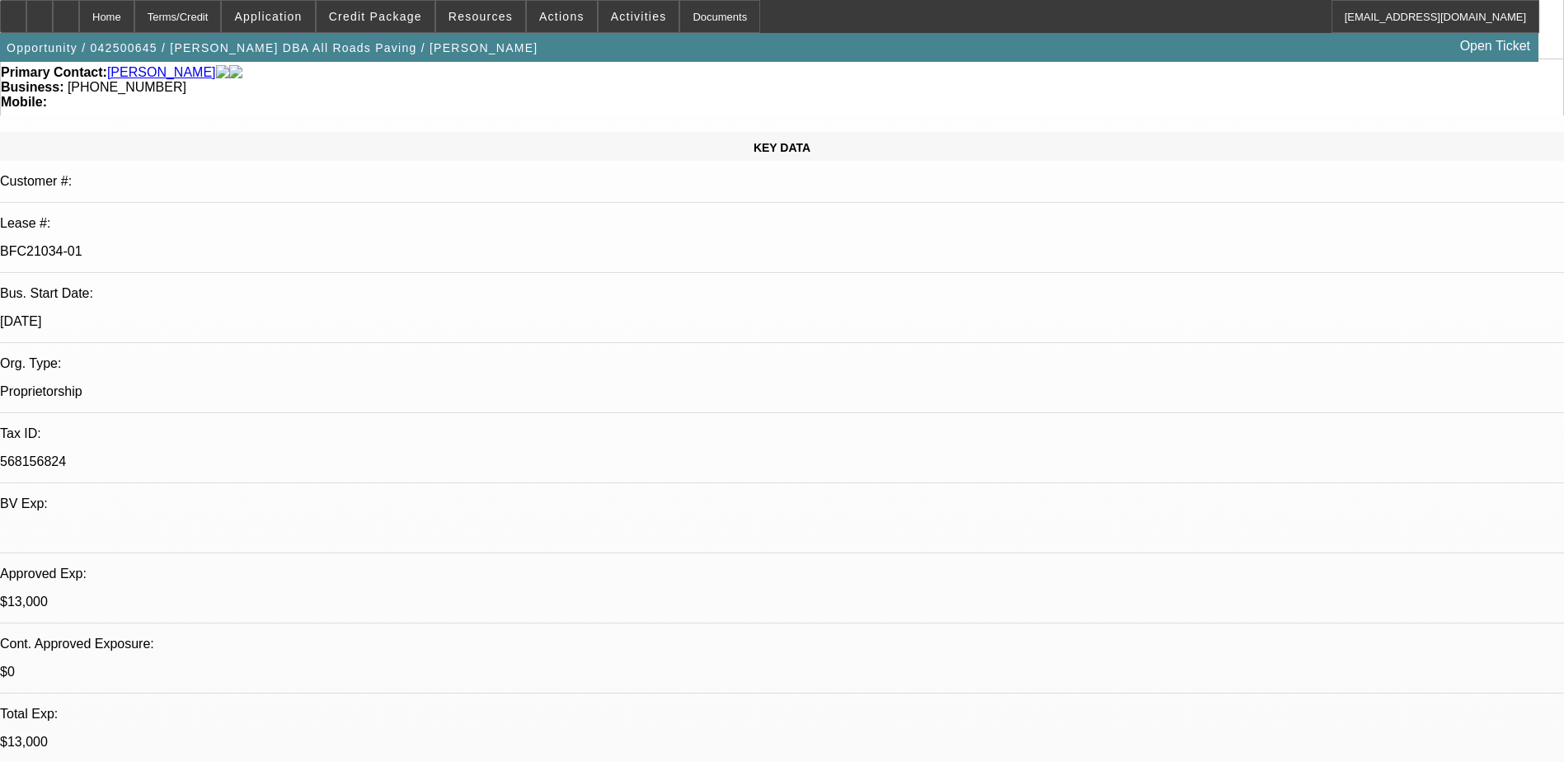
scroll to position [0, 0]
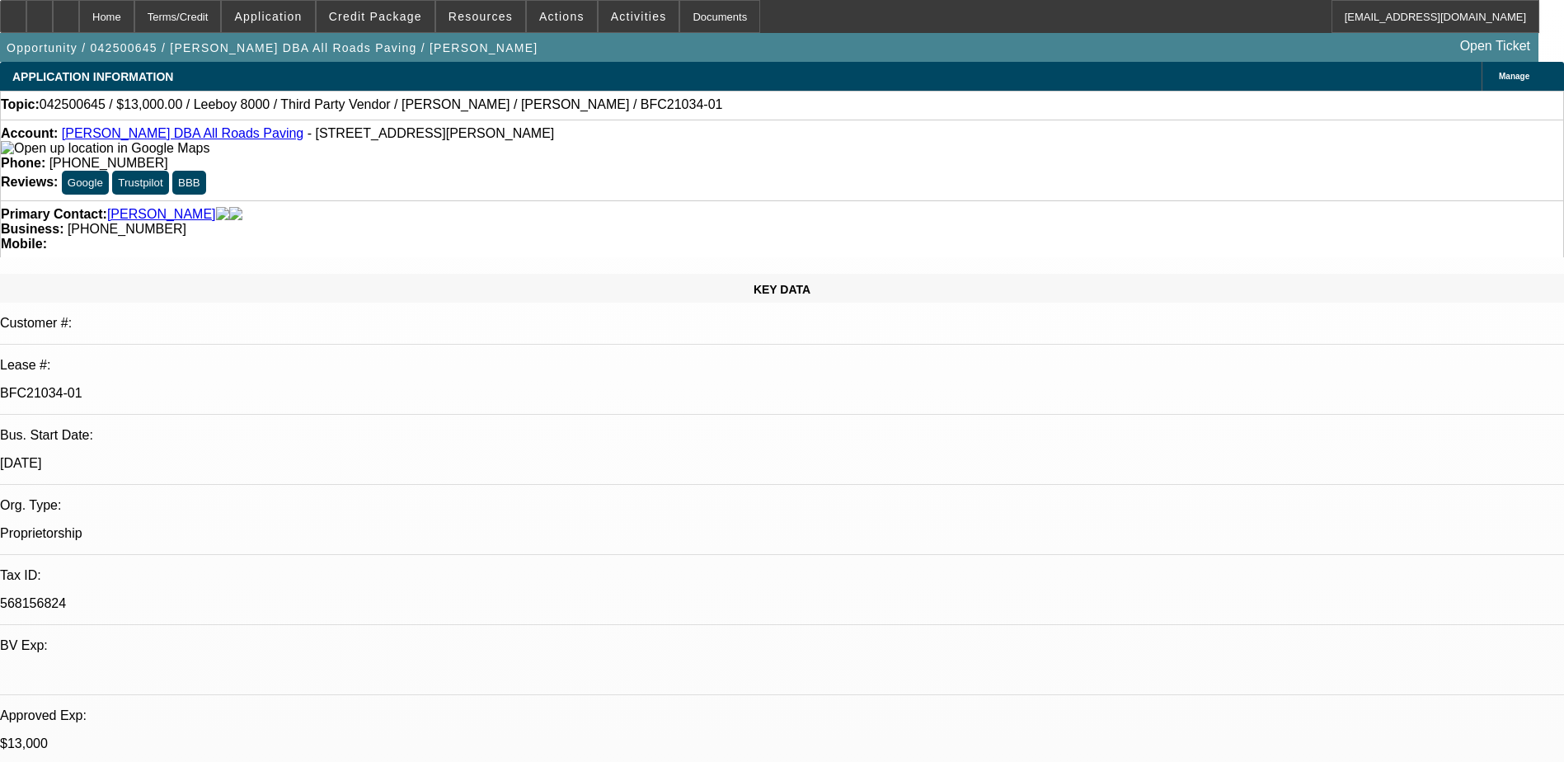
click at [79, 16] on div at bounding box center [66, 16] width 26 height 33
select select "0"
select select "3"
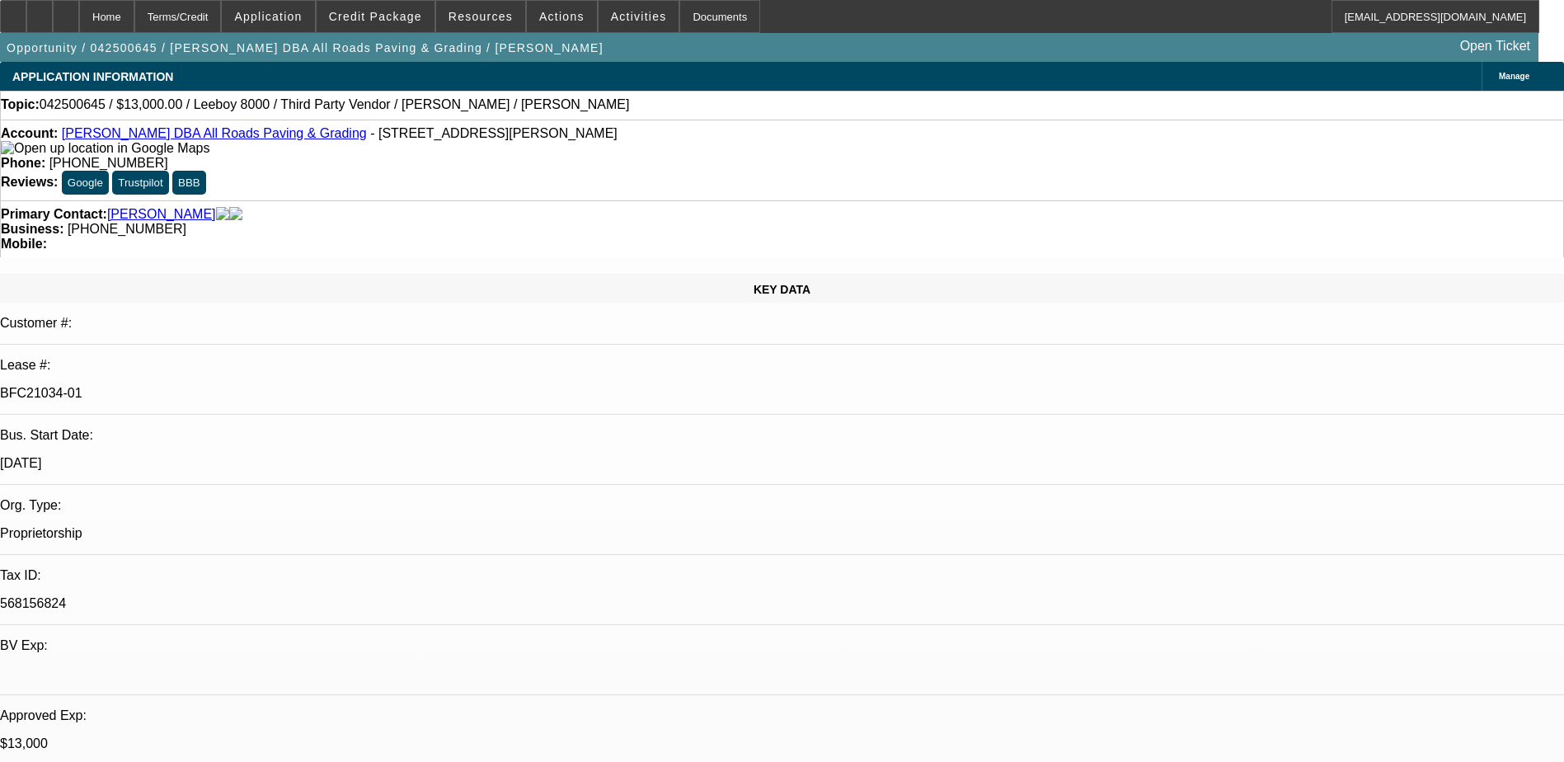
select select "0.1"
select select "5"
select select "0"
select select "3"
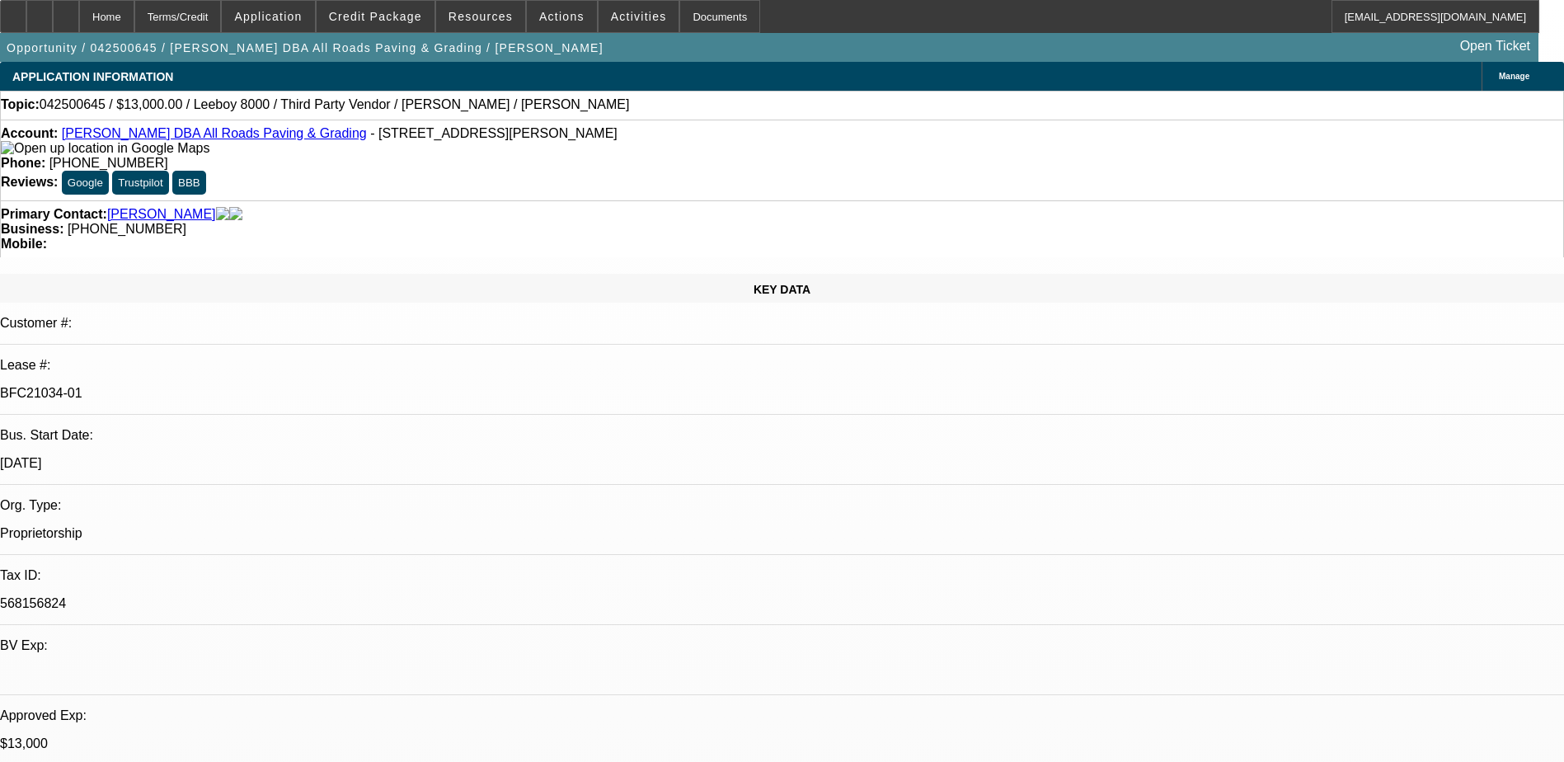
select select "0.1"
select select "5"
select select "0"
select select "3"
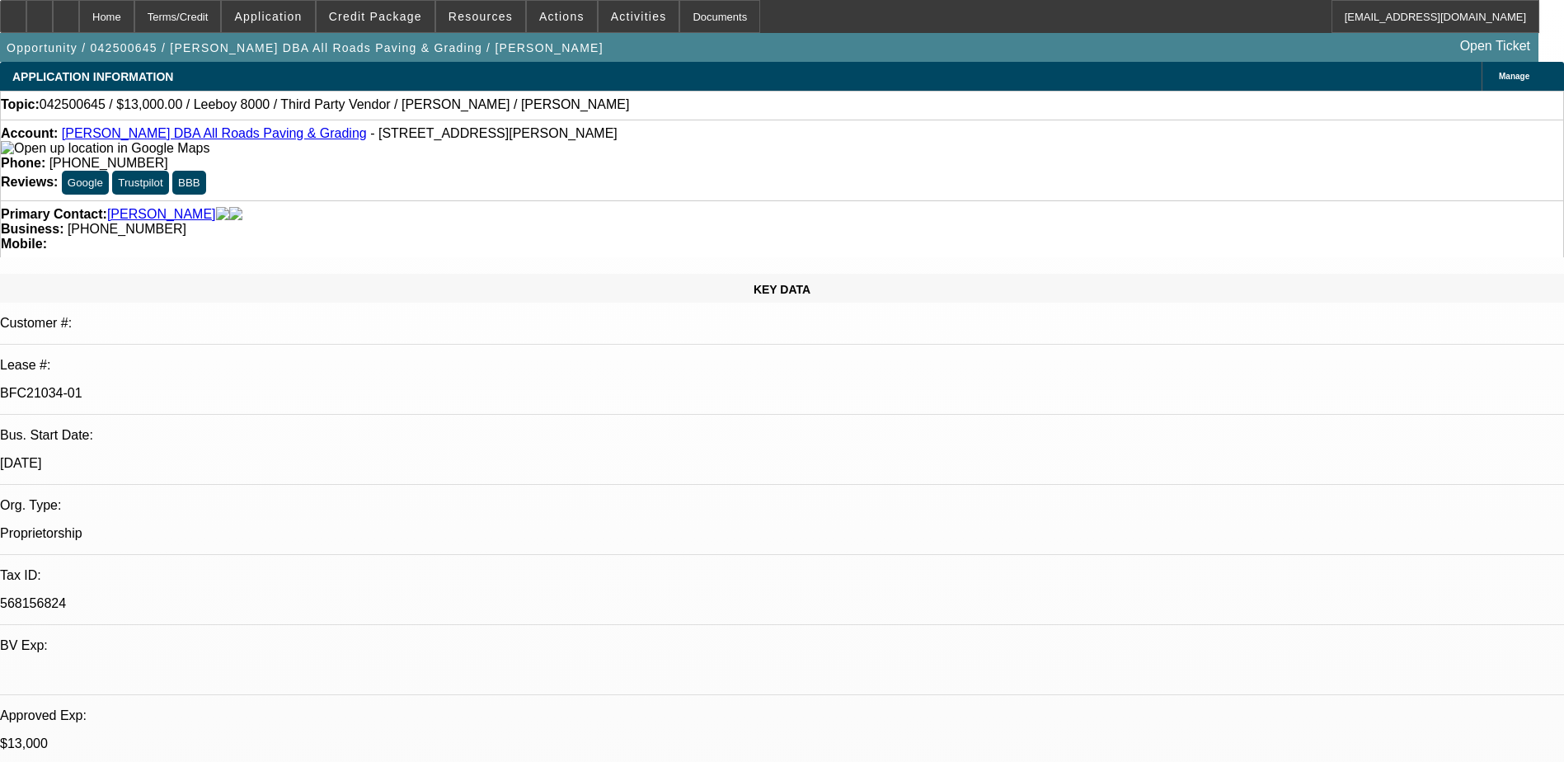
select select "0.1"
select select "5"
select select "0"
select select "3"
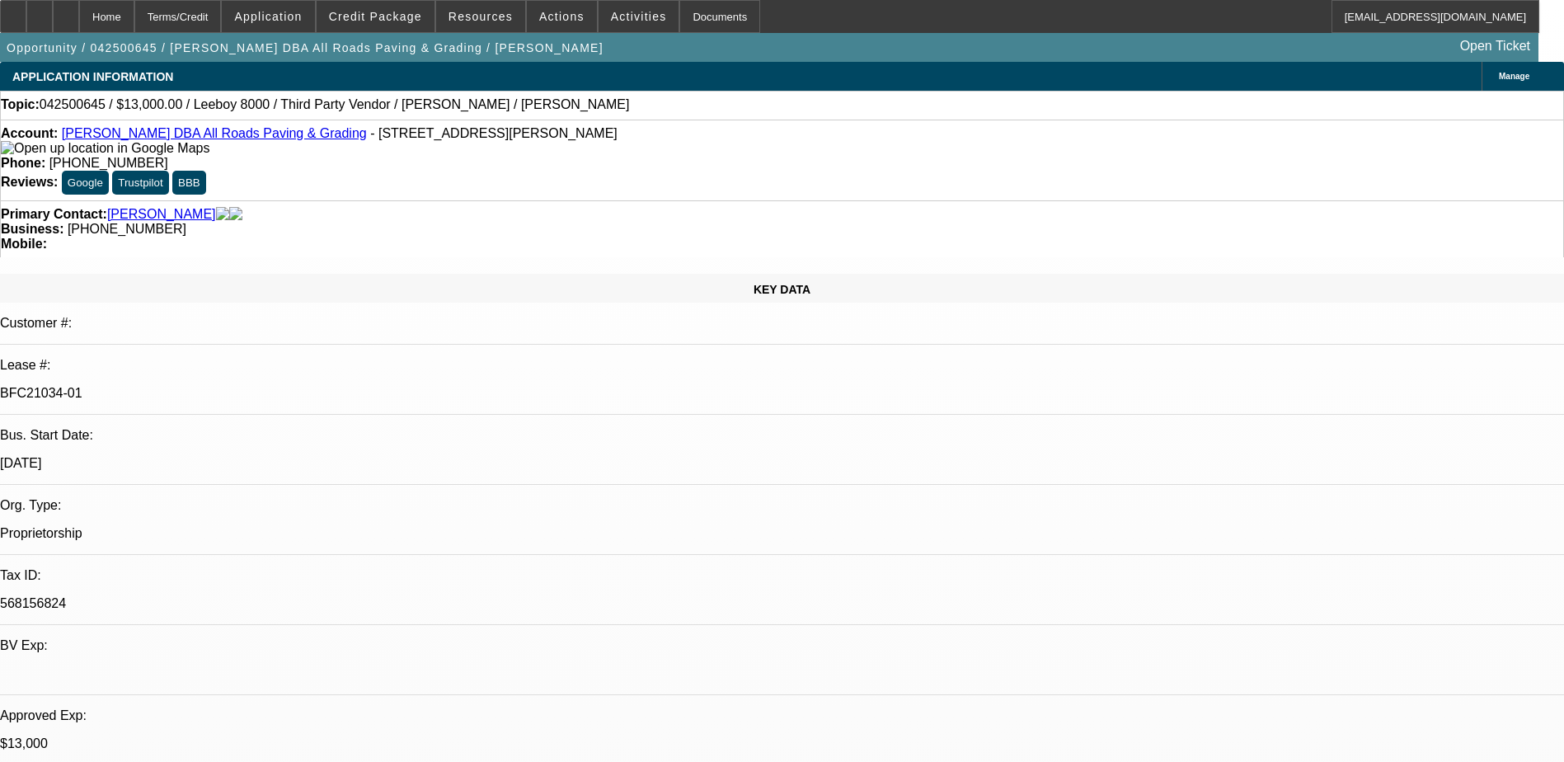
select select "0.1"
select select "5"
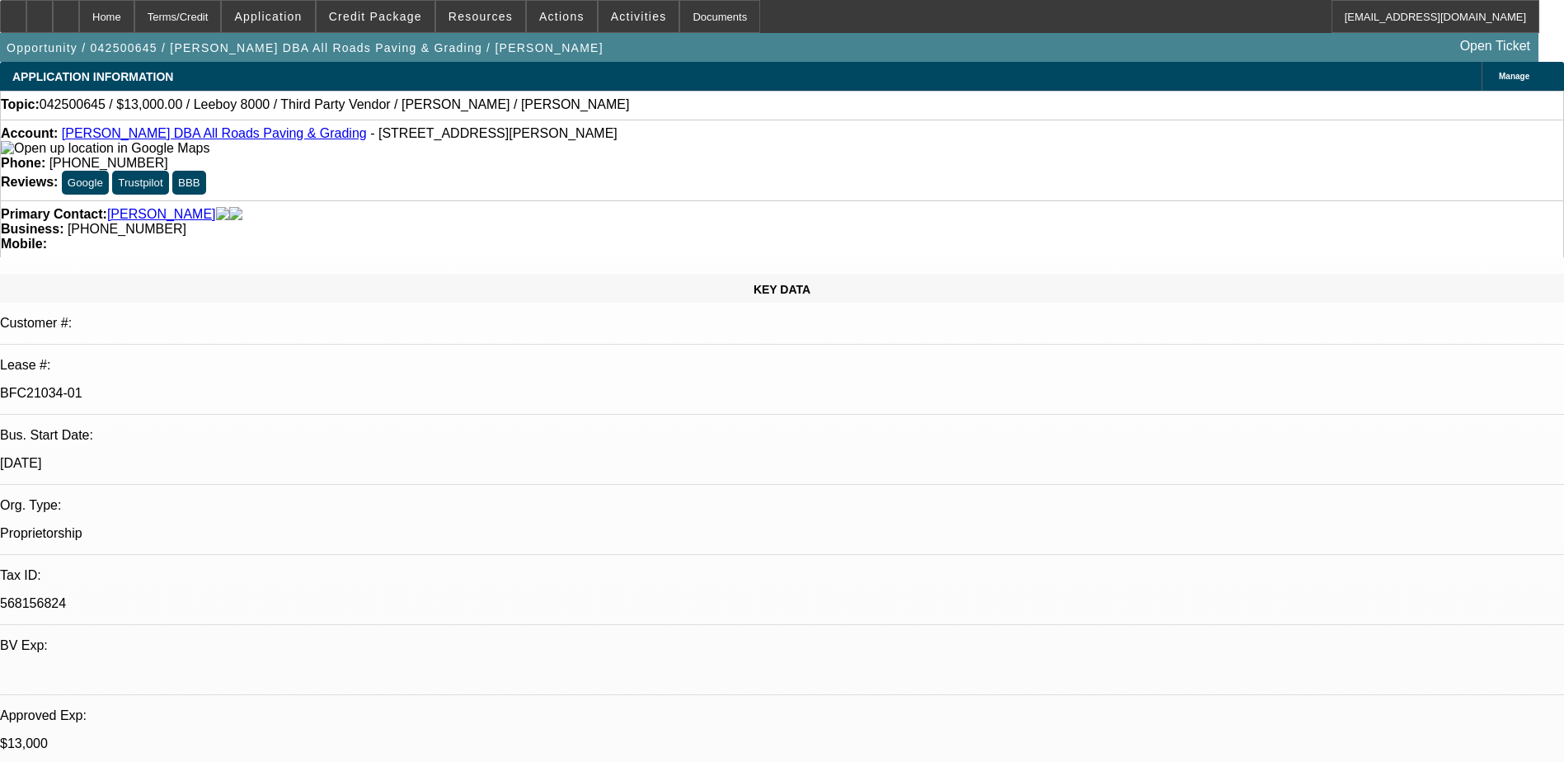
scroll to position [0, 0]
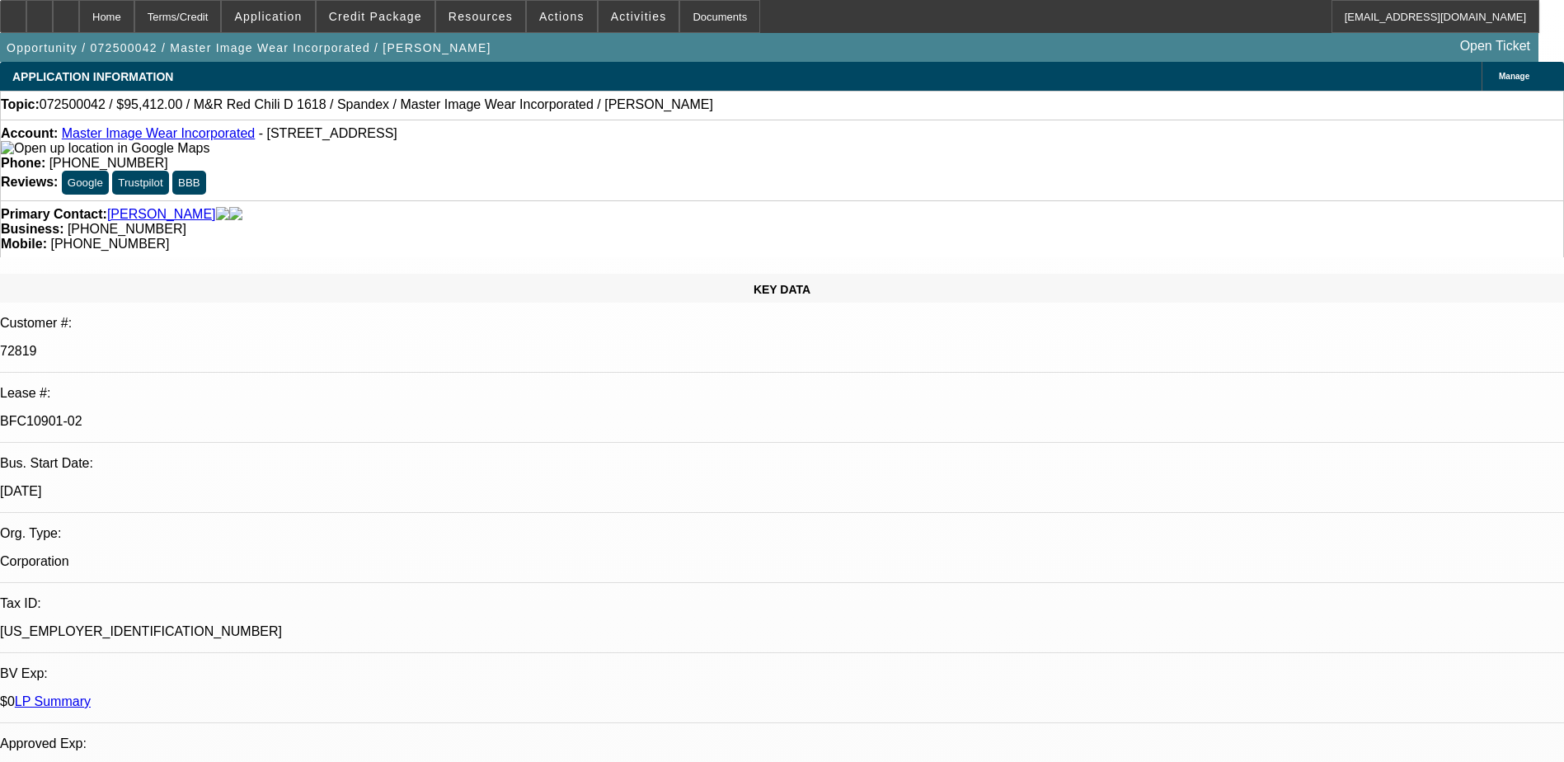
select select "0"
select select "0.1"
select select "4"
select select "0"
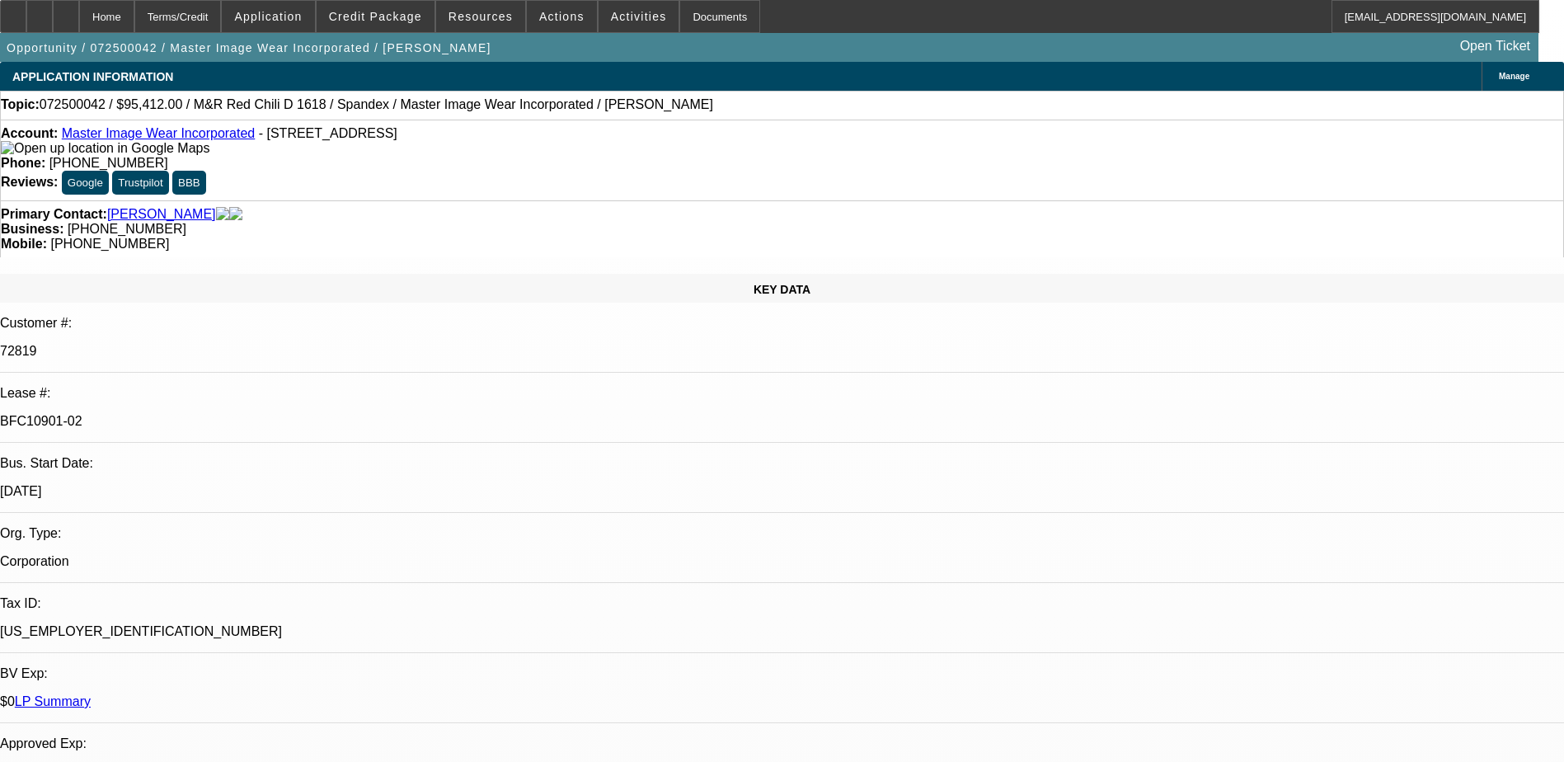
select select "0"
select select "0.1"
select select "4"
select select "0"
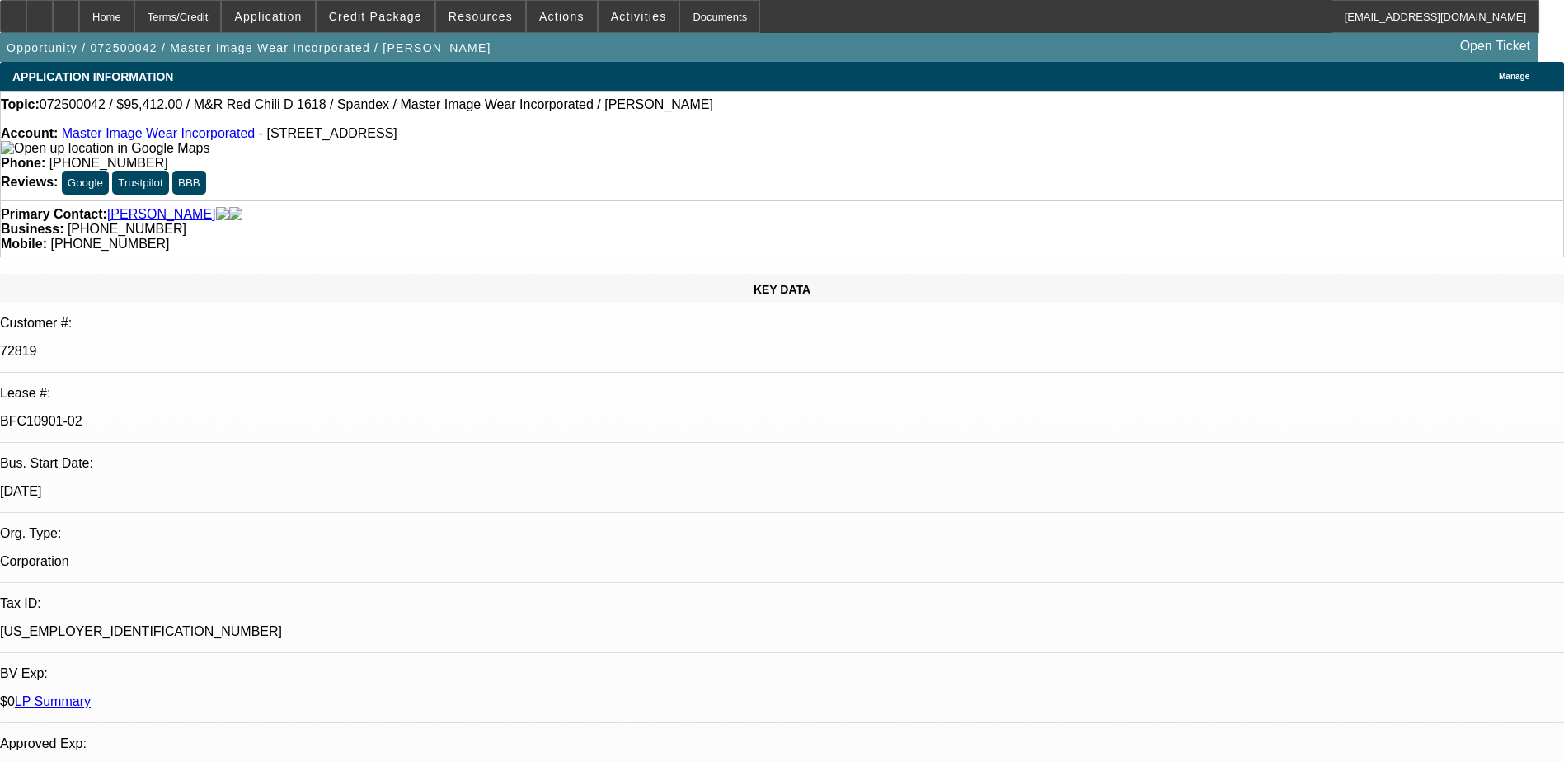
select select "3"
select select "0.1"
select select "4"
select select "0"
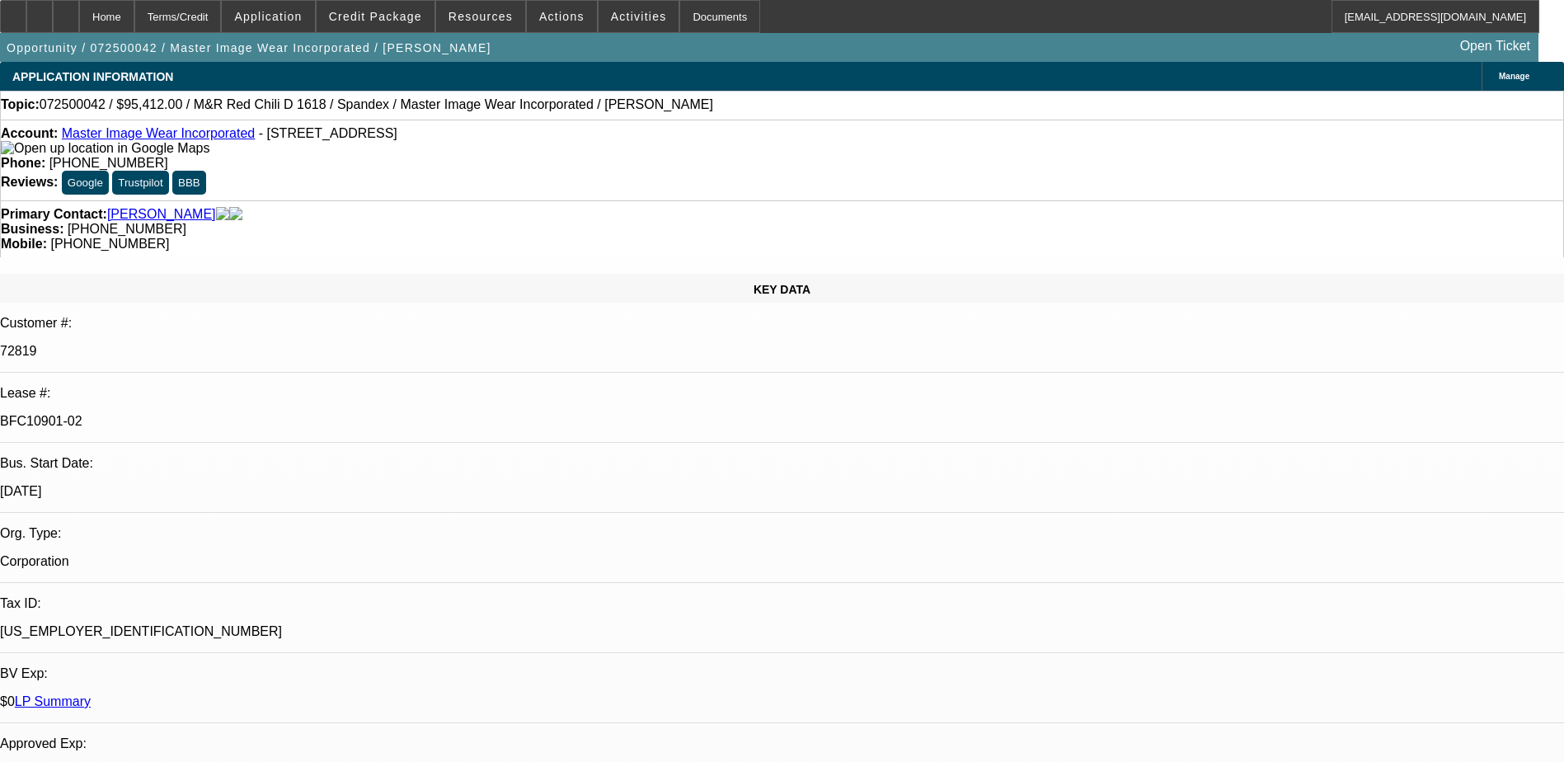
select select "3"
select select "0.1"
select select "4"
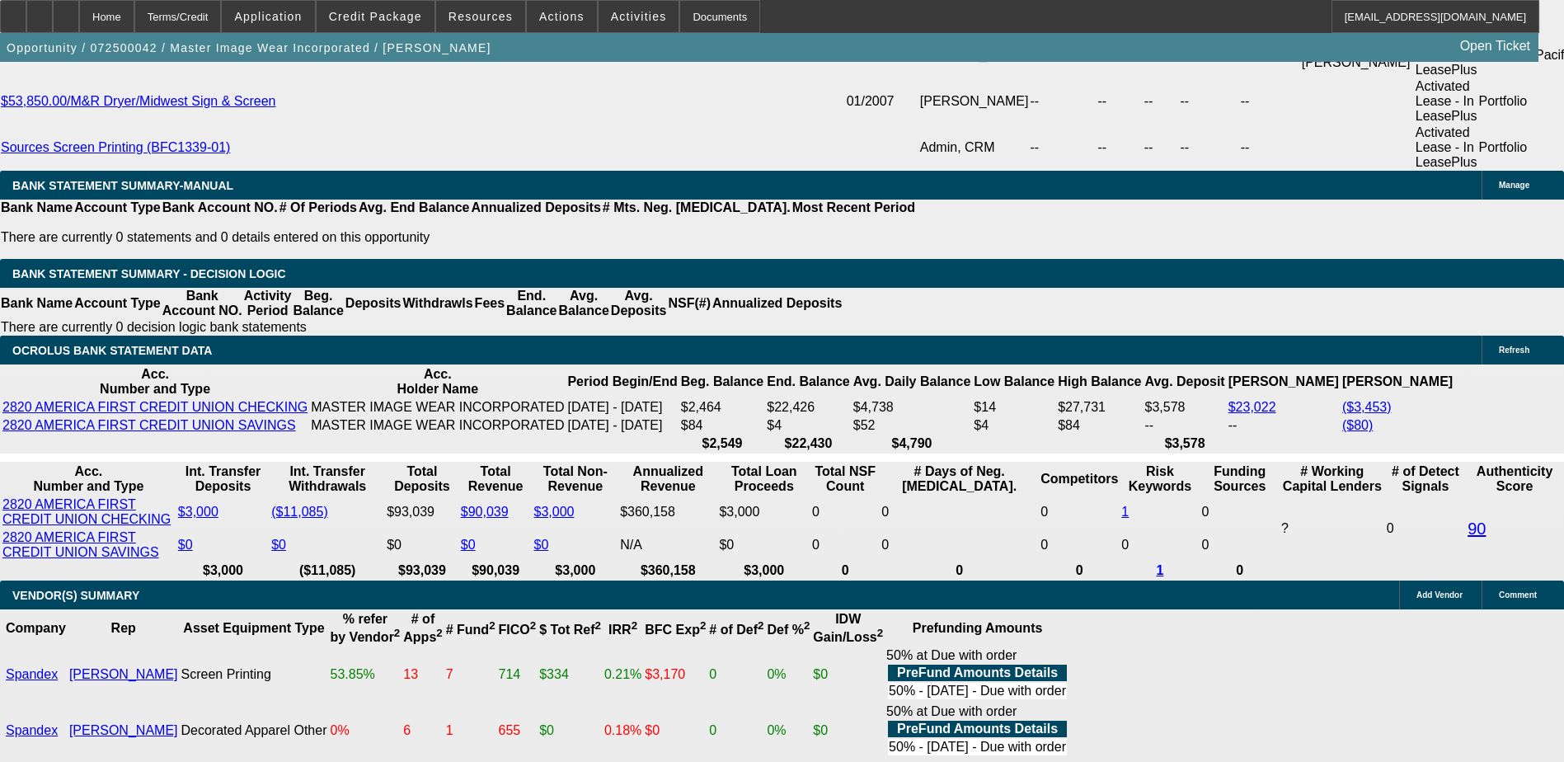
scroll to position [2802, 0]
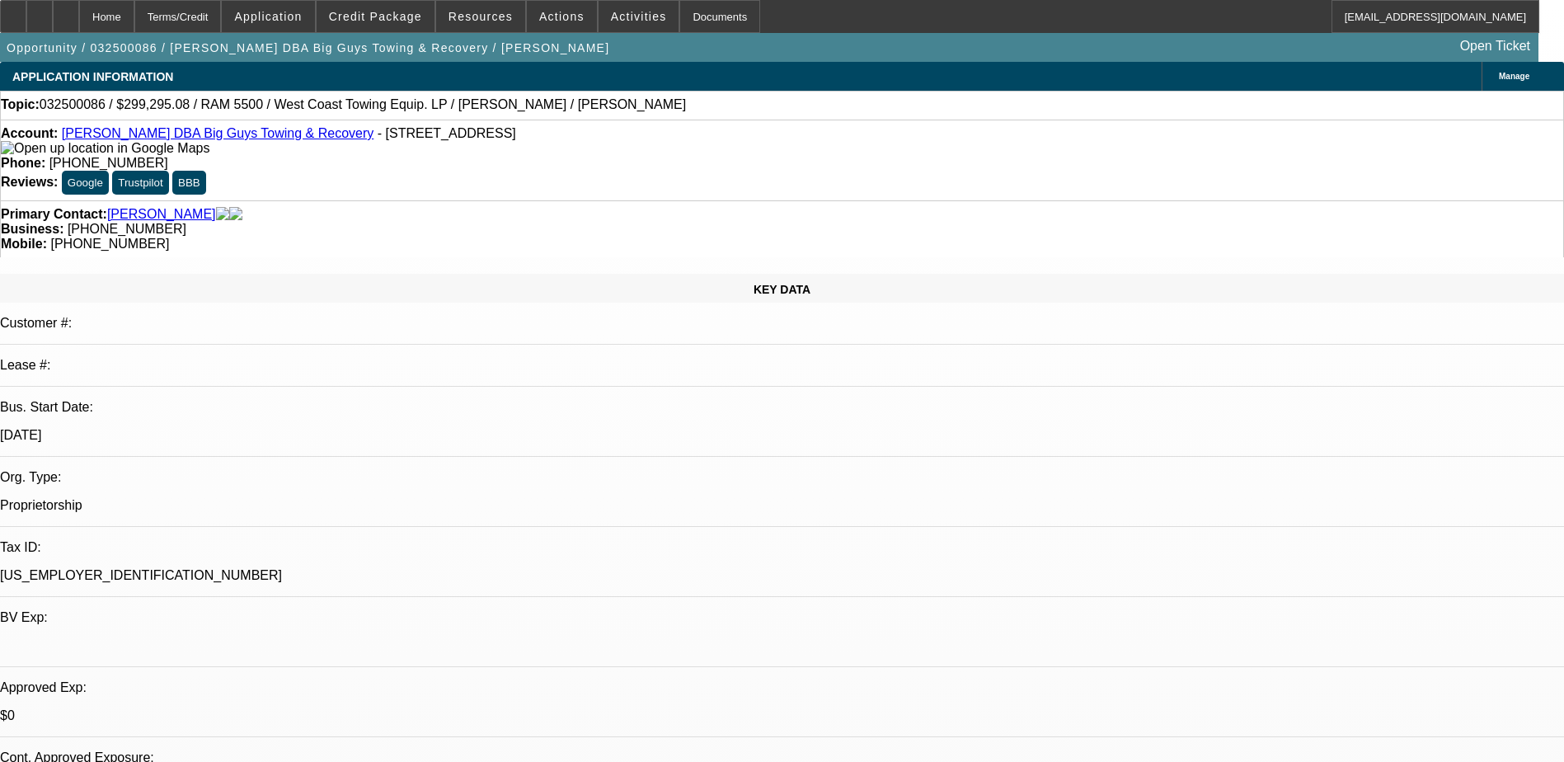
select select "0"
select select "0.1"
select select "0"
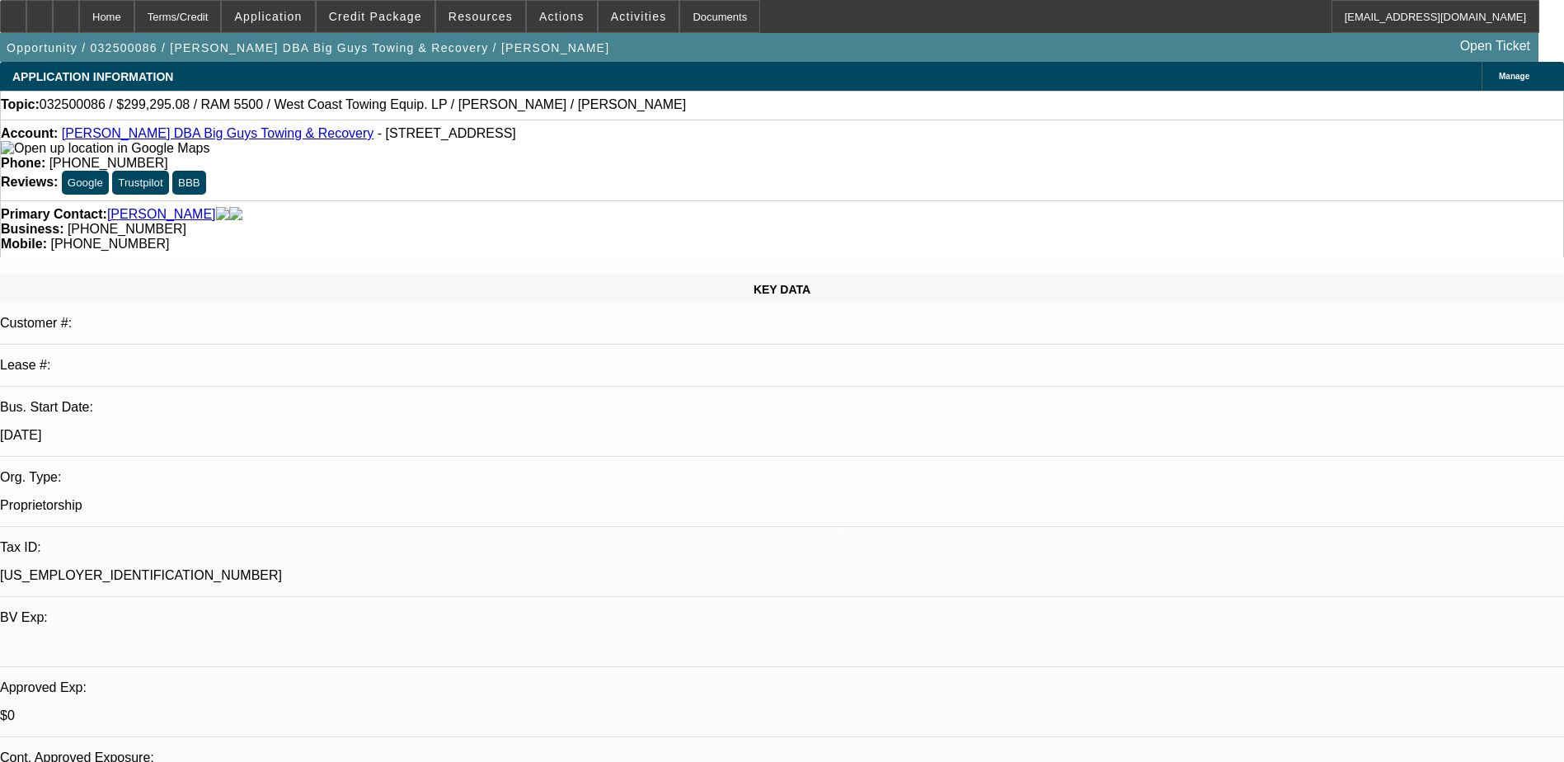
select select "0"
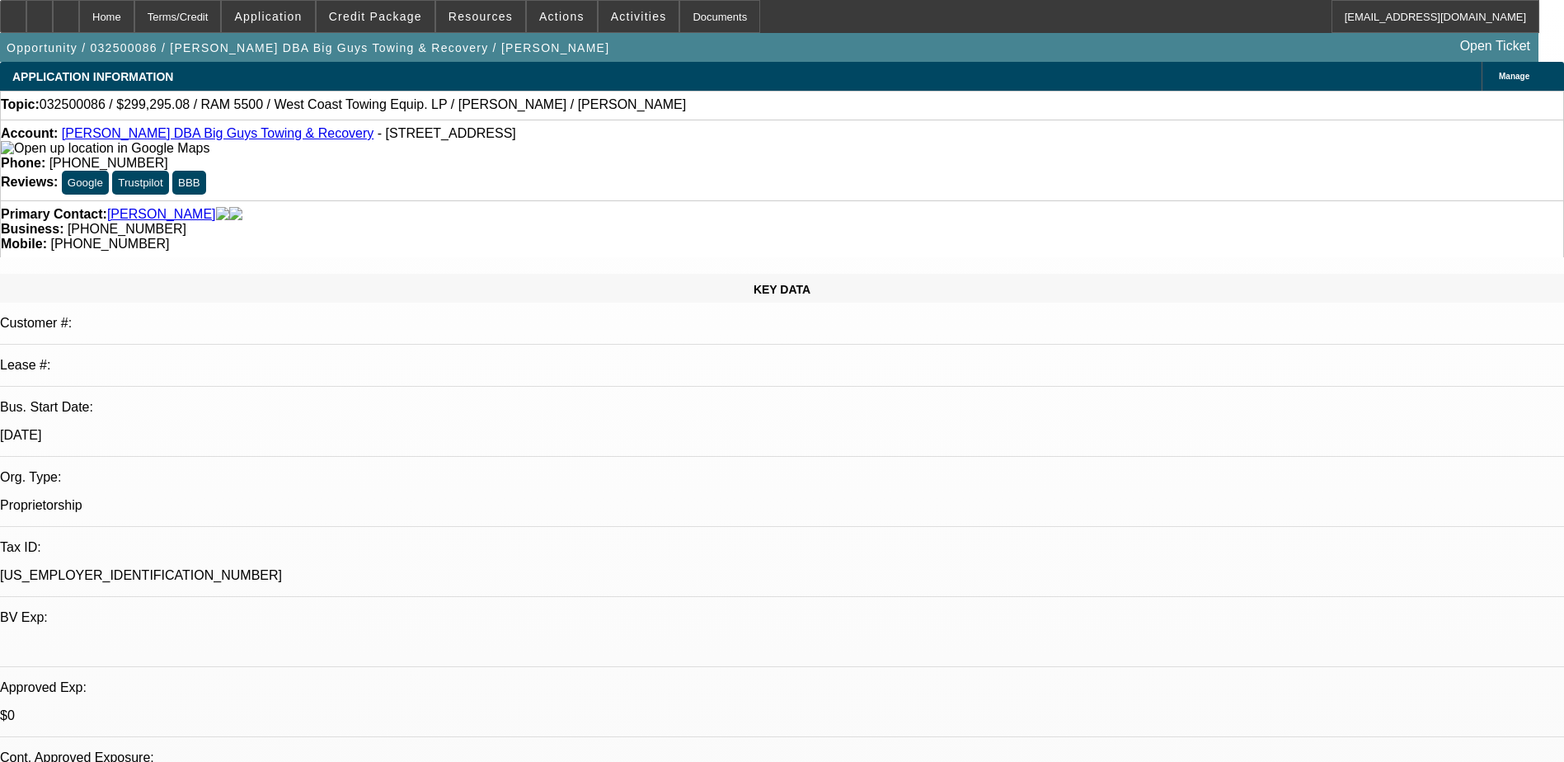
select select "0"
select select "1"
select select "2"
select select "4"
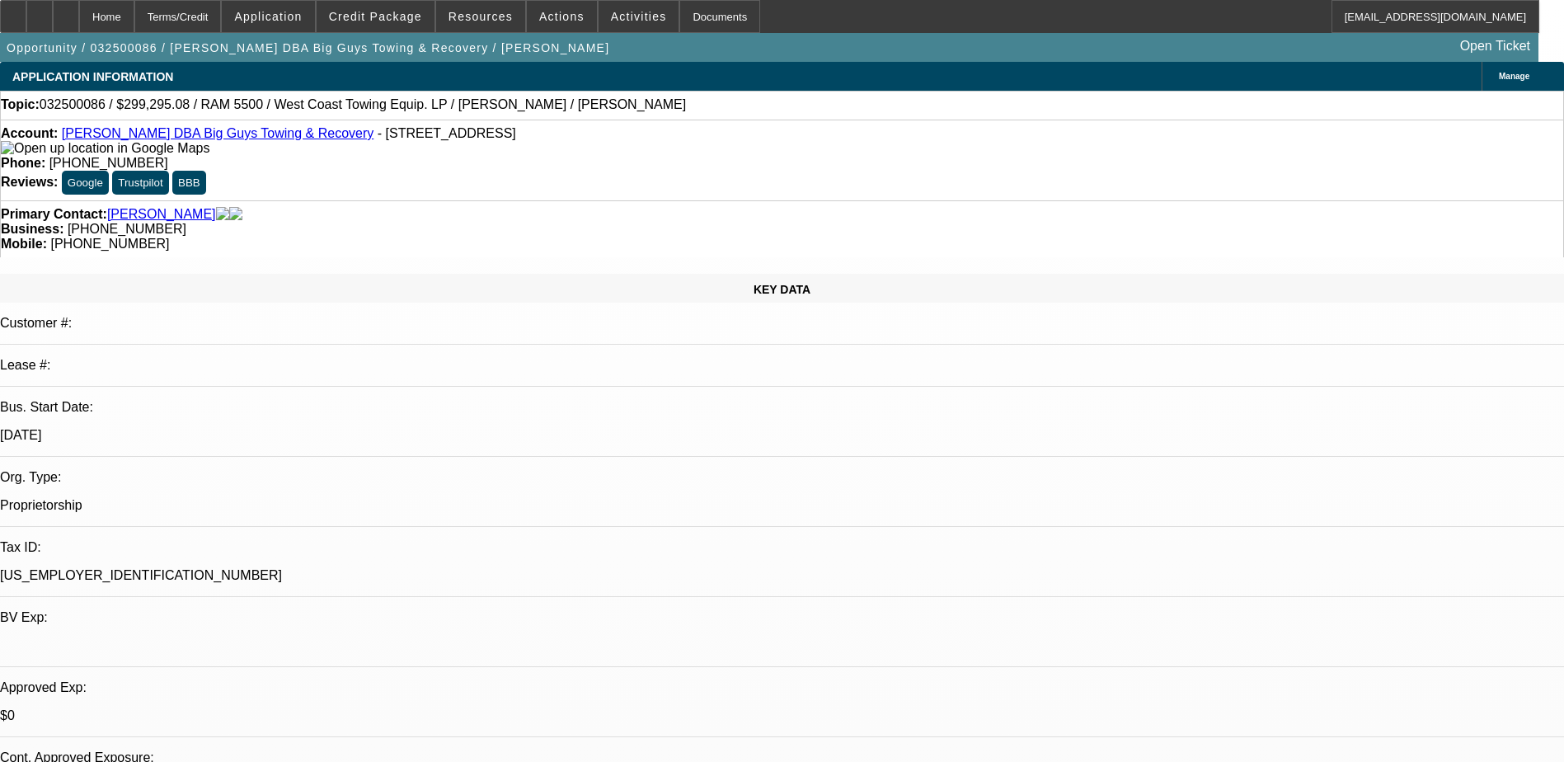
select select "1"
select select "2"
select select "6"
select select "1"
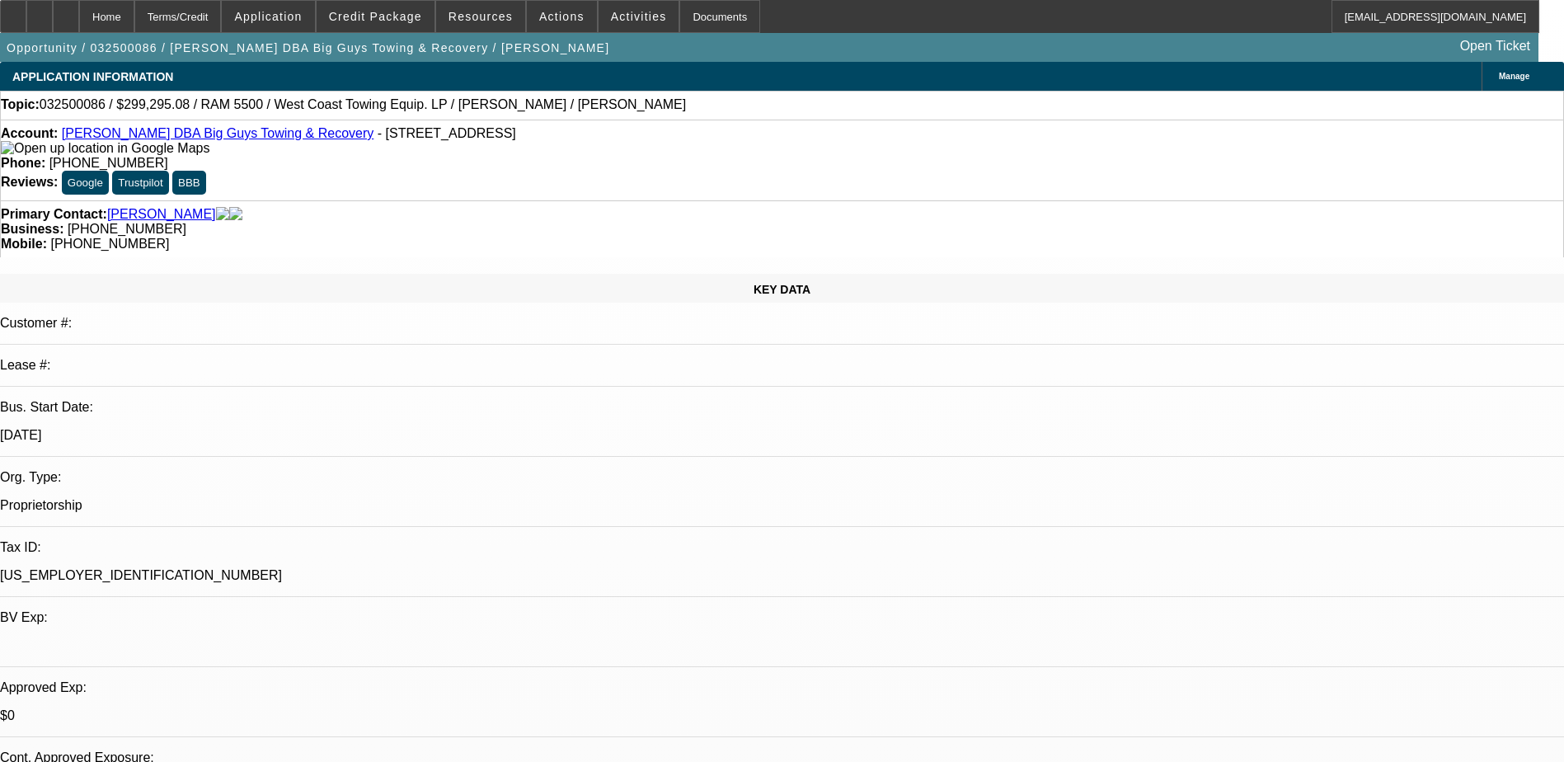
select select "6"
select select "1"
select select "6"
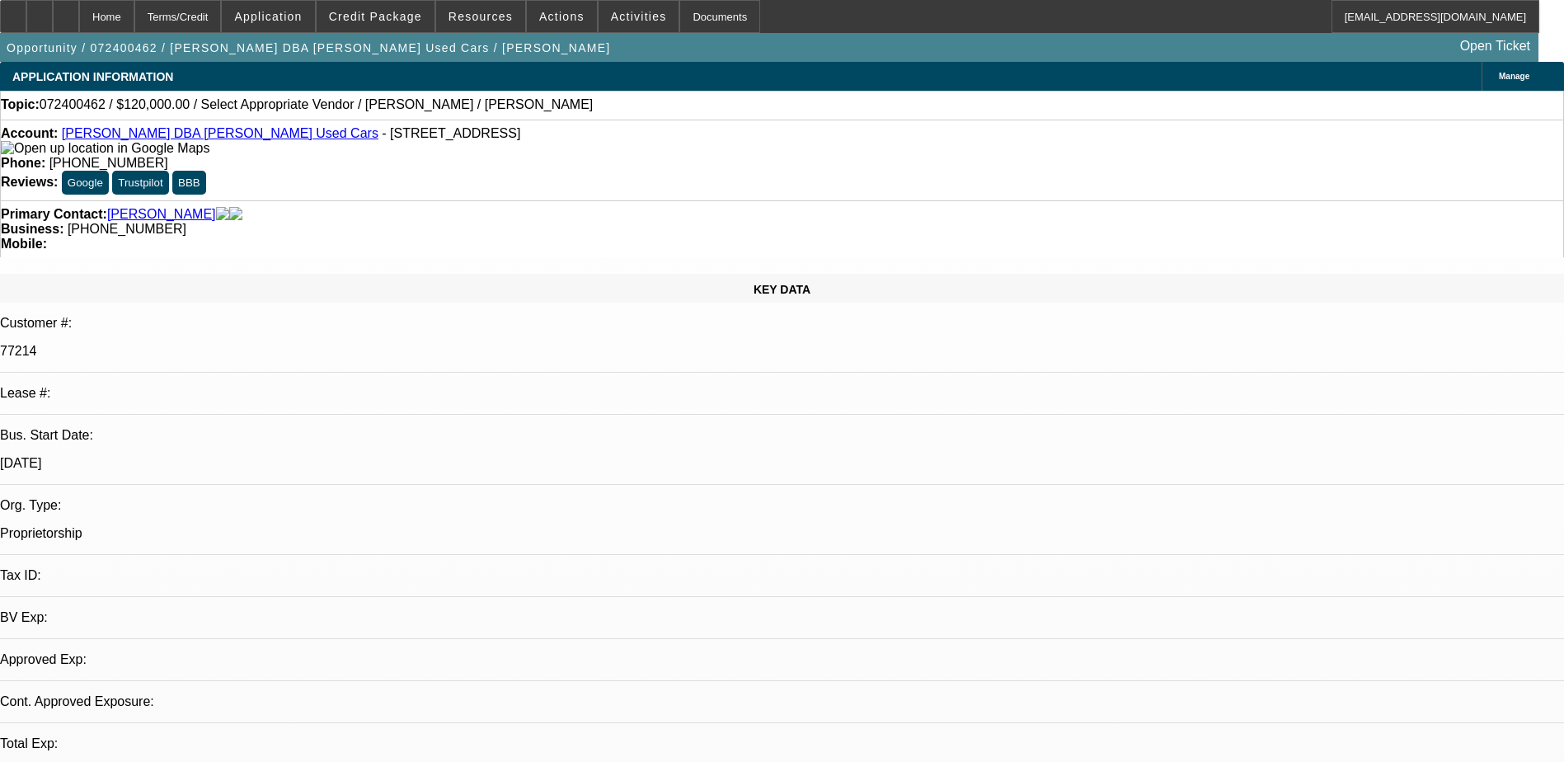
select select "0"
select select "2"
select select "0.1"
select select "1"
select select "2"
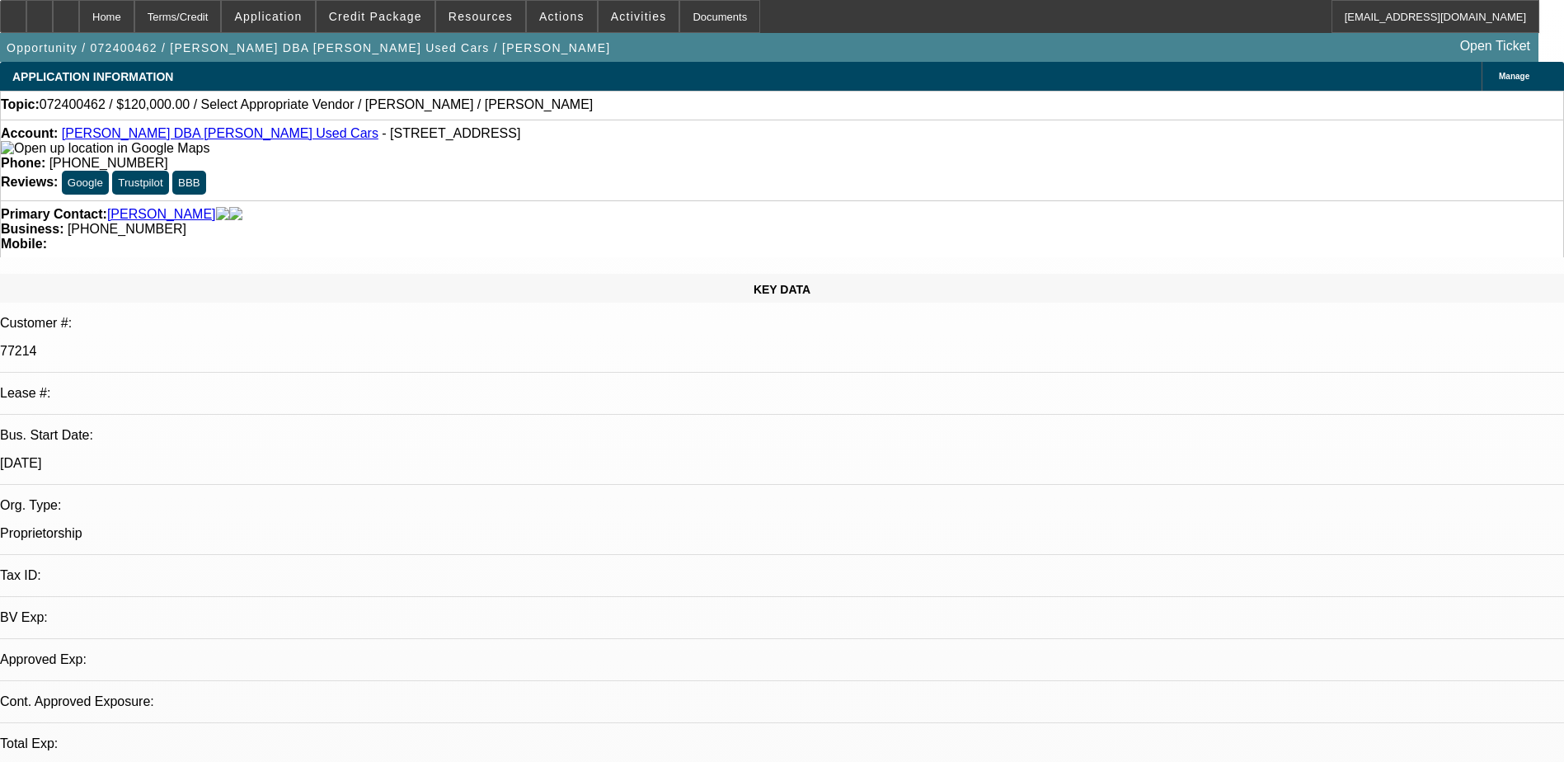
select select "4"
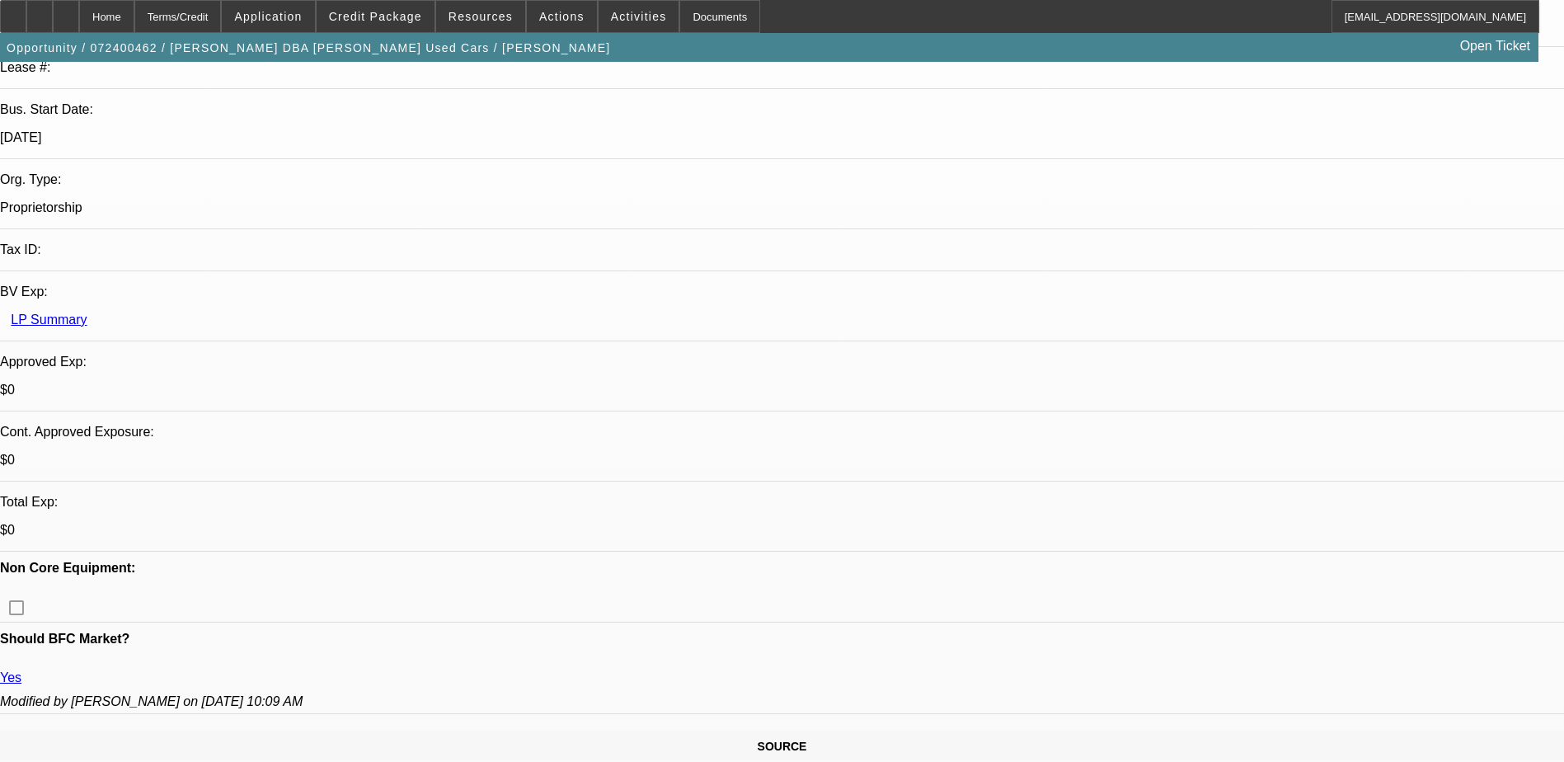
scroll to position [495, 0]
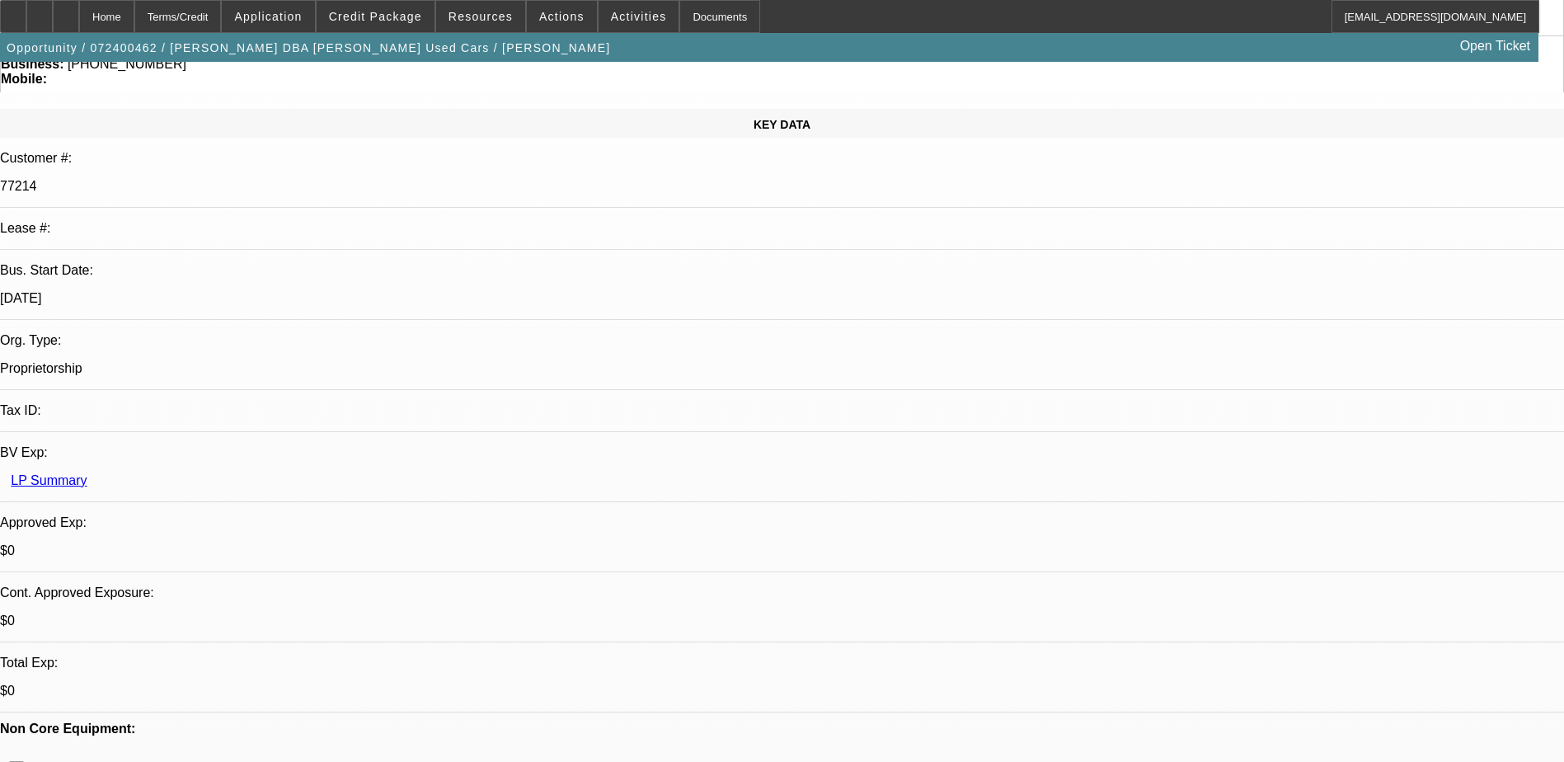
scroll to position [0, 0]
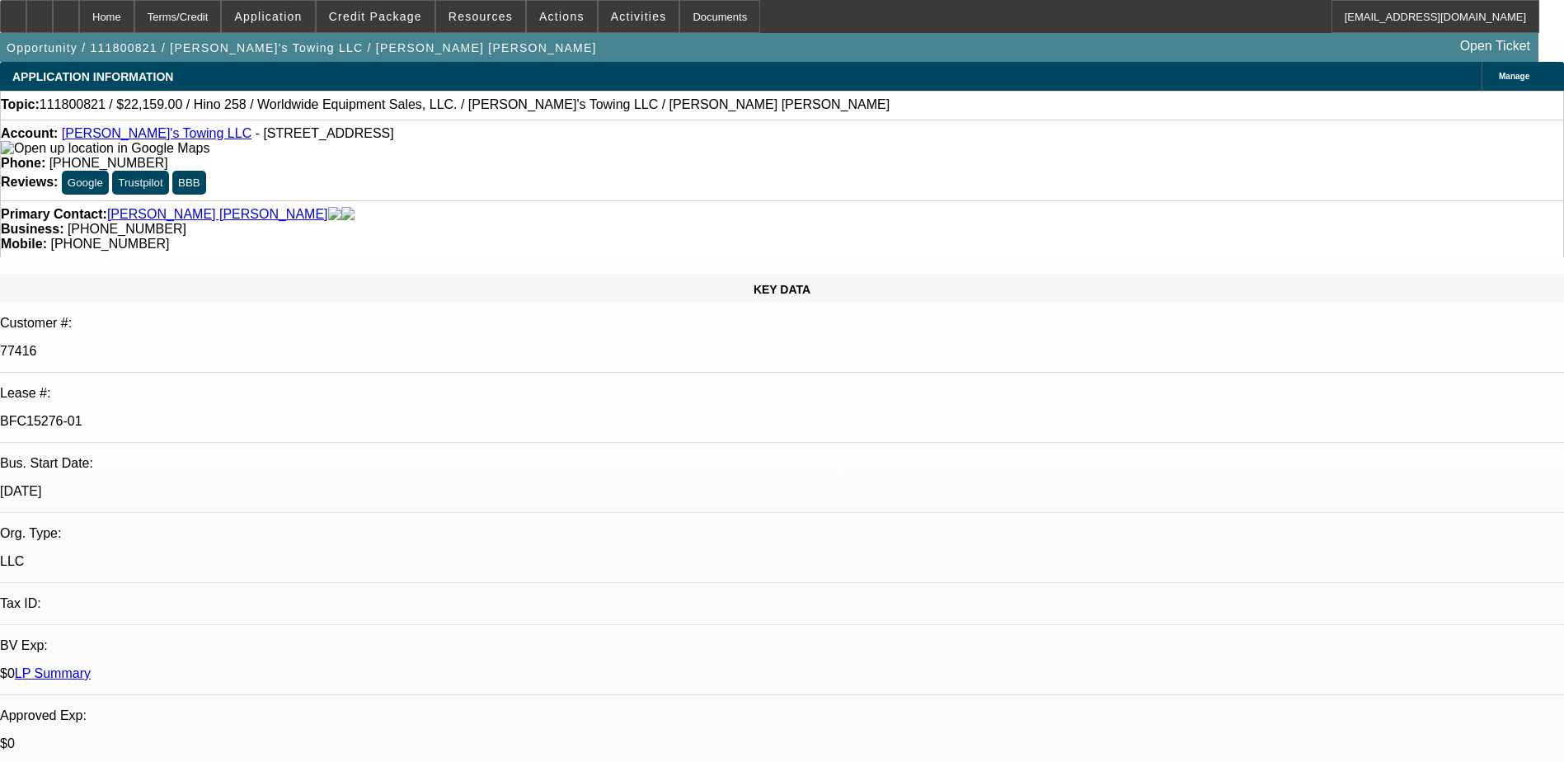
select select "0"
select select "0.1"
select select "4"
select select "0"
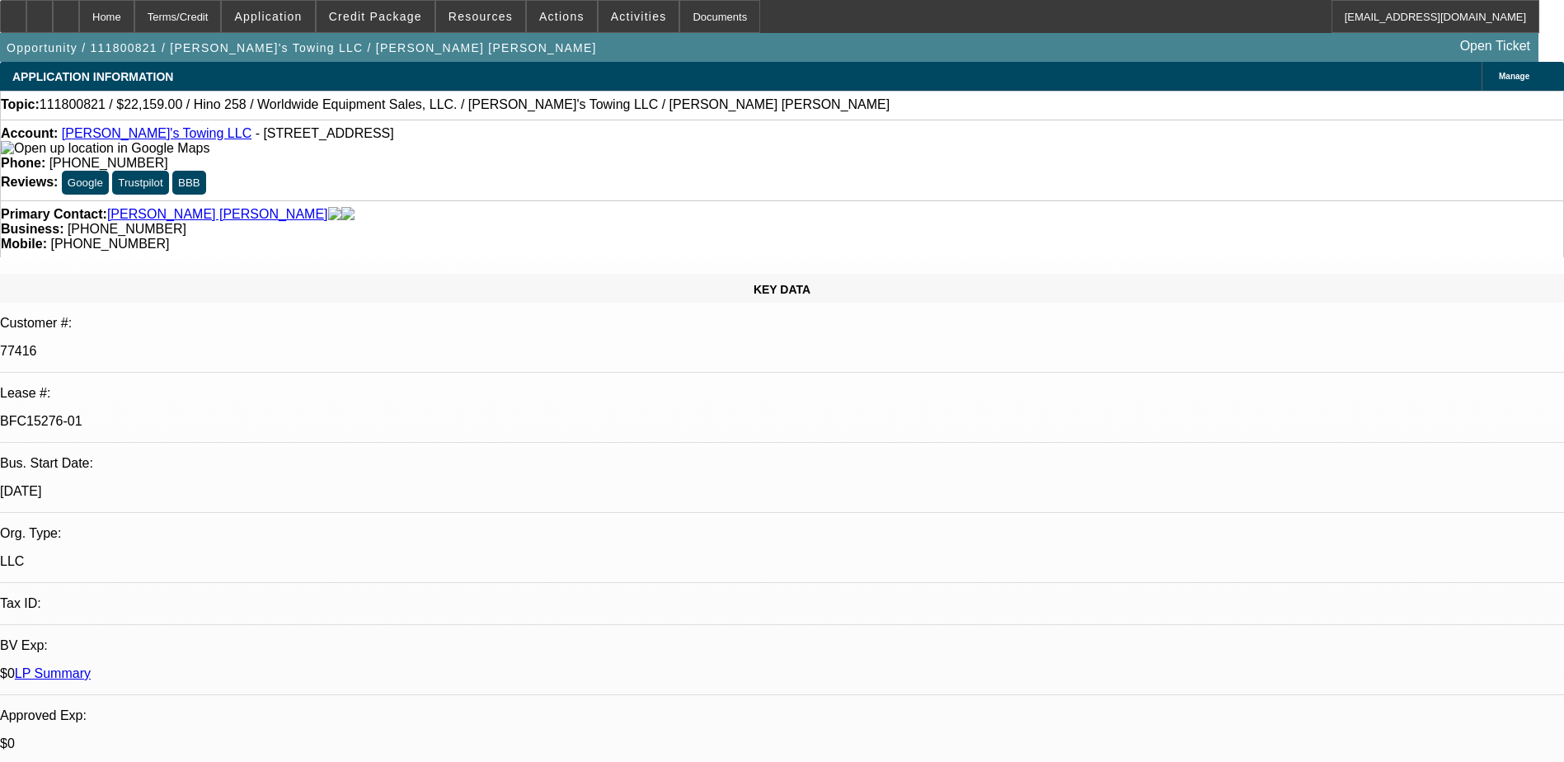
select select "0"
select select "2"
select select "0"
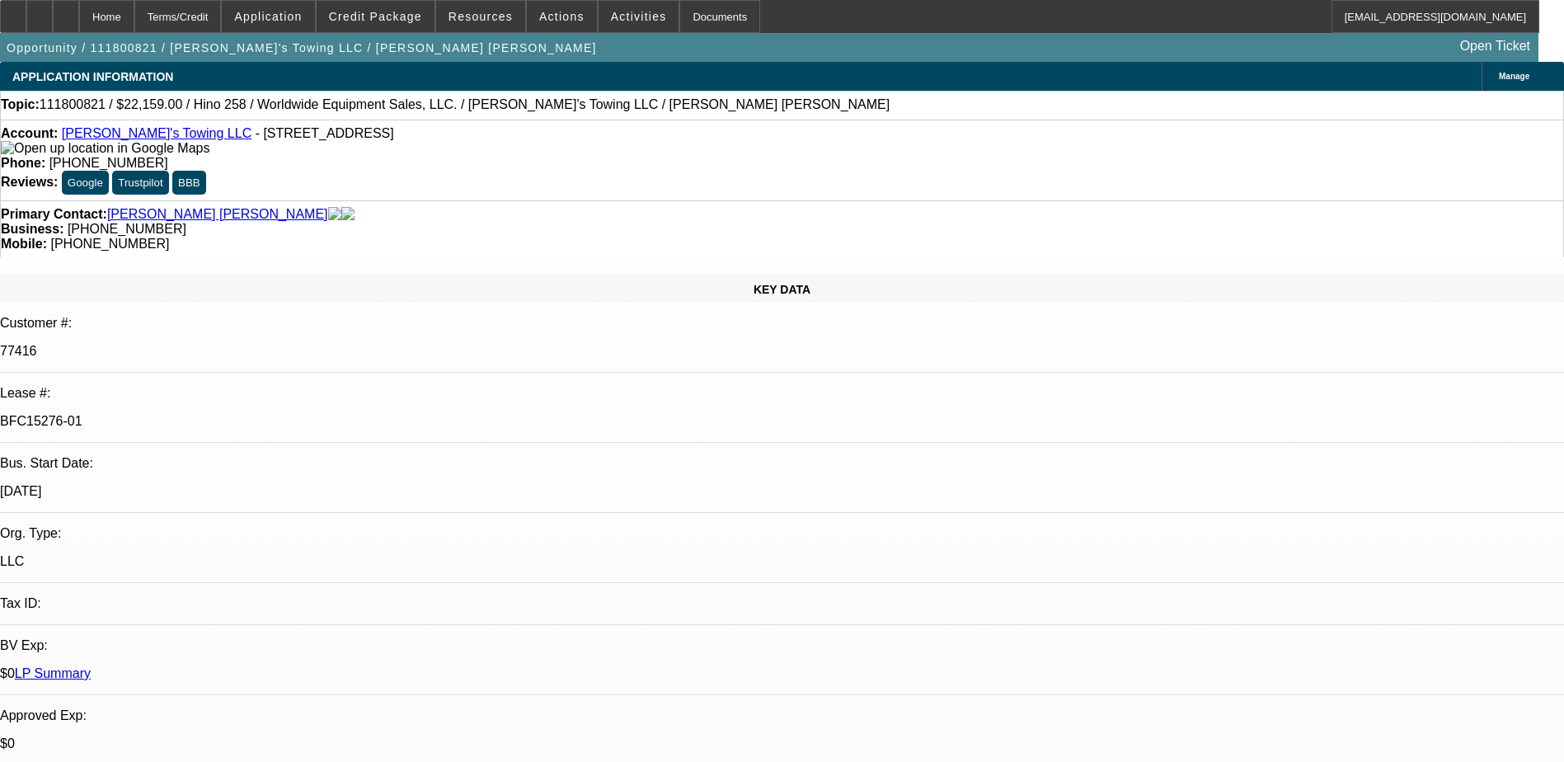
select select "0"
select select "2"
select select "0"
select select "0.1"
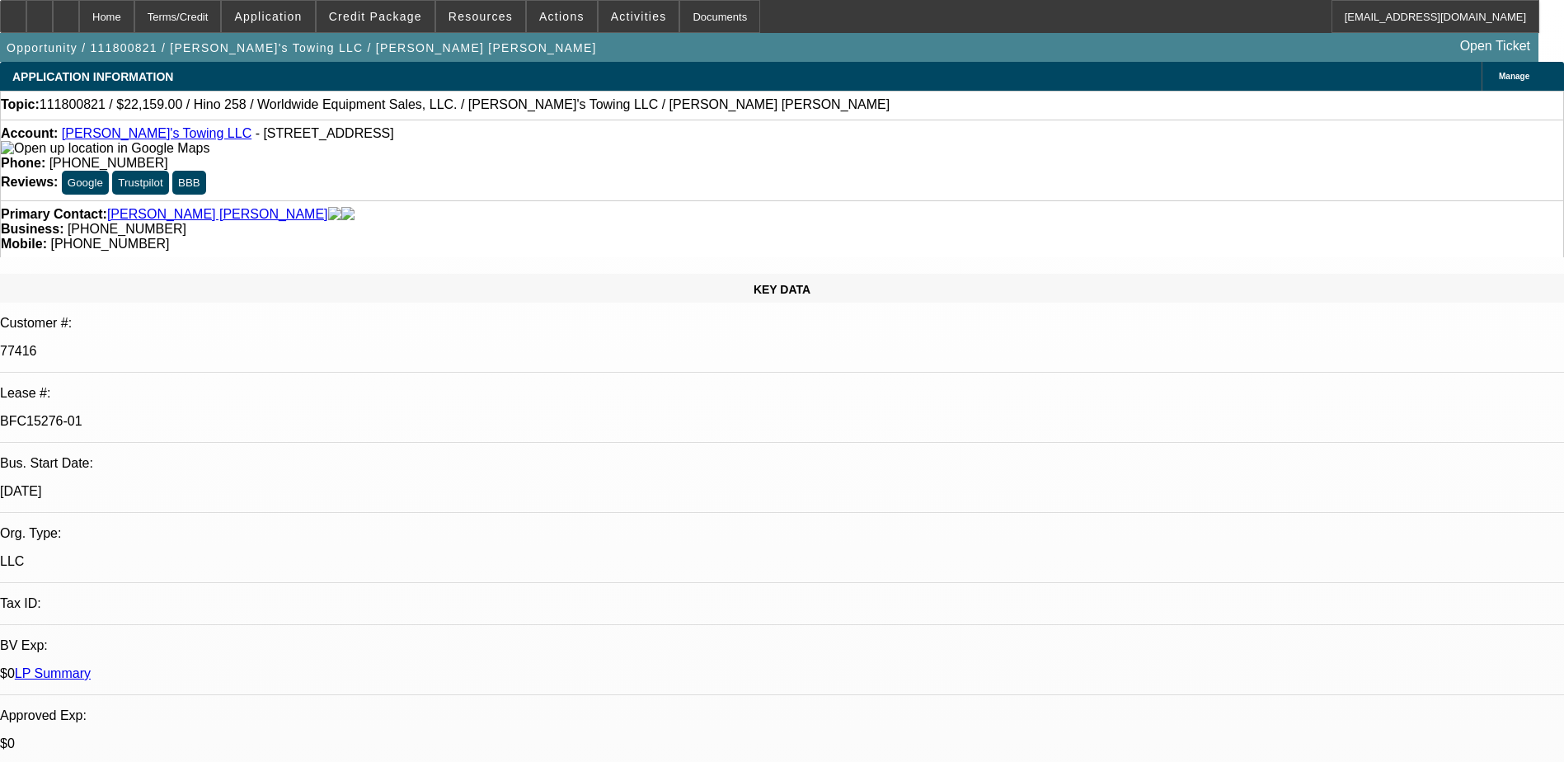
select select "4"
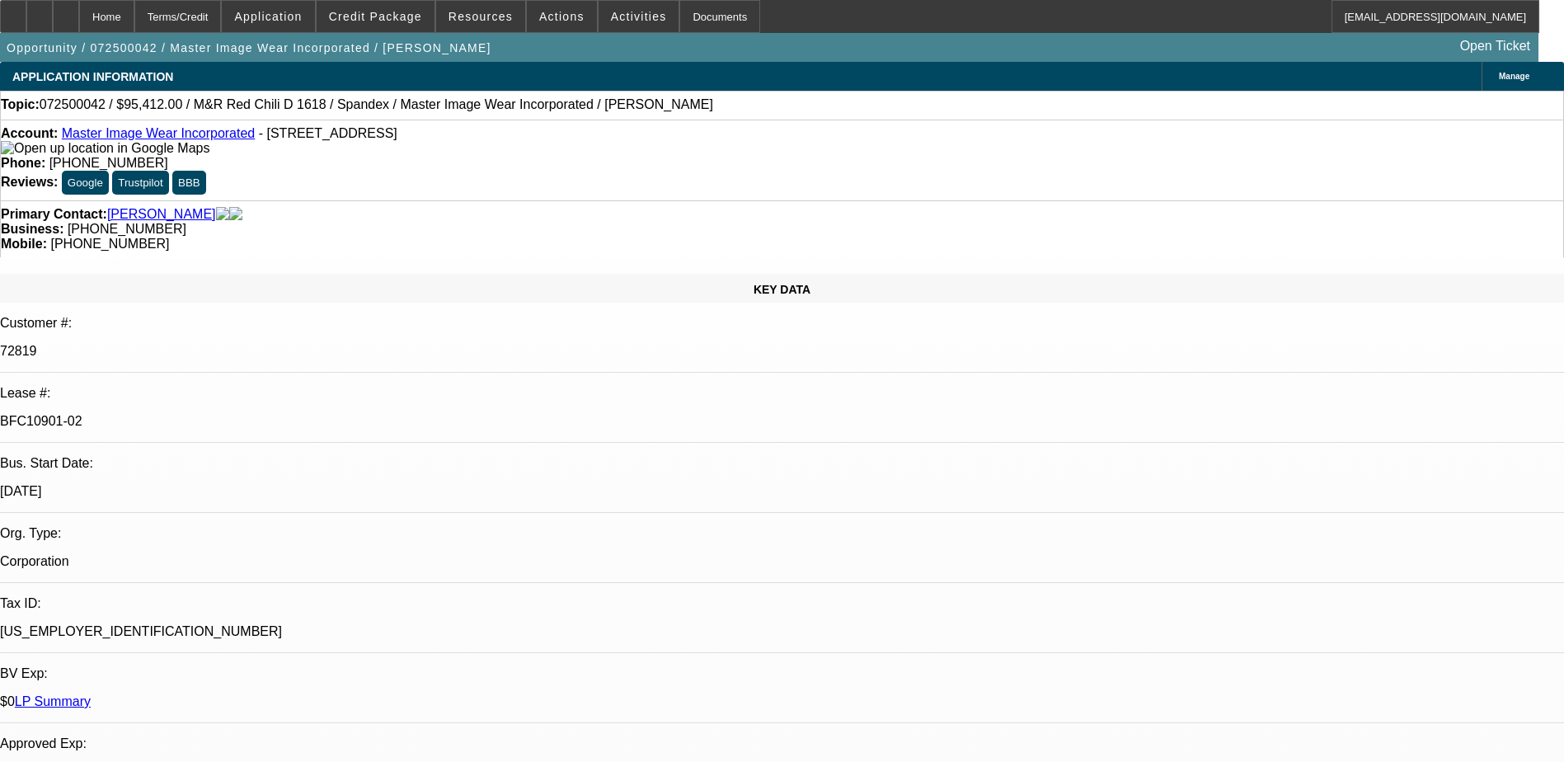
select select "0"
select select "0.1"
select select "4"
select select "0"
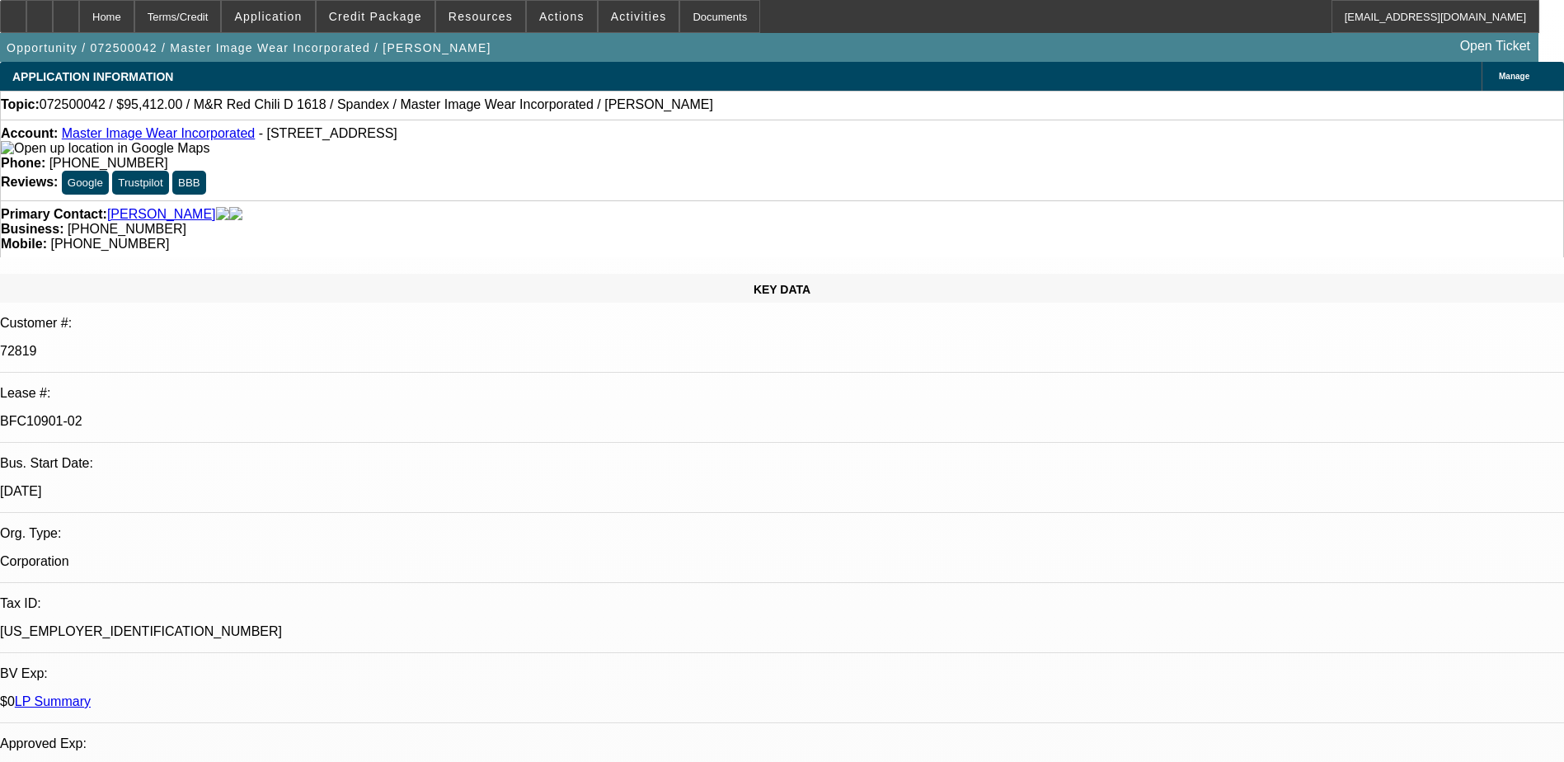
select select "0"
select select "0.1"
select select "4"
select select "0"
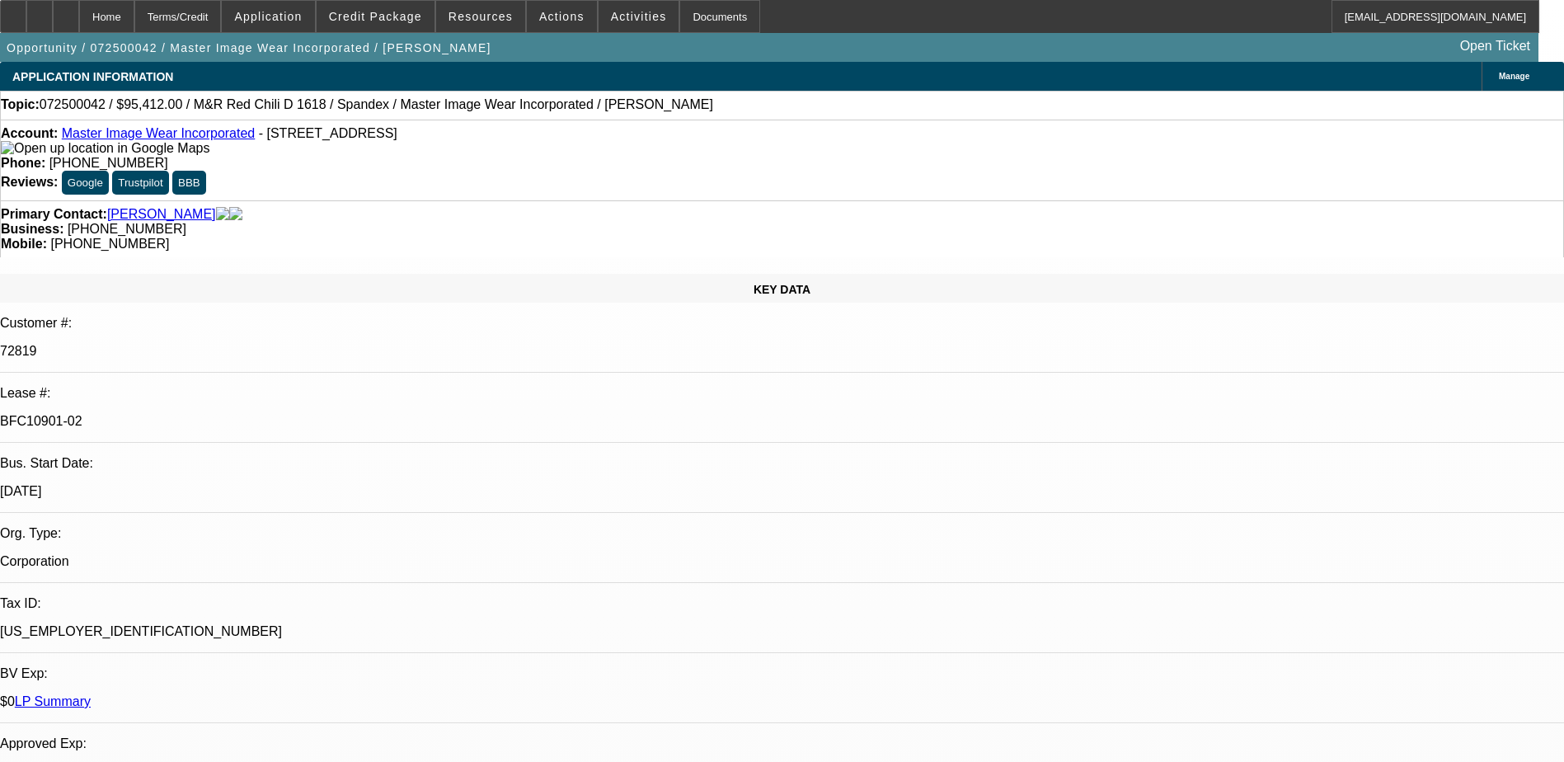
select select "3"
select select "0.1"
select select "4"
select select "0"
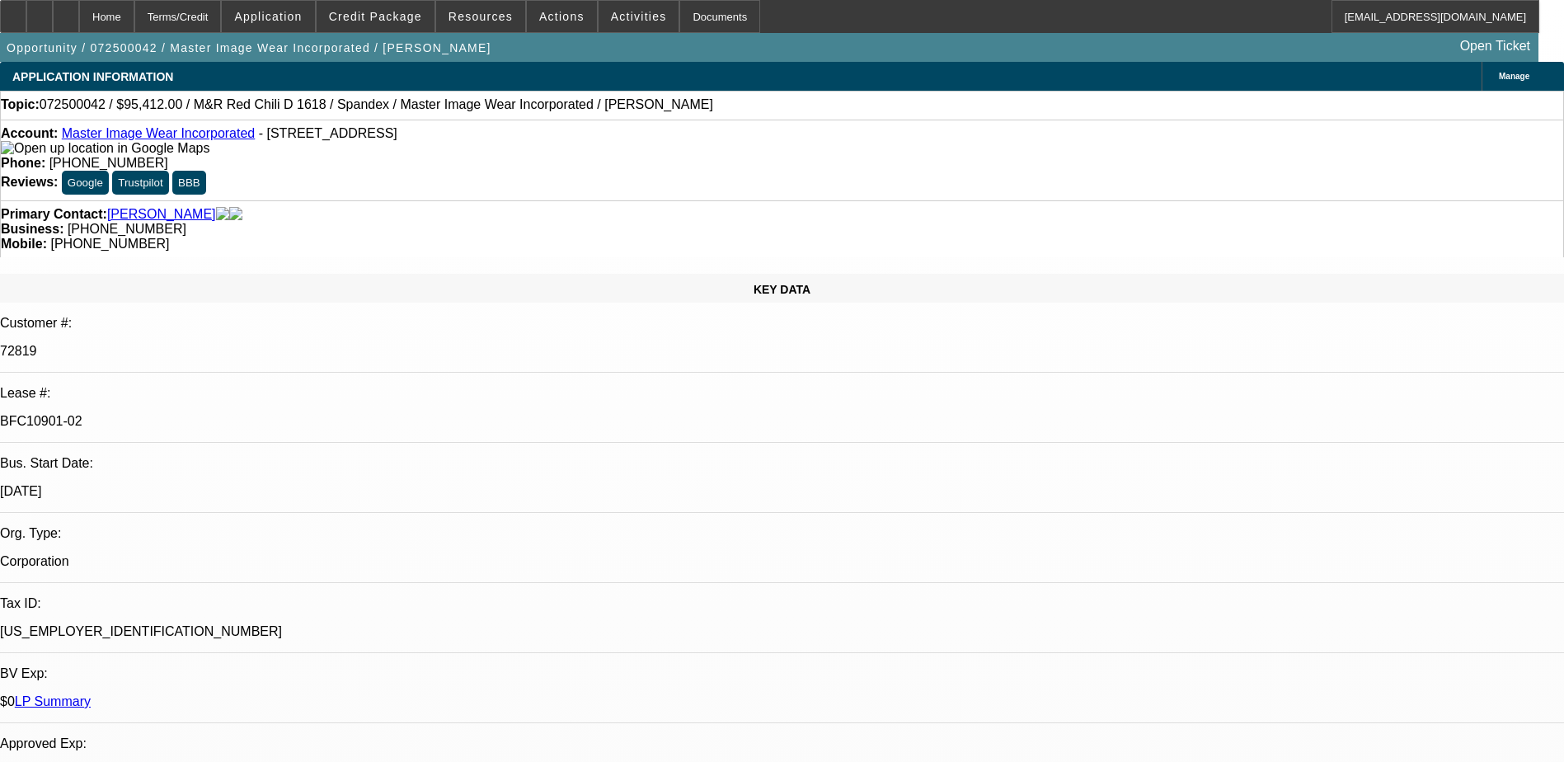
select select "3"
select select "0.1"
select select "4"
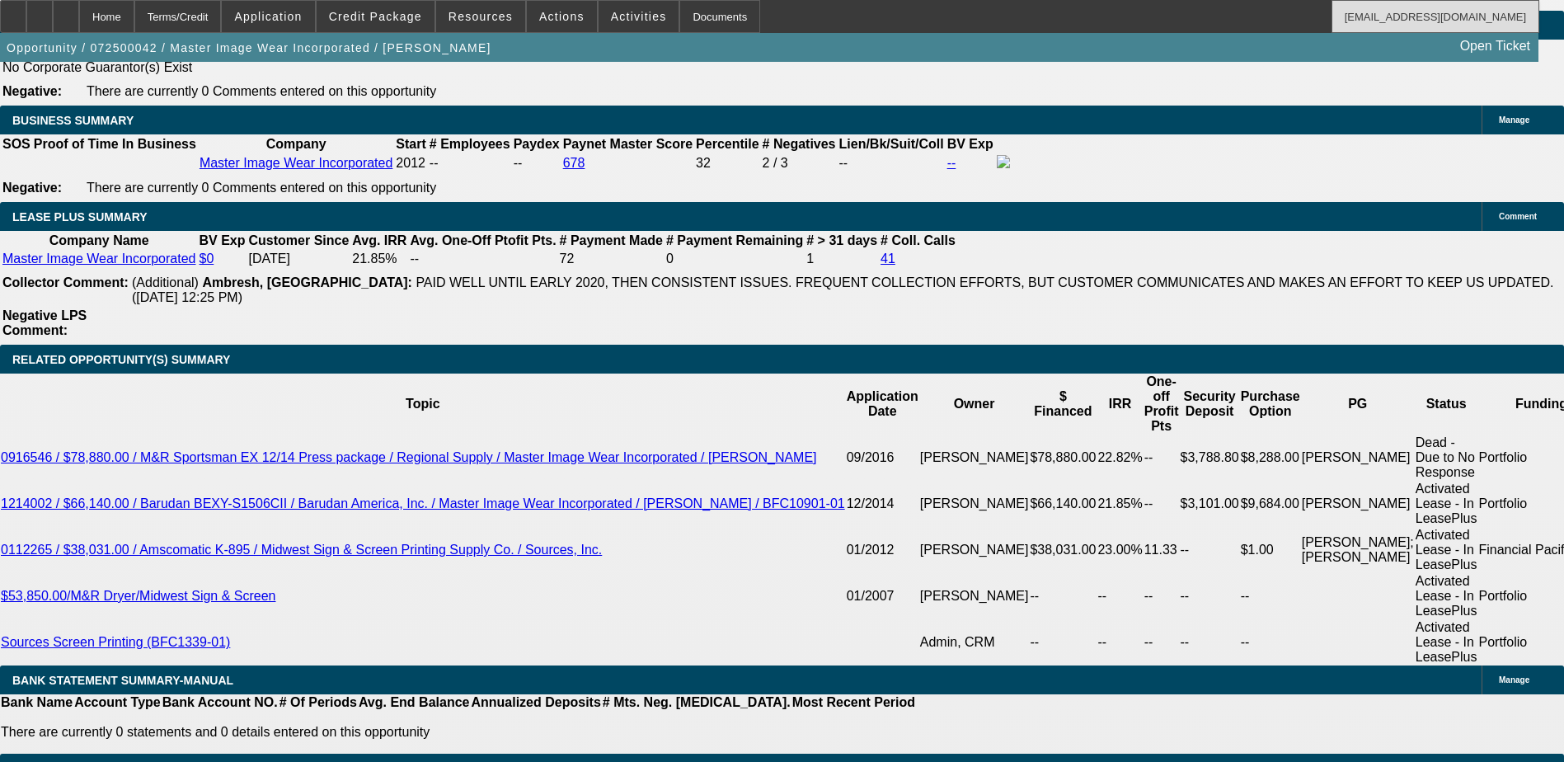
scroll to position [2802, 0]
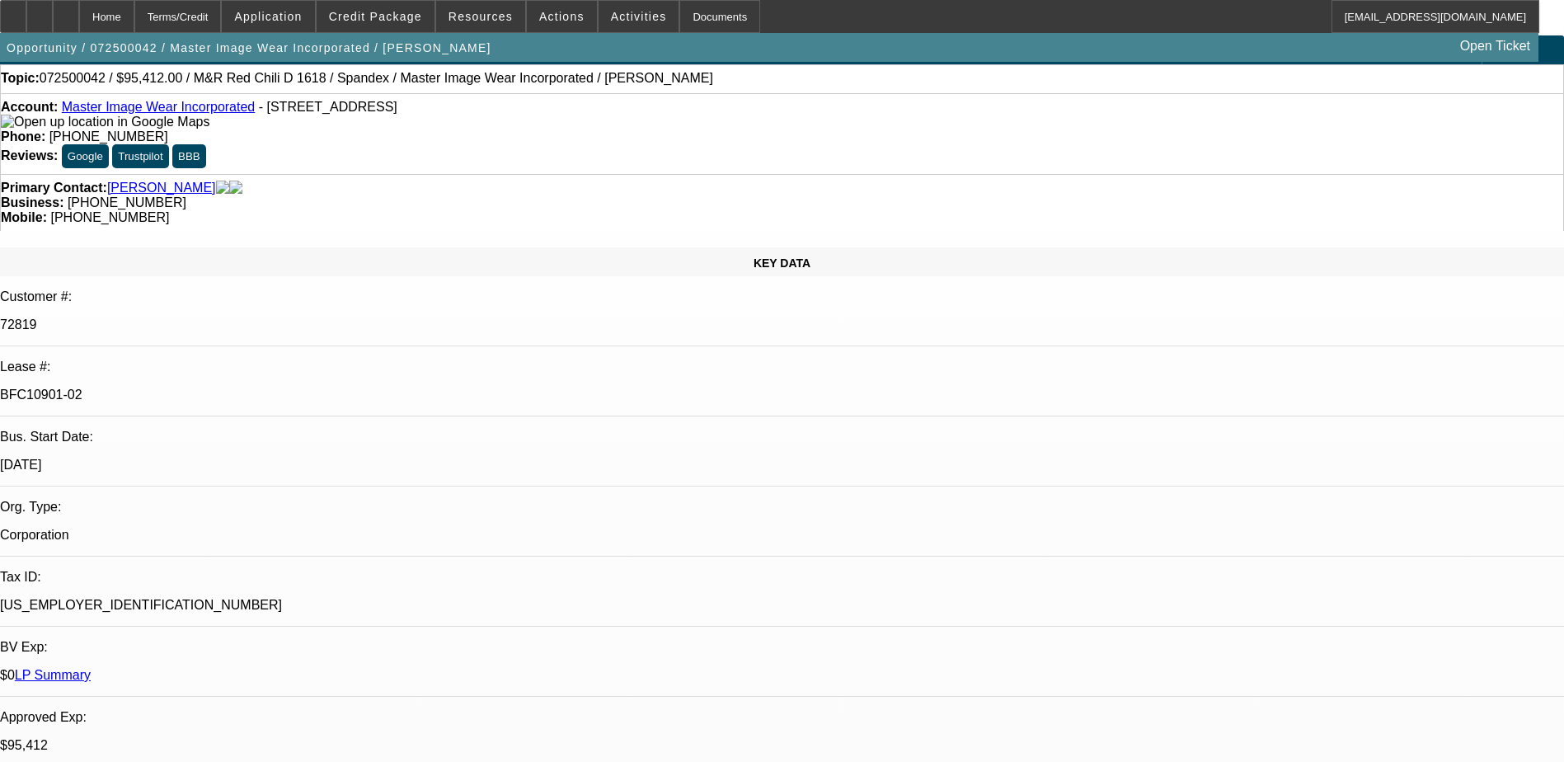
scroll to position [0, 0]
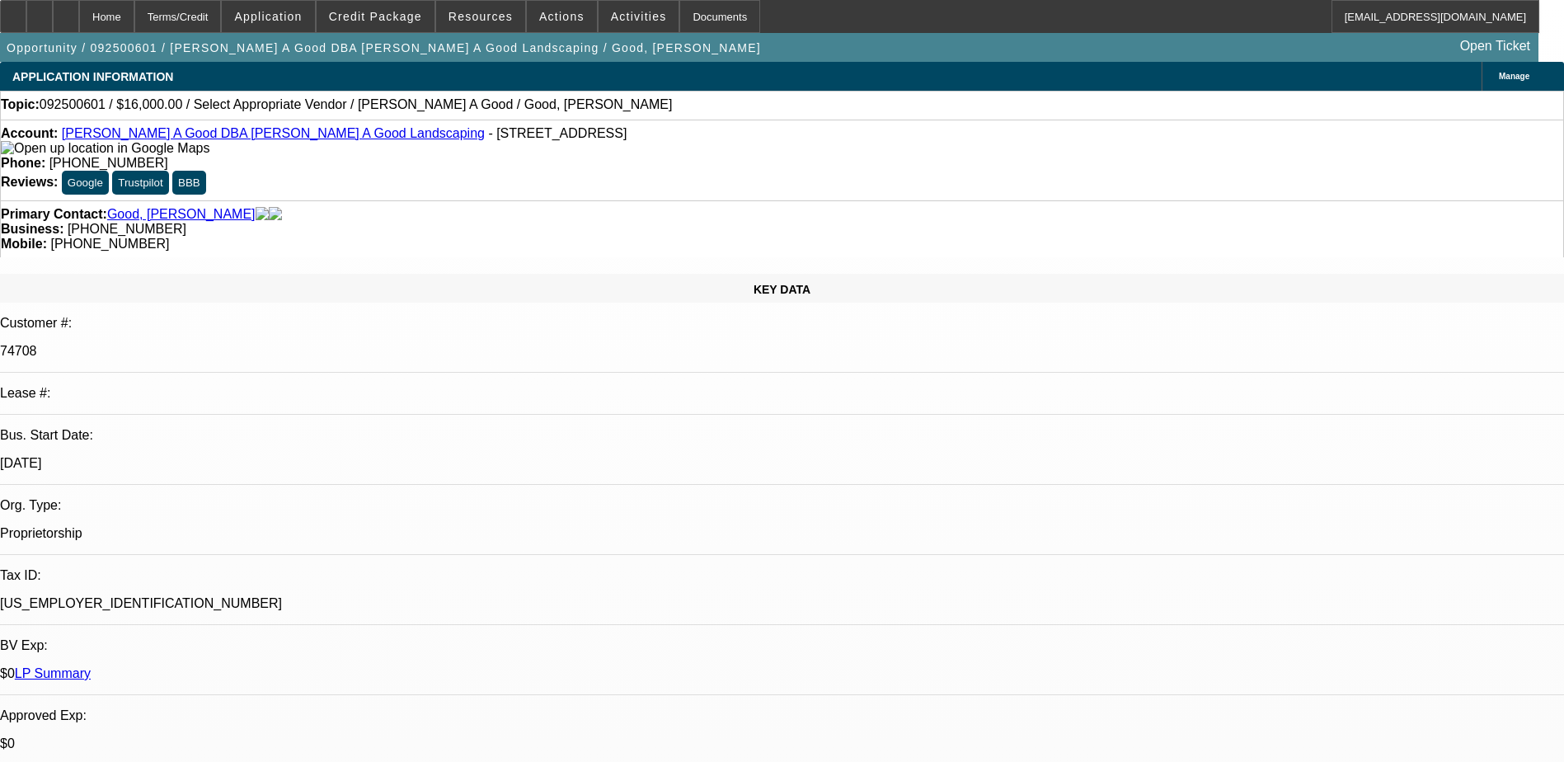
select select "0"
select select "2"
select select "0.1"
select select "4"
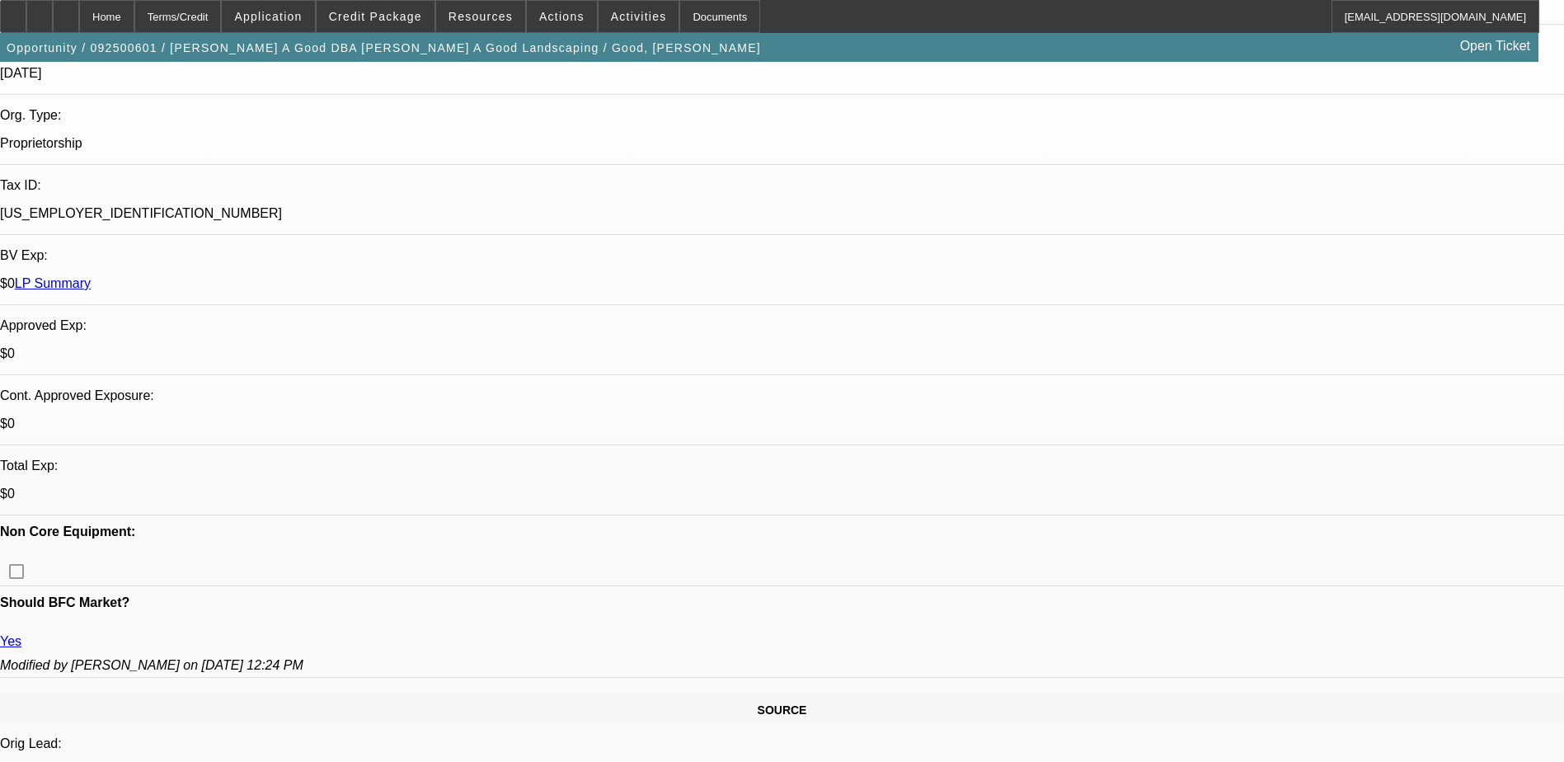
scroll to position [165, 0]
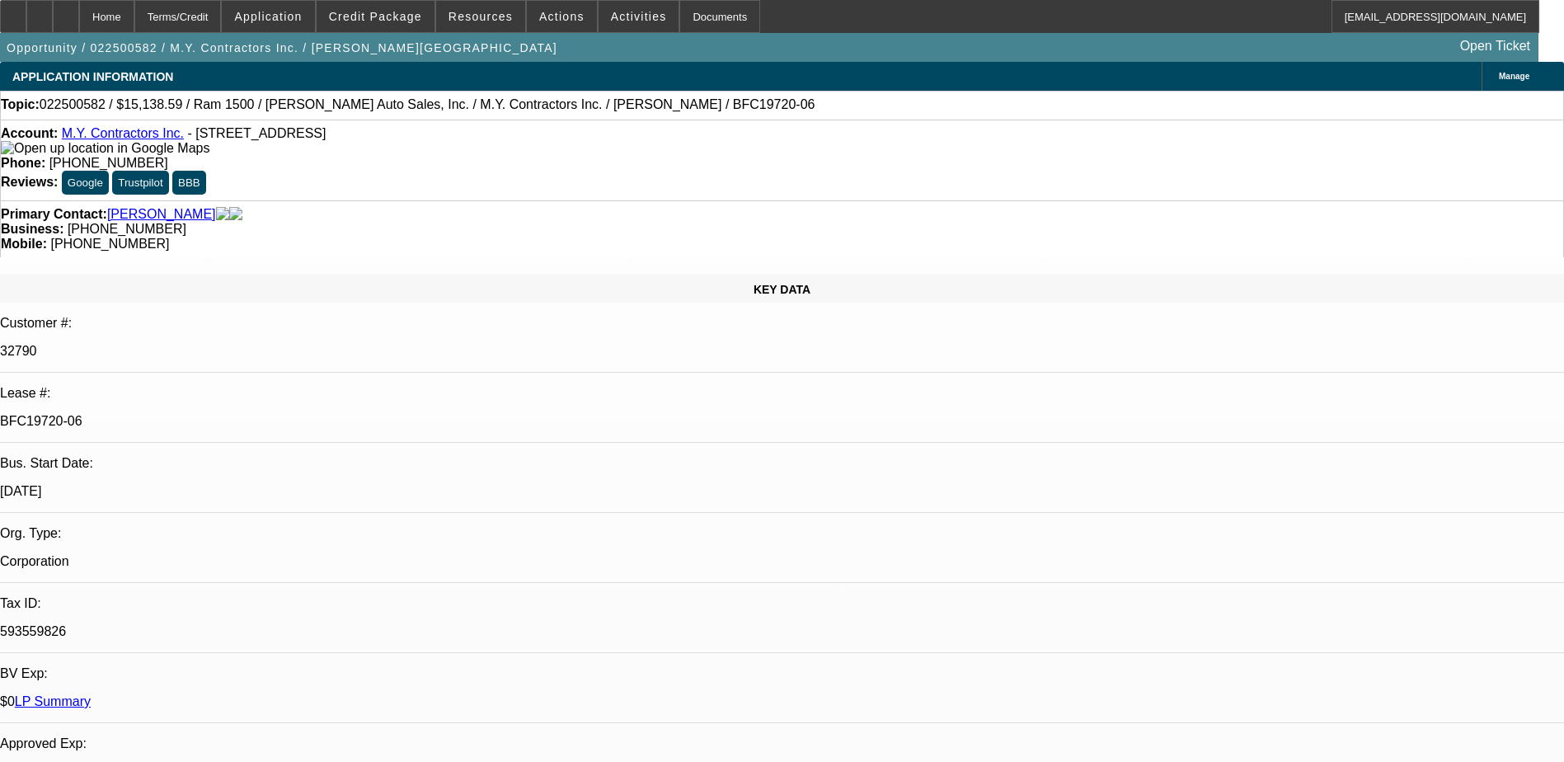
select select "0"
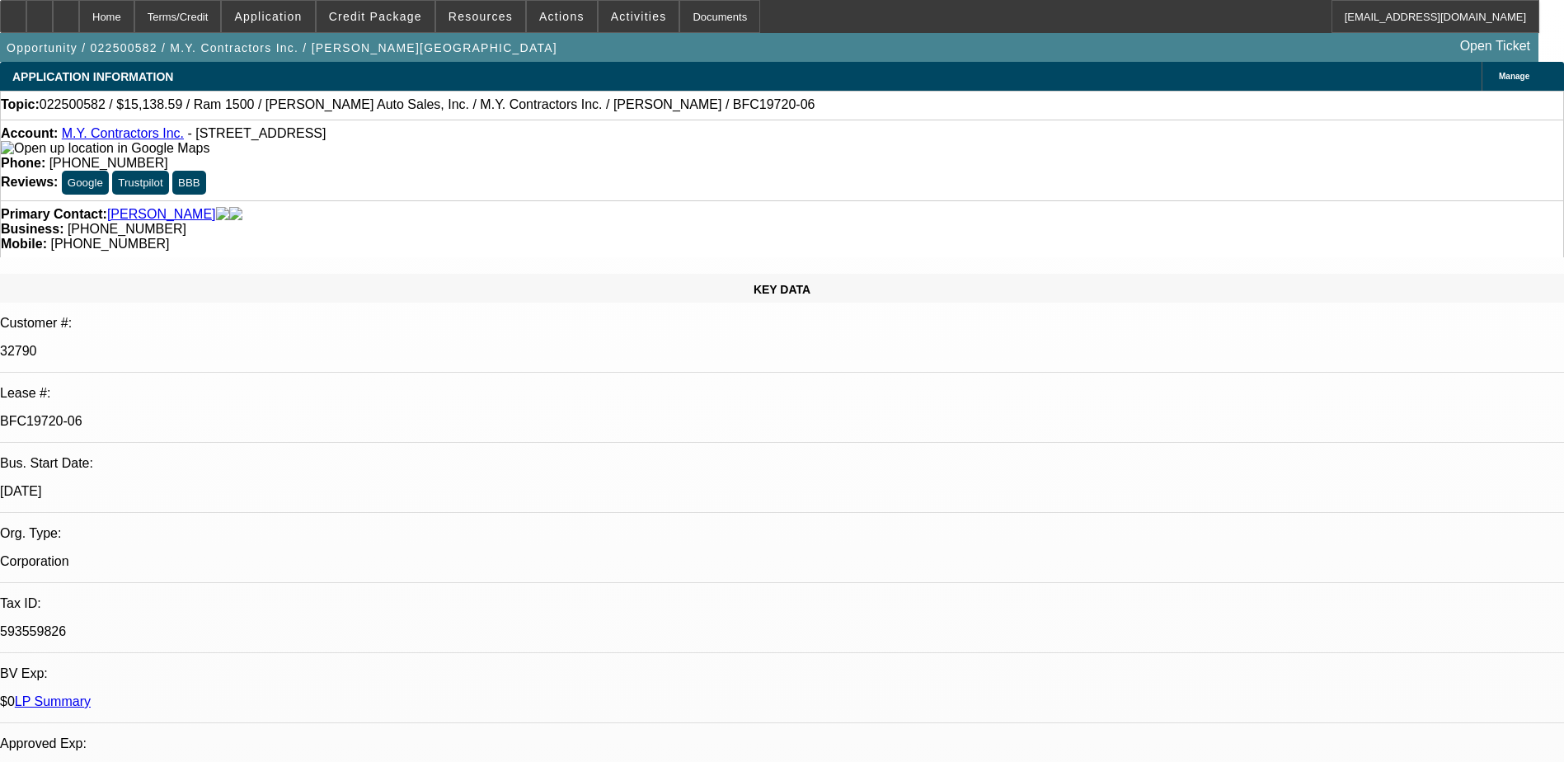
select select "0"
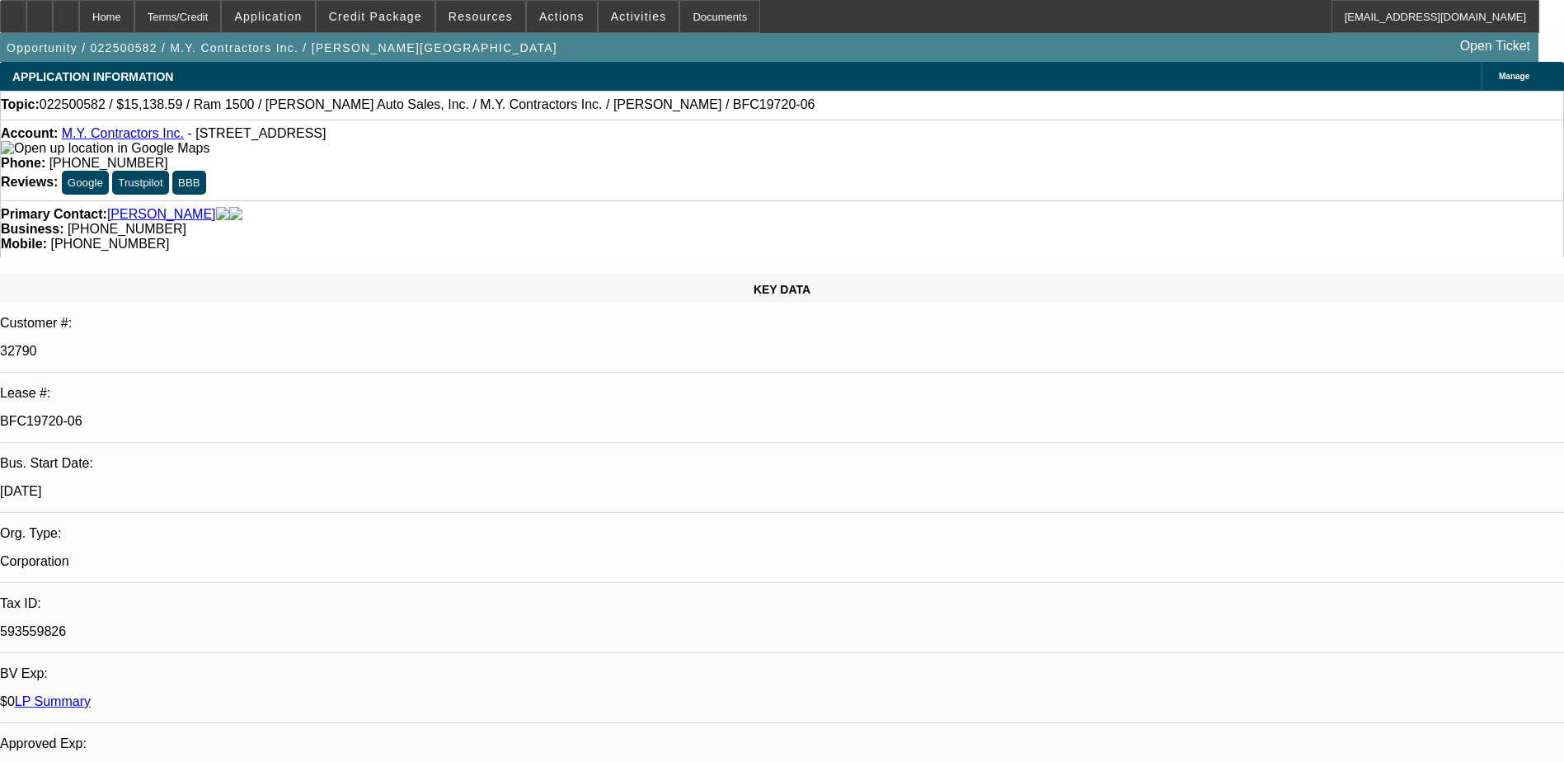
select select "0"
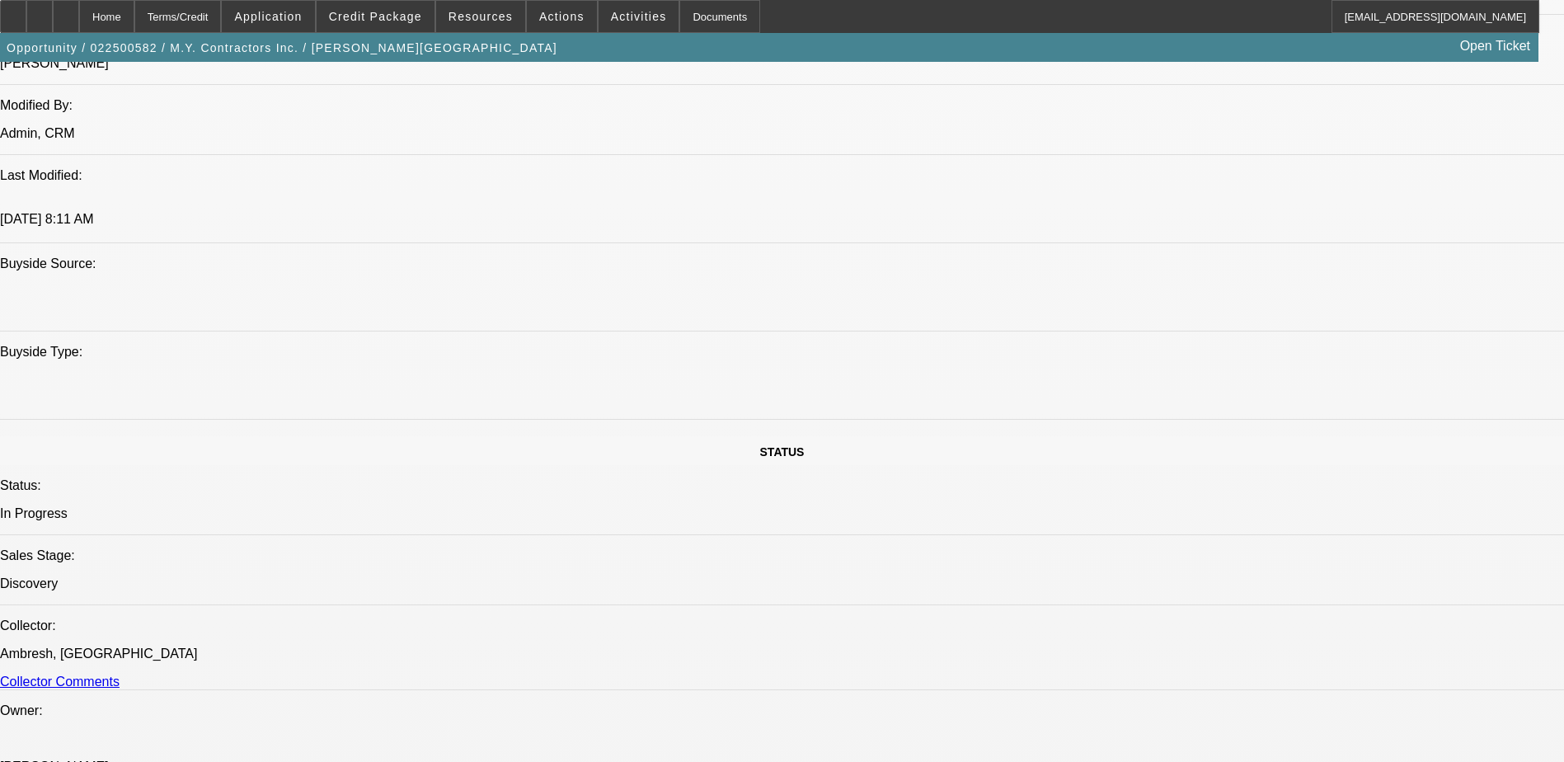
select select "1"
select select "3"
select select "6"
select select "1"
select select "3"
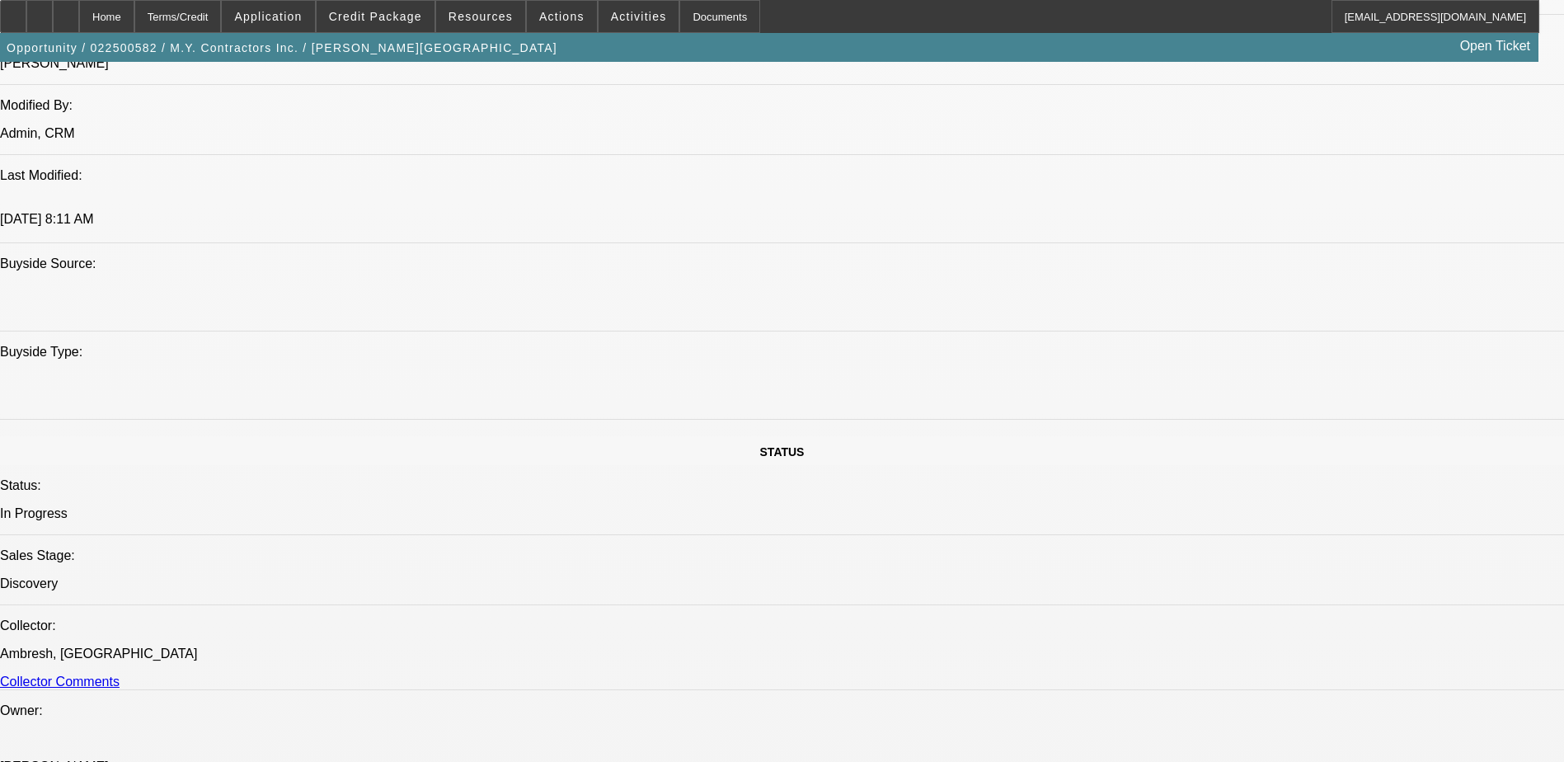
select select "6"
select select "1"
select select "6"
select select "1"
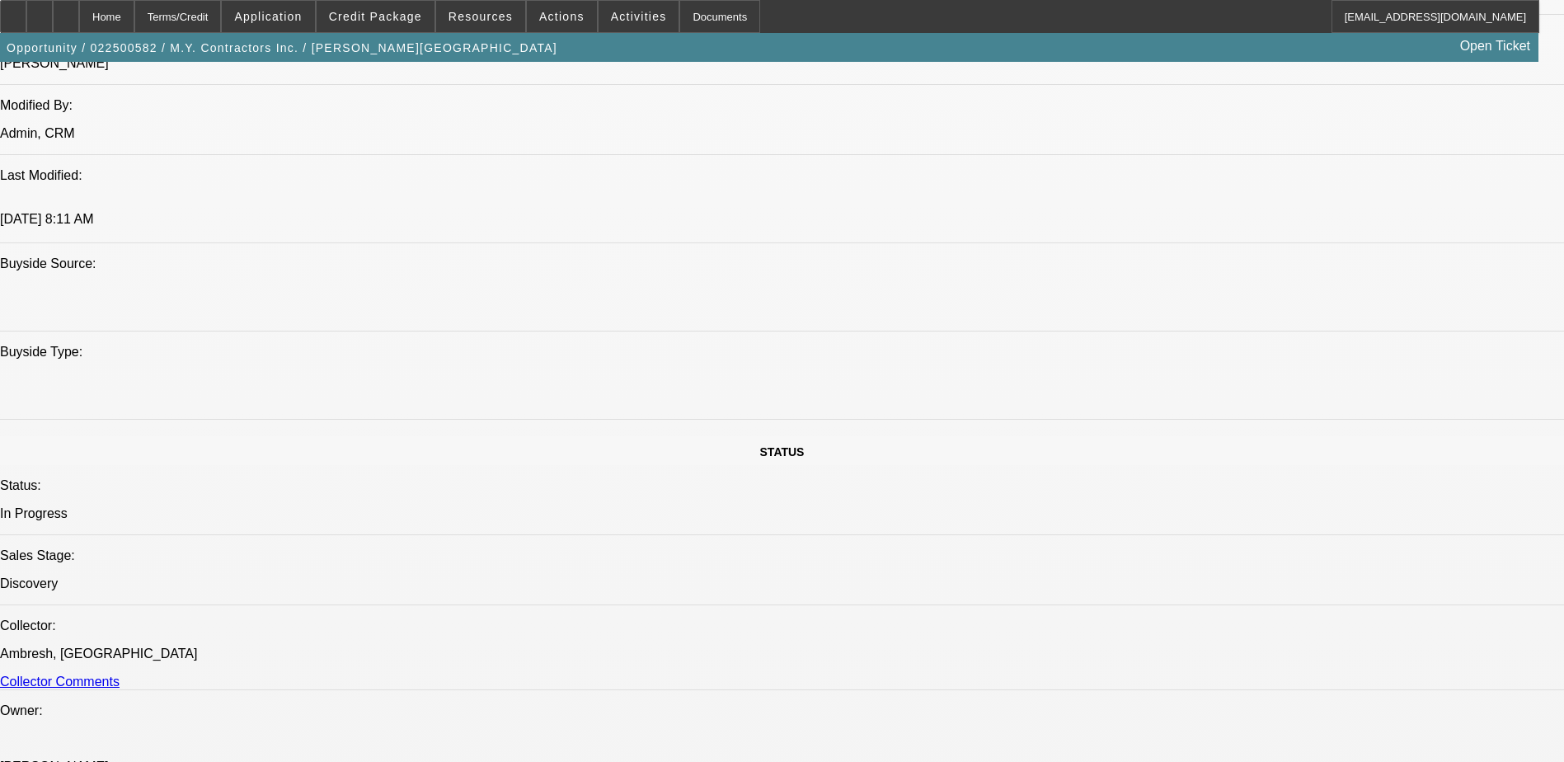
select select "1"
select select "6"
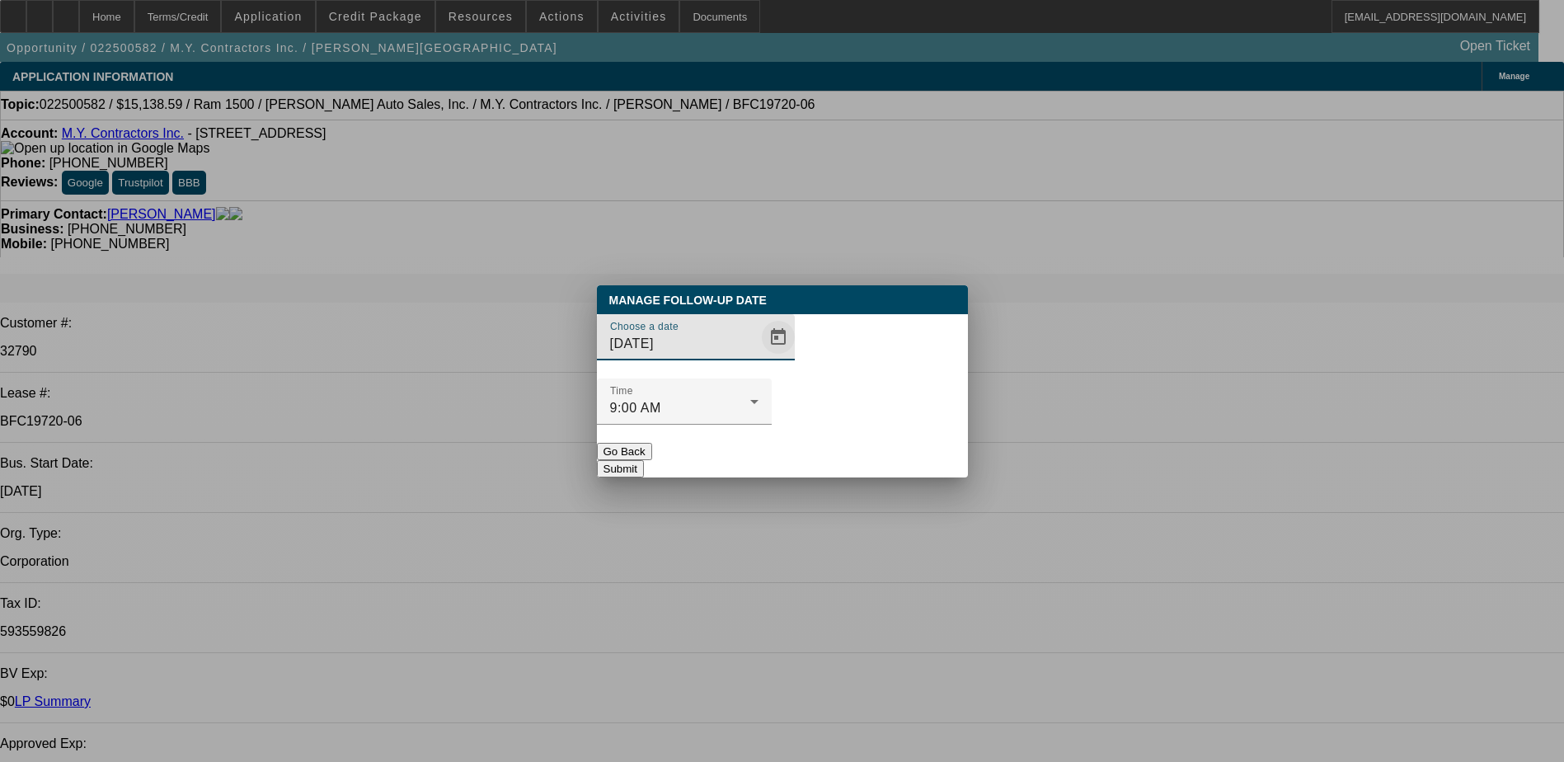
click at [758, 357] on span "Open calendar" at bounding box center [778, 337] width 40 height 40
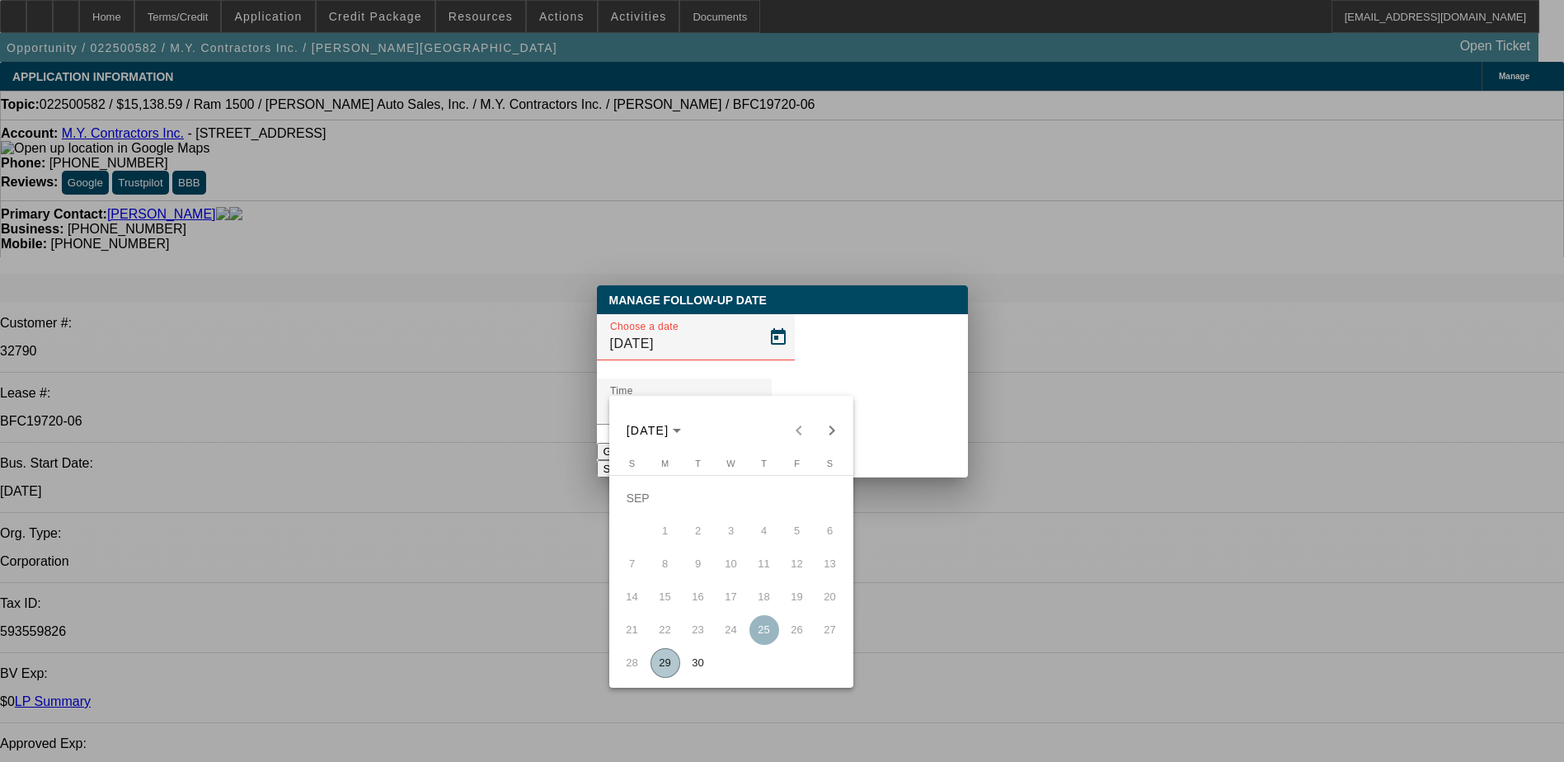
click at [705, 659] on span "30" at bounding box center [698, 663] width 30 height 30
type input "9/30/2025"
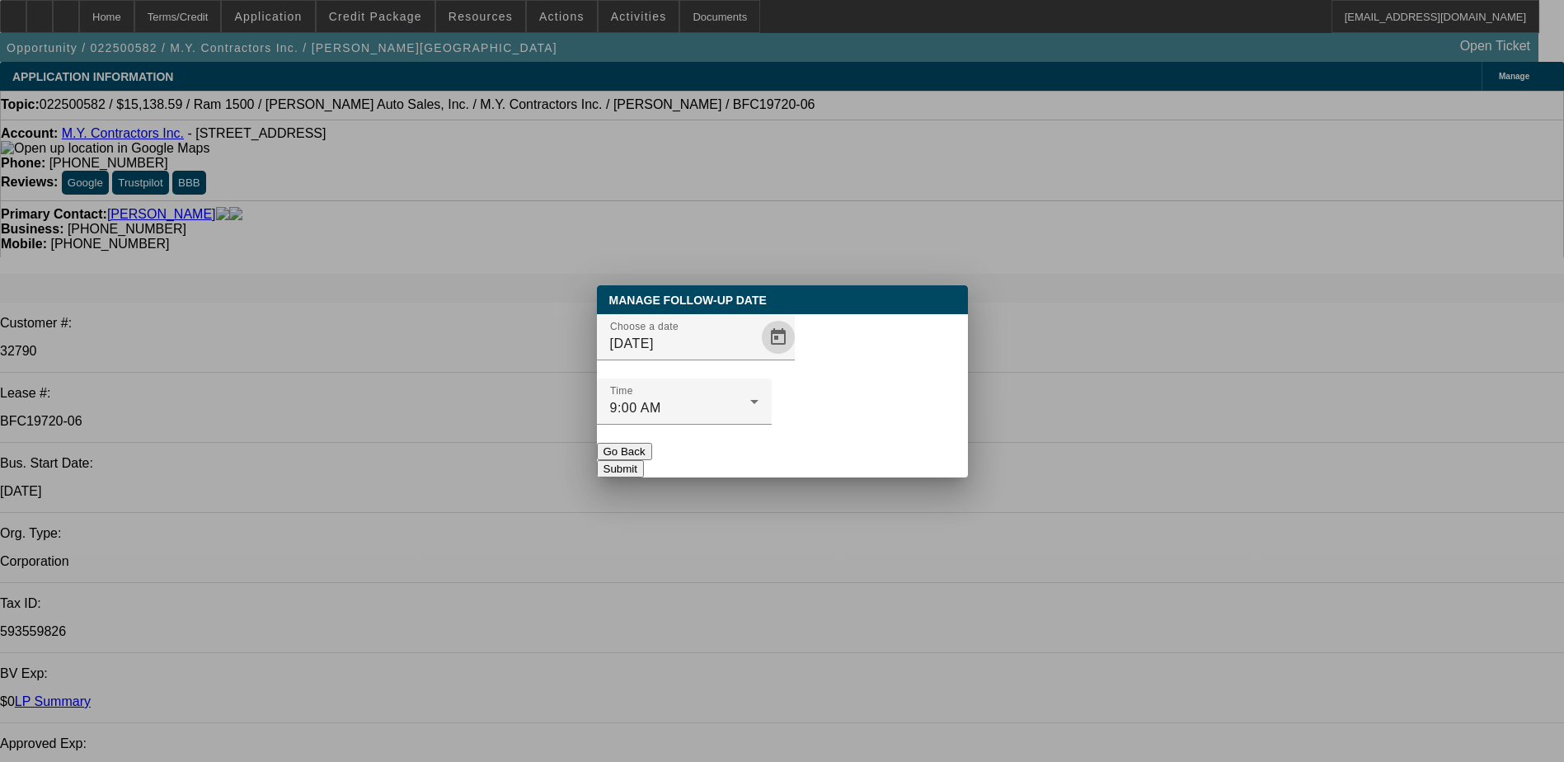
click at [644, 460] on button "Submit" at bounding box center [620, 468] width 47 height 17
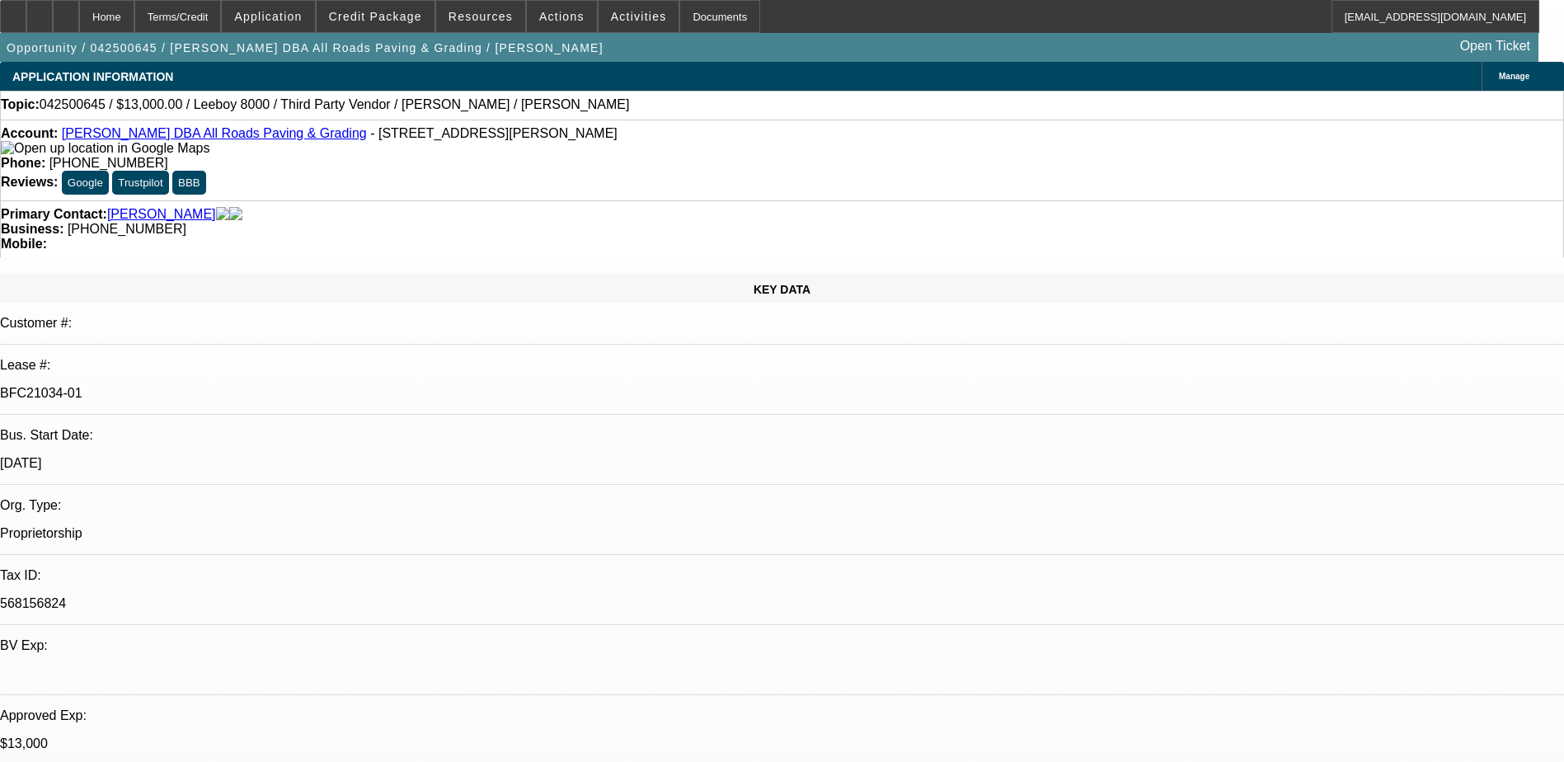
select select "0"
select select "3"
select select "0.1"
select select "5"
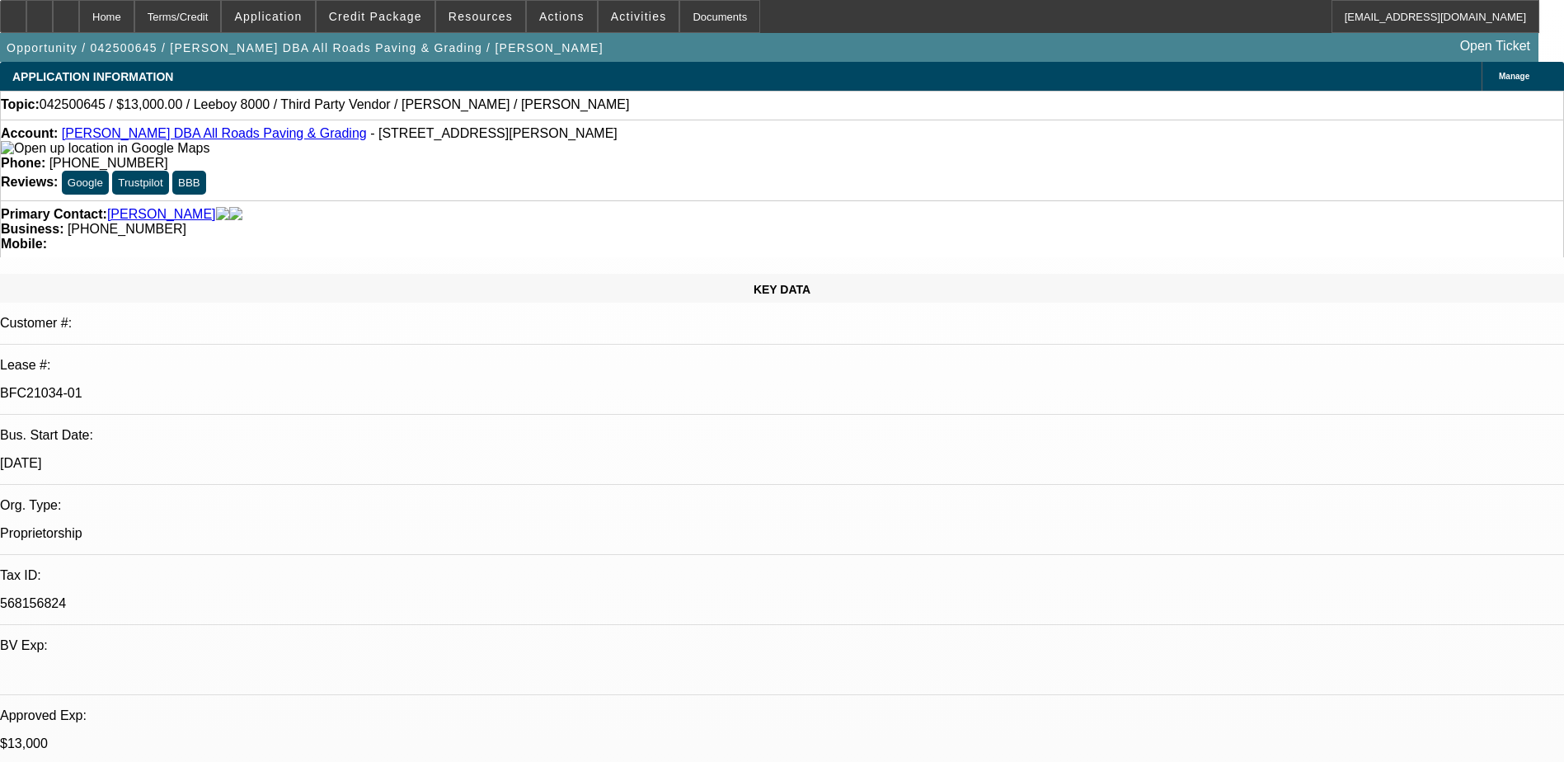
select select "0"
select select "3"
select select "0.1"
select select "5"
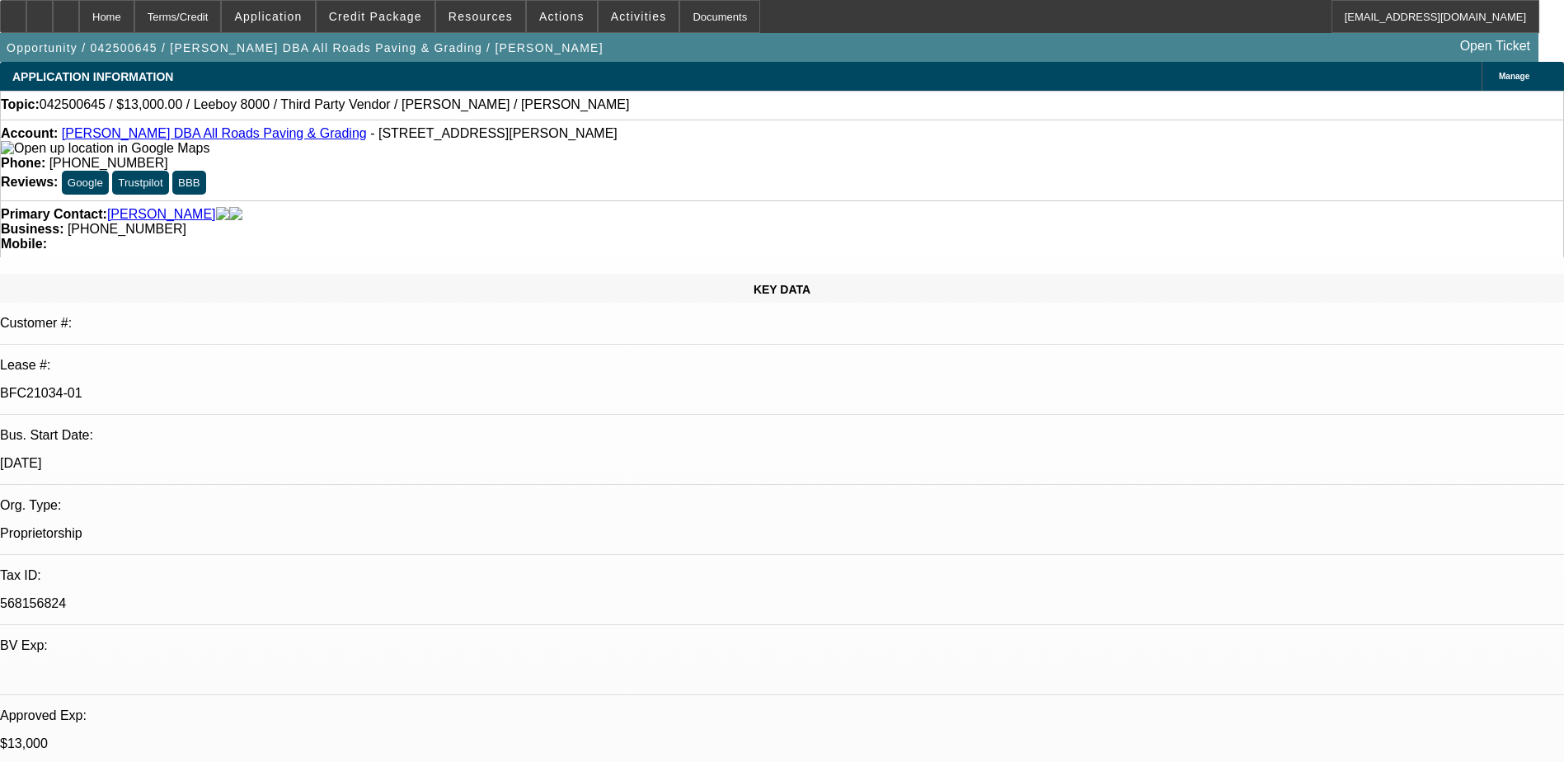
select select "0"
select select "3"
select select "0.1"
select select "5"
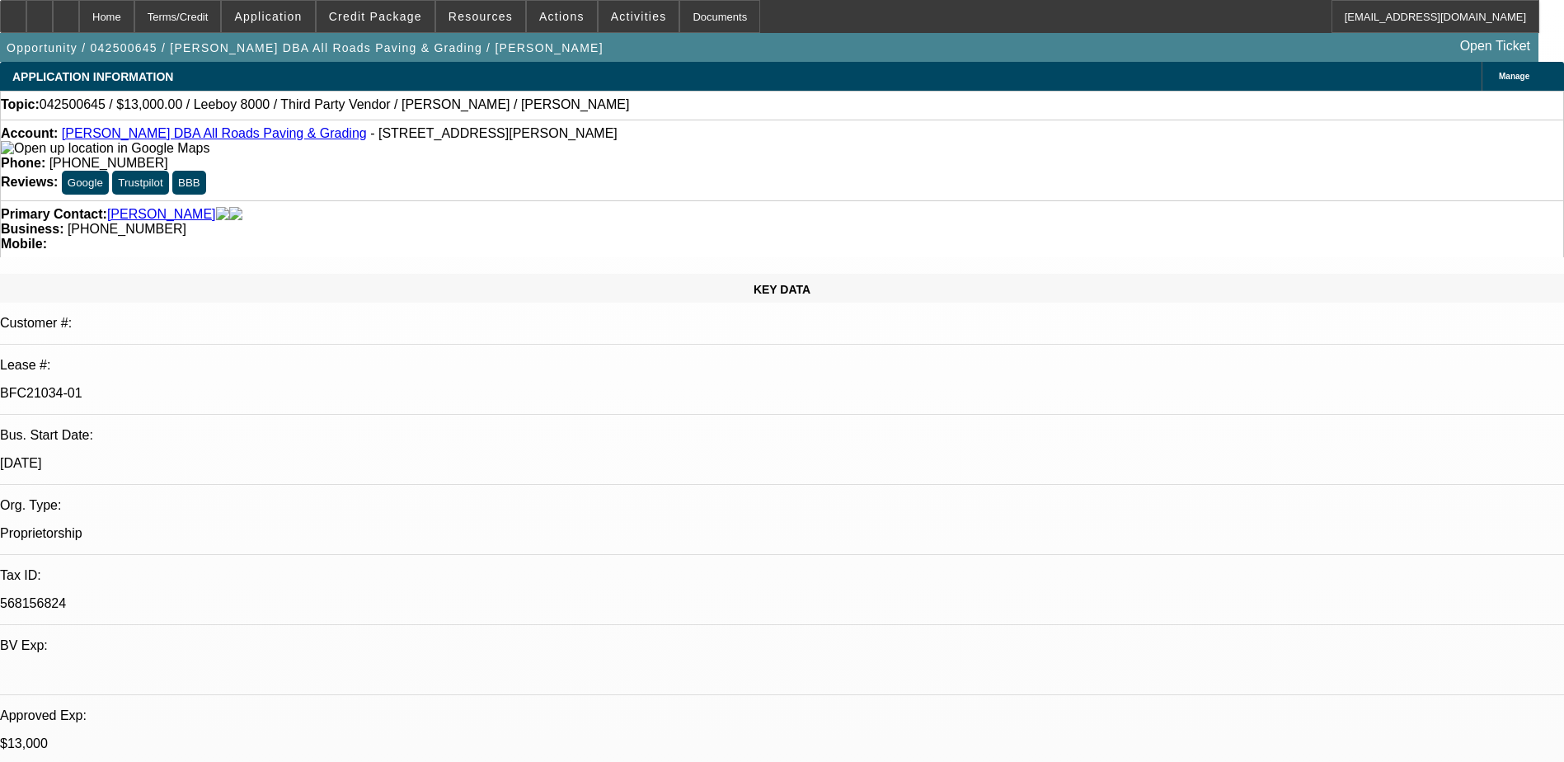
select select "0"
select select "3"
select select "0.1"
select select "5"
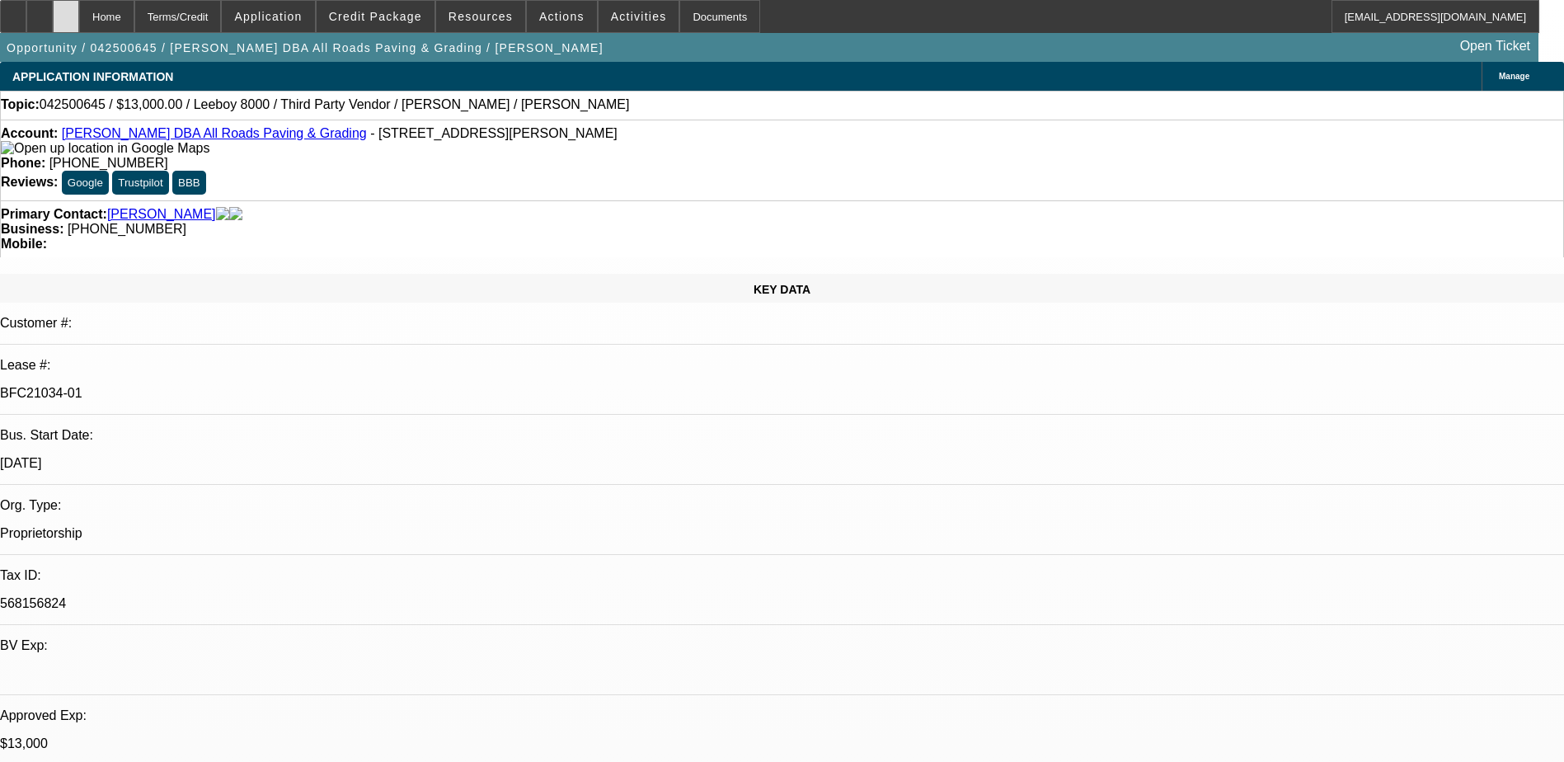
click at [79, 21] on div at bounding box center [66, 16] width 26 height 33
select select "0"
select select "0.1"
select select "0"
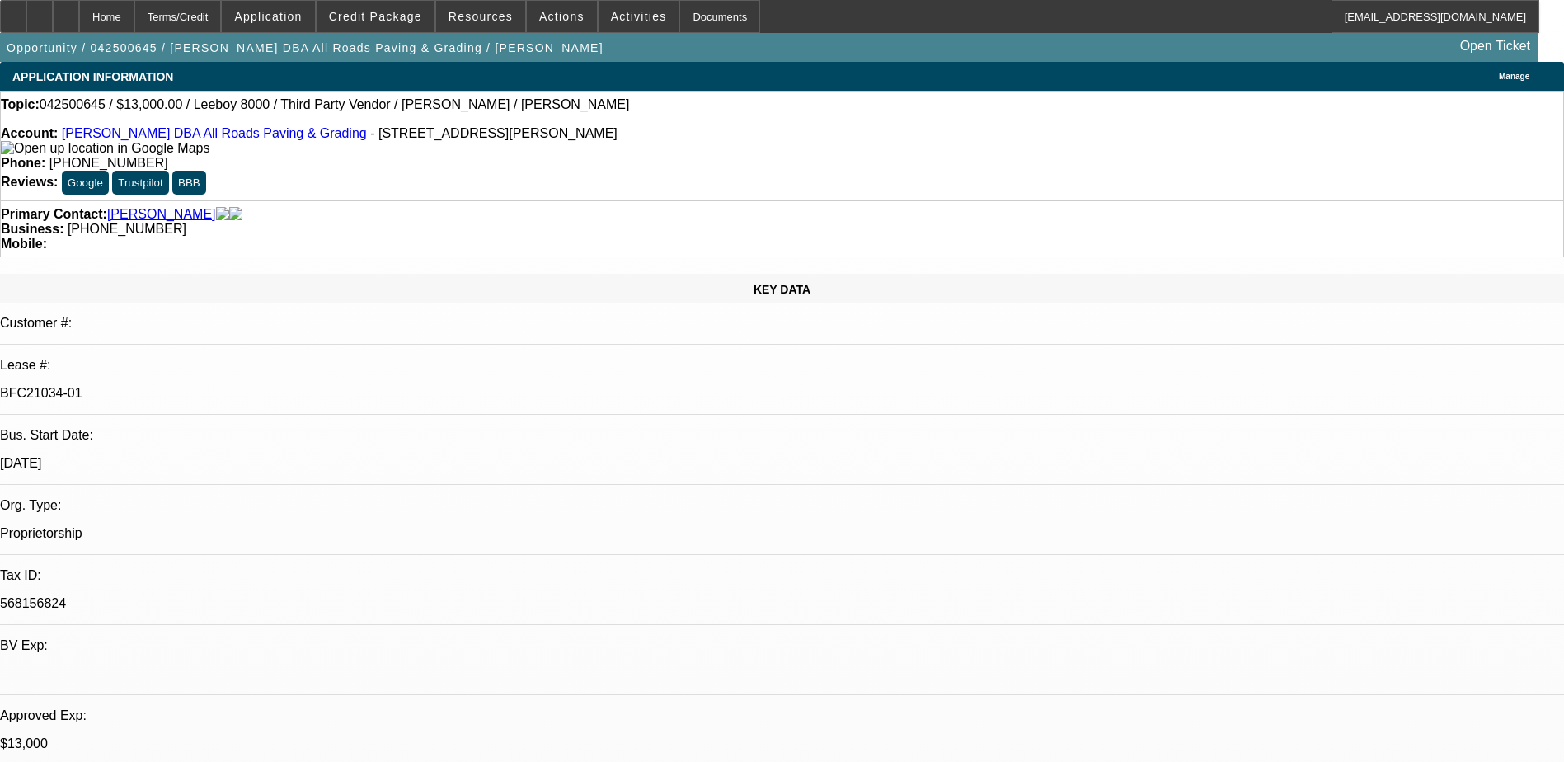
select select "0"
select select "0.1"
select select "0"
select select "0.1"
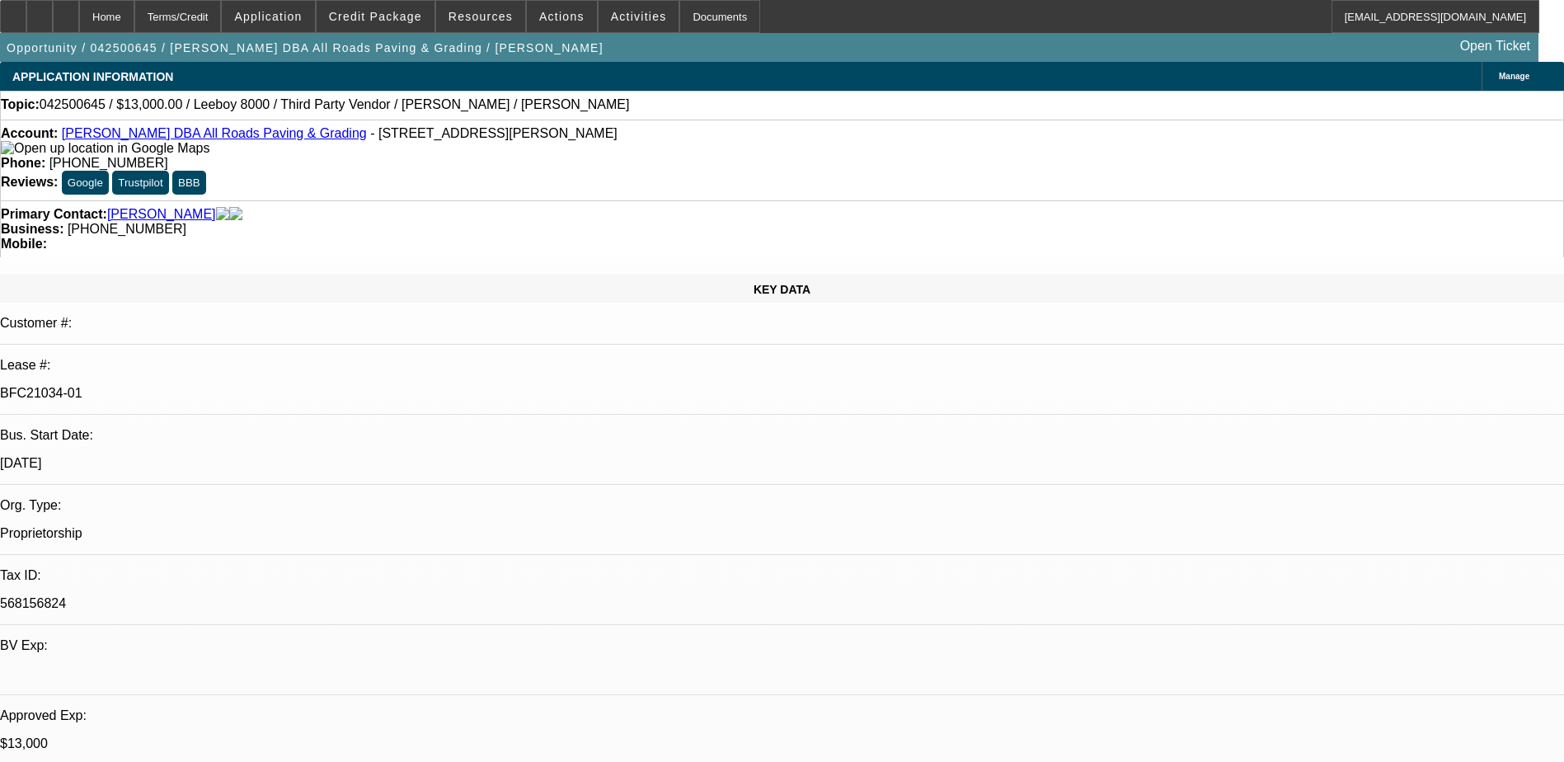
select select "0"
select select "0.1"
select select "1"
select select "3"
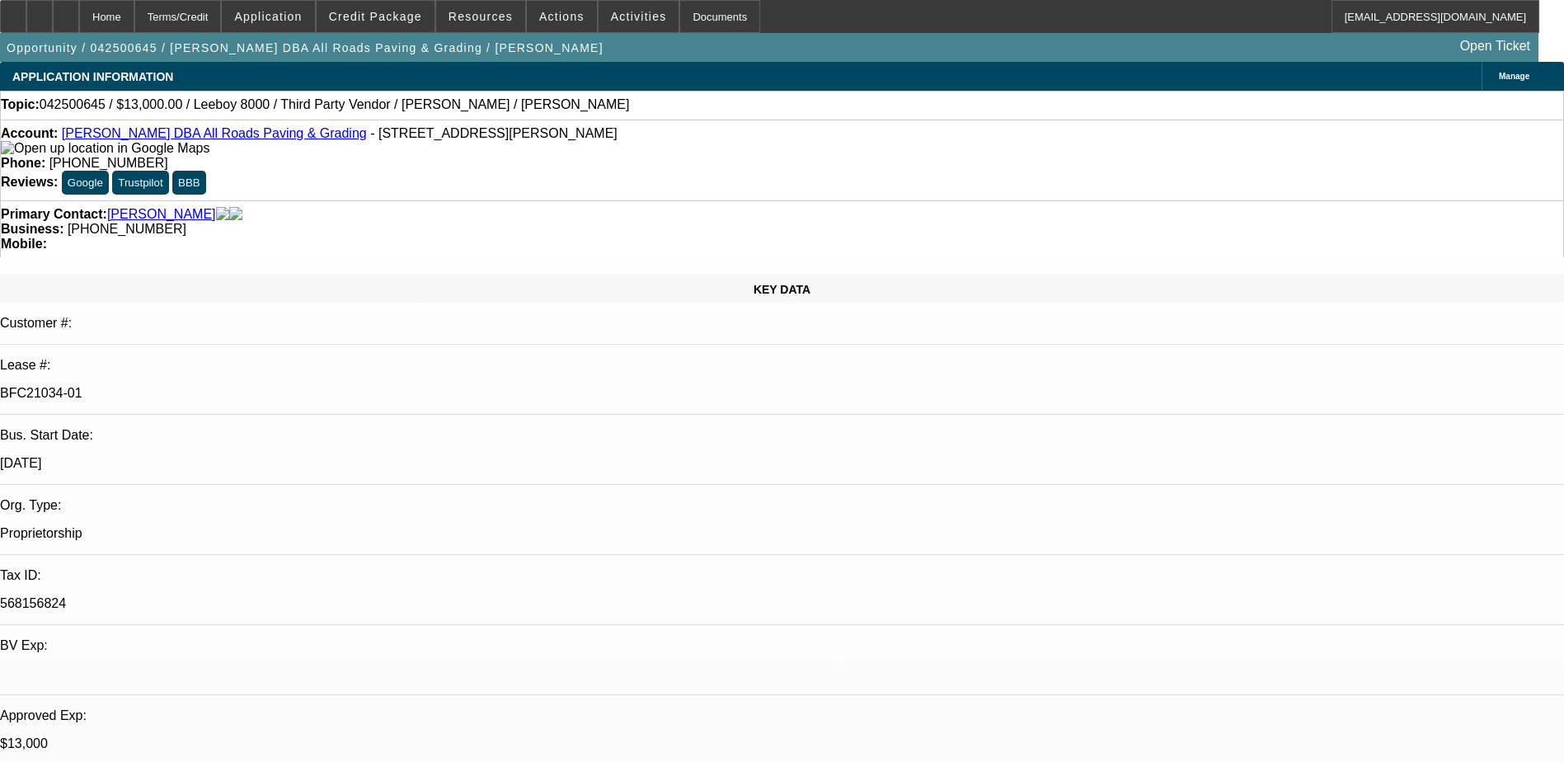
select select "5"
select select "1"
select select "3"
select select "5"
select select "1"
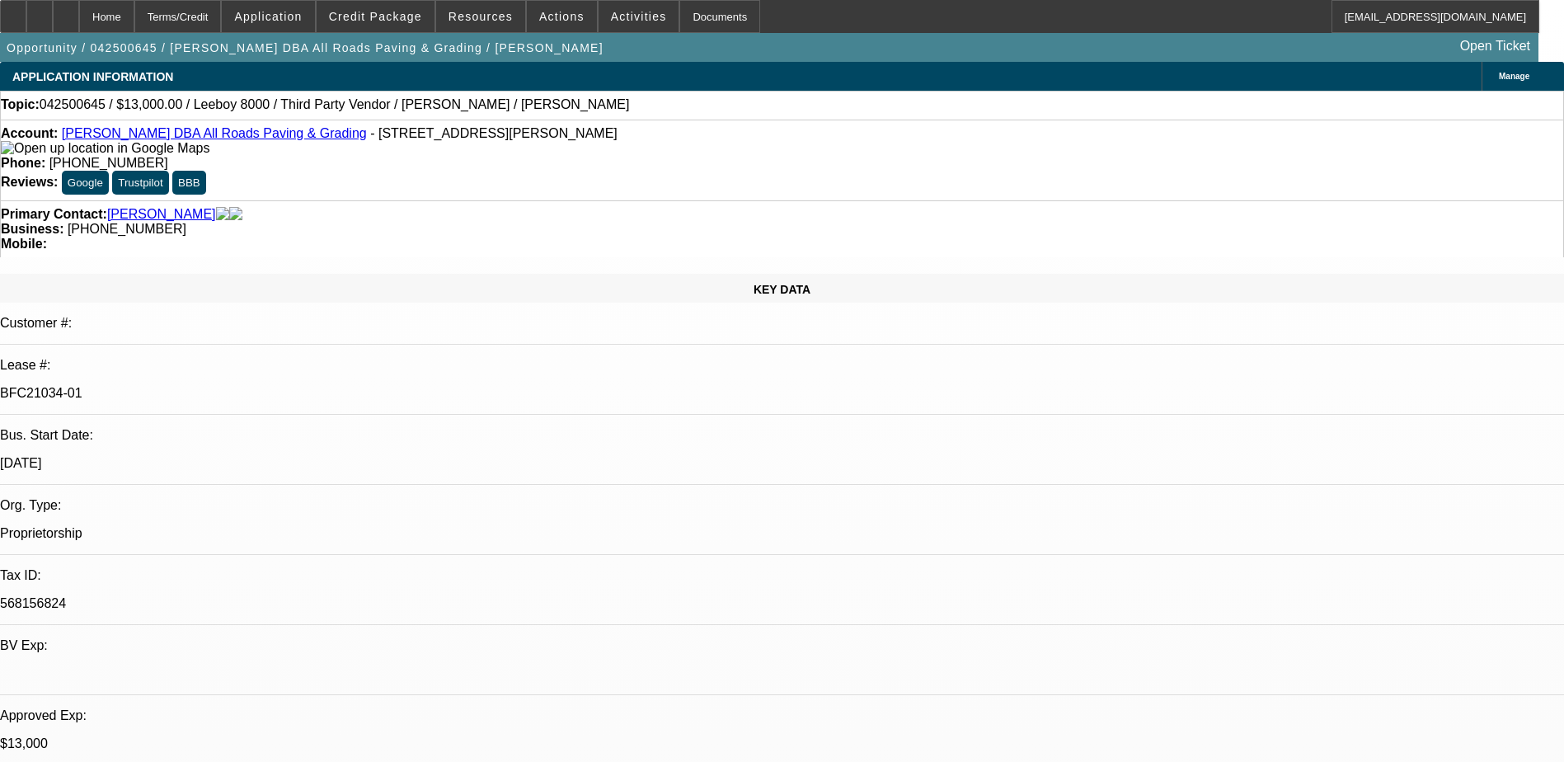
select select "3"
select select "5"
select select "1"
select select "3"
select select "5"
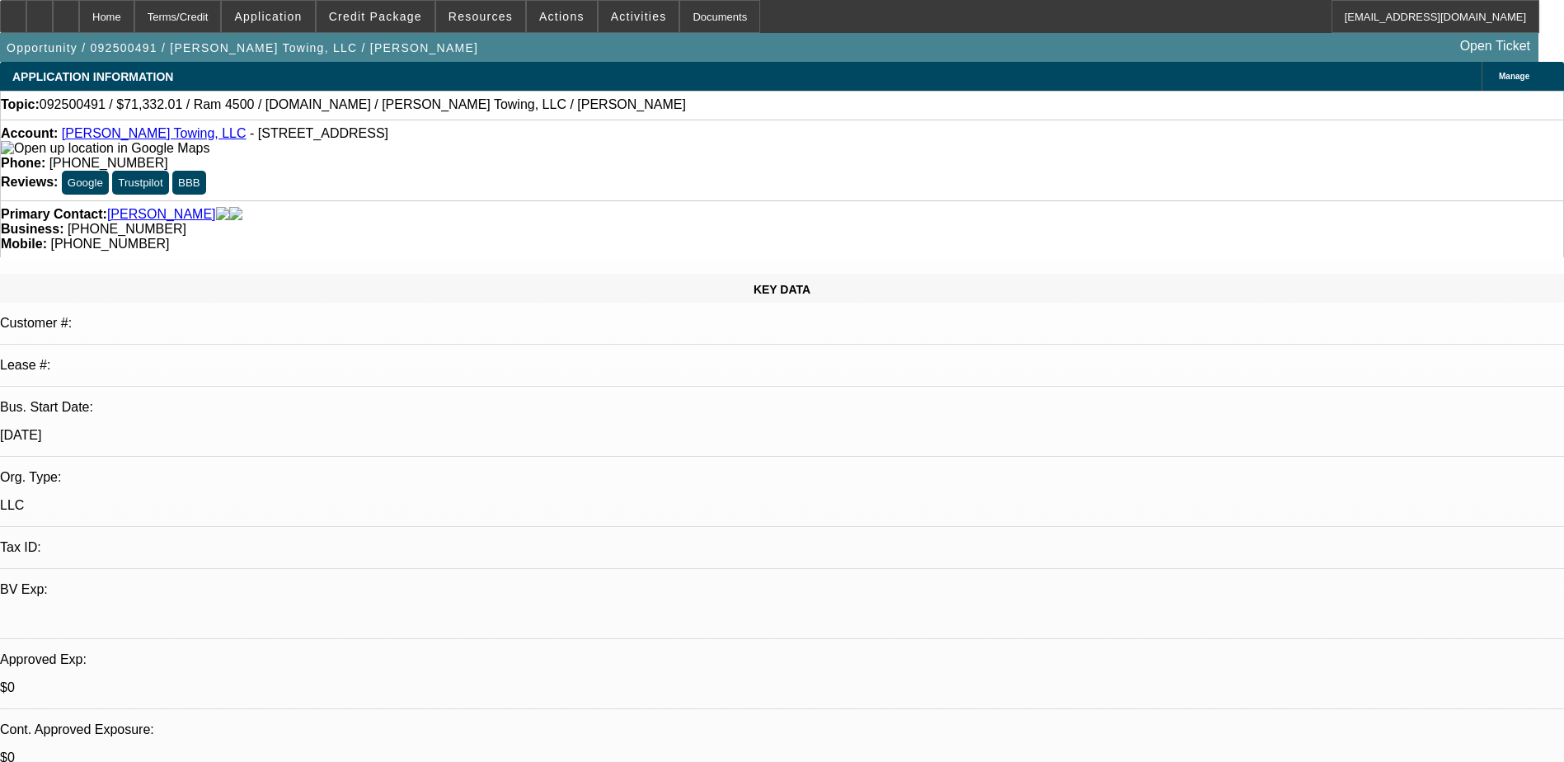
select select "0"
select select "2"
select select "0"
select select "6"
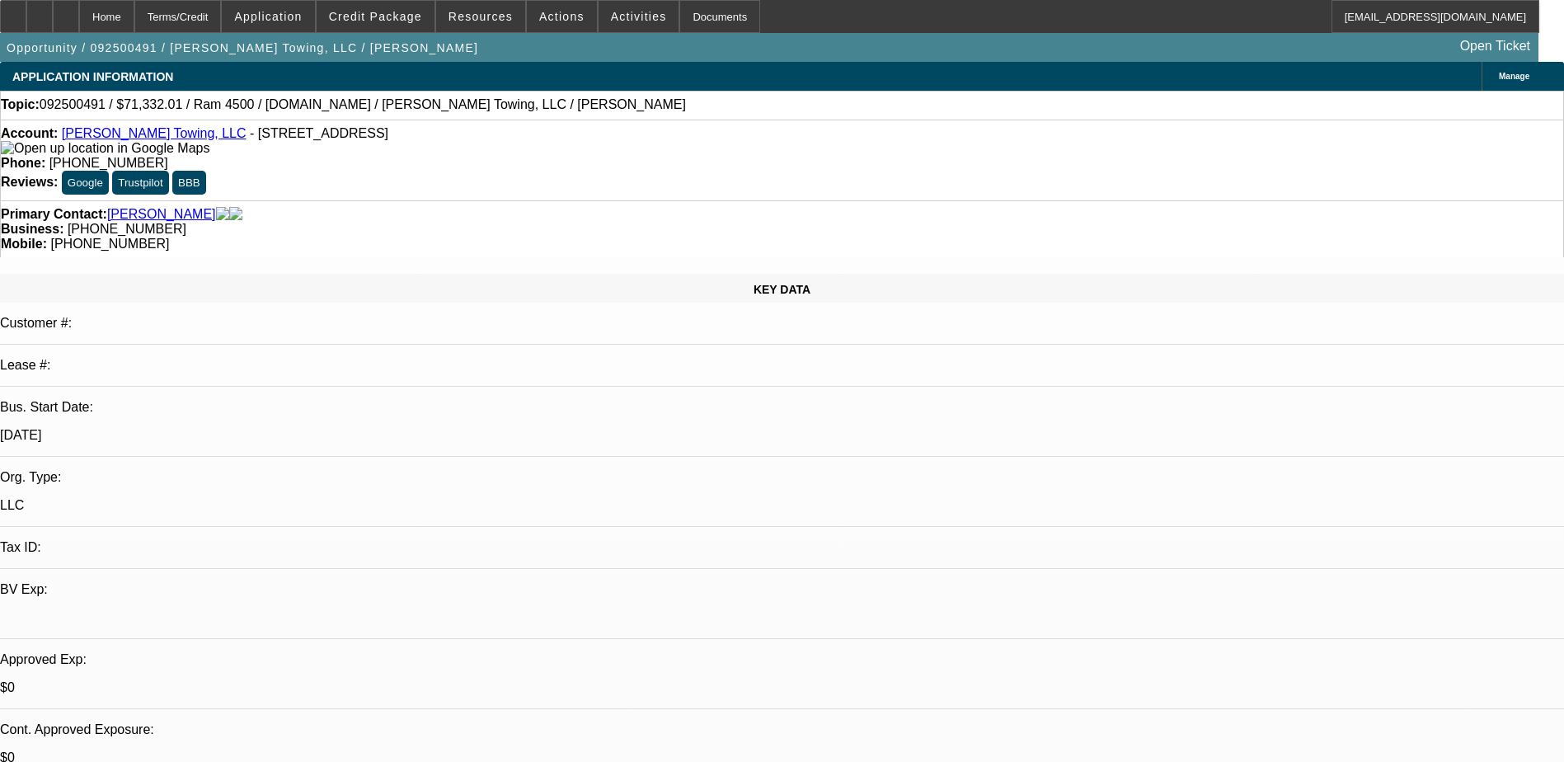
click at [148, 125] on div "Account: [PERSON_NAME] Towing, LLC - [STREET_ADDRESS] Phone: [PHONE_NUMBER] Rev…" at bounding box center [782, 160] width 1564 height 81
click at [150, 137] on link "[PERSON_NAME] Towing, LLC" at bounding box center [154, 133] width 185 height 14
drag, startPoint x: 921, startPoint y: 191, endPoint x: 828, endPoint y: 194, distance: 93.2
click at [828, 200] on div "Primary Contact: [PERSON_NAME] Business: [PHONE_NUMBER] Mobile: [PHONE_NUMBER]" at bounding box center [782, 228] width 1564 height 57
copy span "[PHONE_NUMBER]"
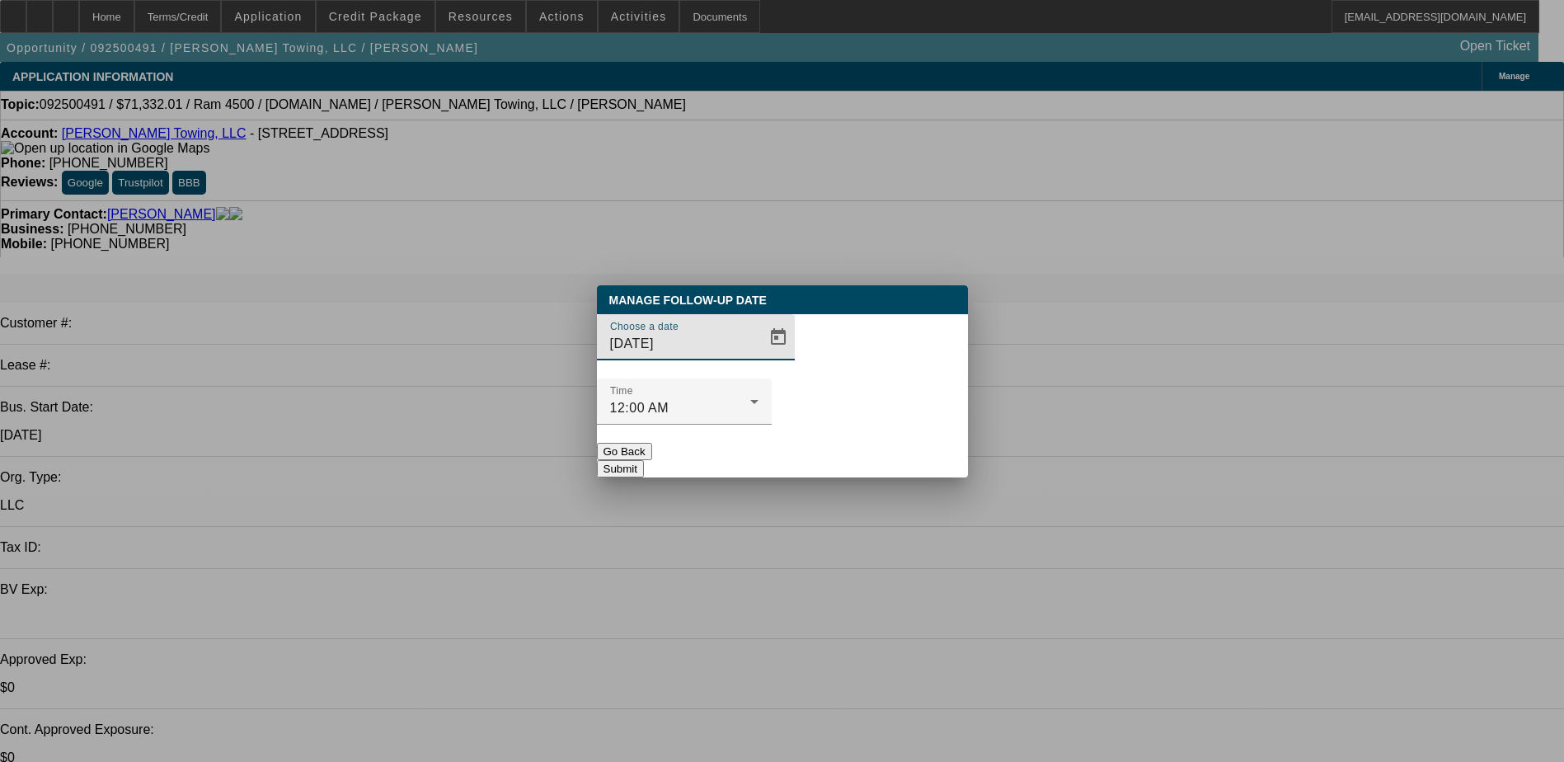
click at [758, 354] on div at bounding box center [776, 337] width 36 height 33
click at [758, 357] on span "Open calendar" at bounding box center [778, 337] width 40 height 40
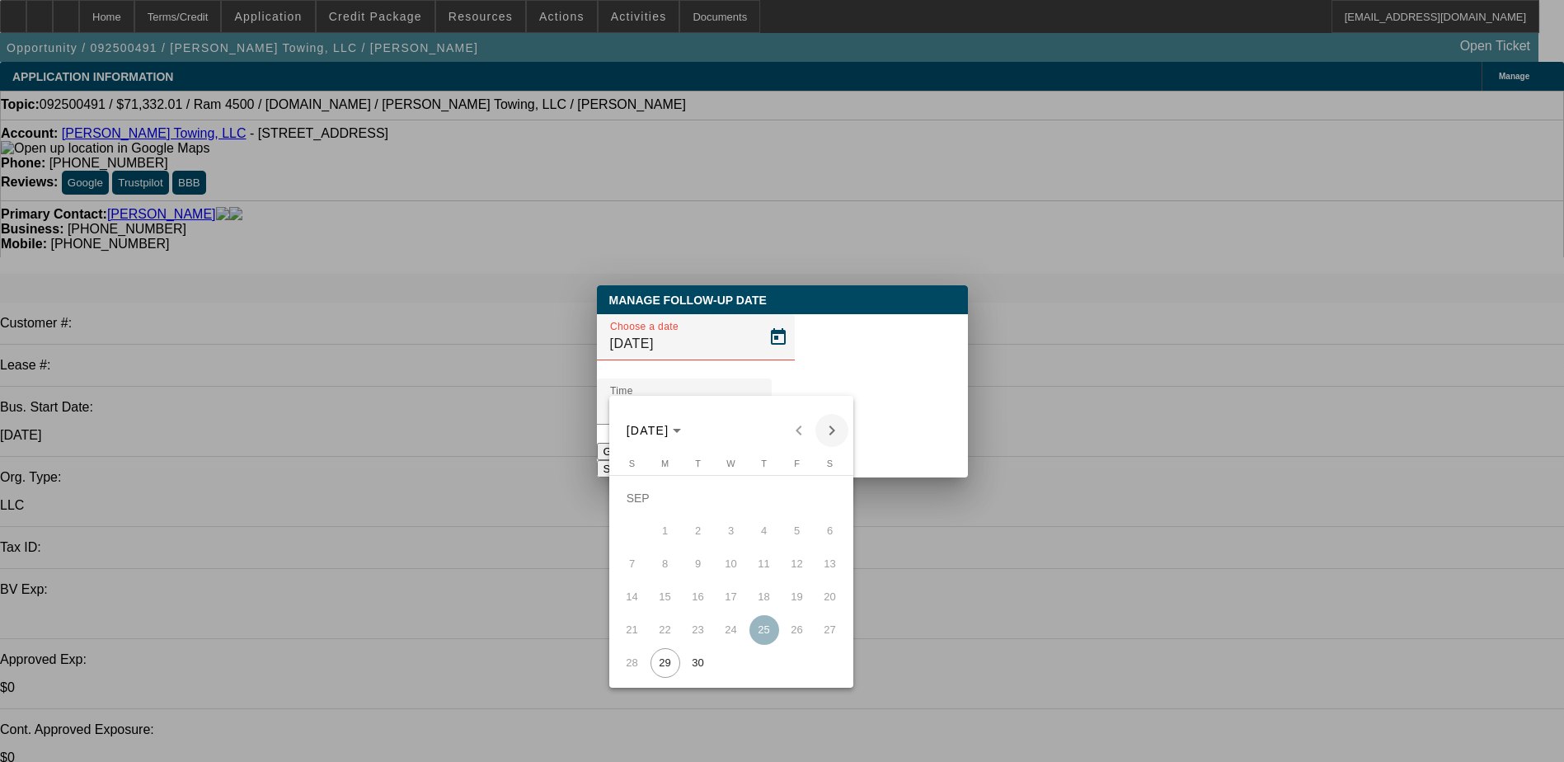
click at [828, 434] on span "Next month" at bounding box center [831, 430] width 33 height 33
click at [789, 504] on span "3" at bounding box center [797, 498] width 30 height 30
type input "[DATE]"
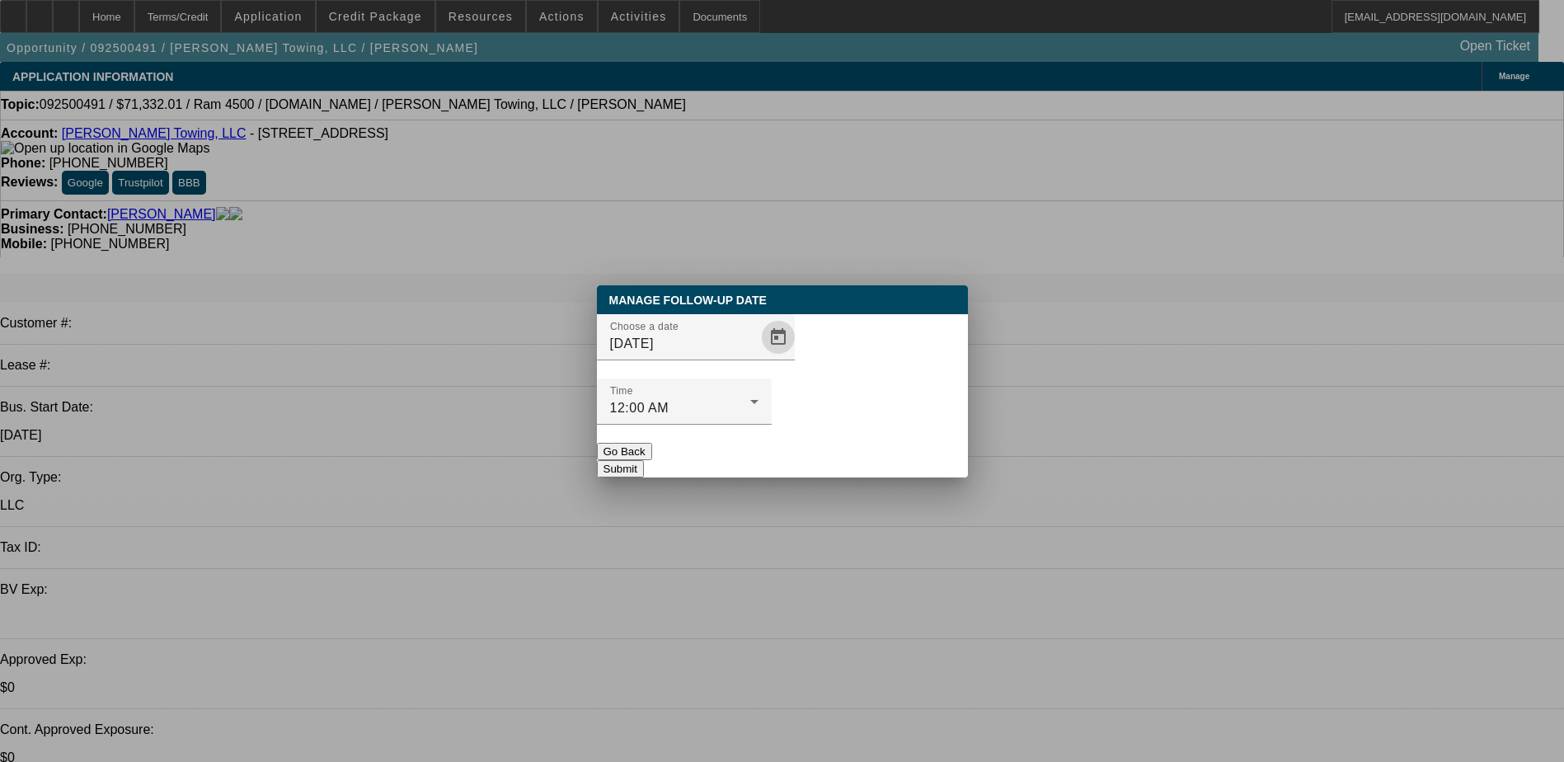
click at [644, 460] on button "Submit" at bounding box center [620, 468] width 47 height 17
